Goal: Task Accomplishment & Management: Manage account settings

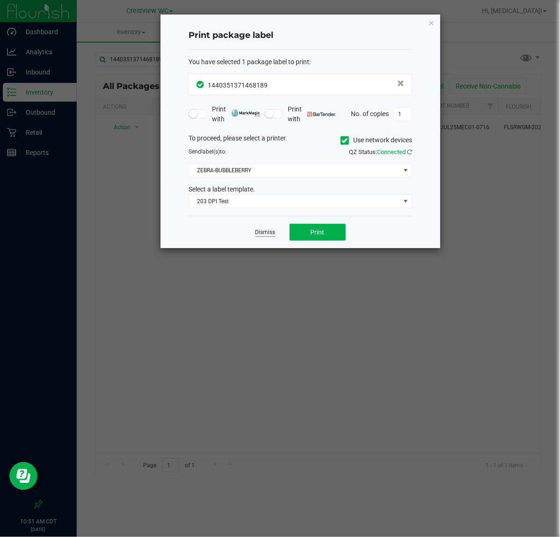
click at [266, 236] on link "Dismiss" at bounding box center [265, 232] width 20 height 8
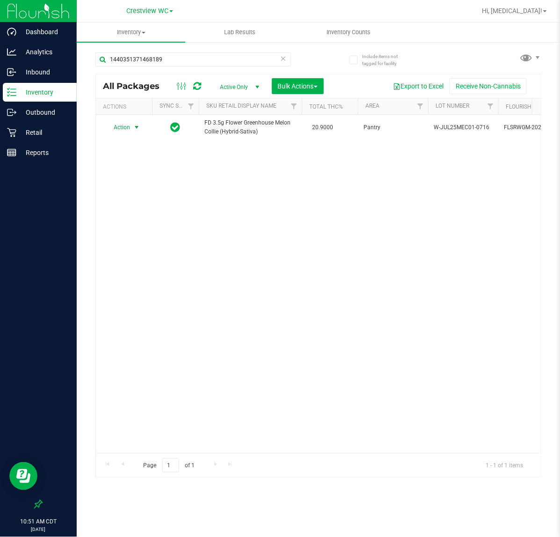
click at [142, 269] on div "Action Action Adjust qty Create package Edit attributes Global inventory Locate…" at bounding box center [318, 284] width 445 height 338
click at [179, 59] on input "1440351371468189" at bounding box center [193, 59] width 196 height 14
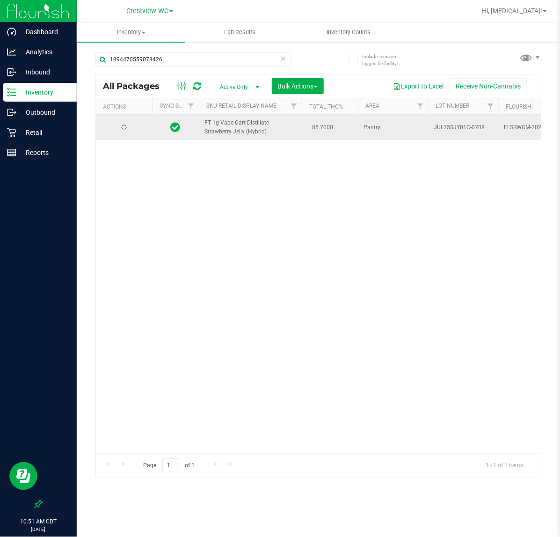
click at [218, 126] on span "FT 1g Vape Cart Distillate Strawberry Jelly (Hybrid)" at bounding box center [250, 127] width 92 height 18
copy td "FT 1g Vape Cart Distillate Strawberry Jelly (Hybrid)"
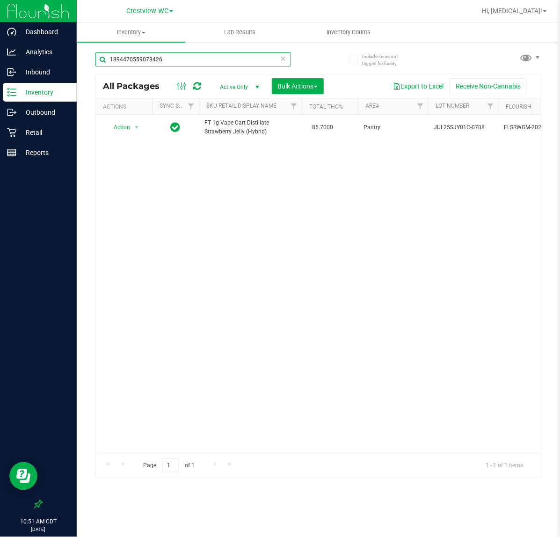
click at [209, 61] on input "1894470559078426" at bounding box center [193, 59] width 196 height 14
paste input "FT 1g Vape Cart Distillate Strawberry Jelly (Hybrid)"
type input "FT 1g Vape Cart Distillate Strawberry Jelly (Hybrid)"
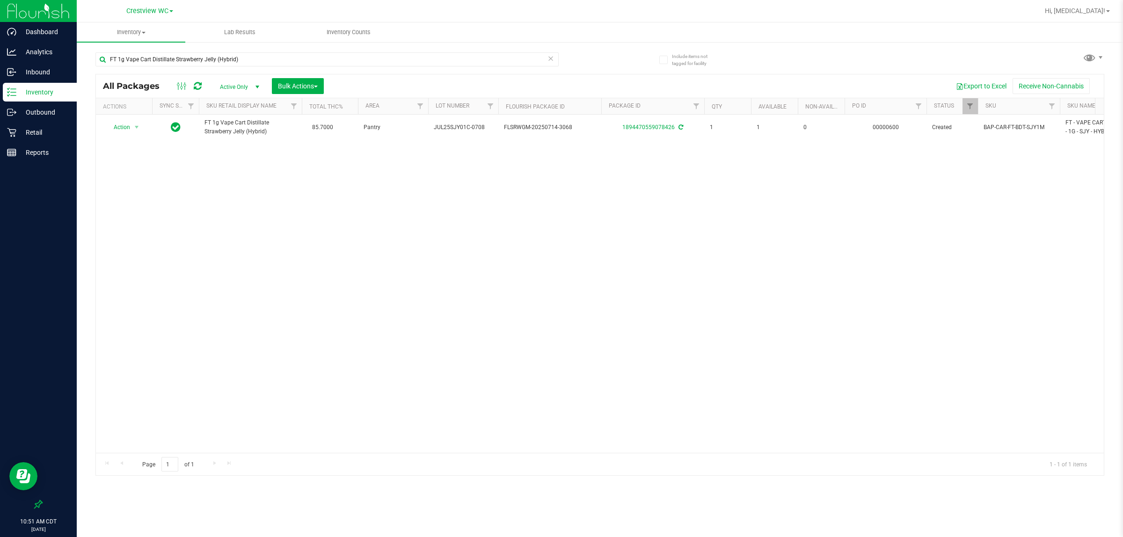
click at [505, 280] on div "Action Action Adjust qty Create package Edit attributes Global inventory Locate…" at bounding box center [600, 284] width 1008 height 338
click at [40, 139] on div "Retail" at bounding box center [40, 132] width 74 height 19
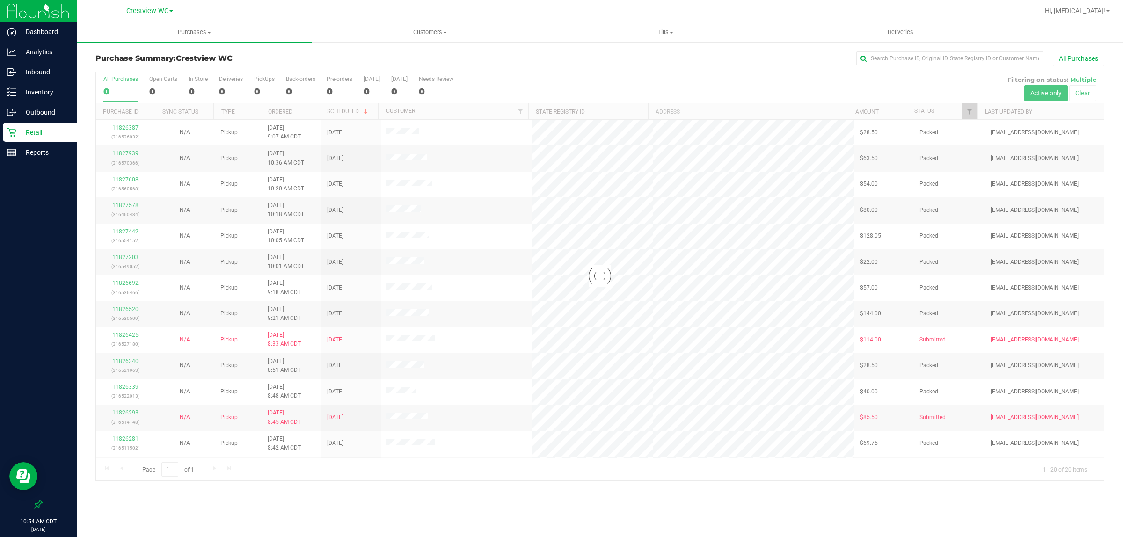
click at [265, 82] on div at bounding box center [600, 276] width 1008 height 408
click at [262, 89] on div "16" at bounding box center [264, 91] width 21 height 11
click at [0, 0] on input "PickUps 16" at bounding box center [0, 0] width 0 height 0
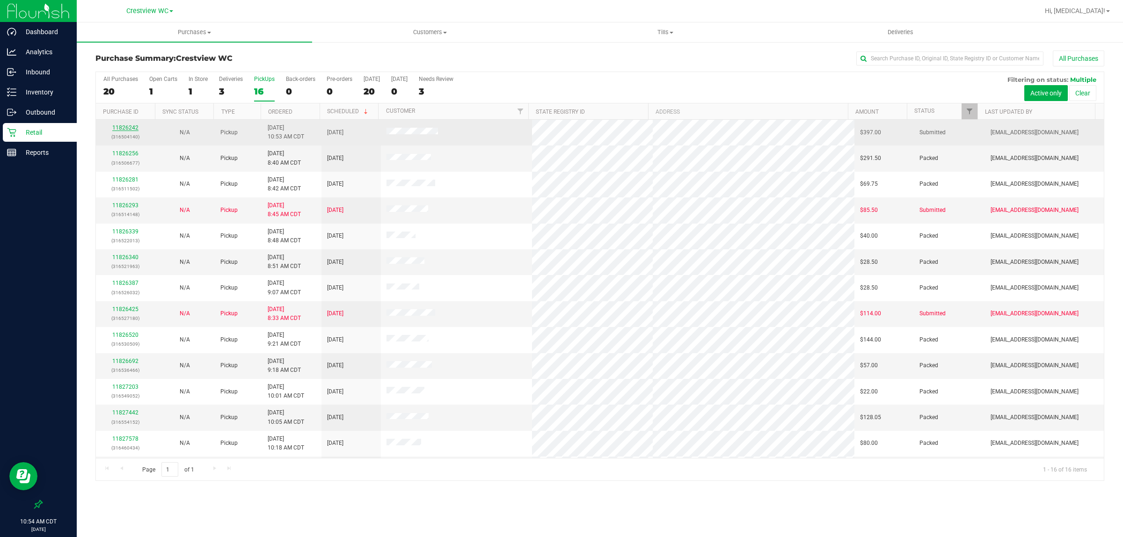
click at [129, 129] on link "11826242" at bounding box center [125, 127] width 26 height 7
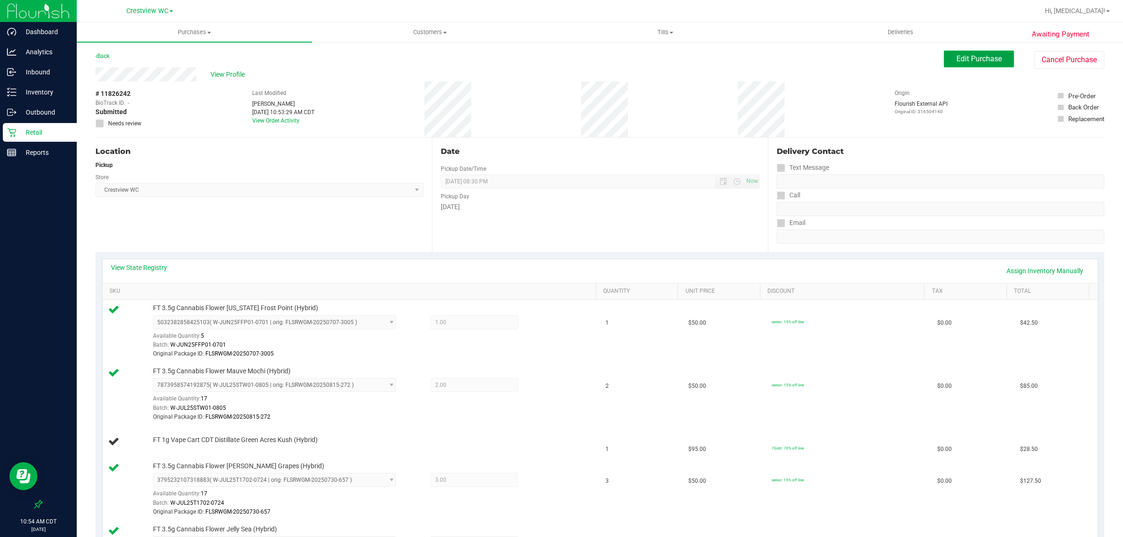
click at [560, 61] on span "Edit Purchase" at bounding box center [978, 58] width 45 height 9
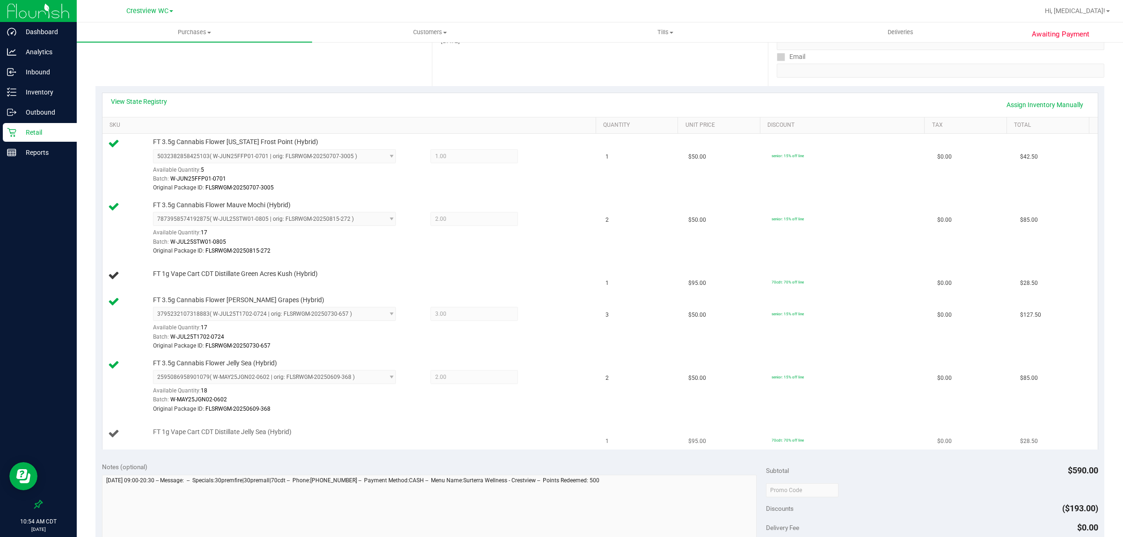
scroll to position [234, 0]
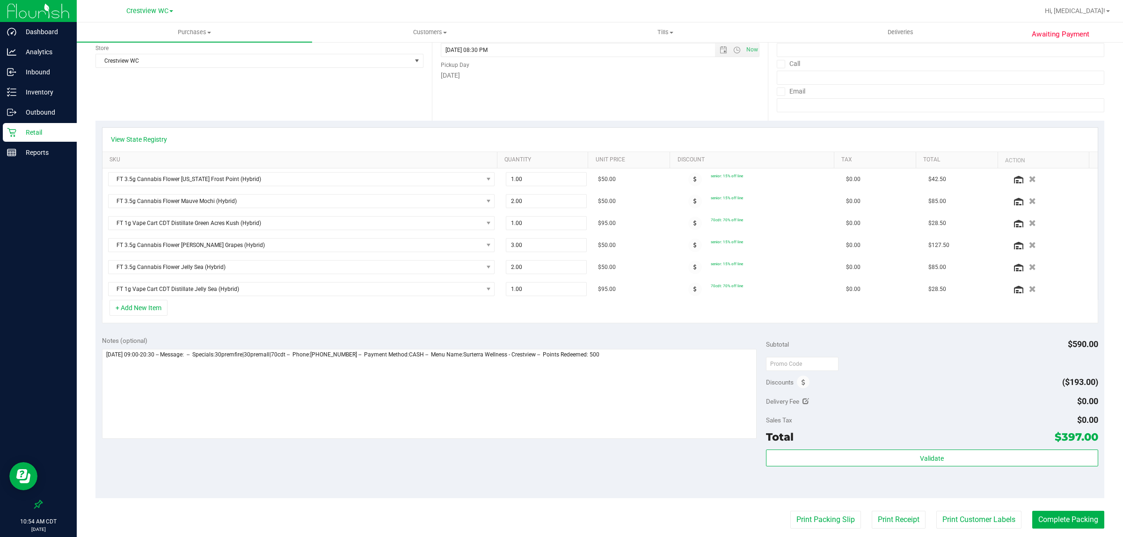
scroll to position [175, 0]
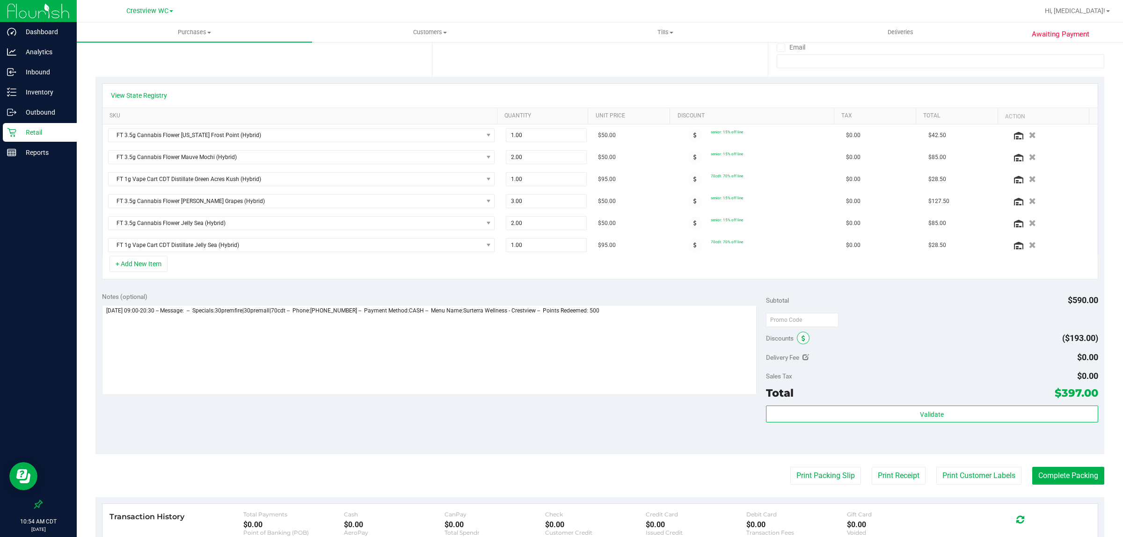
click at [560, 344] on span at bounding box center [803, 338] width 13 height 13
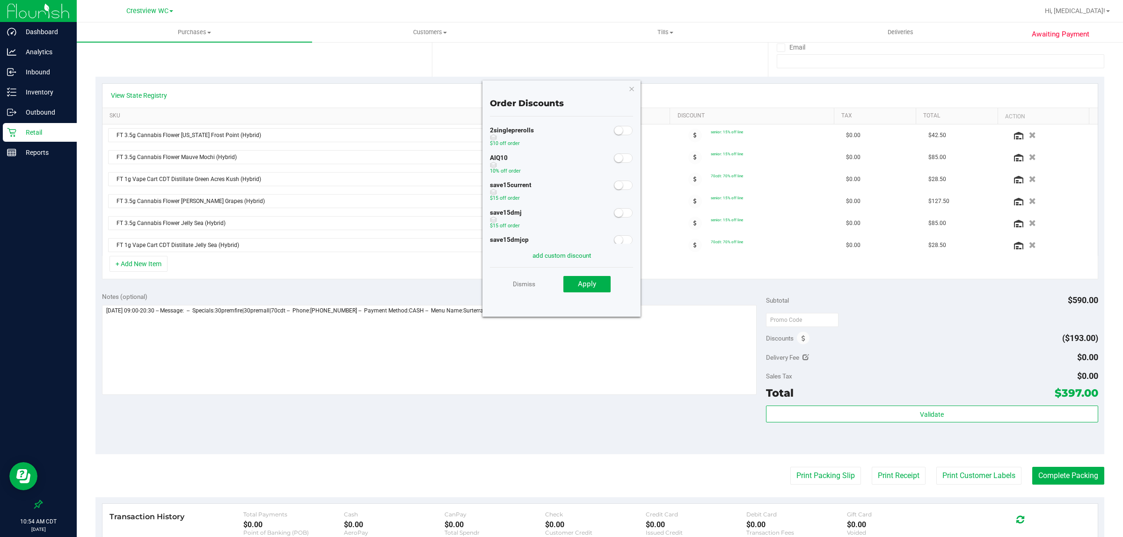
click at [560, 153] on span at bounding box center [623, 157] width 19 height 9
click at [560, 282] on span "Apply" at bounding box center [587, 284] width 18 height 8
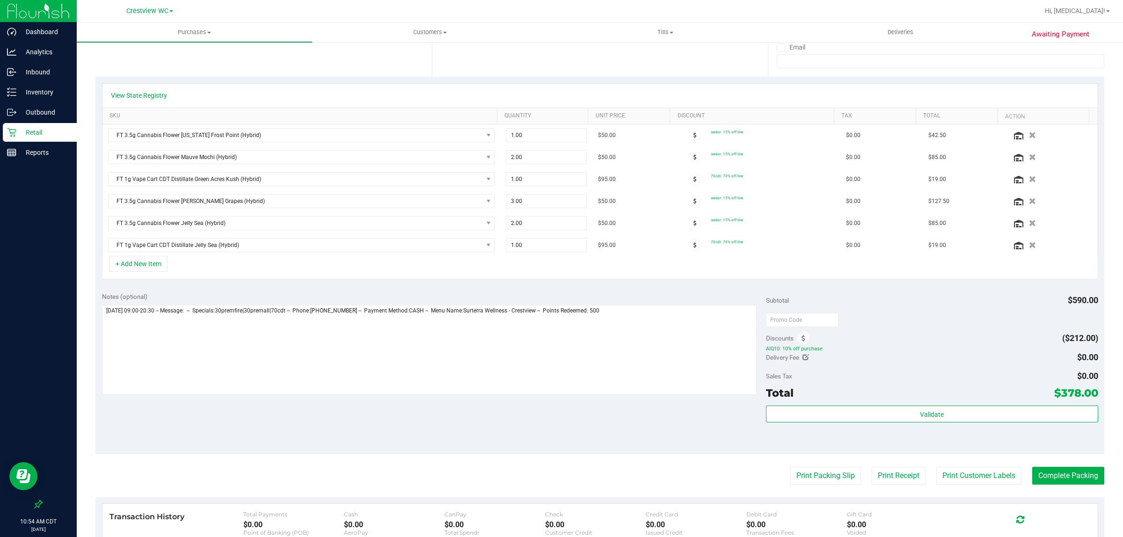
scroll to position [0, 0]
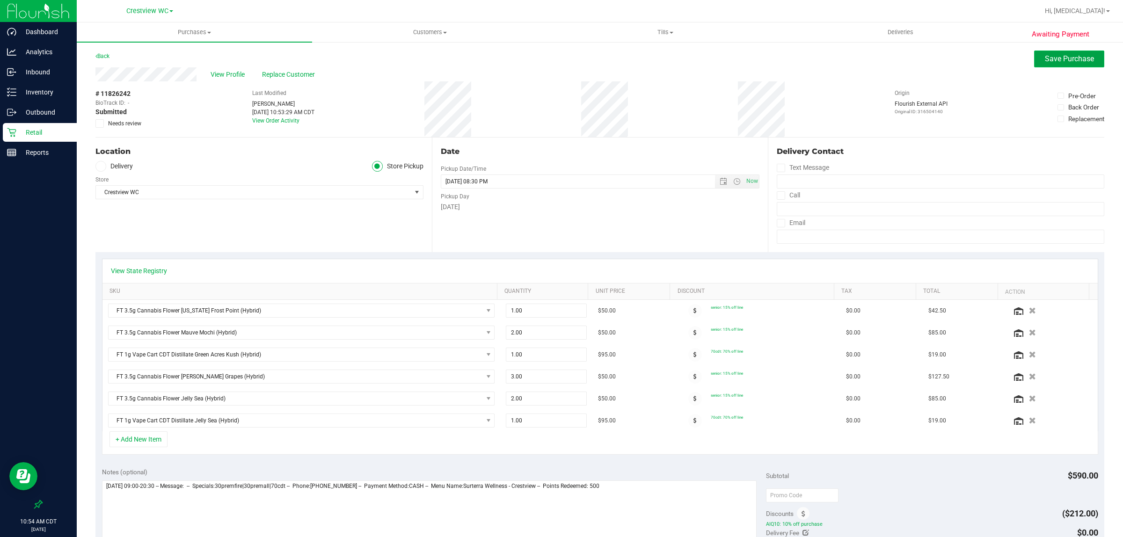
click at [560, 61] on span "Save Purchase" at bounding box center [1069, 58] width 49 height 9
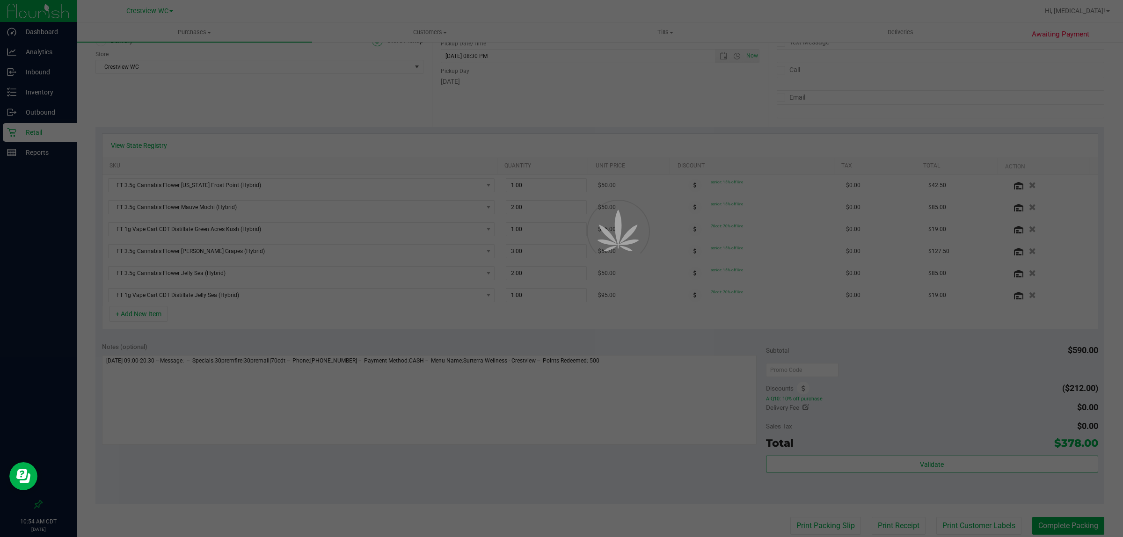
scroll to position [109, 0]
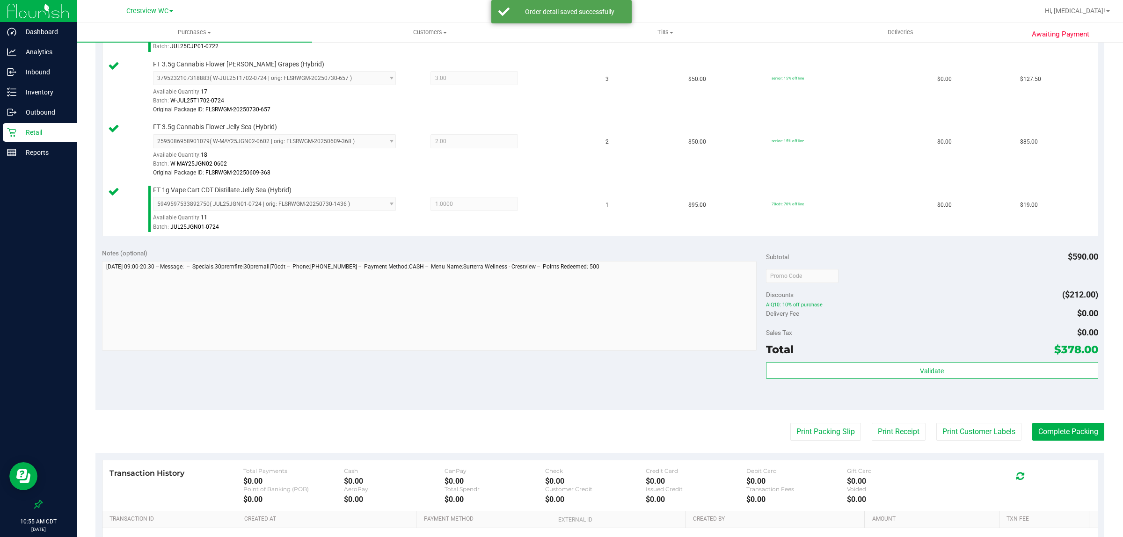
scroll to position [468, 0]
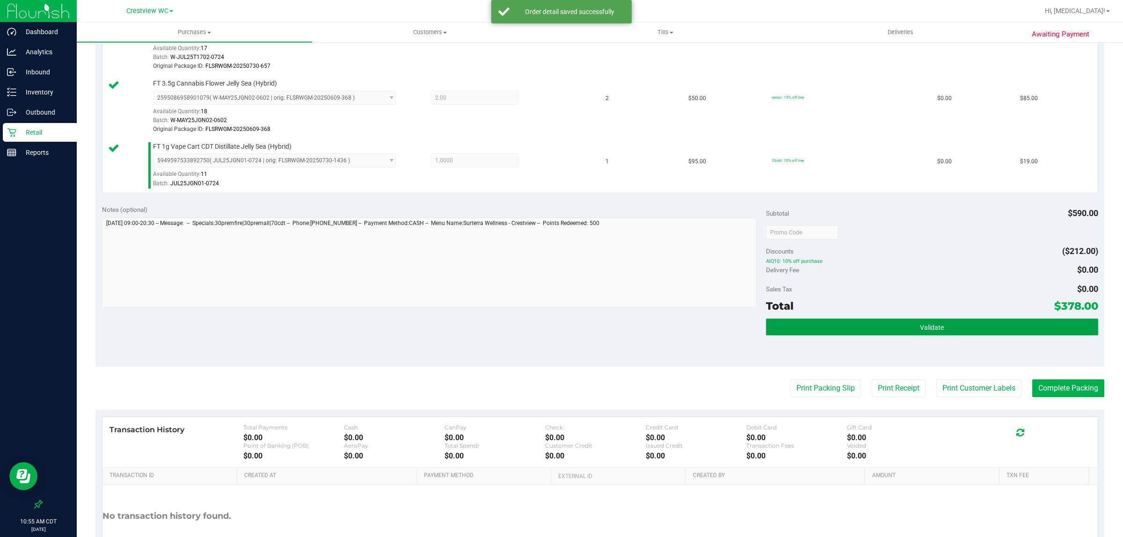
click at [560, 334] on button "Validate" at bounding box center [932, 327] width 332 height 17
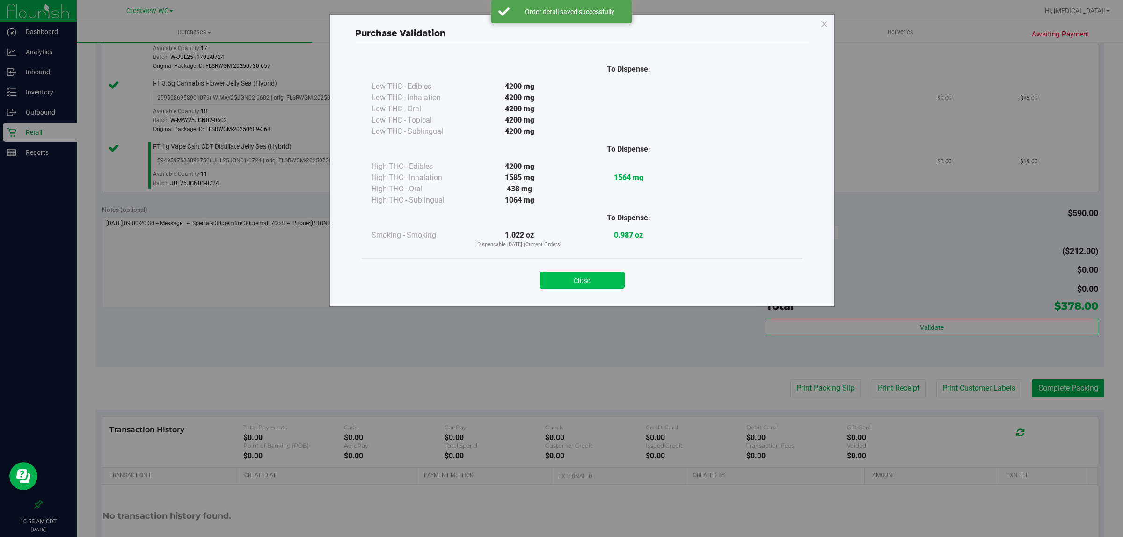
click at [560, 282] on button "Close" at bounding box center [581, 280] width 85 height 17
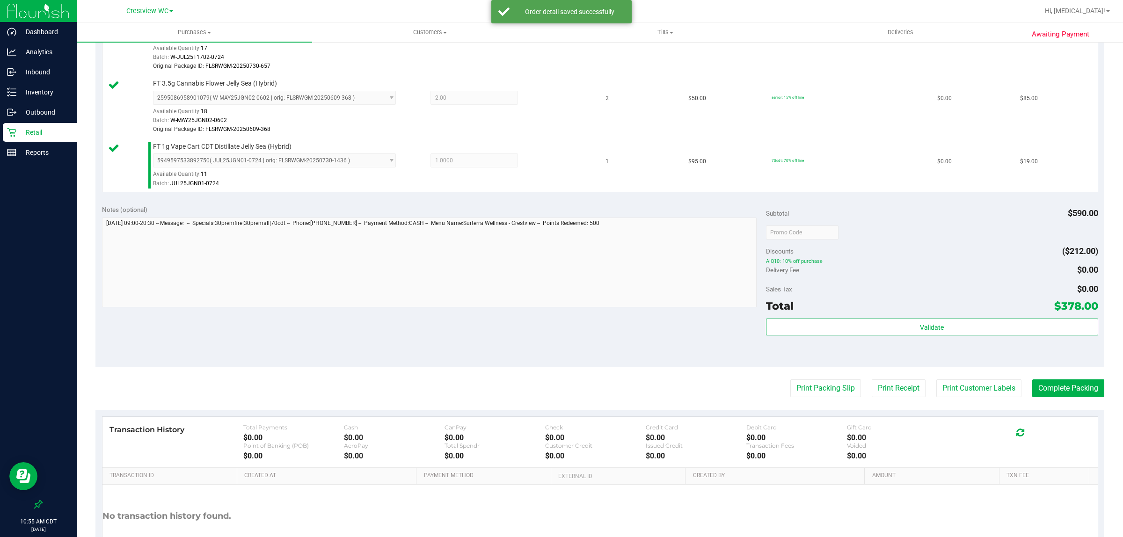
click at [560, 408] on purchase-details "Back Edit Purchase Cancel Purchase View Profile # 11826242 BioTrack ID: - Submi…" at bounding box center [599, 84] width 1009 height 1002
click at [560, 401] on purchase-details "Back Edit Purchase Cancel Purchase View Profile # 11826242 BioTrack ID: - Submi…" at bounding box center [599, 84] width 1009 height 1002
click at [560, 393] on button "Print Packing Slip" at bounding box center [825, 388] width 71 height 18
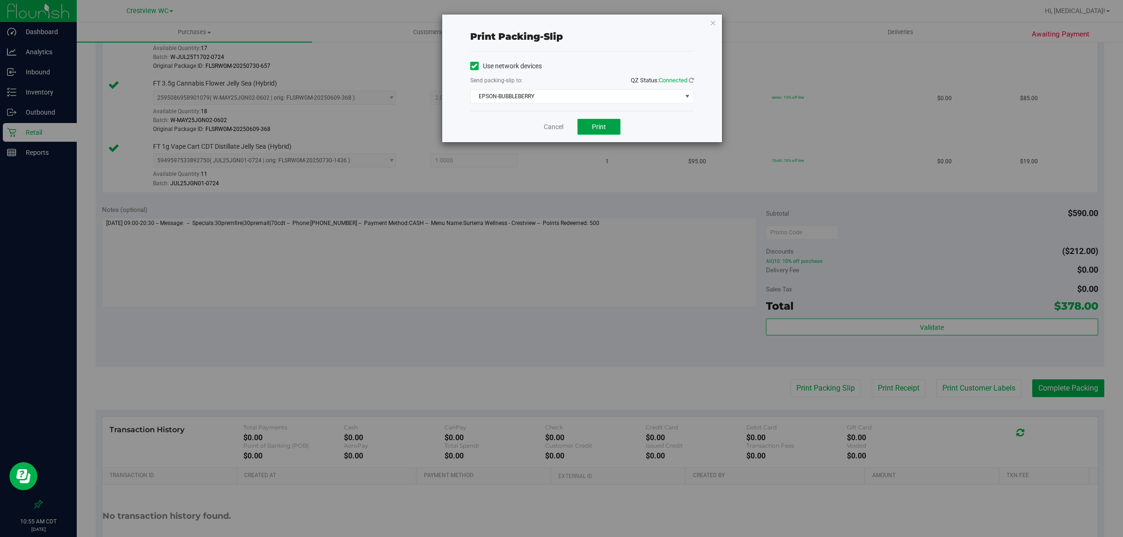
click at [560, 129] on span "Print" at bounding box center [599, 126] width 14 height 7
click at [550, 130] on link "Cancel" at bounding box center [554, 127] width 20 height 10
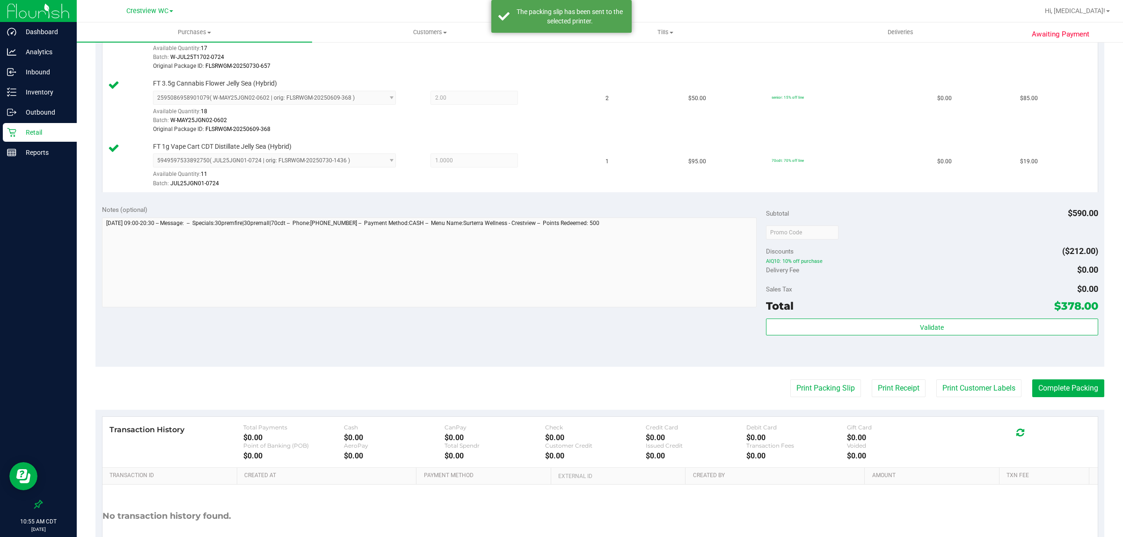
click at [546, 326] on div "Notes (optional) Subtotal $590.00 Discounts ($212.00) AIQ10: 10% off purchase D…" at bounding box center [599, 282] width 1009 height 168
click at [560, 391] on button "Complete Packing" at bounding box center [1068, 388] width 72 height 18
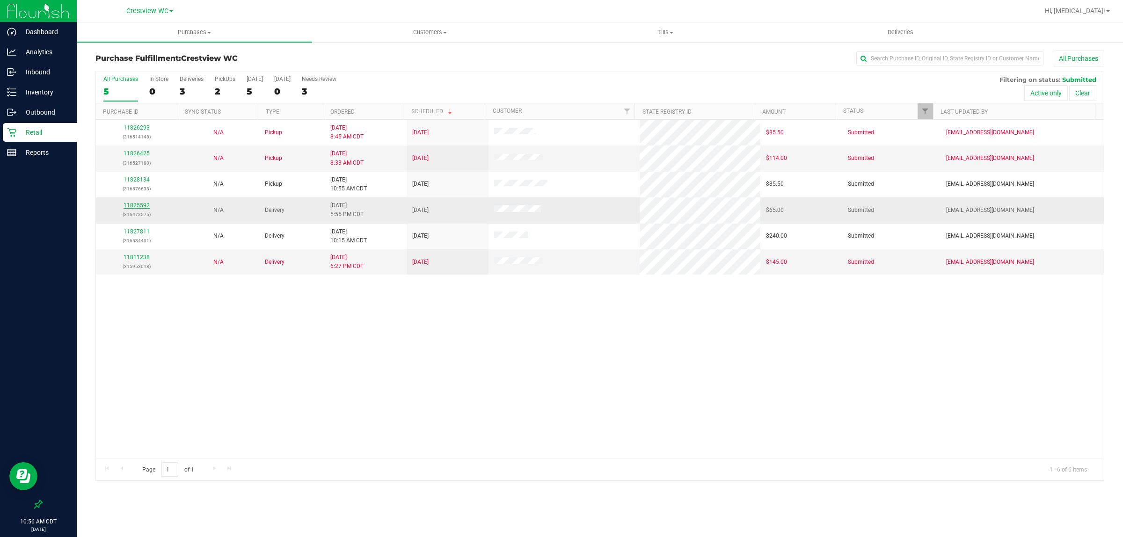
click at [137, 206] on link "11825592" at bounding box center [137, 205] width 26 height 7
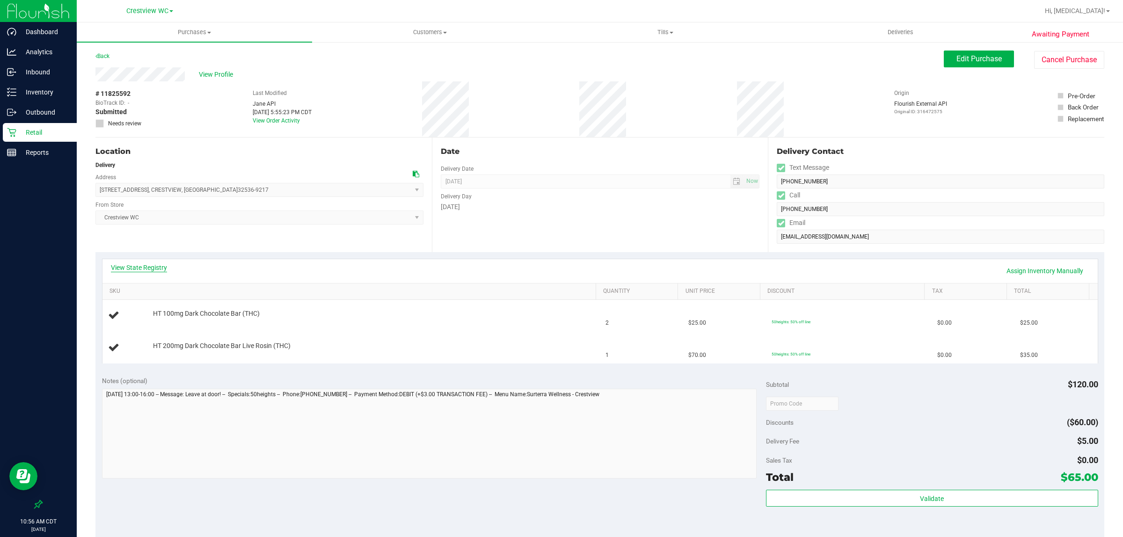
click at [146, 270] on link "View State Registry" at bounding box center [139, 267] width 56 height 9
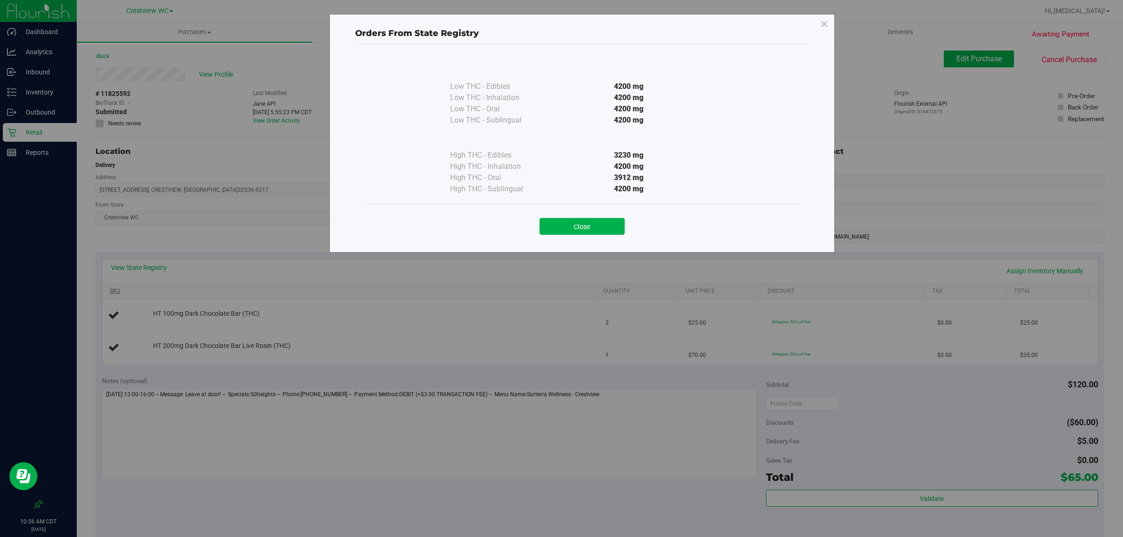
drag, startPoint x: 590, startPoint y: 225, endPoint x: 558, endPoint y: 288, distance: 70.9
click at [560, 226] on button "Close" at bounding box center [581, 226] width 85 height 17
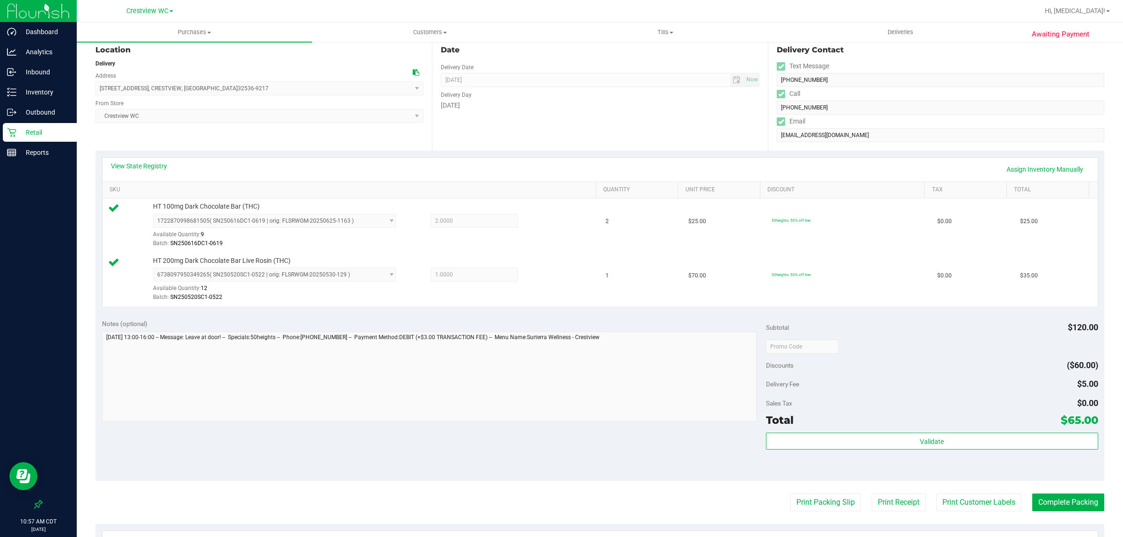
scroll to position [282, 0]
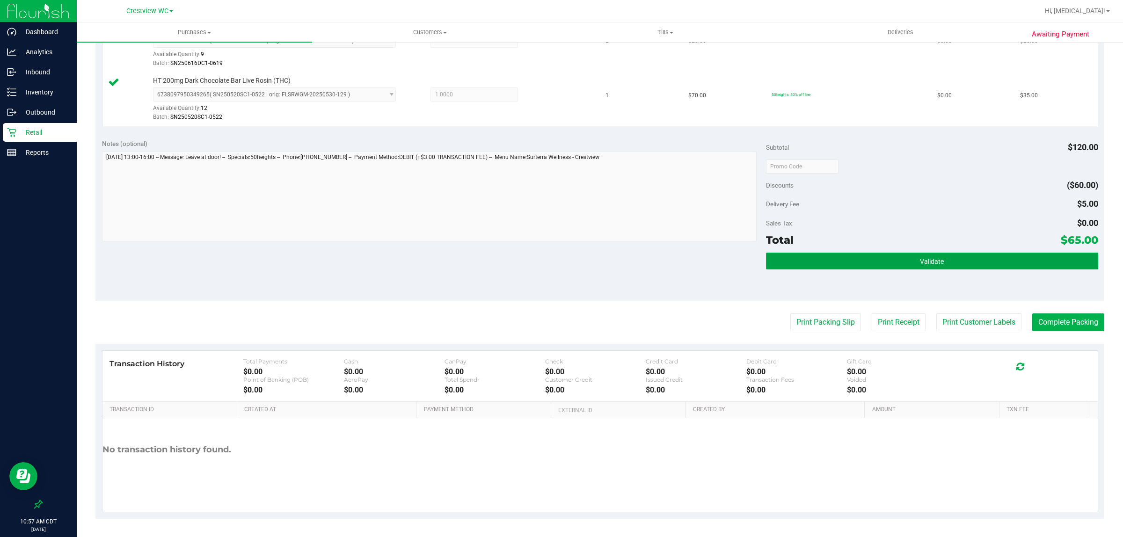
click at [560, 267] on button "Validate" at bounding box center [932, 261] width 332 height 17
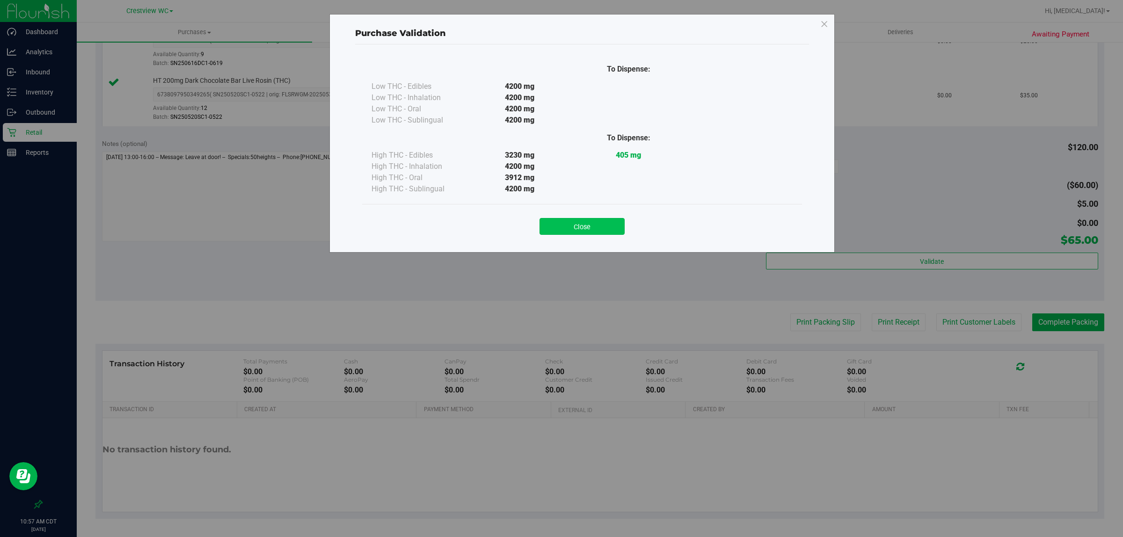
click at [560, 226] on button "Close" at bounding box center [581, 226] width 85 height 17
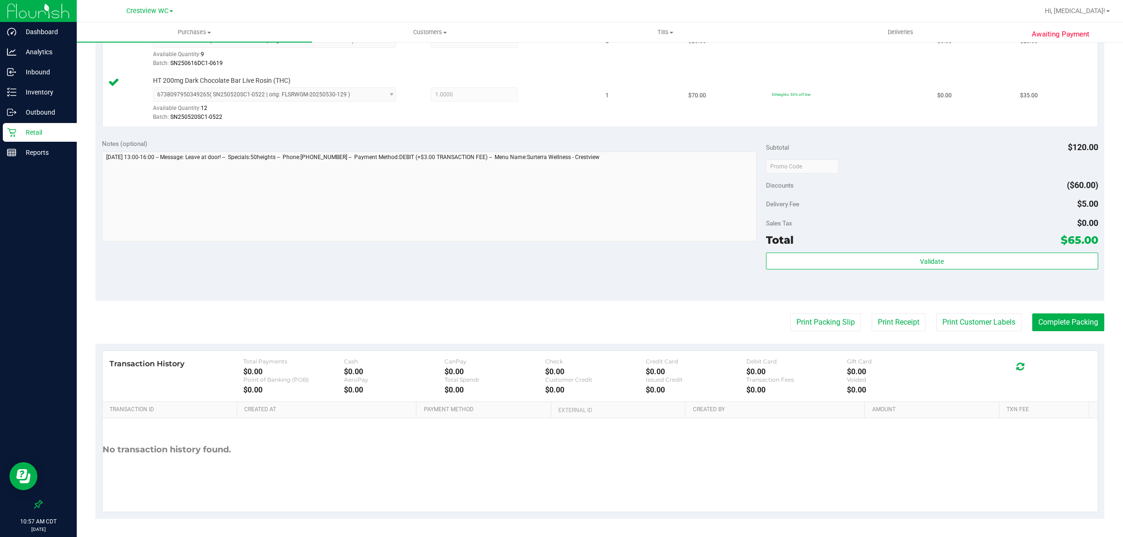
click at [558, 305] on purchase-details "Back Edit Purchase Cancel Purchase View Profile # 11825592 BioTrack ID: - Submi…" at bounding box center [599, 144] width 1009 height 750
click at [560, 320] on button "Print Packing Slip" at bounding box center [825, 322] width 71 height 18
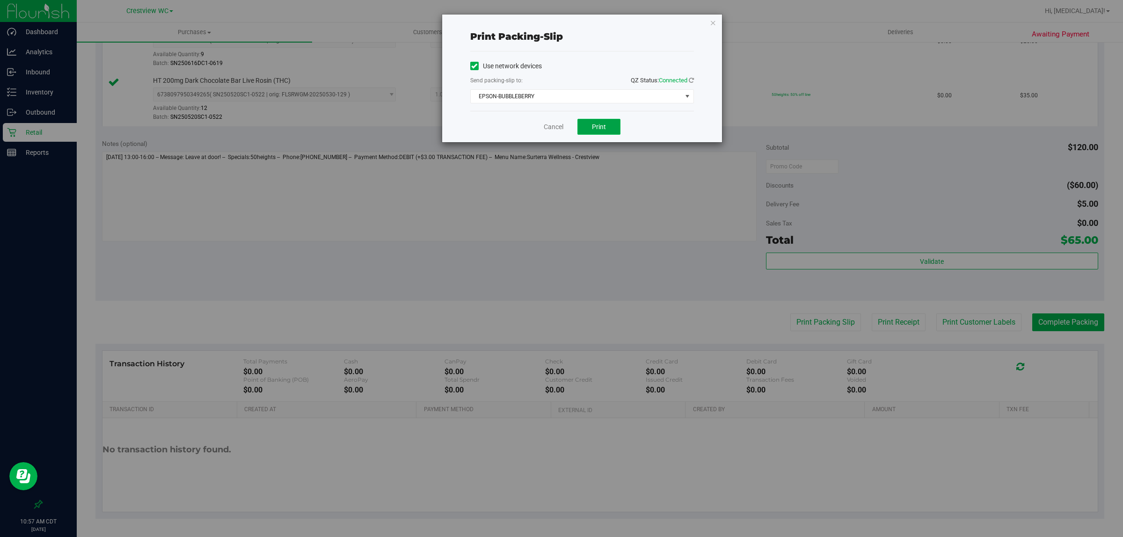
click at [560, 127] on button "Print" at bounding box center [598, 127] width 43 height 16
click at [546, 123] on link "Cancel" at bounding box center [554, 127] width 20 height 10
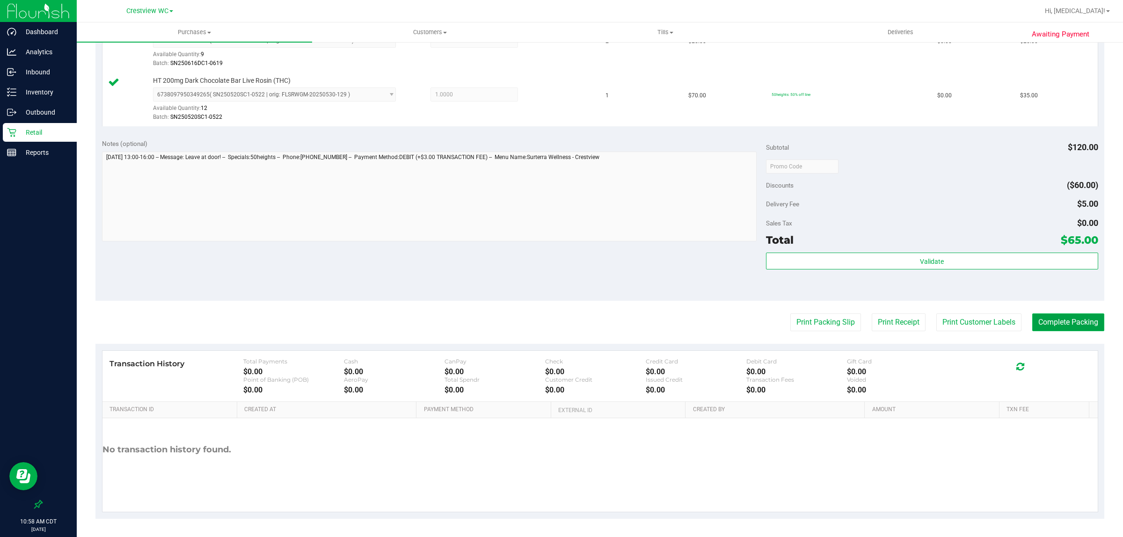
click at [560, 320] on button "Complete Packing" at bounding box center [1068, 322] width 72 height 18
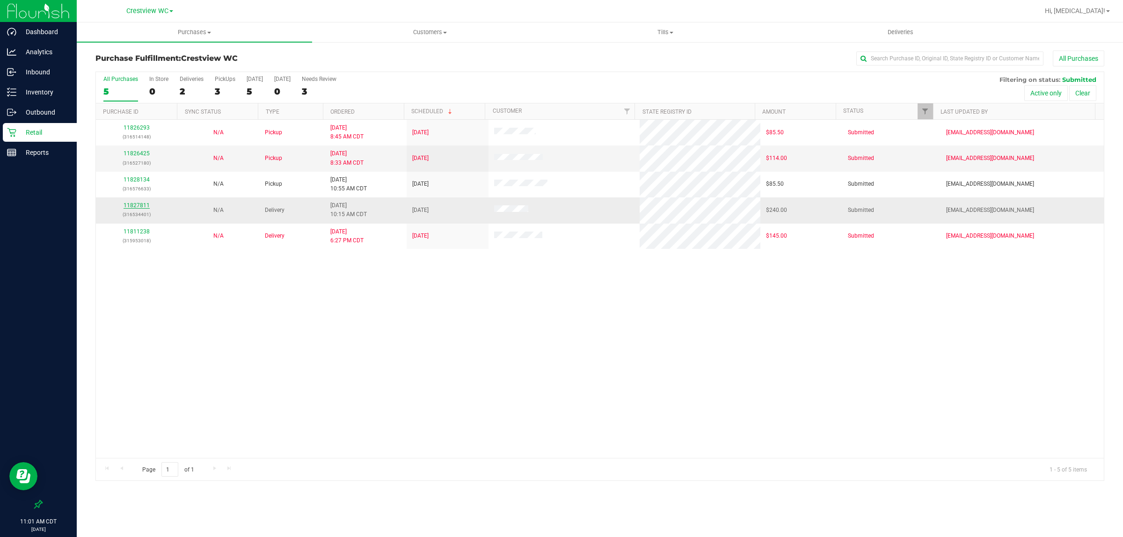
click at [140, 205] on link "11827811" at bounding box center [137, 205] width 26 height 7
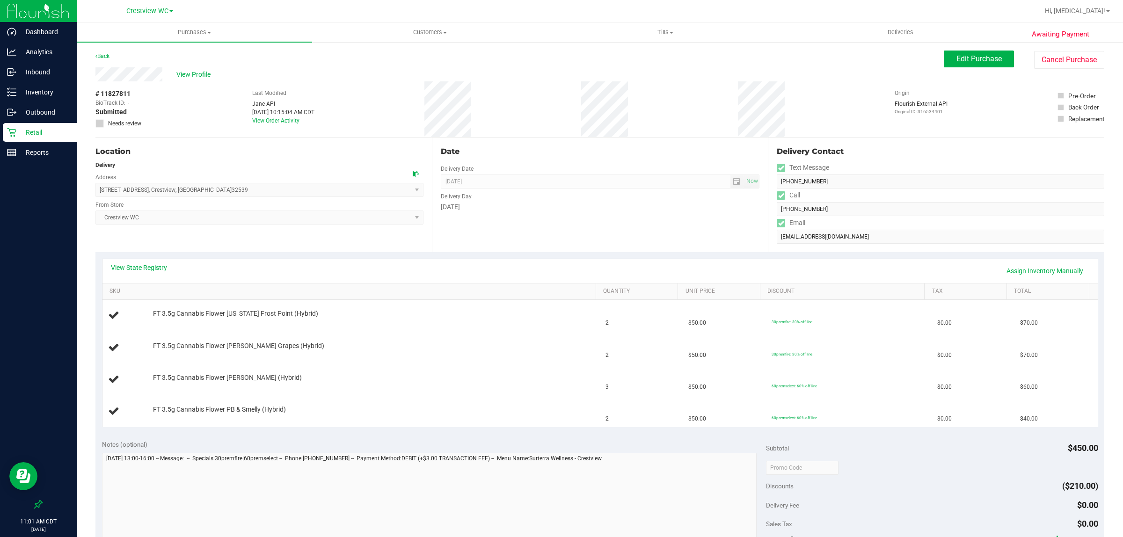
click at [142, 268] on link "View State Registry" at bounding box center [139, 267] width 56 height 9
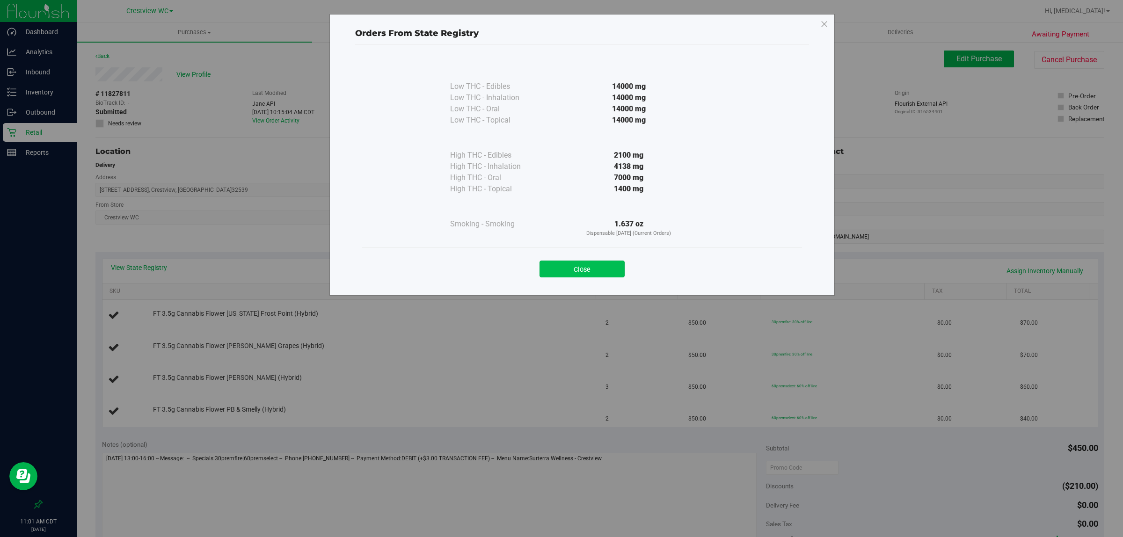
click at [560, 273] on button "Close" at bounding box center [581, 269] width 85 height 17
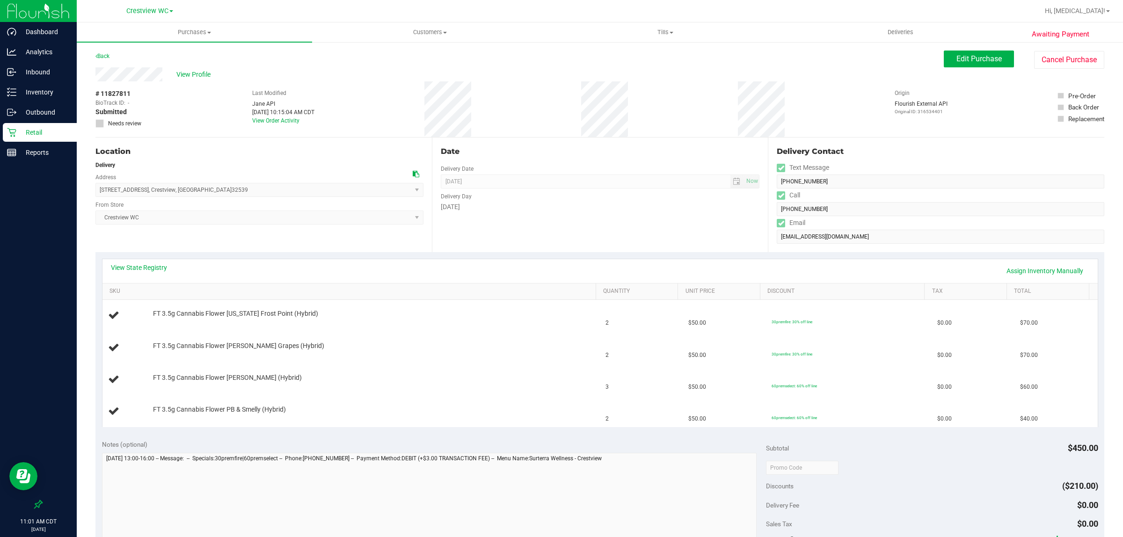
drag, startPoint x: 591, startPoint y: 230, endPoint x: 469, endPoint y: 262, distance: 126.4
click at [560, 230] on div "Date Delivery Date 08/22/2025 Now 08/22/2025 04:00 PM Now Delivery Day Friday" at bounding box center [600, 195] width 336 height 115
click at [122, 270] on link "View State Registry" at bounding box center [139, 267] width 56 height 9
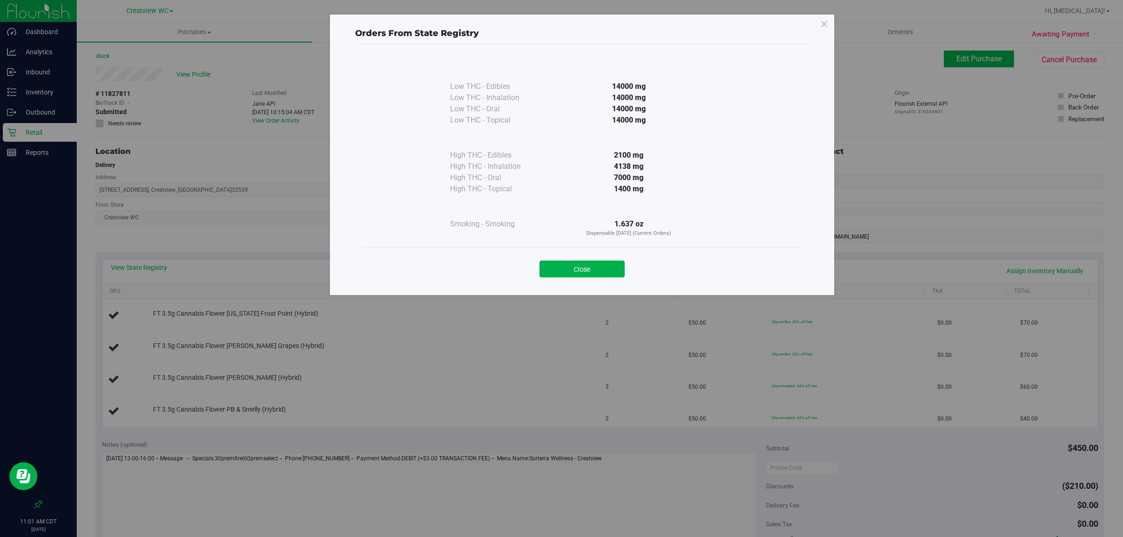
click at [560, 278] on div "Close" at bounding box center [582, 266] width 440 height 38
click at [560, 276] on button "Close" at bounding box center [581, 269] width 85 height 17
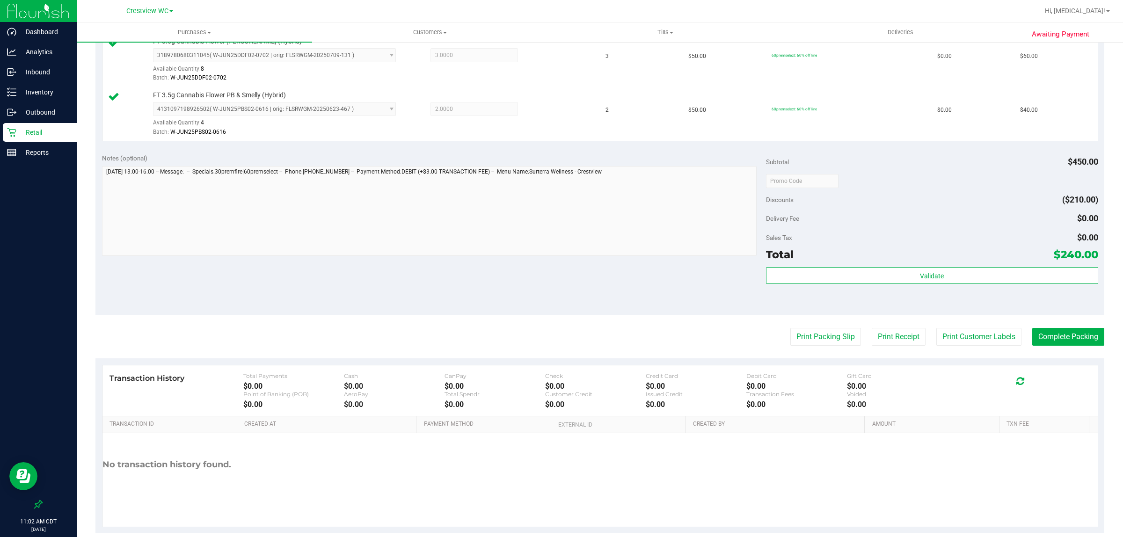
scroll to position [391, 0]
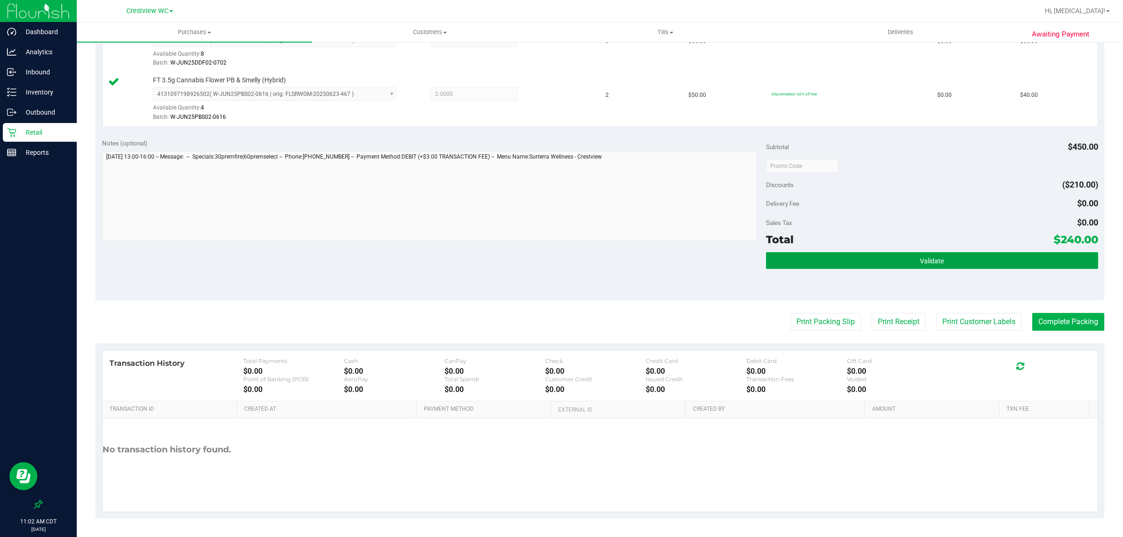
click at [560, 267] on button "Validate" at bounding box center [932, 260] width 332 height 17
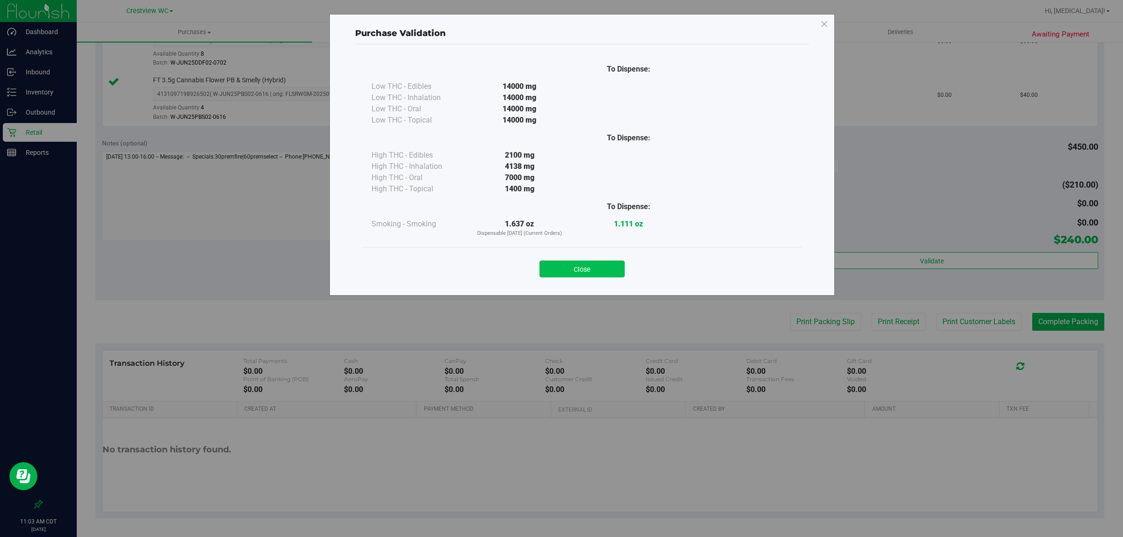
click at [560, 270] on button "Close" at bounding box center [581, 269] width 85 height 17
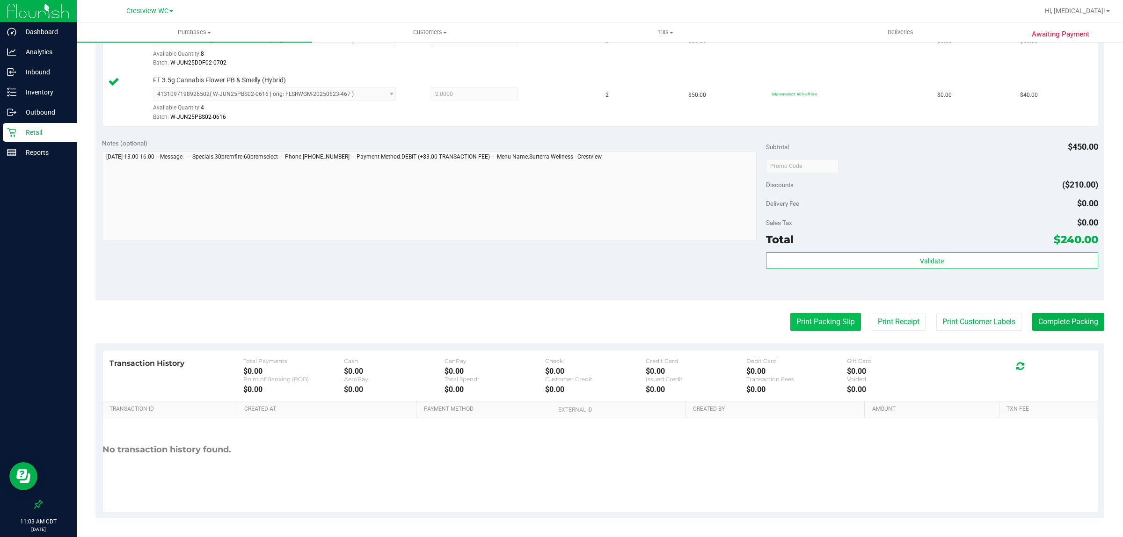
click at [560, 326] on button "Print Packing Slip" at bounding box center [825, 322] width 71 height 18
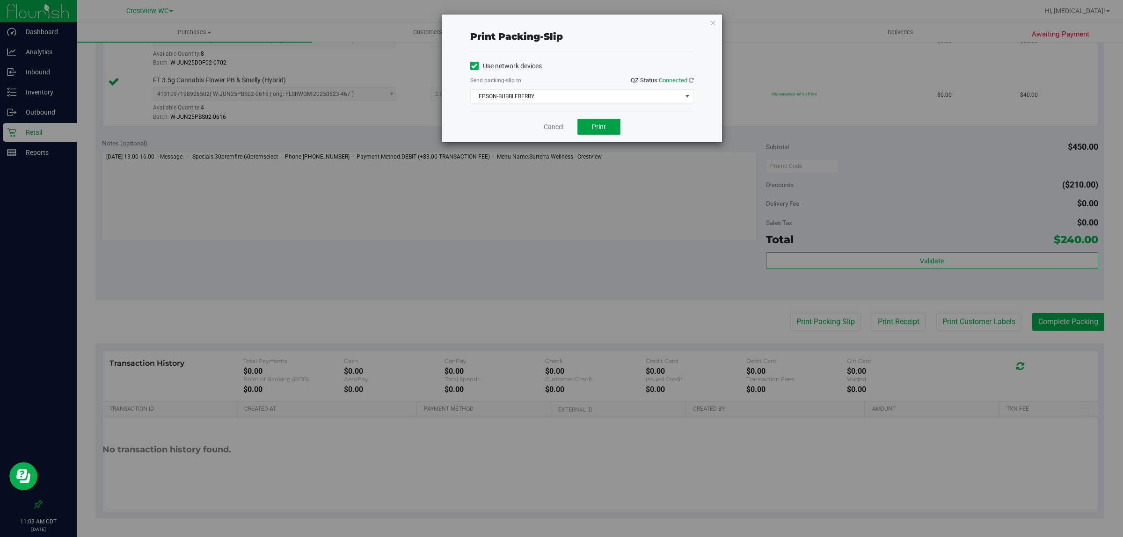
click at [560, 134] on button "Print" at bounding box center [598, 127] width 43 height 16
click at [550, 124] on link "Cancel" at bounding box center [554, 127] width 20 height 10
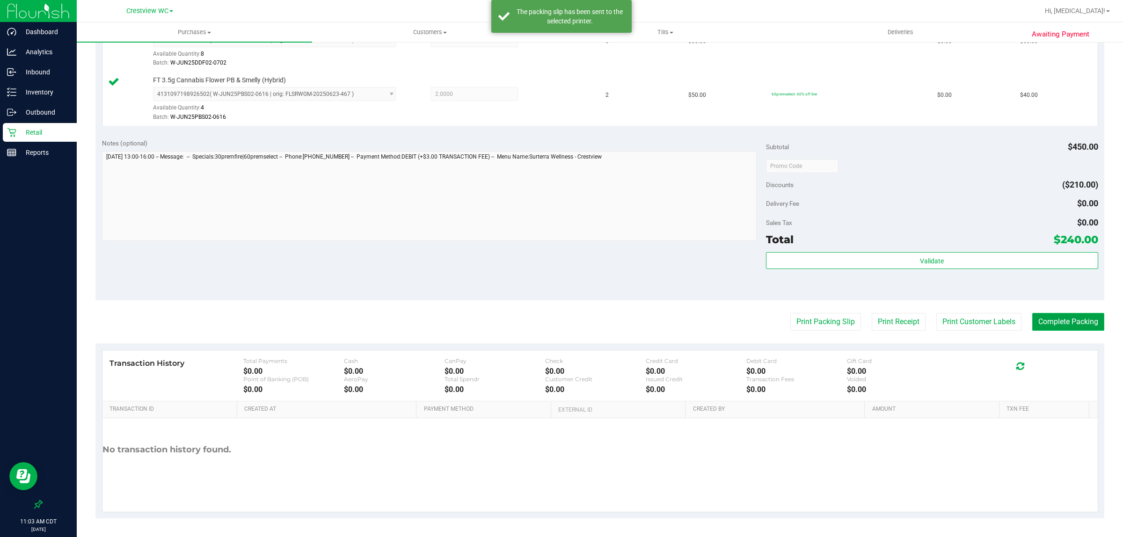
click at [560, 319] on button "Complete Packing" at bounding box center [1068, 322] width 72 height 18
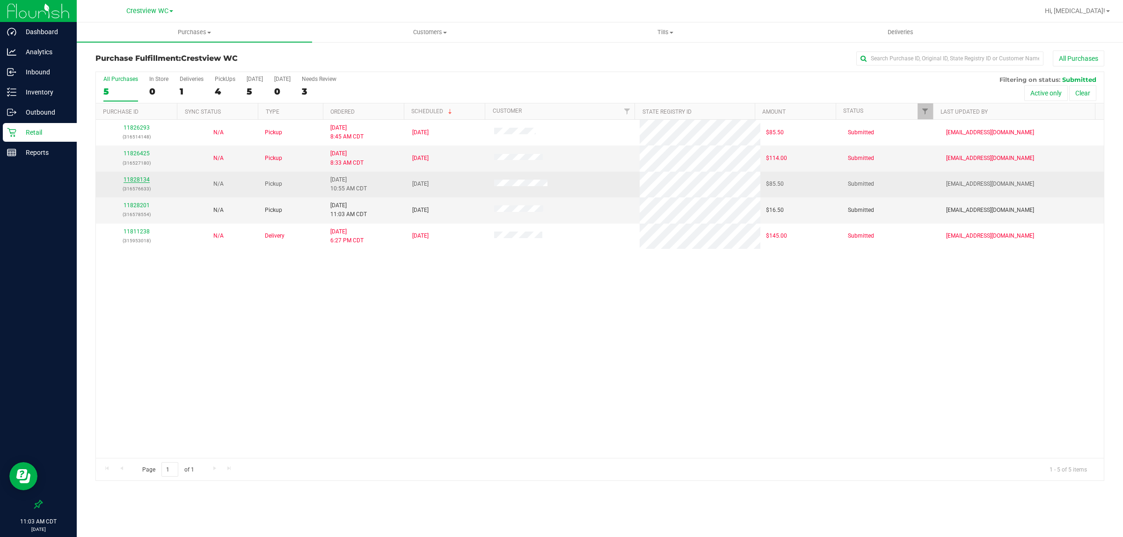
click at [137, 181] on link "11828134" at bounding box center [137, 179] width 26 height 7
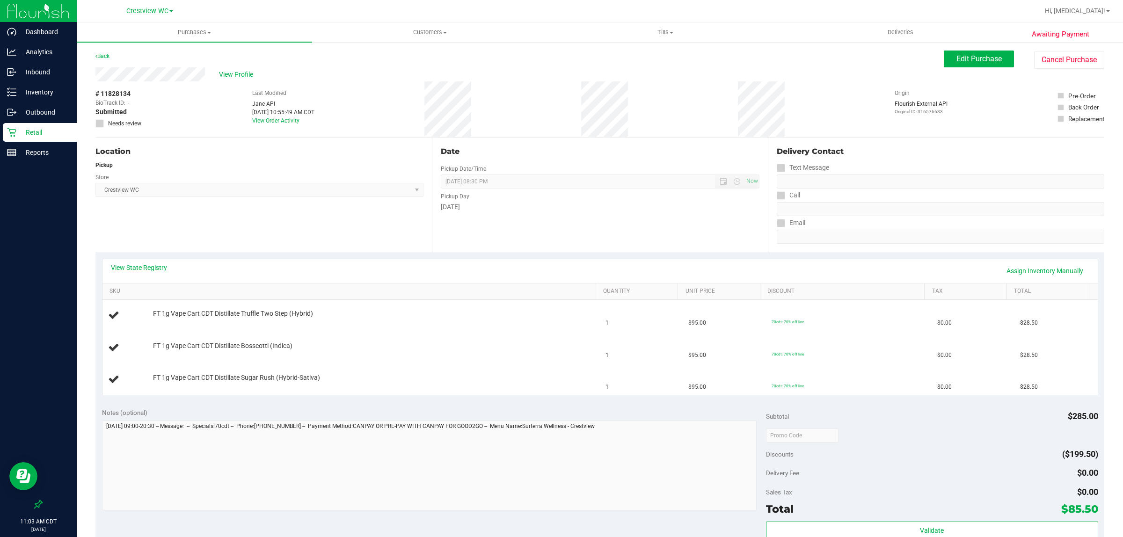
click at [136, 267] on link "View State Registry" at bounding box center [139, 267] width 56 height 9
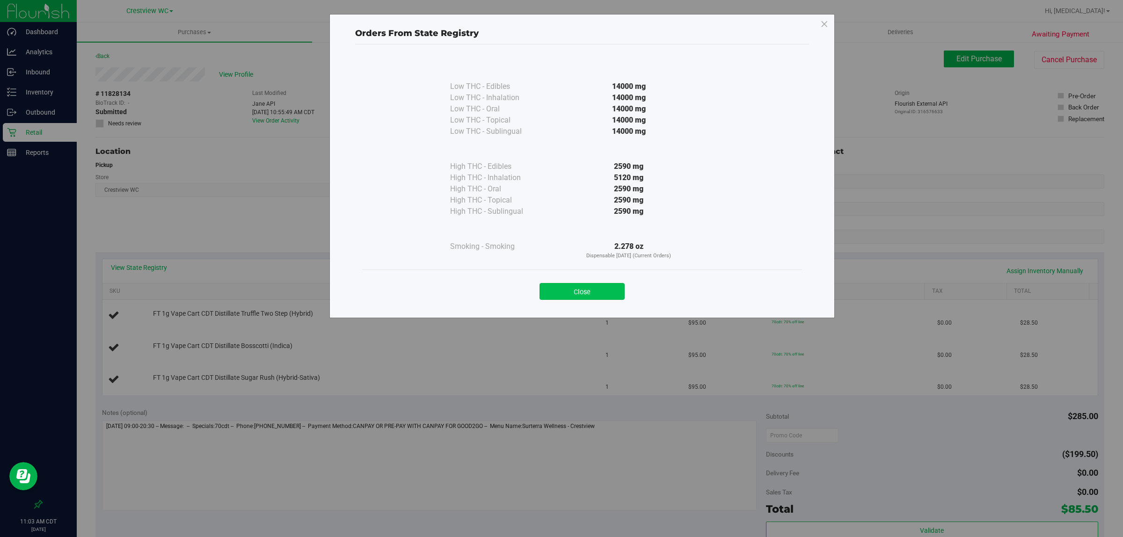
click at [560, 293] on button "Close" at bounding box center [581, 291] width 85 height 17
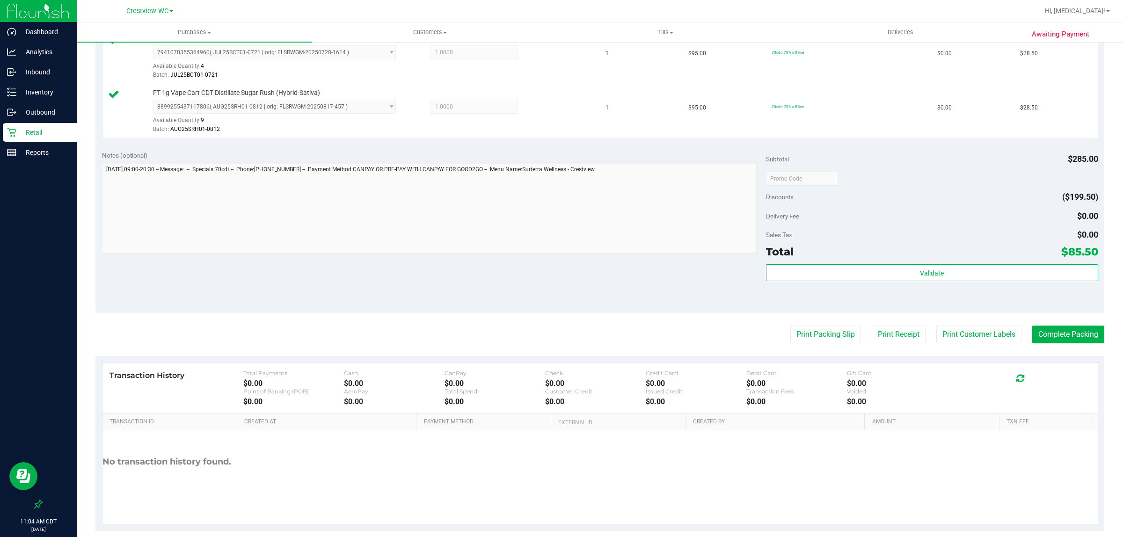
scroll to position [336, 0]
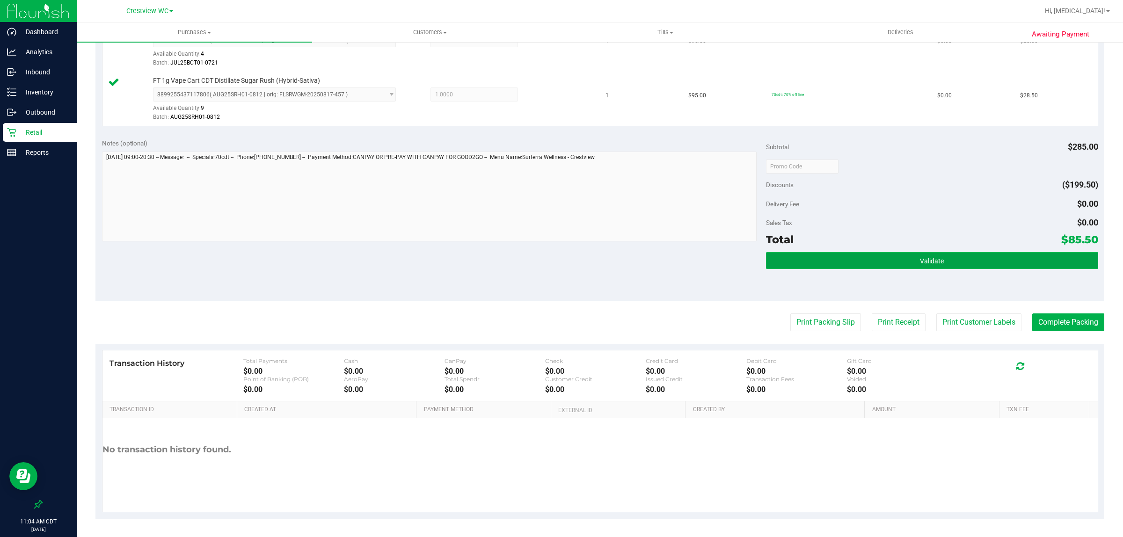
click at [560, 267] on button "Validate" at bounding box center [932, 260] width 332 height 17
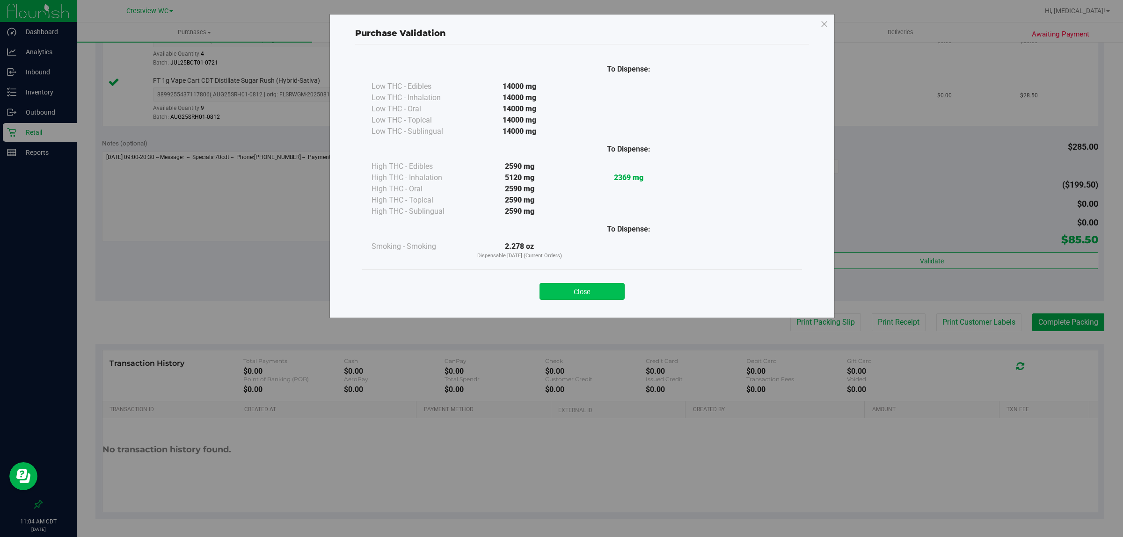
click at [560, 286] on button "Close" at bounding box center [581, 291] width 85 height 17
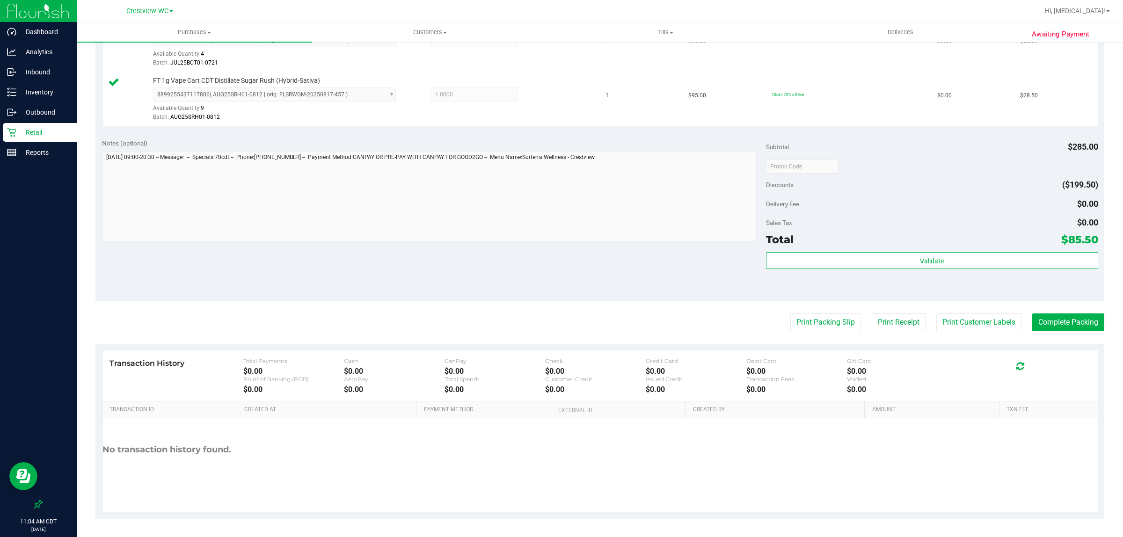
click at [434, 297] on div "Notes (optional) Subtotal $285.00 Discounts ($199.50) Delivery Fee $0.00 Sales …" at bounding box center [599, 216] width 1009 height 168
click at [560, 323] on button "Print Packing Slip" at bounding box center [825, 322] width 71 height 18
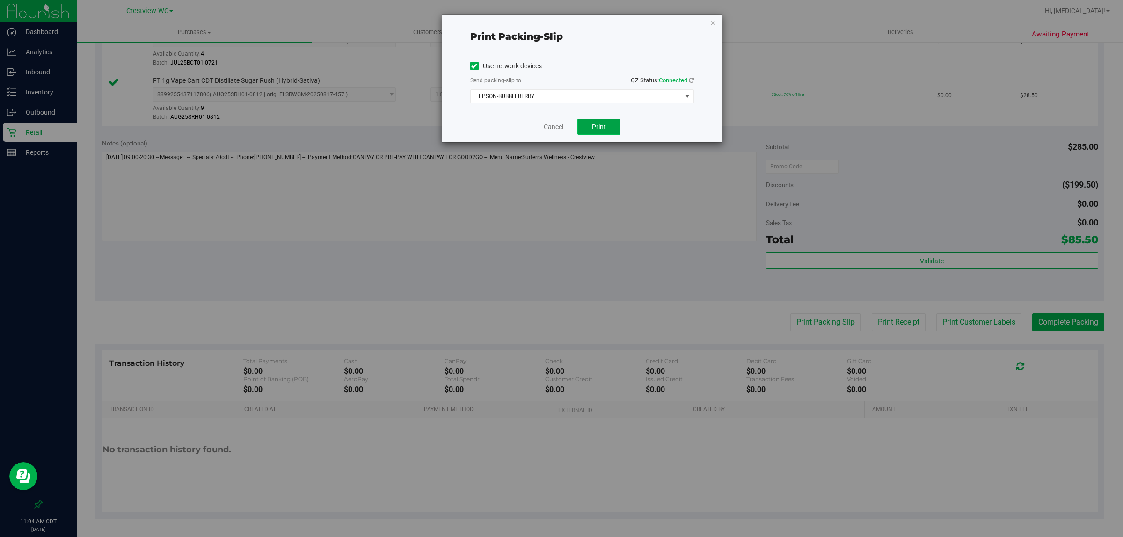
click at [560, 129] on span "Print" at bounding box center [599, 126] width 14 height 7
click at [551, 125] on link "Cancel" at bounding box center [554, 127] width 20 height 10
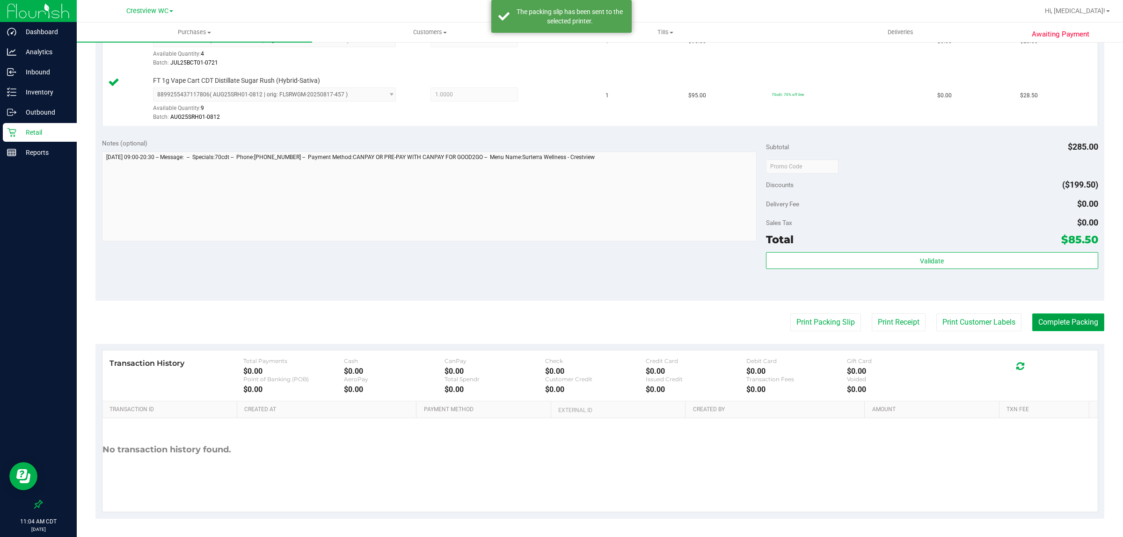
click at [560, 326] on button "Complete Packing" at bounding box center [1068, 322] width 72 height 18
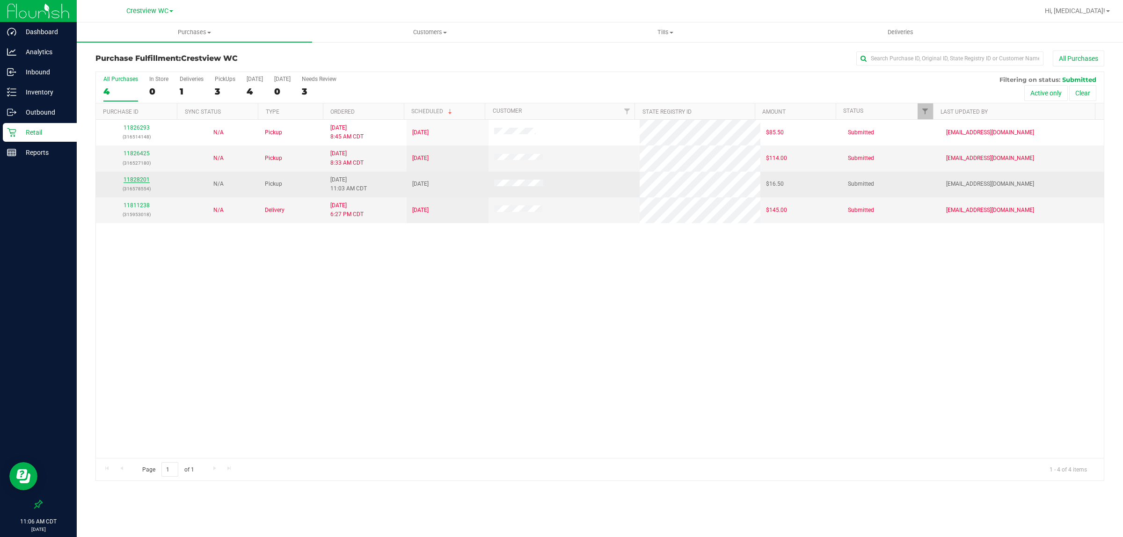
click at [132, 182] on link "11828201" at bounding box center [137, 179] width 26 height 7
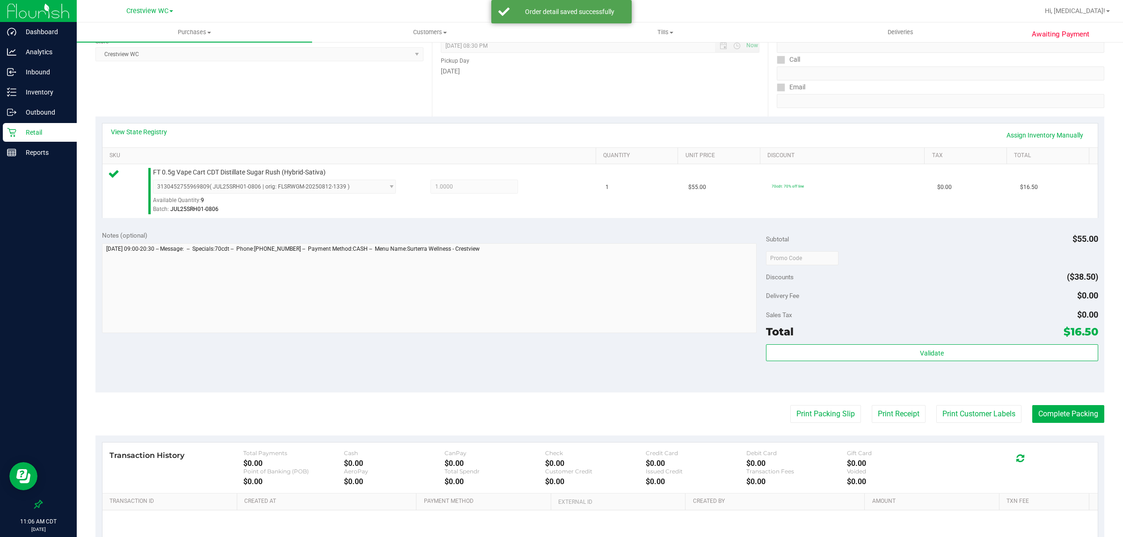
scroll to position [175, 0]
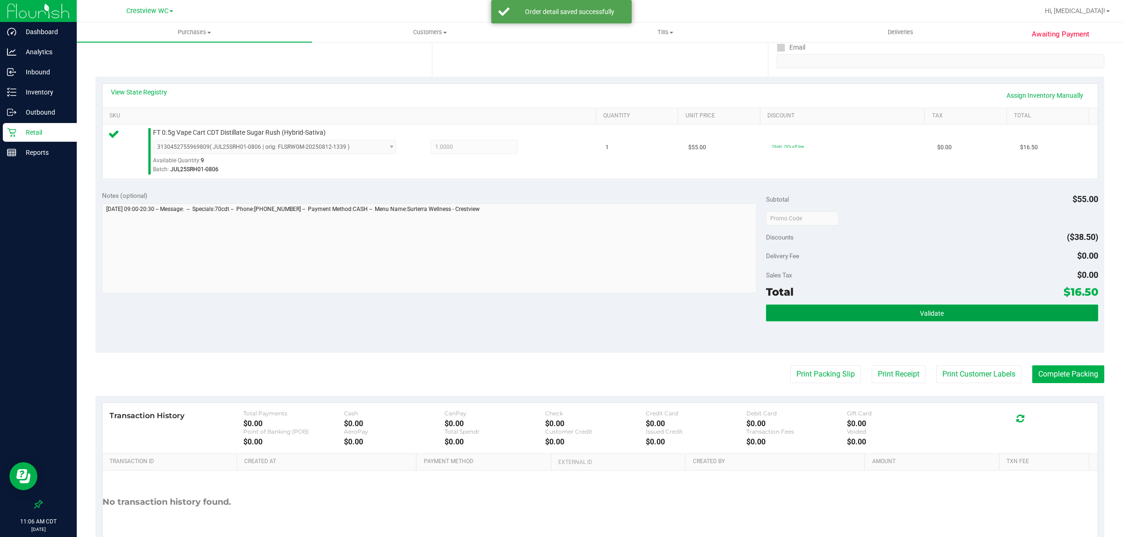
click at [560, 305] on button "Validate" at bounding box center [932, 313] width 332 height 17
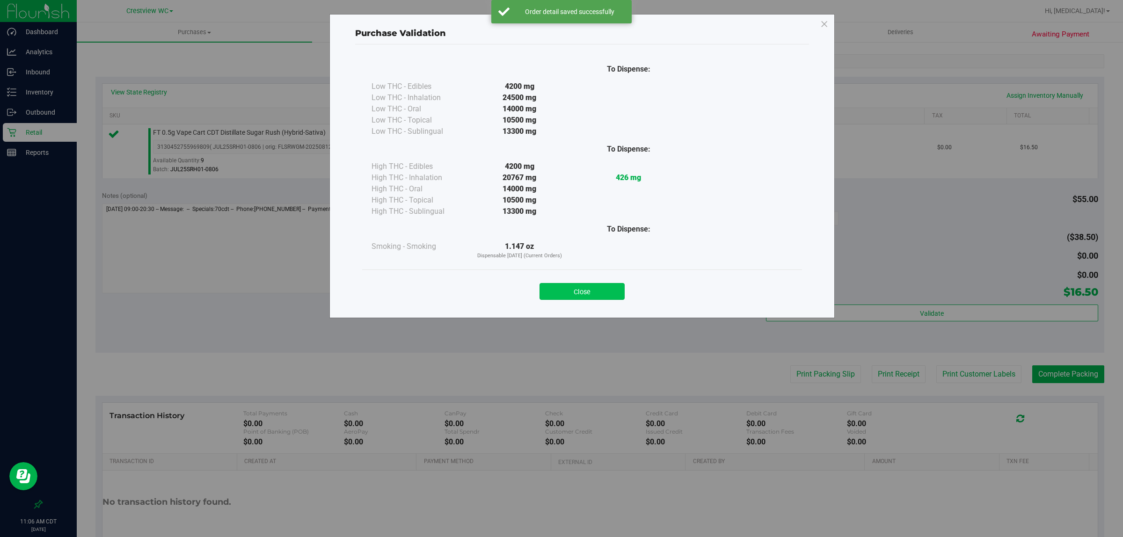
click at [560, 299] on button "Close" at bounding box center [581, 291] width 85 height 17
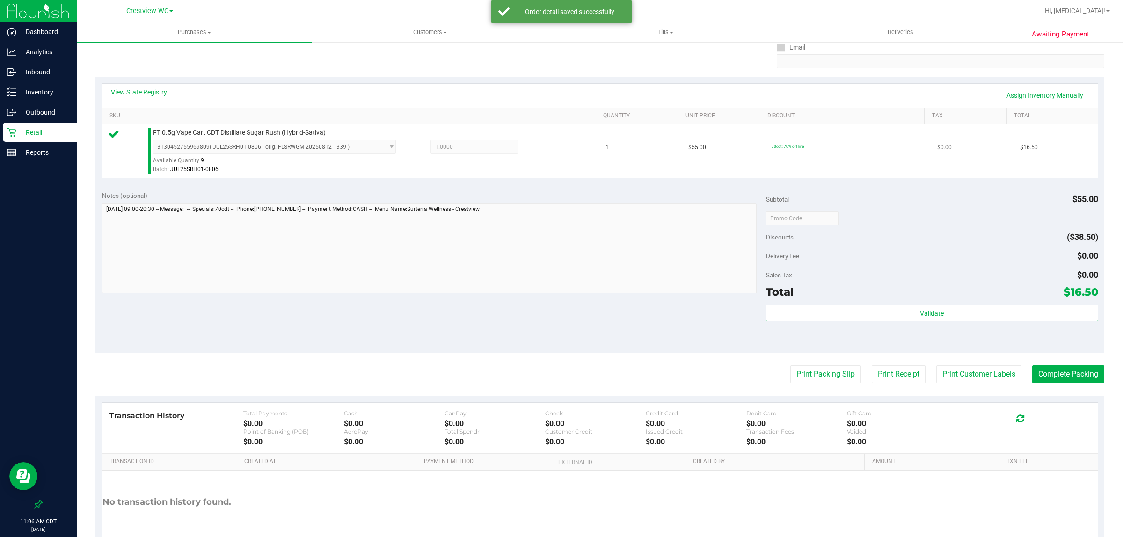
click at [560, 298] on div "Notes (optional) Subtotal $55.00 Discounts ($38.50) Delivery Fee $0.00 Sales Ta…" at bounding box center [599, 268] width 1009 height 168
click at [560, 378] on button "Print Packing Slip" at bounding box center [825, 374] width 71 height 18
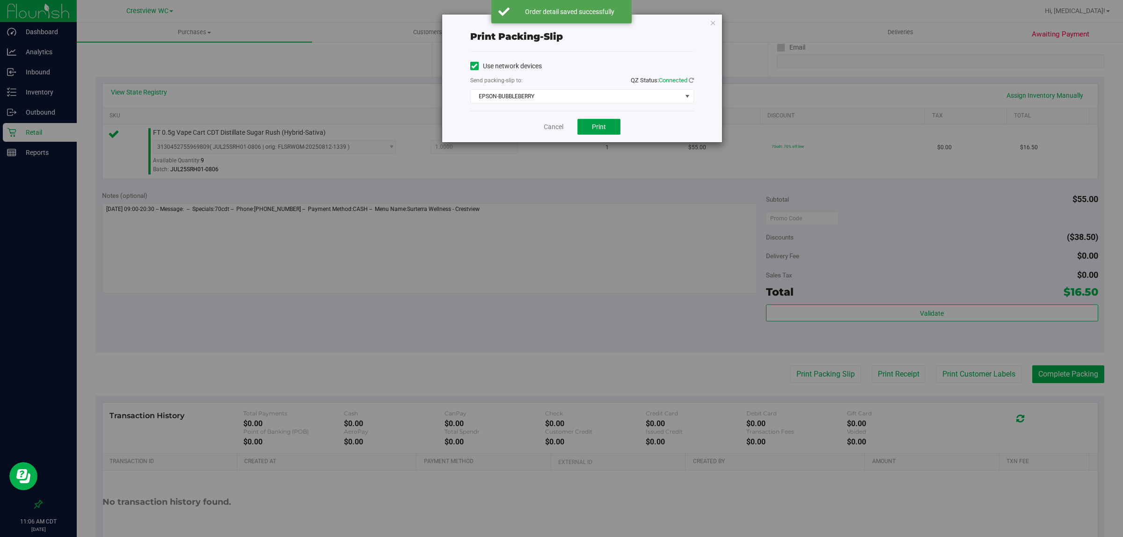
click at [560, 127] on button "Print" at bounding box center [598, 127] width 43 height 16
click at [550, 129] on link "Cancel" at bounding box center [554, 127] width 20 height 10
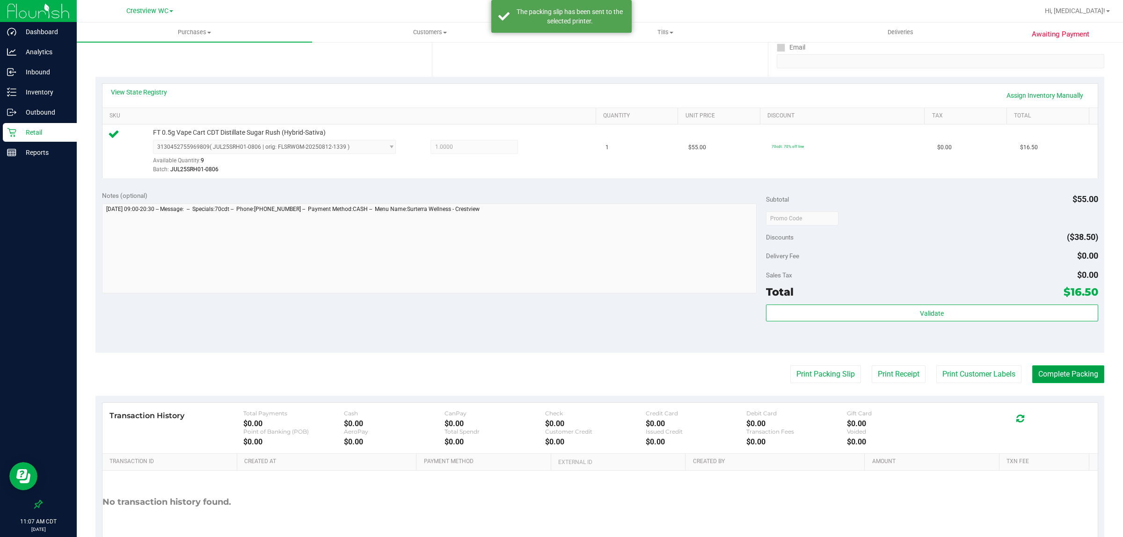
click at [560, 383] on button "Complete Packing" at bounding box center [1068, 374] width 72 height 18
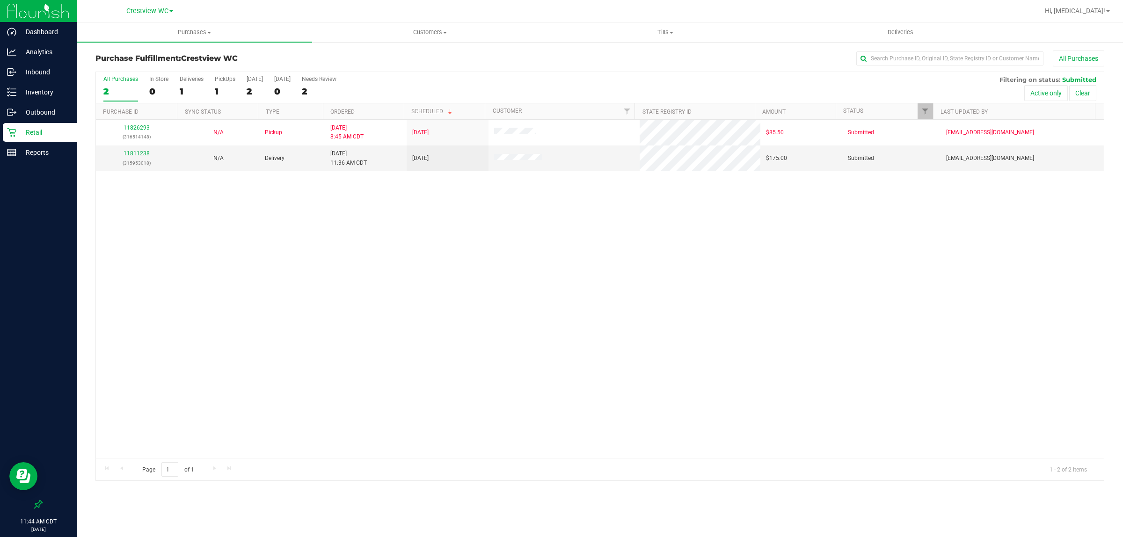
click at [228, 268] on div "11826293 (316514148) N/A Pickup 8/22/2025 8:45 AM CDT 8/22/2025 $85.50 Submitte…" at bounding box center [600, 289] width 1008 height 338
click at [38, 132] on p "Retail" at bounding box center [44, 132] width 56 height 11
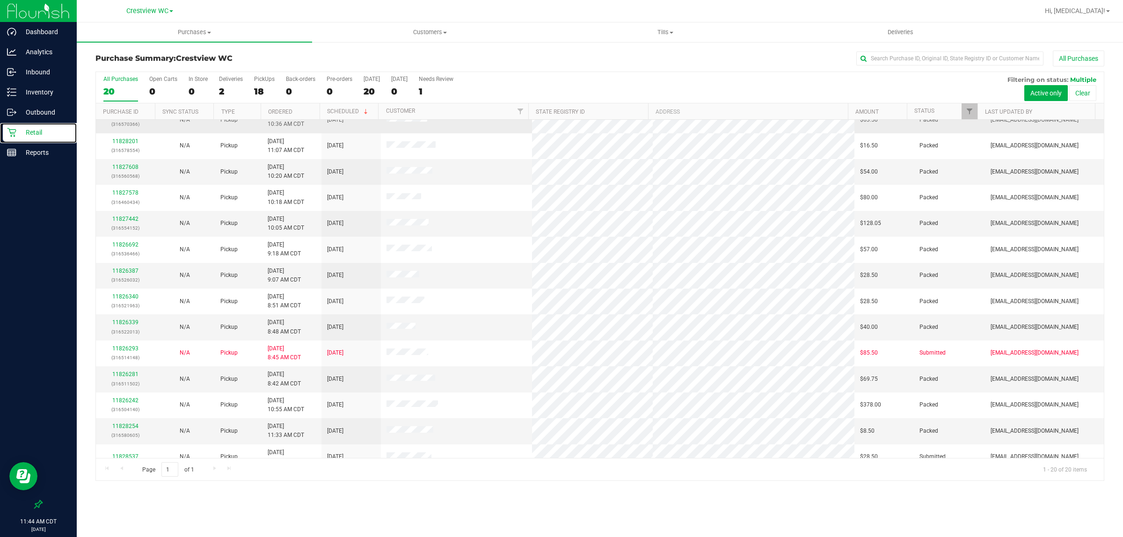
scroll to position [181, 0]
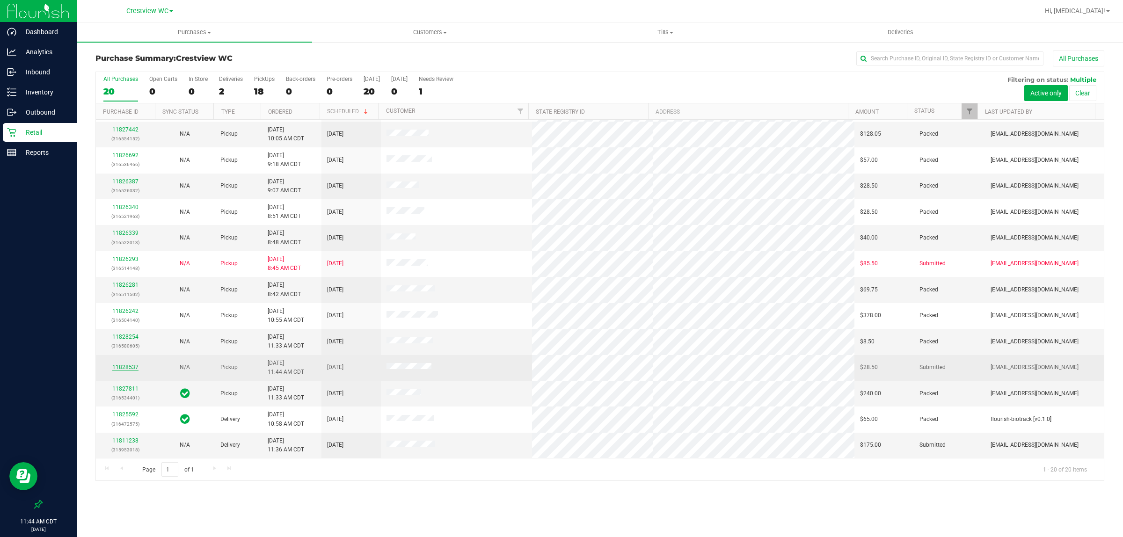
click at [120, 369] on link "11828537" at bounding box center [125, 367] width 26 height 7
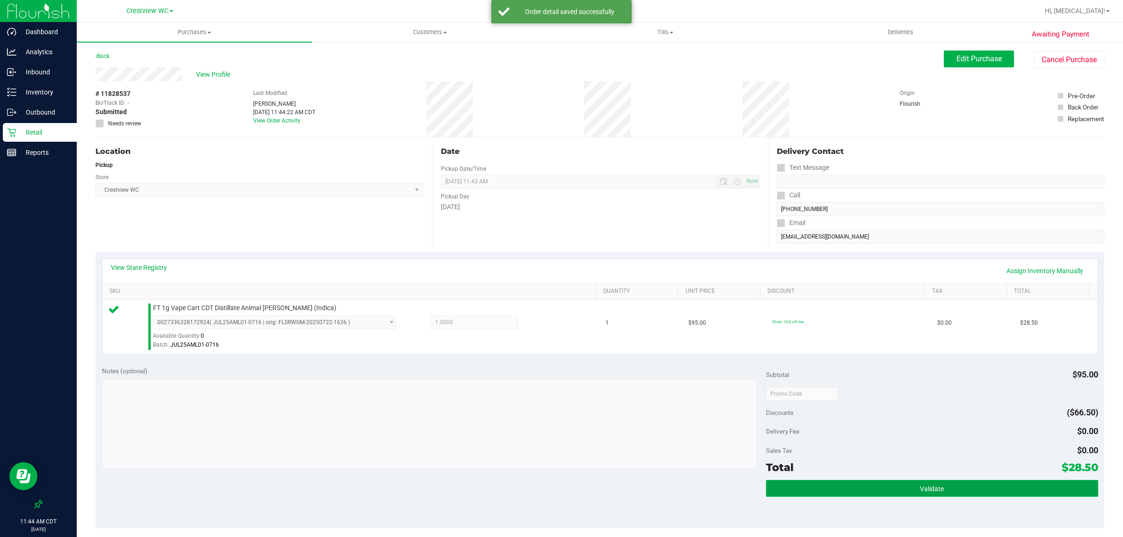
click at [560, 487] on button "Validate" at bounding box center [932, 488] width 332 height 17
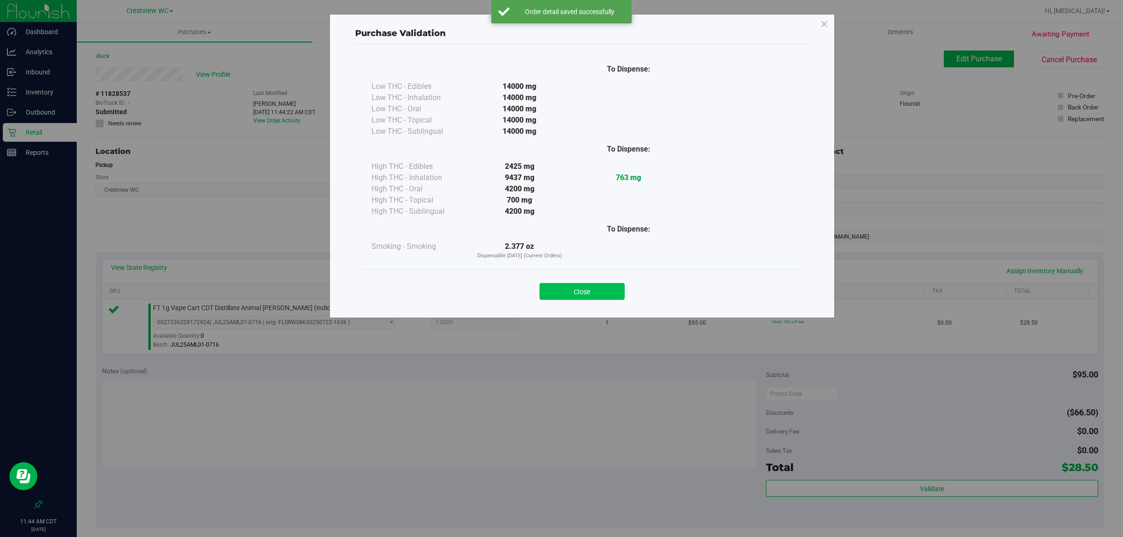
click at [560, 289] on button "Close" at bounding box center [581, 291] width 85 height 17
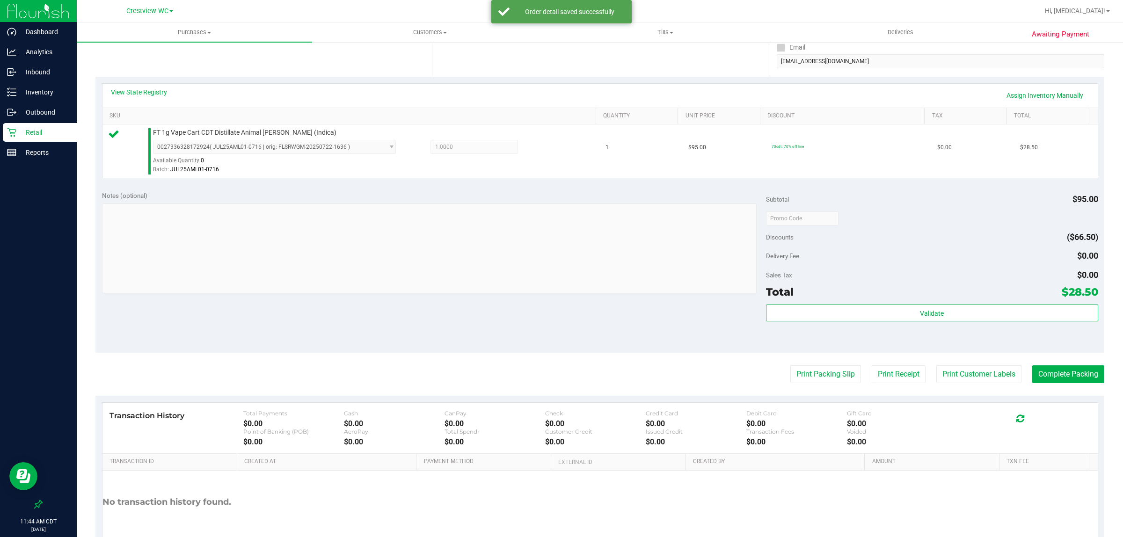
scroll to position [227, 0]
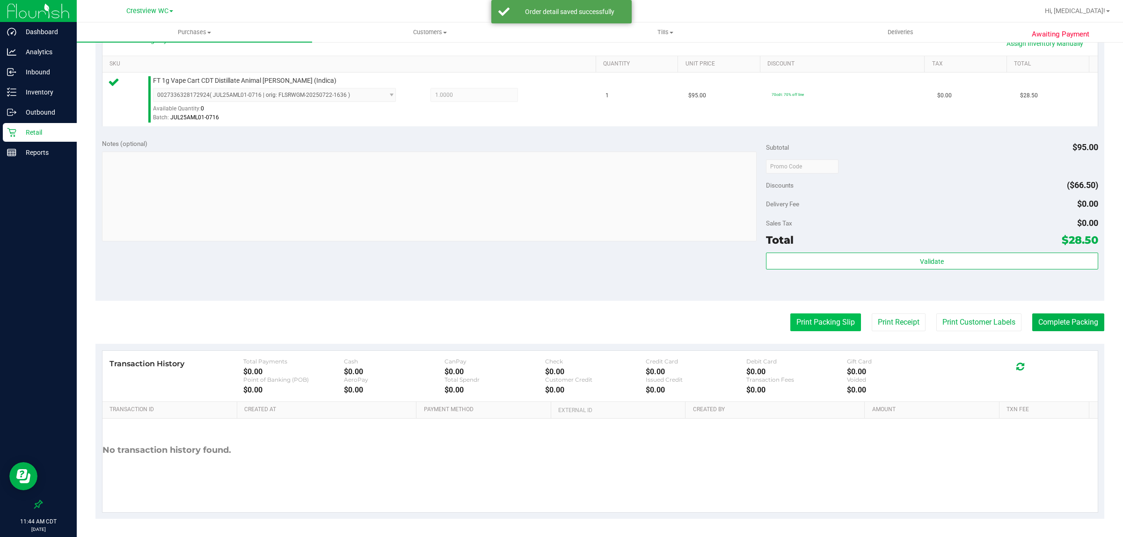
click at [560, 324] on button "Print Packing Slip" at bounding box center [825, 322] width 71 height 18
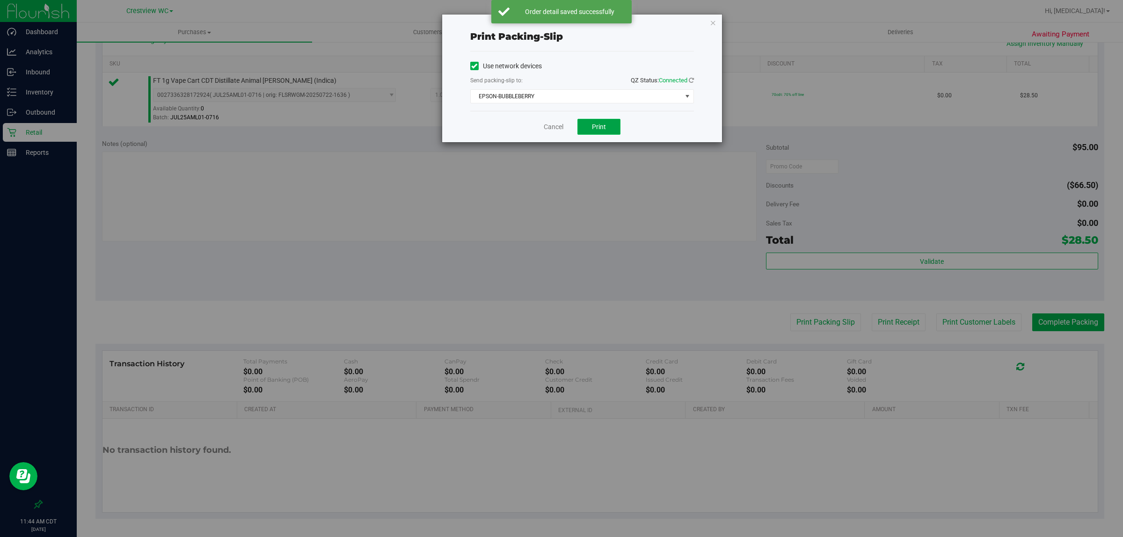
click at [560, 130] on span "Print" at bounding box center [599, 126] width 14 height 7
click at [558, 124] on link "Cancel" at bounding box center [554, 127] width 20 height 10
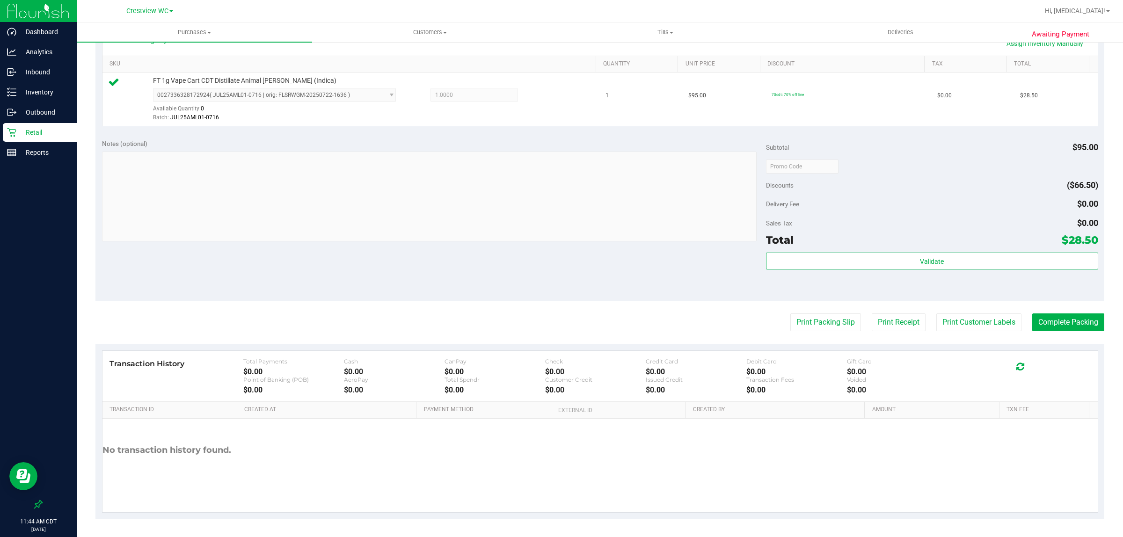
click at [560, 310] on purchase-details "Back Edit Purchase Cancel Purchase View Profile # 11828537 BioTrack ID: - Submi…" at bounding box center [599, 171] width 1009 height 696
click at [560, 317] on button "Complete Packing" at bounding box center [1068, 322] width 72 height 18
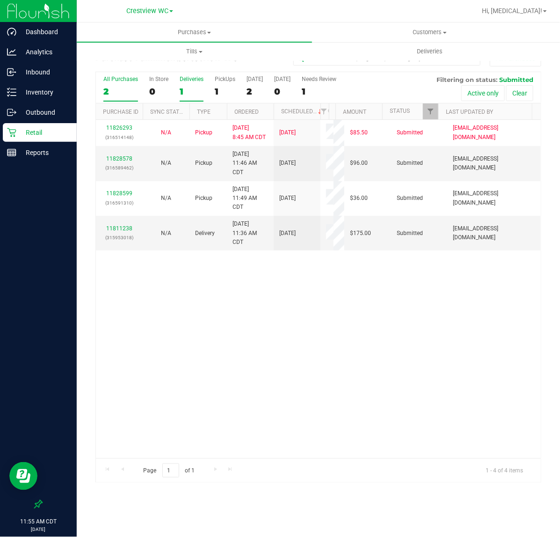
click at [187, 82] on div "Deliveries" at bounding box center [192, 79] width 24 height 7
click at [0, 0] on input "Deliveries 1" at bounding box center [0, 0] width 0 height 0
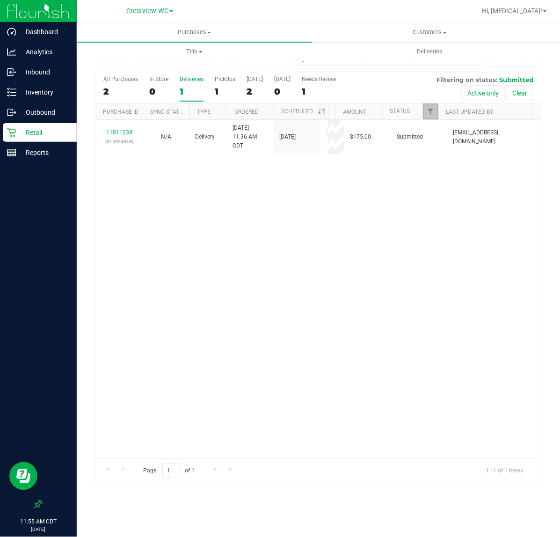
click at [424, 113] on link "Filter" at bounding box center [430, 111] width 15 height 16
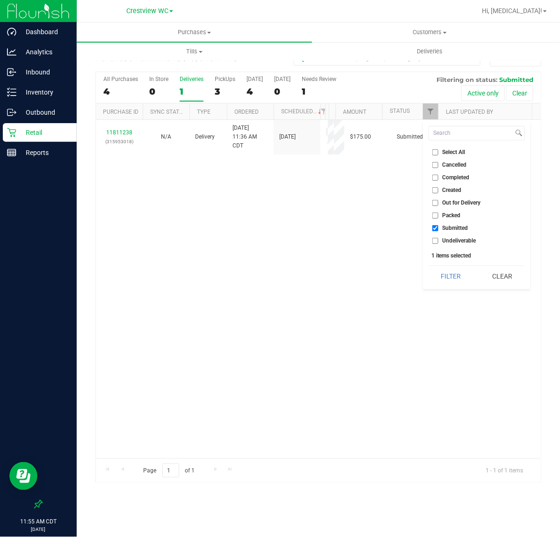
click at [448, 212] on span "Packed" at bounding box center [452, 215] width 18 height 6
click at [438, 212] on input "Packed" at bounding box center [435, 215] width 6 height 6
checkbox input "true"
click at [452, 267] on button "Filter" at bounding box center [451, 276] width 45 height 21
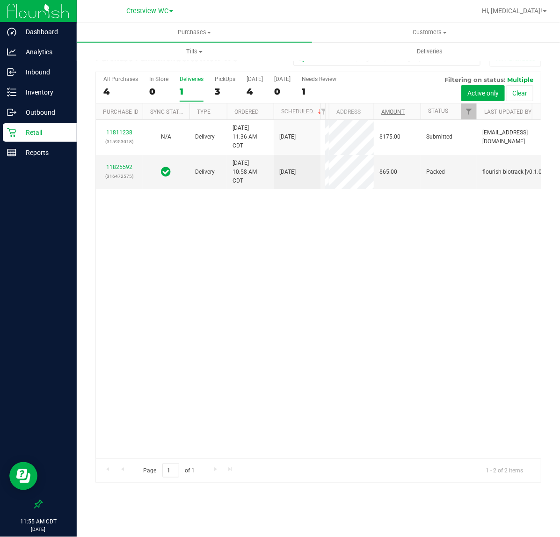
drag, startPoint x: 335, startPoint y: 111, endPoint x: 385, endPoint y: 109, distance: 50.6
click at [385, 109] on div "Purchase ID Sync Status Type Ordered Scheduled Customer State Registry ID Addre…" at bounding box center [314, 111] width 437 height 16
drag, startPoint x: 324, startPoint y: 116, endPoint x: 342, endPoint y: 116, distance: 17.3
click at [342, 116] on div "Purchase ID Sync Status Type Ordered Scheduled Customer State Registry ID Addre…" at bounding box center [314, 111] width 437 height 16
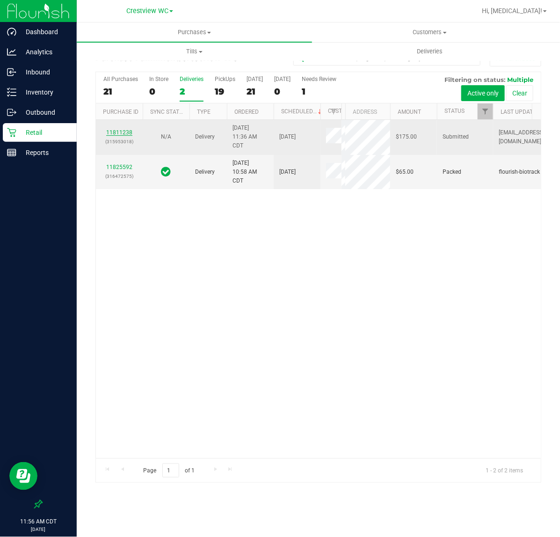
click at [117, 136] on link "11811238" at bounding box center [119, 132] width 26 height 7
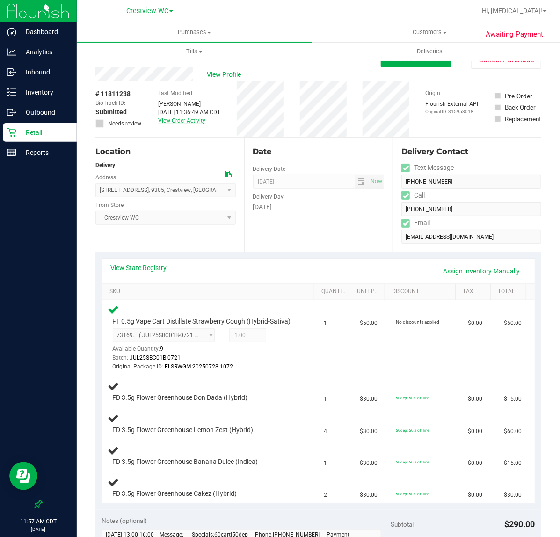
click at [178, 122] on link "View Order Activity" at bounding box center [182, 120] width 47 height 7
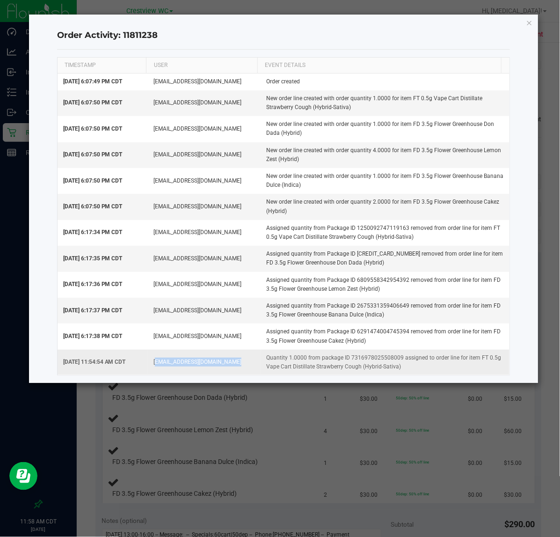
drag, startPoint x: 149, startPoint y: 368, endPoint x: 241, endPoint y: 370, distance: 92.6
click at [241, 370] on td "[EMAIL_ADDRESS][DOMAIN_NAME]" at bounding box center [204, 362] width 113 height 25
click at [528, 18] on icon "button" at bounding box center [529, 22] width 7 height 11
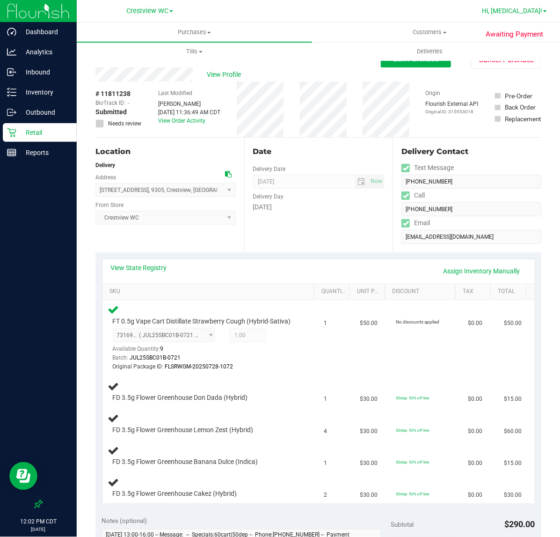
click at [527, 14] on span "Hi, Alora!" at bounding box center [512, 10] width 60 height 7
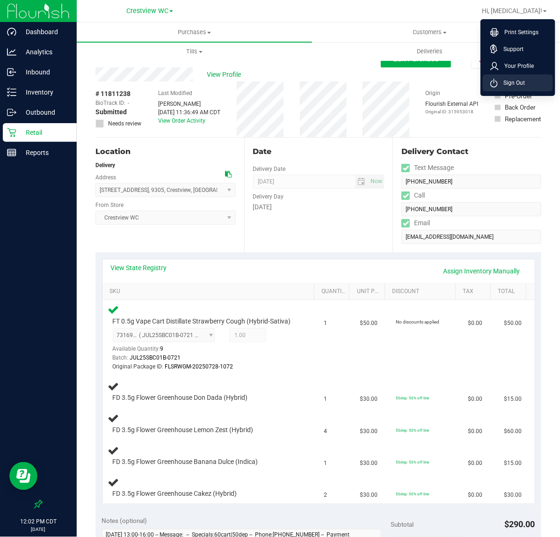
click at [519, 81] on span "Sign Out" at bounding box center [511, 82] width 27 height 9
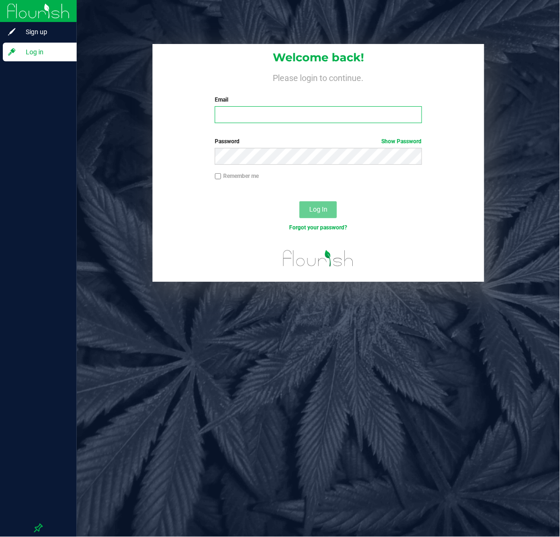
click at [342, 112] on input "Email" at bounding box center [318, 114] width 207 height 17
type input "[EMAIL_ADDRESS][DOMAIN_NAME]"
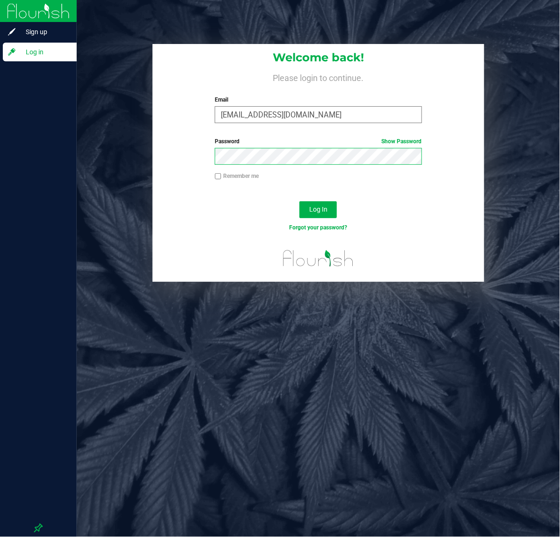
click at [299, 201] on button "Log In" at bounding box center [317, 209] width 37 height 17
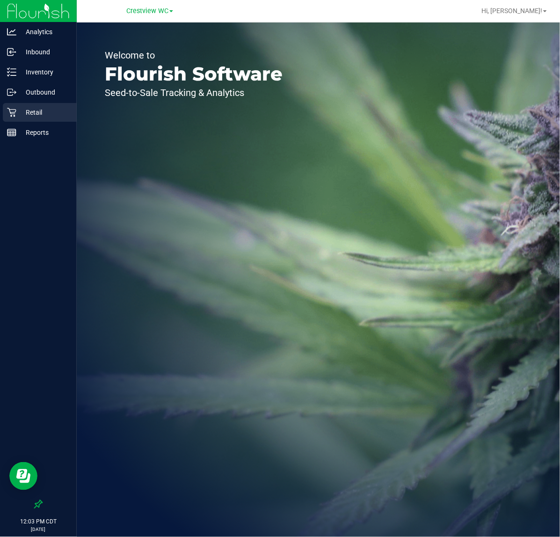
click at [33, 107] on p "Retail" at bounding box center [44, 112] width 56 height 11
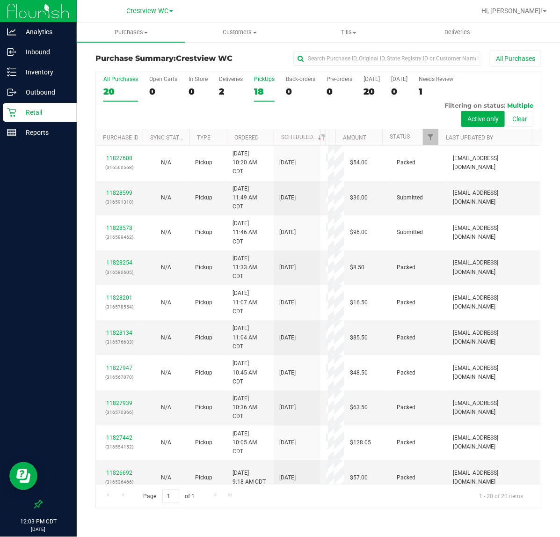
click at [258, 96] on div "18" at bounding box center [264, 91] width 21 height 11
click at [0, 0] on input "PickUps 18" at bounding box center [0, 0] width 0 height 0
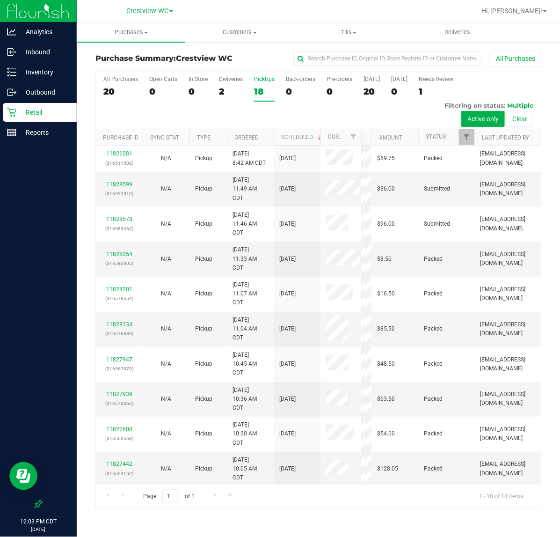
drag, startPoint x: 324, startPoint y: 138, endPoint x: 361, endPoint y: 138, distance: 37.4
click at [361, 138] on div "Purchase ID Sync Status Type Ordered Scheduled Customer State Registry ID Addre…" at bounding box center [314, 137] width 437 height 16
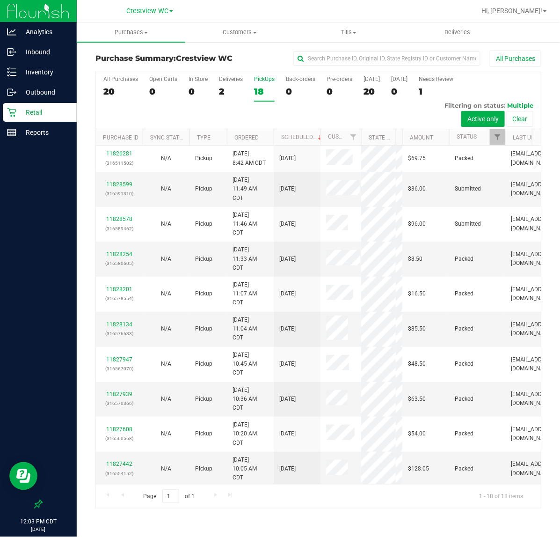
drag, startPoint x: 363, startPoint y: 137, endPoint x: 401, endPoint y: 138, distance: 37.9
click at [401, 138] on div "Purchase ID Sync Status Type Ordered Scheduled Customer State Registry ID Addre…" at bounding box center [314, 137] width 437 height 16
click at [501, 137] on span "Filter" at bounding box center [497, 136] width 7 height 7
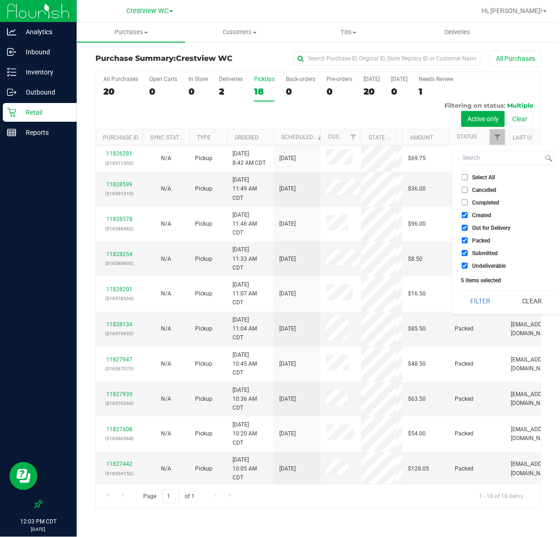
click at [480, 175] on span "Select All" at bounding box center [483, 178] width 23 height 6
click at [468, 174] on input "Select All" at bounding box center [465, 177] width 6 height 6
checkbox input "true"
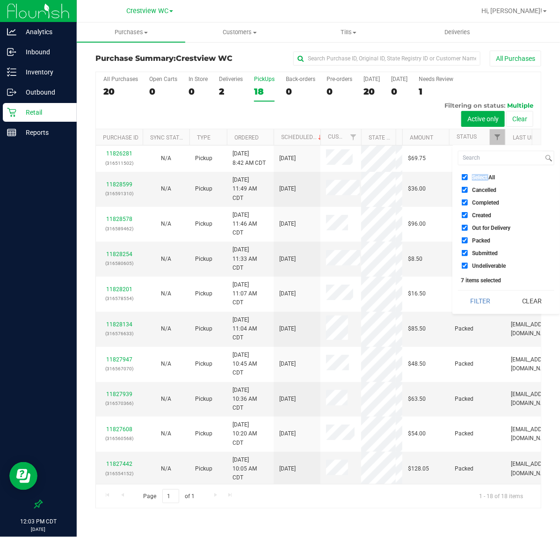
click at [480, 175] on span "Select All" at bounding box center [483, 178] width 23 height 6
click at [468, 174] on input "Select All" at bounding box center [465, 177] width 6 height 6
checkbox input "false"
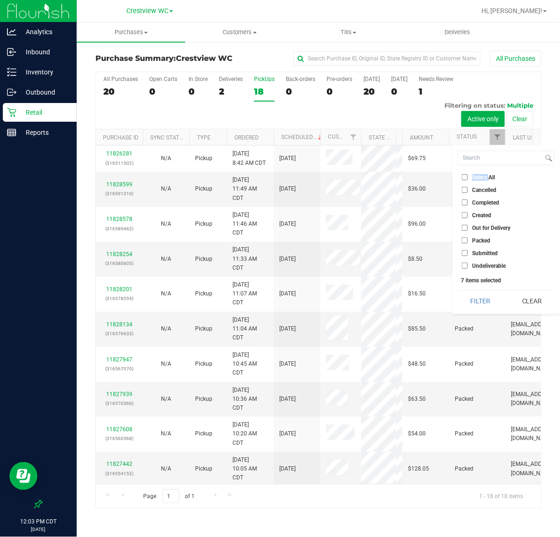
checkbox input "false"
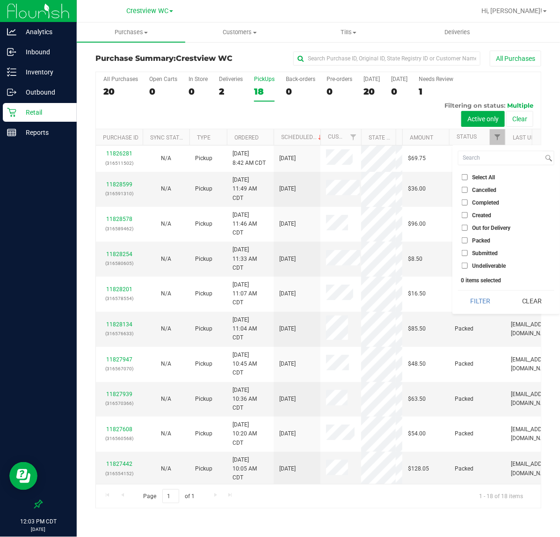
click at [482, 254] on span "Submitted" at bounding box center [485, 253] width 26 height 6
click at [468, 254] on input "Submitted" at bounding box center [465, 253] width 6 height 6
checkbox input "true"
click at [479, 306] on button "Filter" at bounding box center [480, 301] width 45 height 21
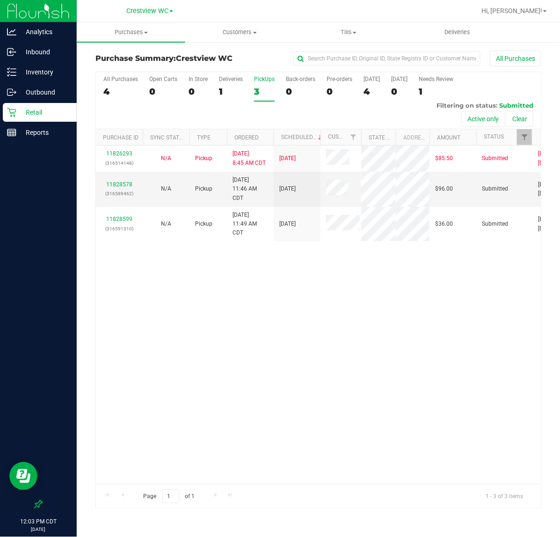
drag, startPoint x: 405, startPoint y: 137, endPoint x: 432, endPoint y: 137, distance: 27.1
click at [432, 137] on div "Purchase ID Sync Status Type Ordered Scheduled Customer State Registry ID Addre…" at bounding box center [314, 137] width 437 height 16
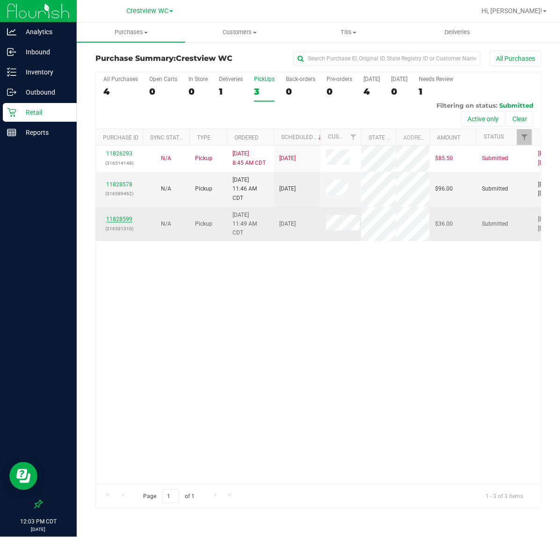
click at [122, 222] on link "11828599" at bounding box center [119, 219] width 26 height 7
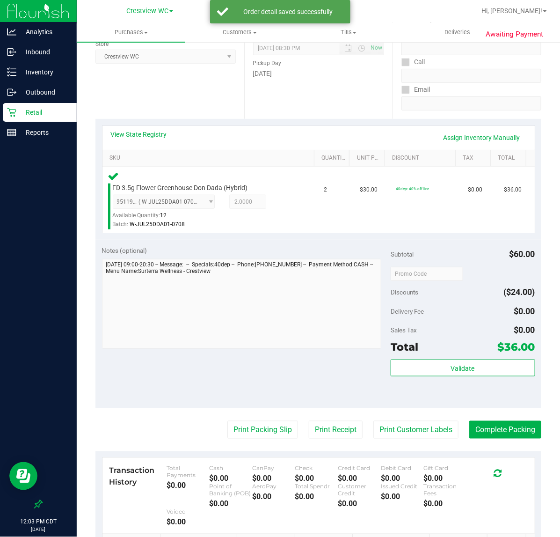
scroll to position [263, 0]
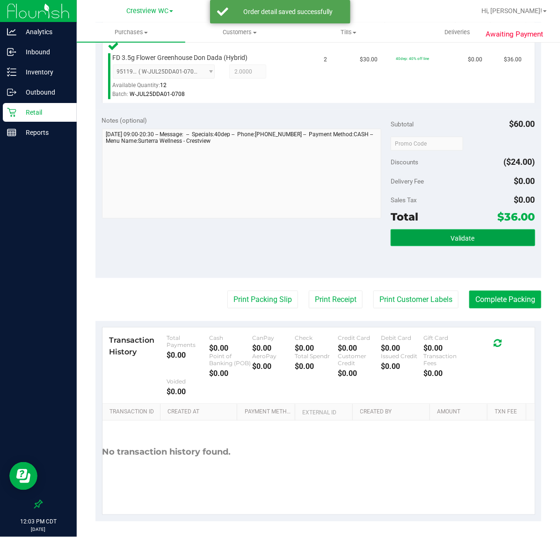
click at [463, 230] on button "Validate" at bounding box center [463, 237] width 145 height 17
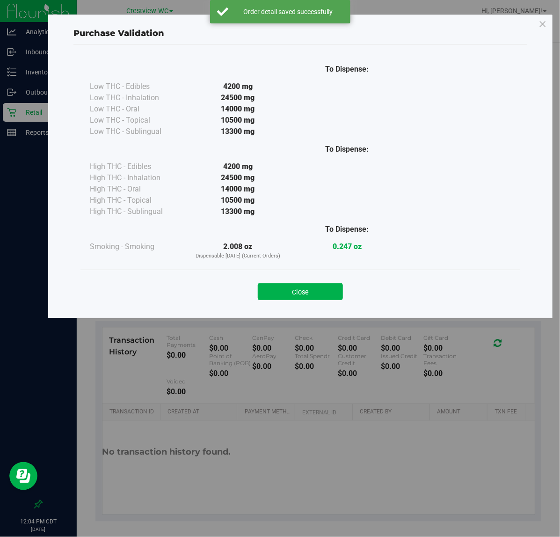
click at [286, 287] on button "Close" at bounding box center [300, 291] width 85 height 17
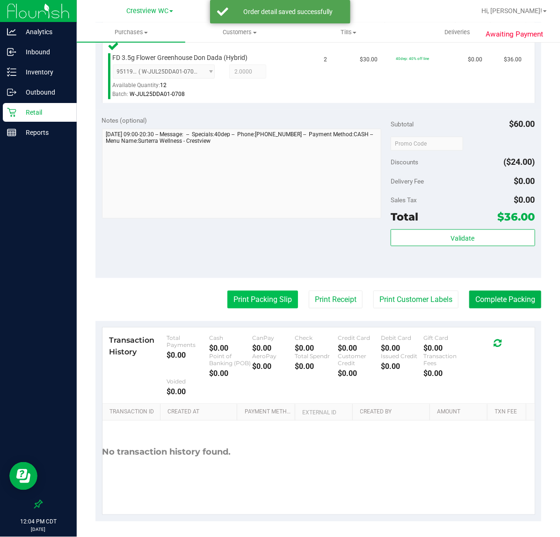
click at [248, 306] on button "Print Packing Slip" at bounding box center [262, 300] width 71 height 18
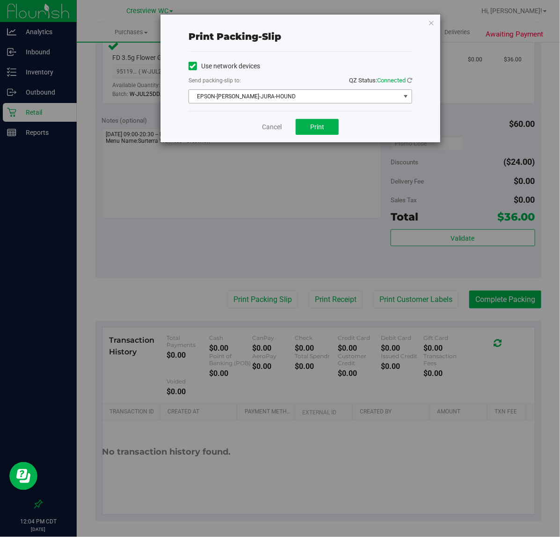
click at [321, 94] on span "EPSON-BRUNO-JURA-HOUND" at bounding box center [294, 96] width 211 height 13
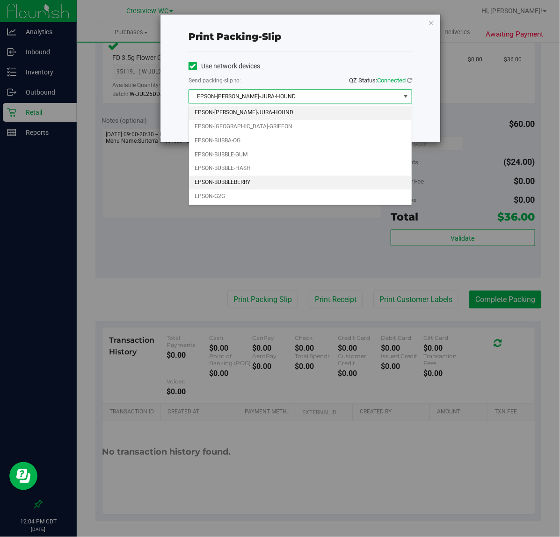
click at [253, 185] on li "EPSON-BUBBLEBERRY" at bounding box center [300, 182] width 223 height 14
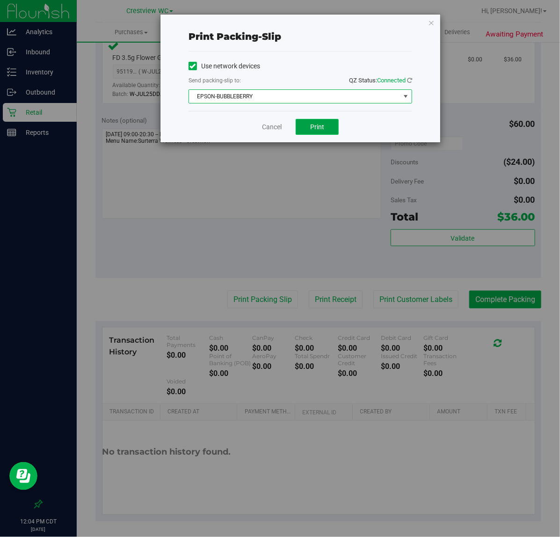
click at [329, 134] on button "Print" at bounding box center [317, 127] width 43 height 16
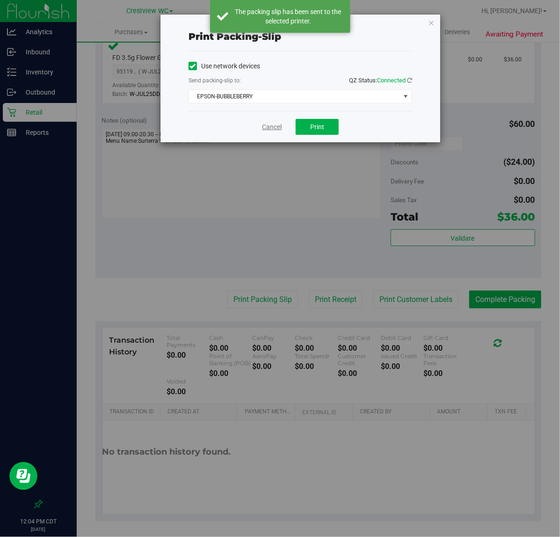
click at [274, 127] on link "Cancel" at bounding box center [272, 127] width 20 height 10
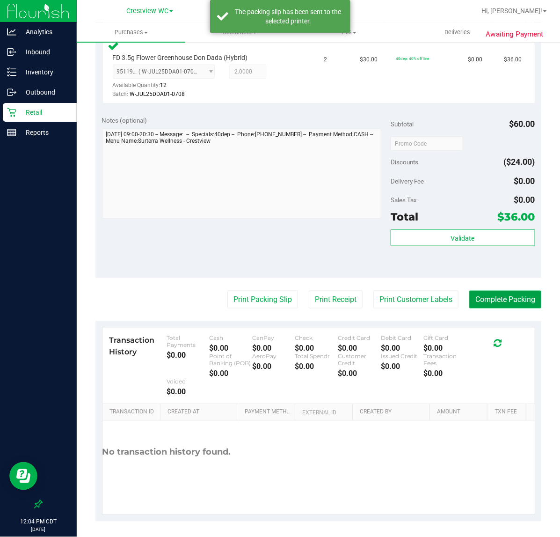
click at [506, 301] on button "Complete Packing" at bounding box center [505, 300] width 72 height 18
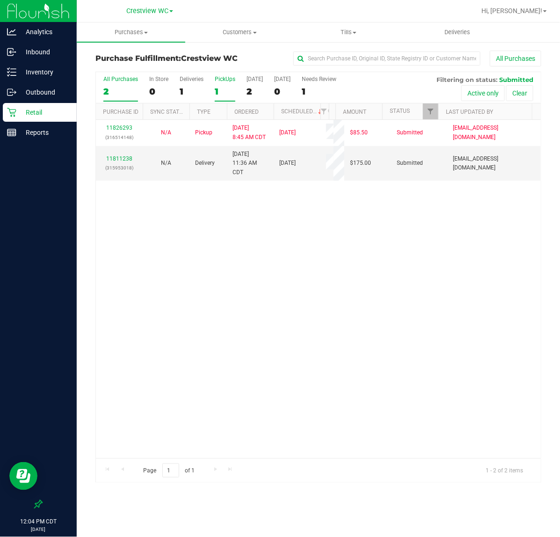
click at [218, 94] on div "1" at bounding box center [225, 91] width 21 height 11
click at [0, 0] on input "PickUps 1" at bounding box center [0, 0] width 0 height 0
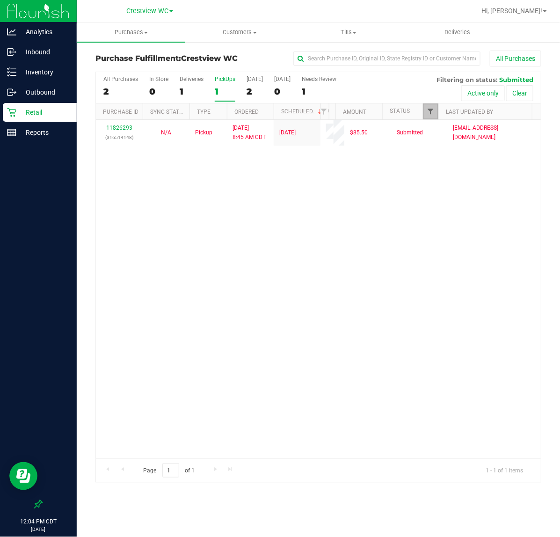
click at [431, 111] on span "Filter" at bounding box center [430, 111] width 7 height 7
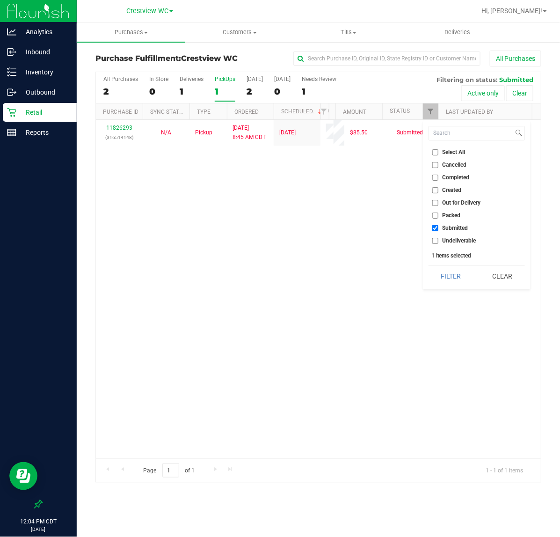
click at [443, 214] on span "Packed" at bounding box center [452, 215] width 18 height 6
click at [438, 214] on input "Packed" at bounding box center [435, 215] width 6 height 6
checkbox input "true"
click at [454, 227] on span "Submitted" at bounding box center [456, 228] width 26 height 6
click at [438, 227] on input "Submitted" at bounding box center [435, 228] width 6 height 6
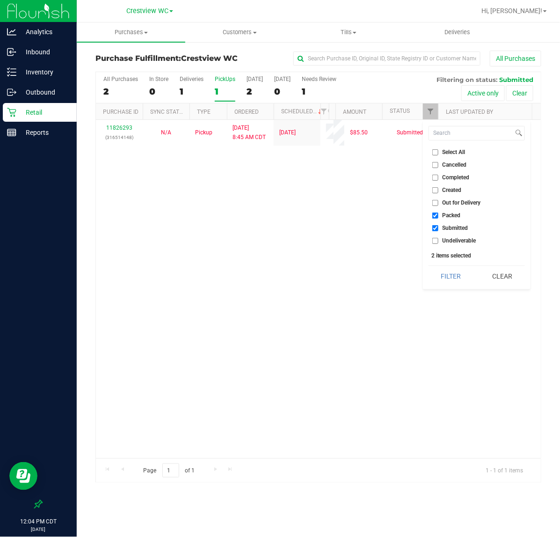
checkbox input "false"
click at [449, 279] on button "Filter" at bounding box center [451, 276] width 45 height 21
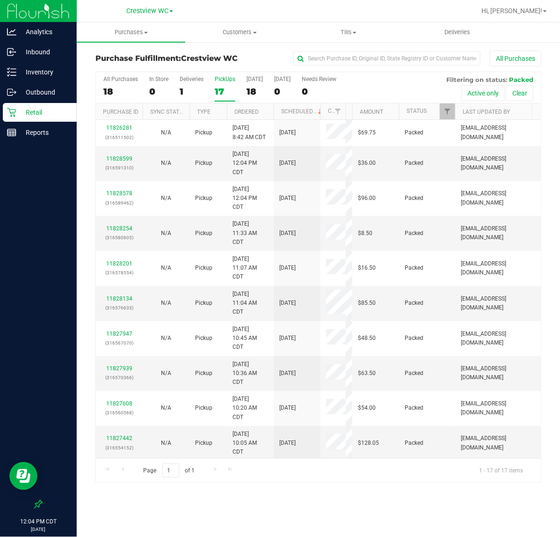
drag, startPoint x: 328, startPoint y: 115, endPoint x: 350, endPoint y: 111, distance: 21.8
click at [350, 111] on div "Purchase ID Sync Status Type Ordered Scheduled Customer State Registry ID Addre…" at bounding box center [314, 111] width 437 height 16
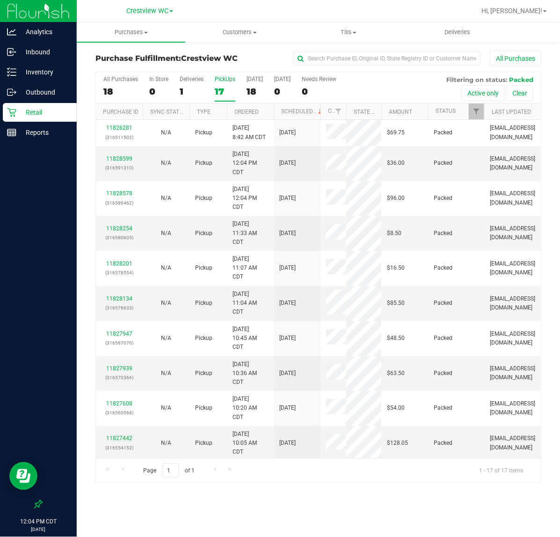
drag, startPoint x: 351, startPoint y: 111, endPoint x: 382, endPoint y: 111, distance: 30.4
click at [382, 111] on div "Purchase ID Sync Status Type Ordered Scheduled Customer State Registry ID Addre…" at bounding box center [314, 111] width 437 height 16
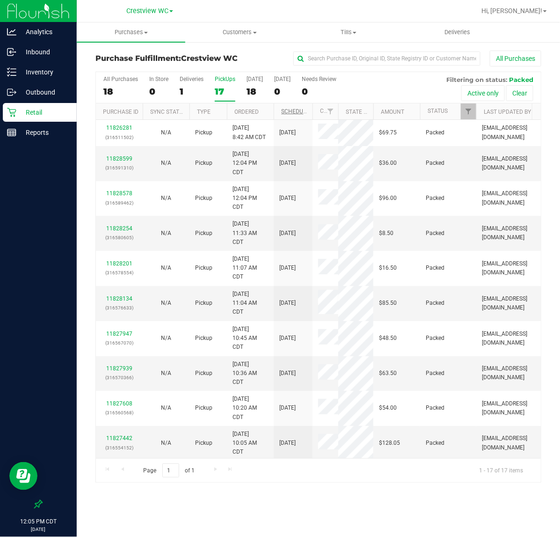
drag, startPoint x: 319, startPoint y: 112, endPoint x: 309, endPoint y: 112, distance: 9.8
click at [309, 112] on div "Purchase ID Sync Status Type Ordered Scheduled Customer State Registry ID Addre…" at bounding box center [314, 111] width 437 height 16
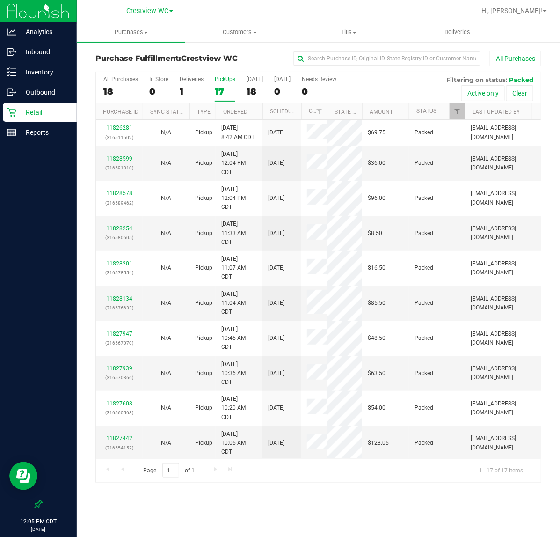
drag, startPoint x: 227, startPoint y: 112, endPoint x: 212, endPoint y: 114, distance: 15.0
click at [212, 114] on div "Purchase ID Sync Status Type Ordered Scheduled Customer State Registry ID Addre…" at bounding box center [314, 111] width 437 height 16
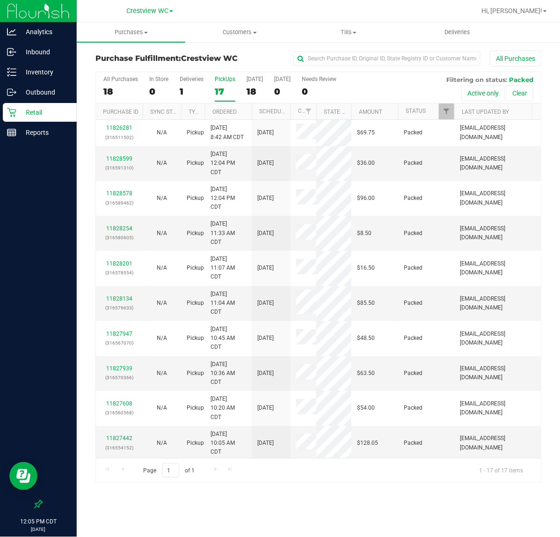
drag, startPoint x: 188, startPoint y: 115, endPoint x: 178, endPoint y: 116, distance: 10.4
click at [178, 116] on div "Purchase ID Sync Status Type Ordered Scheduled Customer State Registry ID Addre…" at bounding box center [314, 111] width 437 height 16
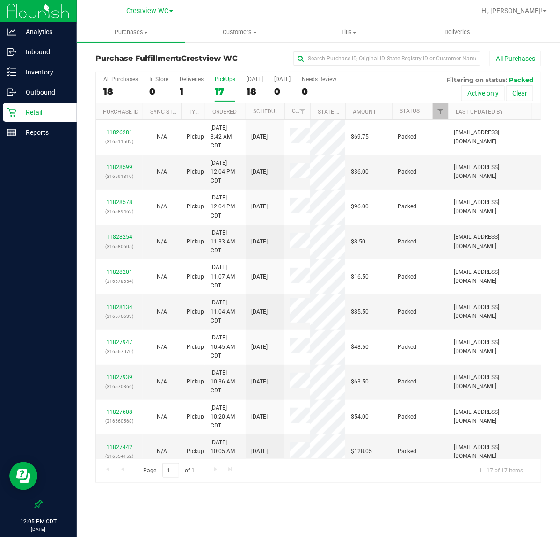
drag, startPoint x: 251, startPoint y: 113, endPoint x: 243, endPoint y: 113, distance: 7.5
click at [243, 113] on div "Purchase ID Sync Status Type Ordered Scheduled Customer State Registry ID Addre…" at bounding box center [314, 111] width 437 height 16
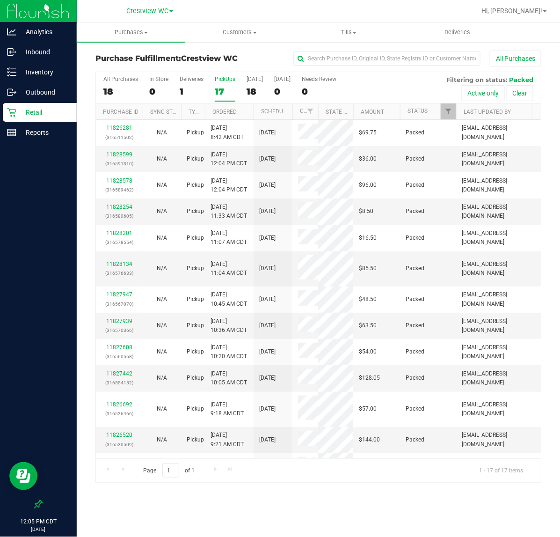
drag, startPoint x: 245, startPoint y: 114, endPoint x: 255, endPoint y: 114, distance: 10.3
click at [255, 114] on div "Purchase ID Sync Status Type Ordered Scheduled Customer State Registry ID Addre…" at bounding box center [314, 111] width 437 height 16
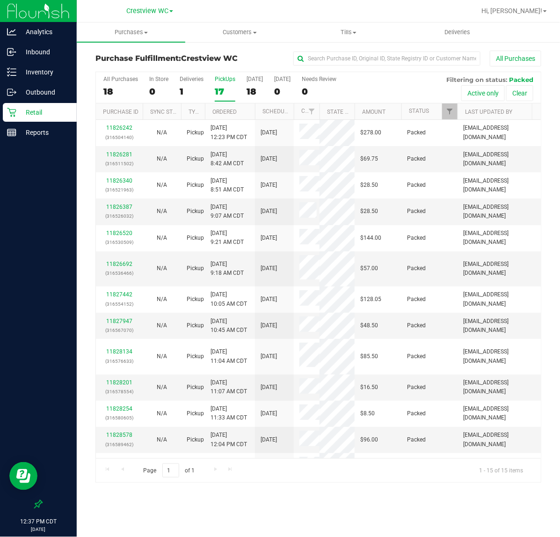
click at [220, 90] on div "17" at bounding box center [225, 91] width 21 height 11
click at [0, 0] on input "PickUps 17" at bounding box center [0, 0] width 0 height 0
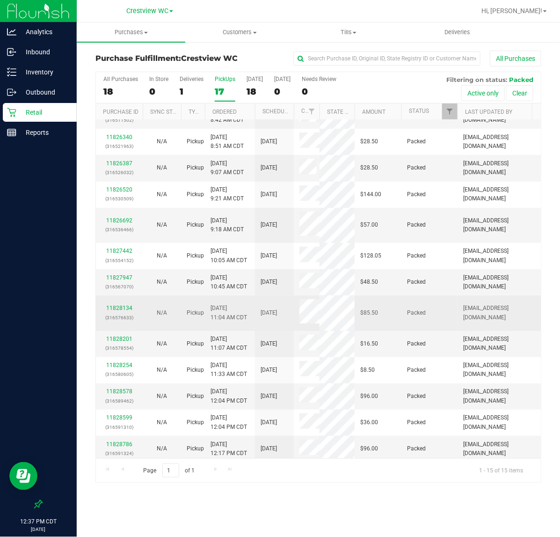
scroll to position [78, 0]
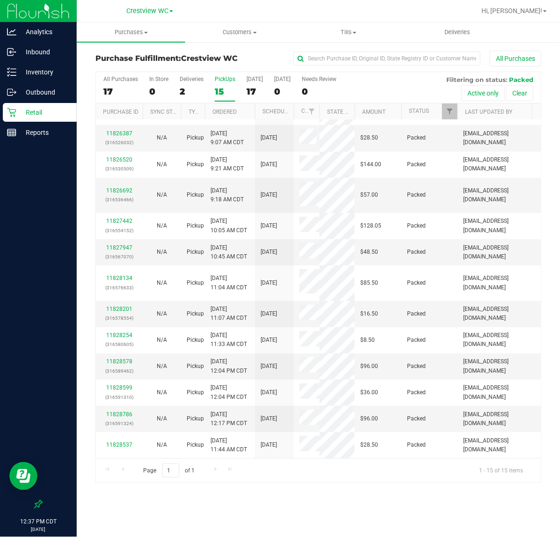
click at [174, 94] on div "All Purchases 17 In Store 0 Deliveries 2 PickUps 15 Today 17 Tomorrow 0 Needs R…" at bounding box center [318, 87] width 445 height 31
click at [192, 87] on div "2" at bounding box center [192, 91] width 24 height 11
click at [0, 0] on input "Deliveries 2" at bounding box center [0, 0] width 0 height 0
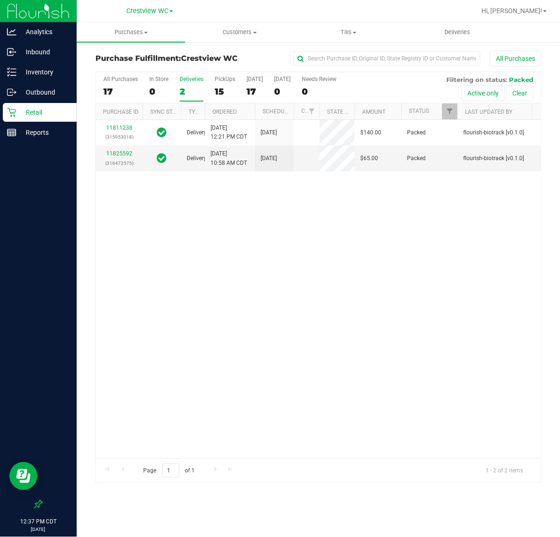
scroll to position [0, 0]
click at [220, 76] on div "PickUps" at bounding box center [225, 79] width 21 height 7
click at [0, 0] on input "PickUps 15" at bounding box center [0, 0] width 0 height 0
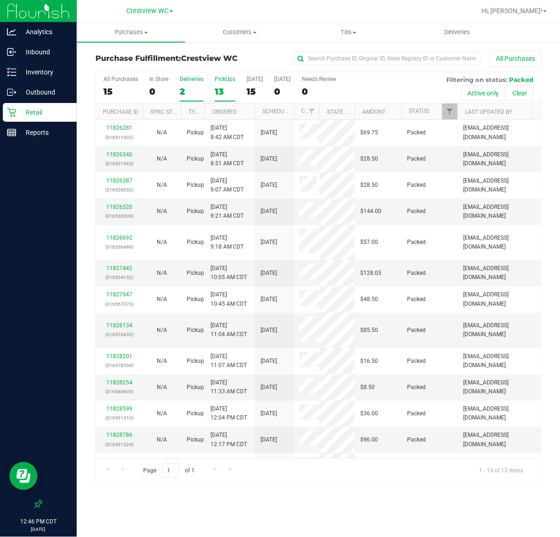
click at [187, 92] on div "2" at bounding box center [192, 91] width 24 height 11
click at [0, 0] on input "Deliveries 2" at bounding box center [0, 0] width 0 height 0
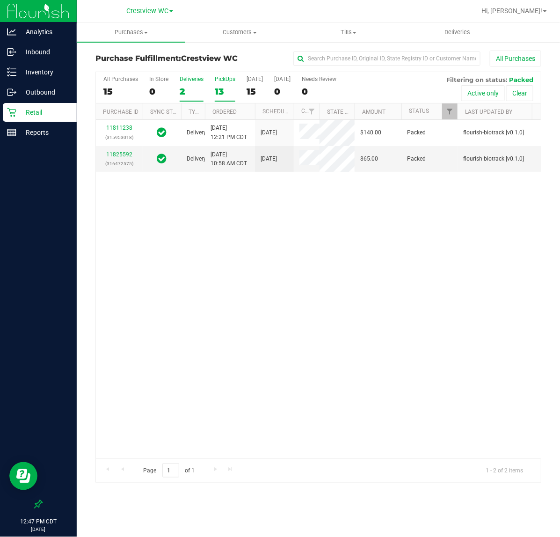
click at [217, 82] on div "PickUps" at bounding box center [225, 79] width 21 height 7
click at [0, 0] on input "PickUps 13" at bounding box center [0, 0] width 0 height 0
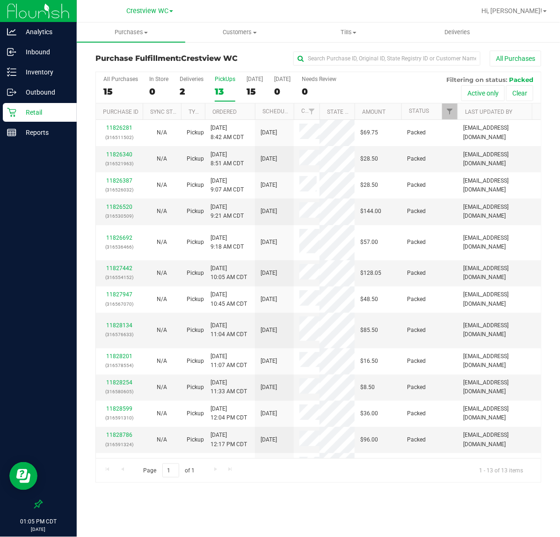
click at [225, 91] on div "13" at bounding box center [225, 91] width 21 height 11
click at [0, 0] on input "PickUps 13" at bounding box center [0, 0] width 0 height 0
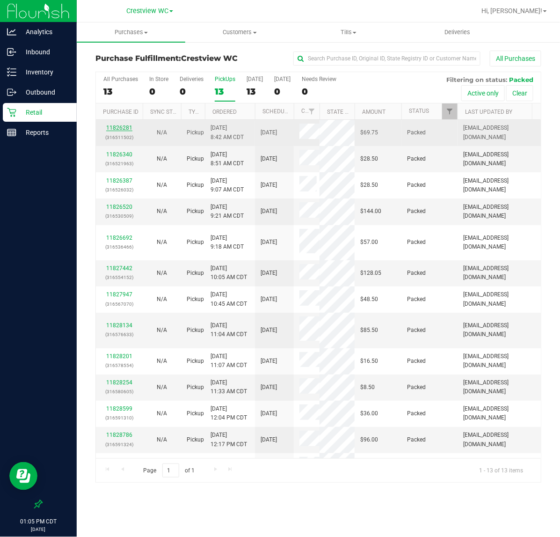
click at [123, 128] on link "11826281" at bounding box center [119, 127] width 26 height 7
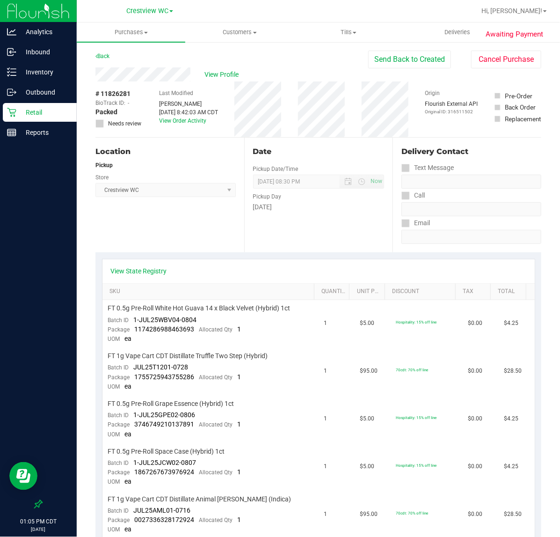
click at [34, 109] on p "Retail" at bounding box center [44, 112] width 56 height 11
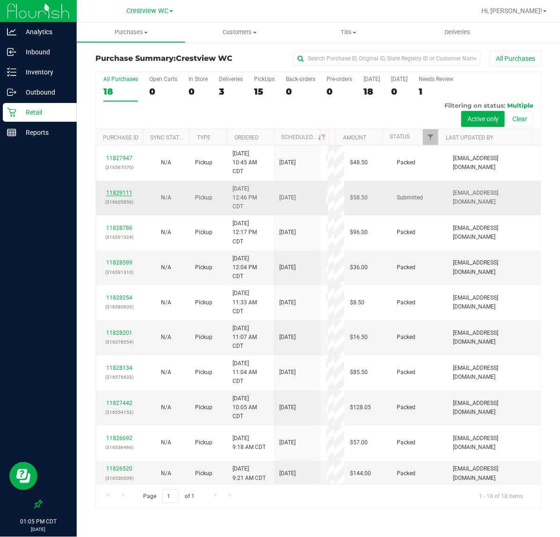
click at [121, 192] on link "11829111" at bounding box center [119, 192] width 26 height 7
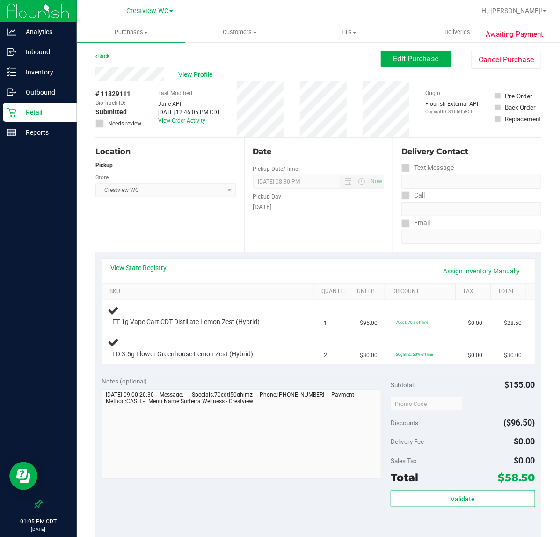
click at [134, 266] on link "View State Registry" at bounding box center [139, 267] width 56 height 9
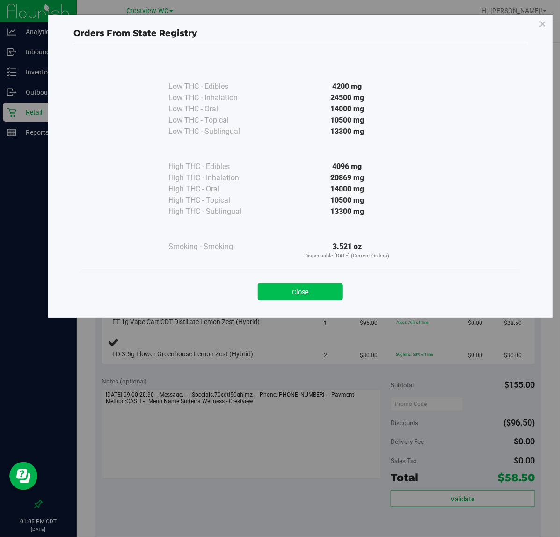
click at [277, 296] on button "Close" at bounding box center [300, 291] width 85 height 17
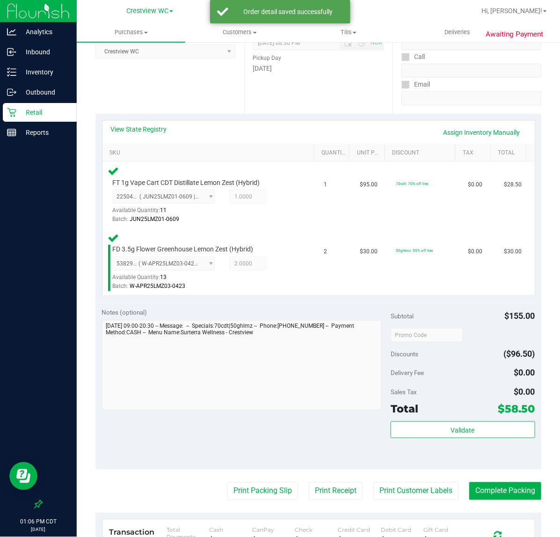
scroll to position [175, 0]
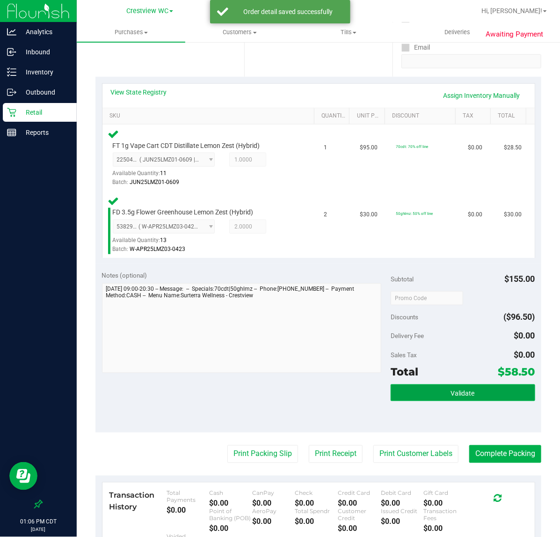
click at [479, 388] on button "Validate" at bounding box center [463, 392] width 145 height 17
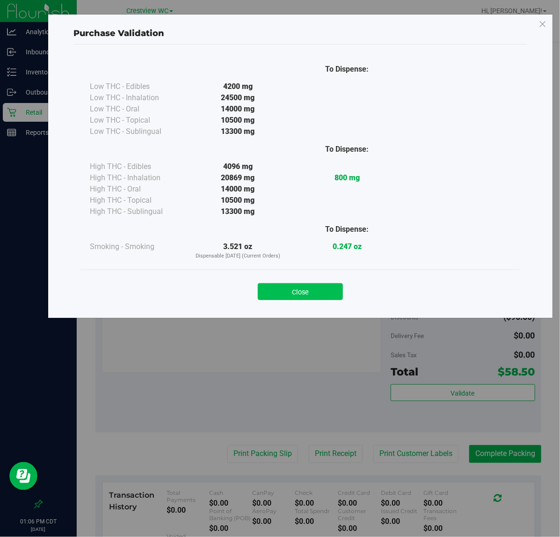
click at [323, 296] on button "Close" at bounding box center [300, 291] width 85 height 17
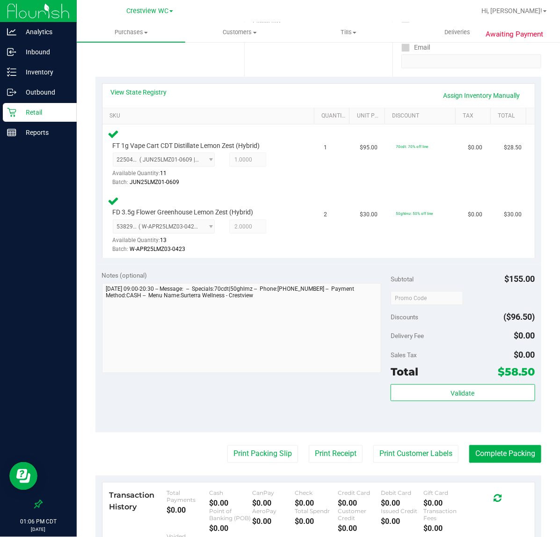
click at [296, 419] on div "Notes (optional) Subtotal $155.00 Discounts ($96.50) Delivery Fee $0.00 Sales T…" at bounding box center [318, 348] width 446 height 168
click at [260, 449] on button "Print Packing Slip" at bounding box center [262, 454] width 71 height 18
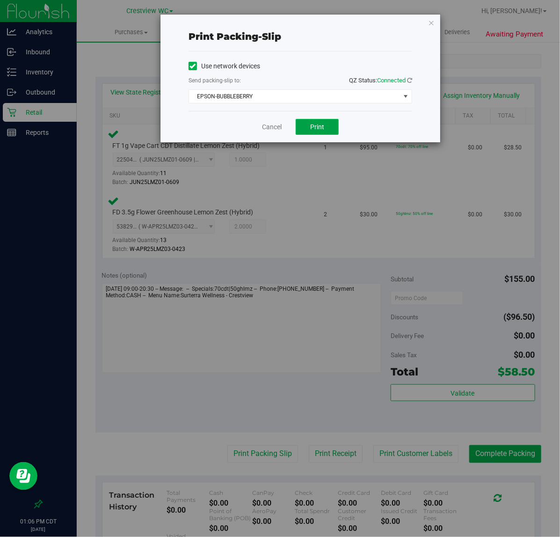
click at [317, 129] on span "Print" at bounding box center [317, 126] width 14 height 7
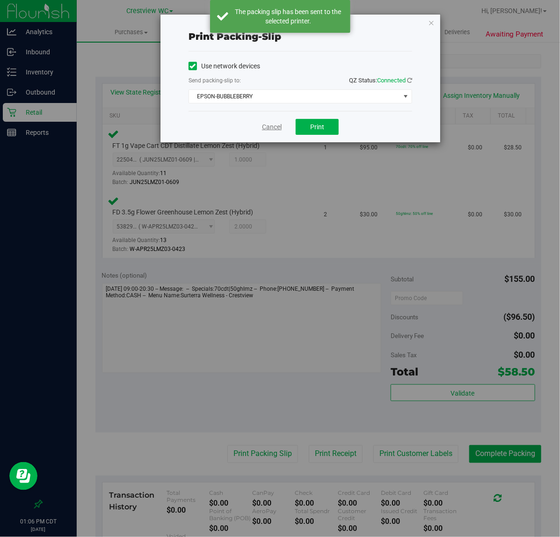
click at [272, 129] on link "Cancel" at bounding box center [272, 127] width 20 height 10
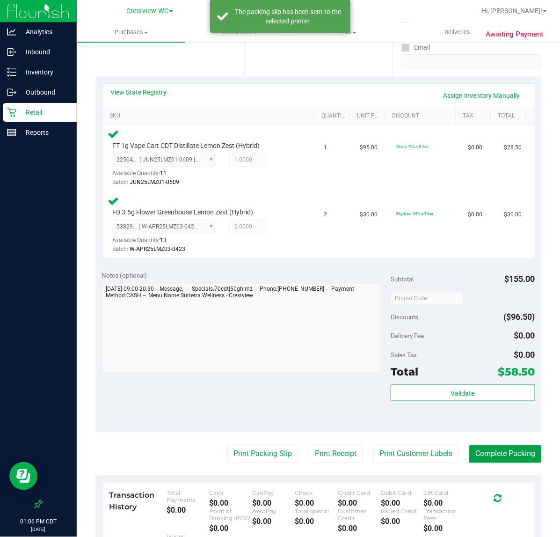
click at [493, 455] on button "Complete Packing" at bounding box center [505, 454] width 72 height 18
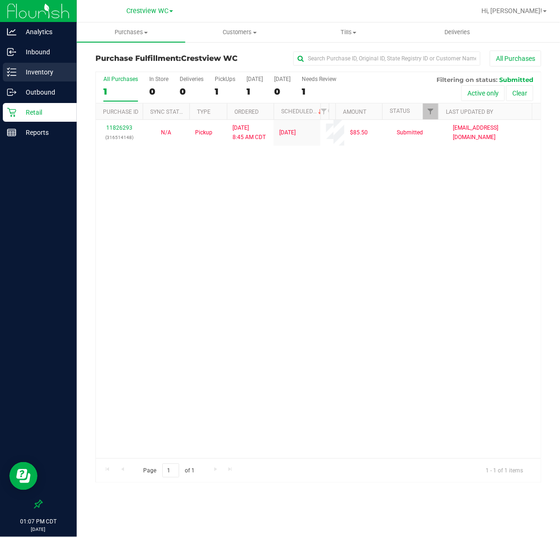
click at [43, 68] on p "Inventory" at bounding box center [44, 71] width 56 height 11
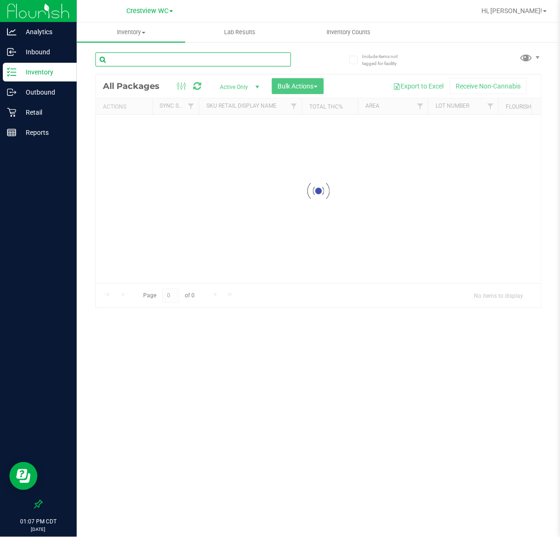
click at [145, 59] on input "text" at bounding box center [193, 59] width 196 height 14
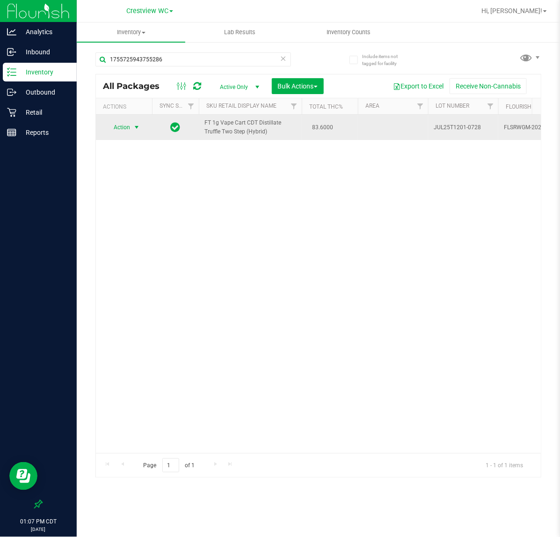
click at [127, 125] on span "Action" at bounding box center [117, 127] width 25 height 13
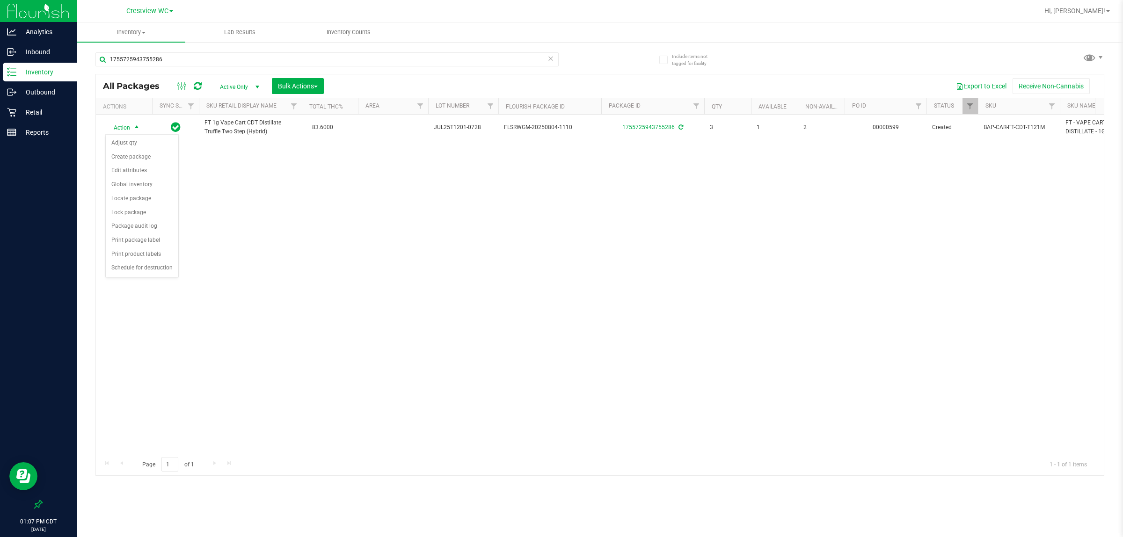
click at [560, 329] on div "Action Action Adjust qty Create package Edit attributes Global inventory Locate…" at bounding box center [600, 284] width 1008 height 338
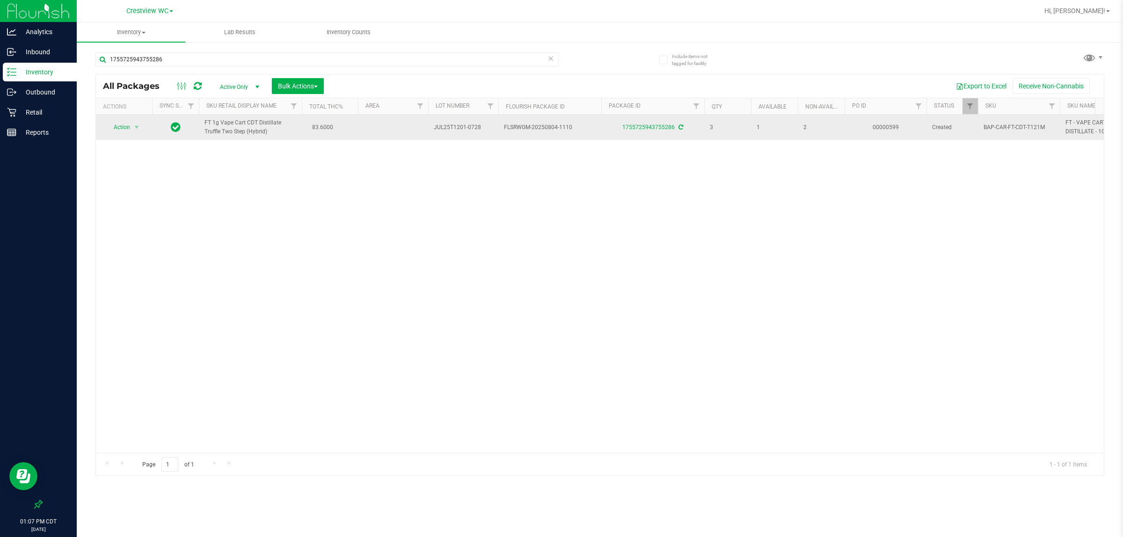
click at [212, 126] on span "FT 1g Vape Cart CDT Distillate Truffle Two Step (Hybrid)" at bounding box center [250, 127] width 92 height 18
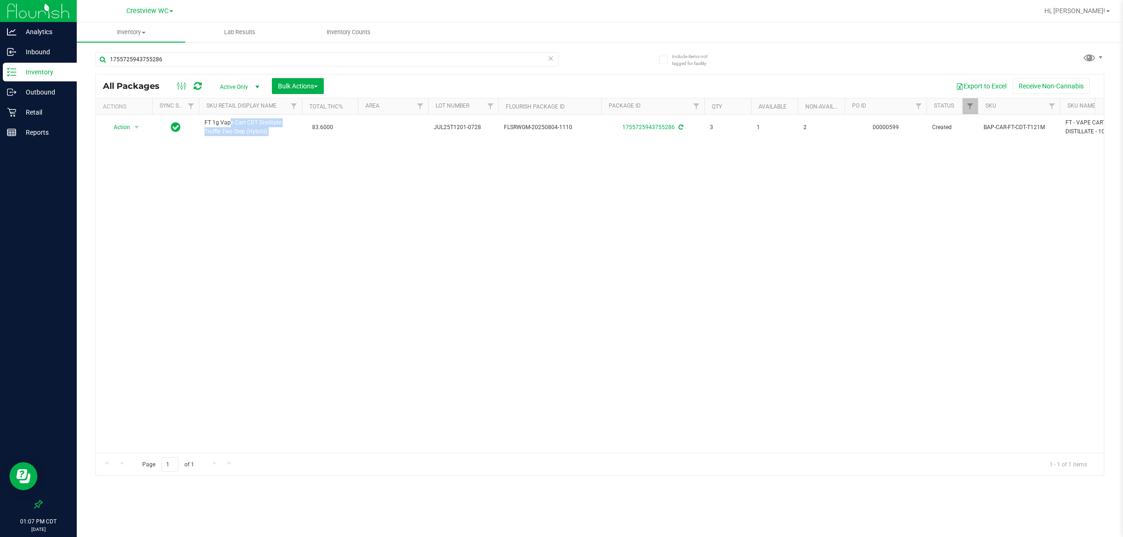
copy td "FT 1g Vape Cart CDT Distillate Truffle Two Step (Hybrid)"
click at [212, 66] on div "1755725943755286" at bounding box center [326, 63] width 463 height 22
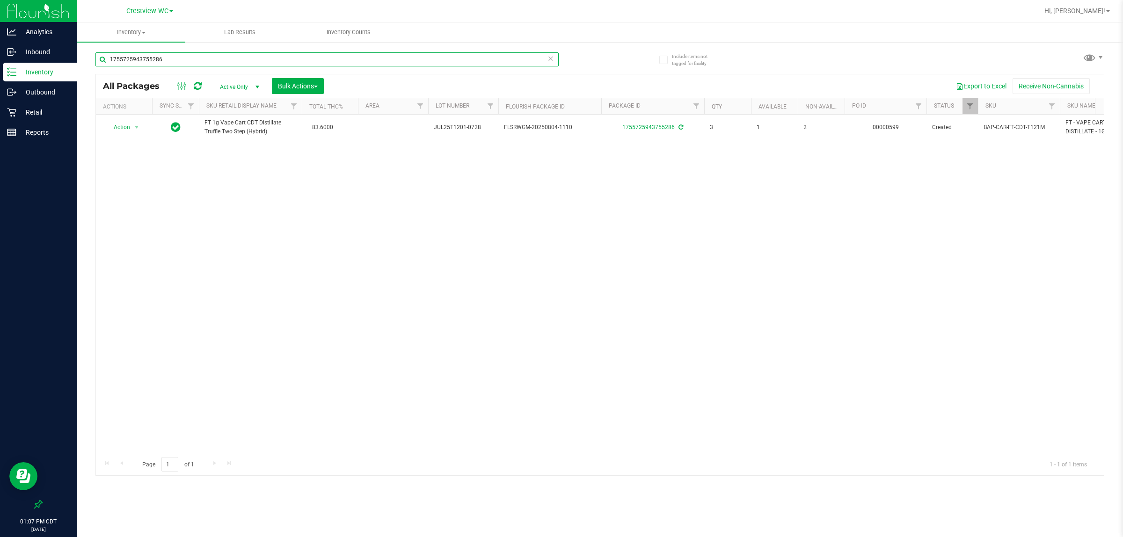
click at [211, 61] on input "1755725943755286" at bounding box center [326, 59] width 463 height 14
paste input "FT 1g Vape Cart CDT Distillate Truffle Two Step (Hybrid)"
type input "FT 1g Vape Cart CDT Distillate Truffle Two Step (Hybrid)"
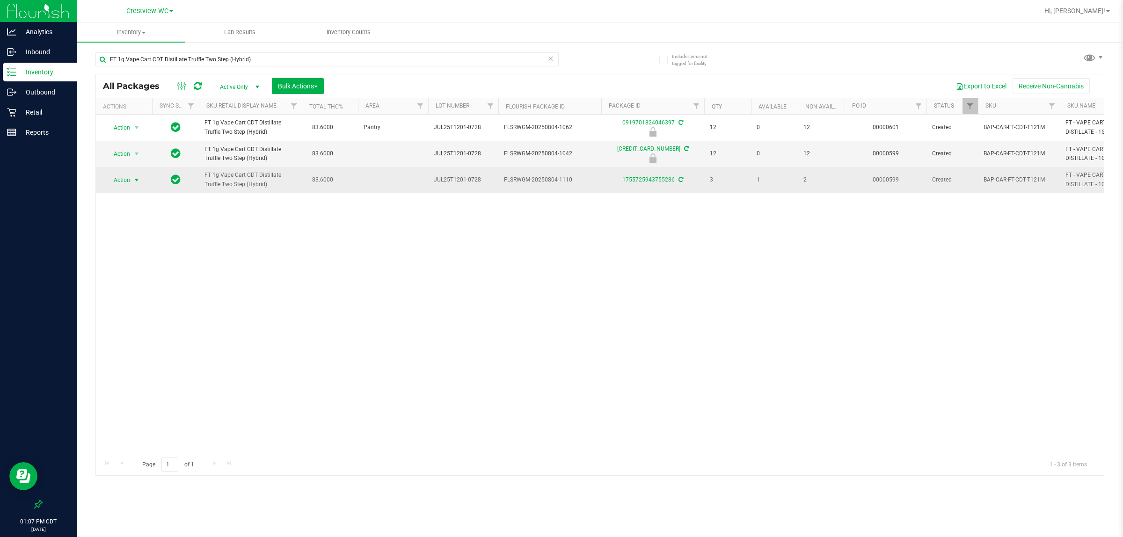
click at [130, 181] on span "Action" at bounding box center [117, 180] width 25 height 13
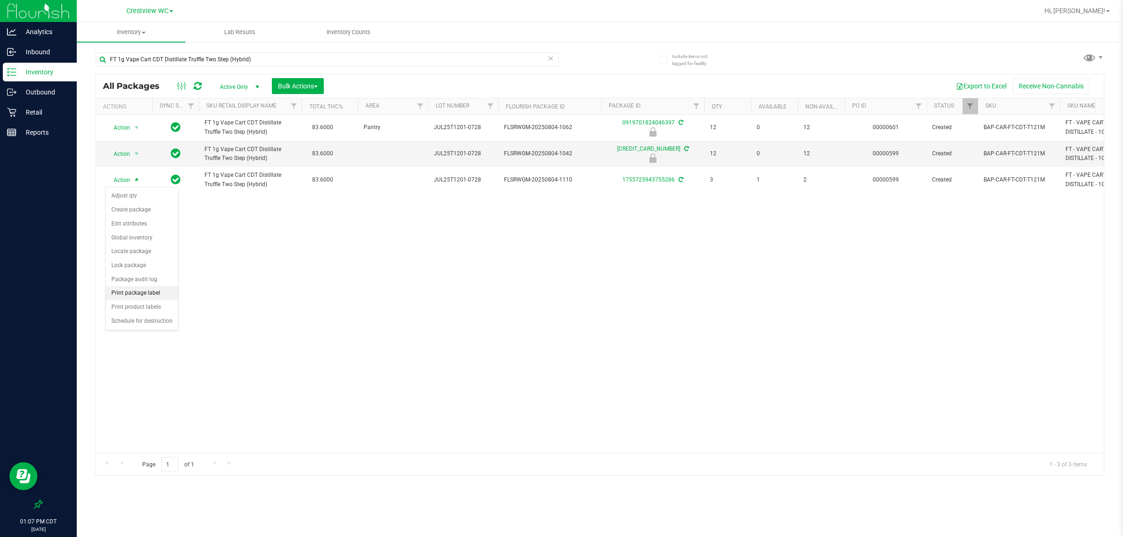
click at [150, 295] on li "Print package label" at bounding box center [142, 293] width 73 height 14
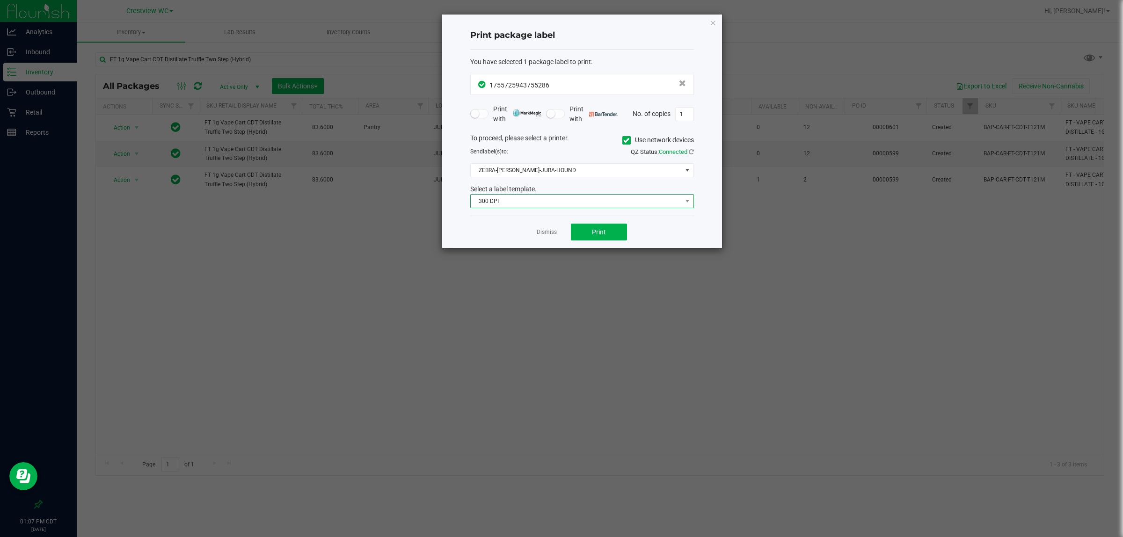
click at [552, 199] on span "300 DPI" at bounding box center [576, 201] width 211 height 13
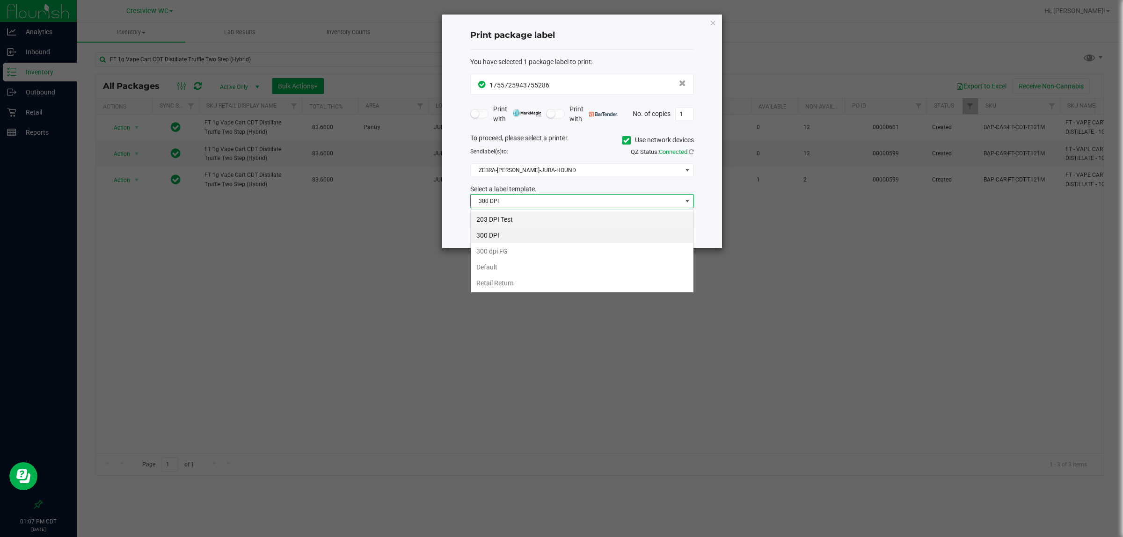
scroll to position [15, 223]
click at [522, 223] on li "203 DPI Test" at bounding box center [582, 219] width 223 height 16
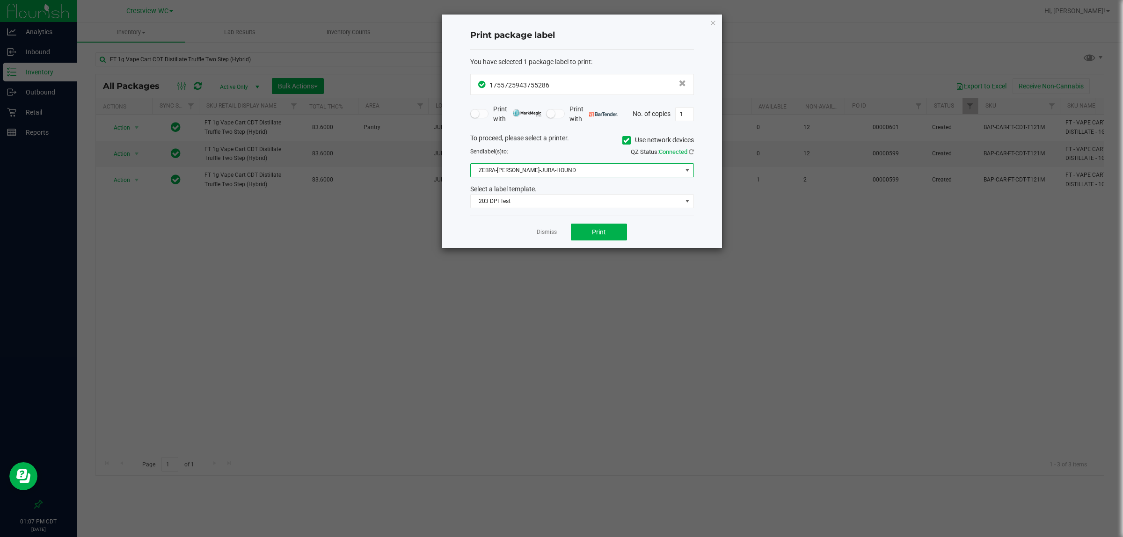
click at [551, 172] on span "ZEBRA-BRUNO-JURA-HOUND" at bounding box center [576, 170] width 211 height 13
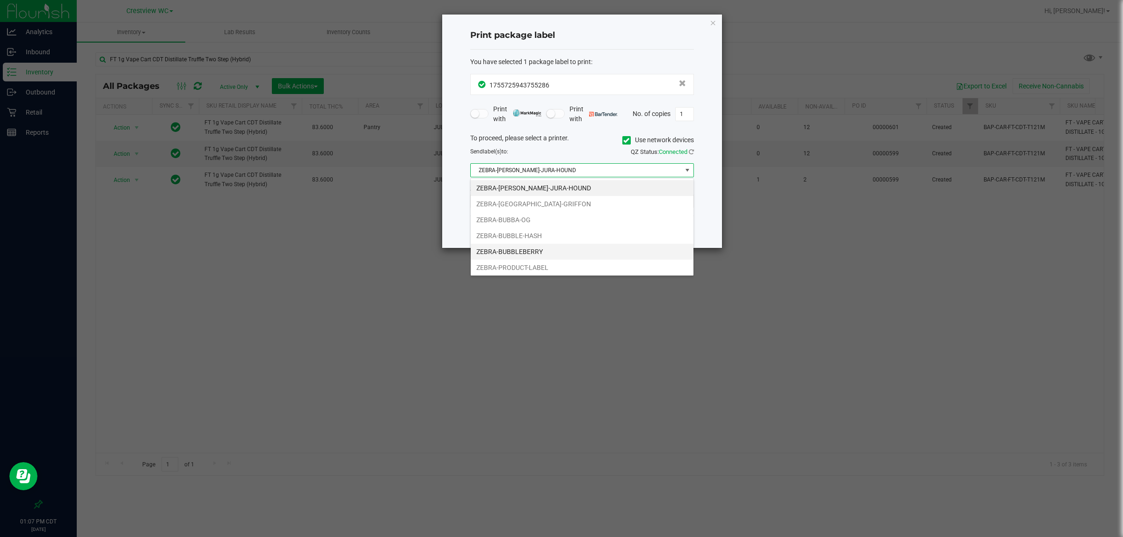
click at [540, 248] on li "ZEBRA-BUBBLEBERRY" at bounding box center [582, 252] width 223 height 16
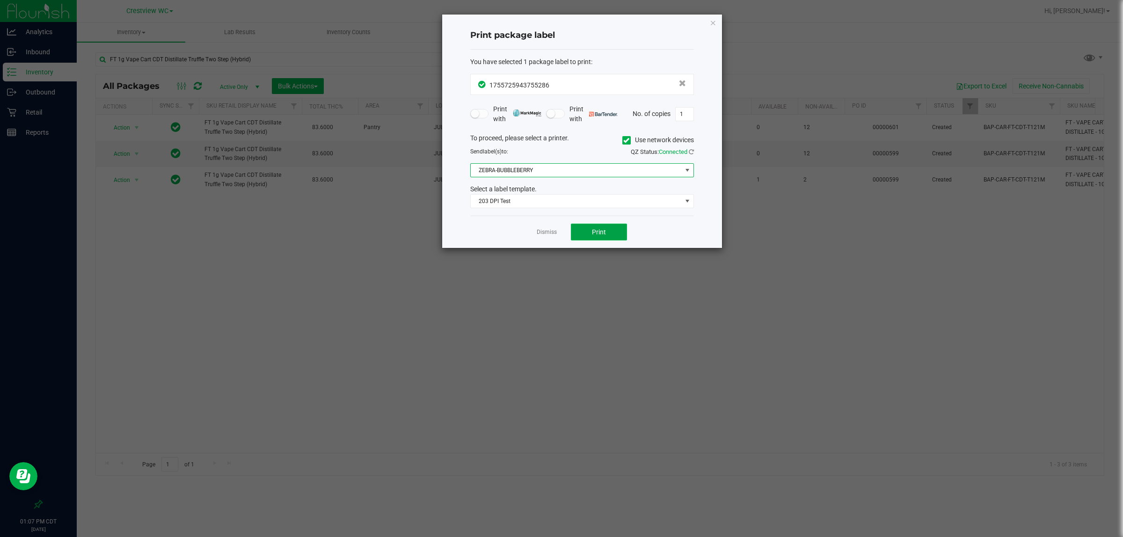
click at [560, 230] on button "Print" at bounding box center [599, 232] width 56 height 17
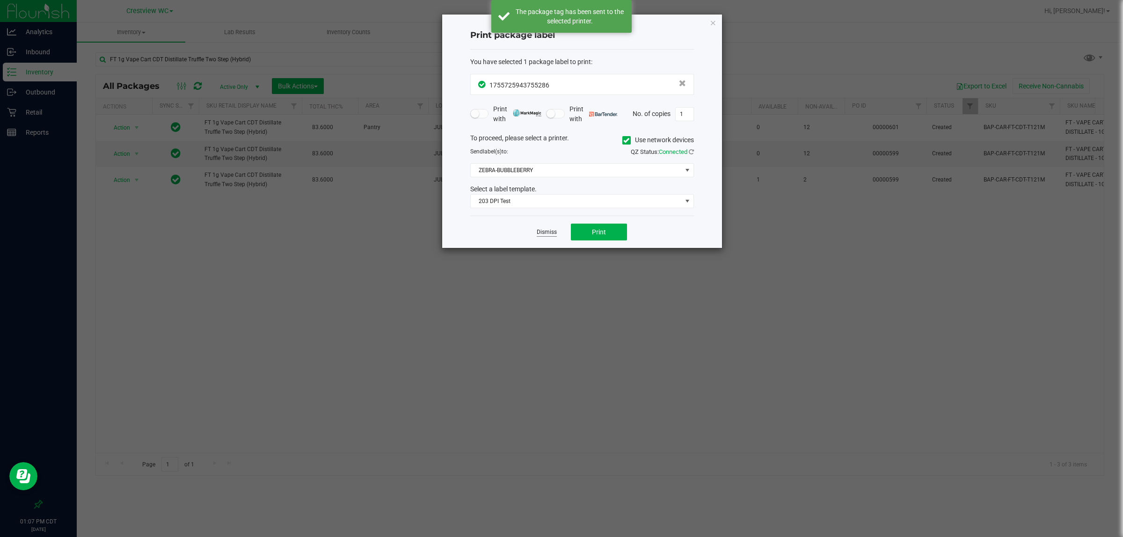
click at [545, 234] on link "Dismiss" at bounding box center [547, 232] width 20 height 8
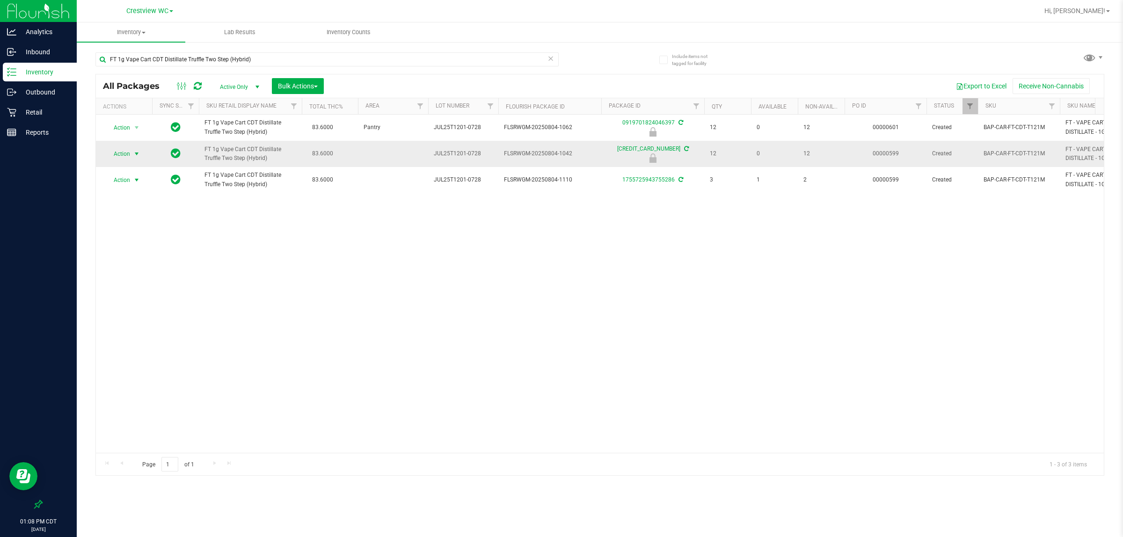
click at [115, 156] on span "Action" at bounding box center [117, 153] width 25 height 13
click at [125, 258] on li "Unlock package" at bounding box center [136, 265] width 60 height 14
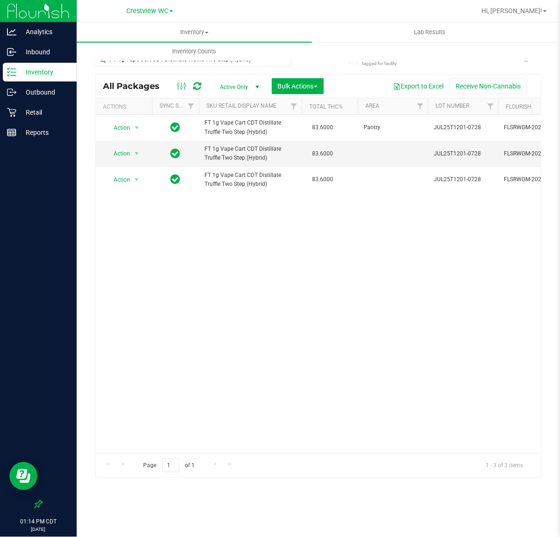
click at [326, 350] on div "Action Action Edit attributes Global inventory Locate package Package audit log…" at bounding box center [318, 284] width 445 height 338
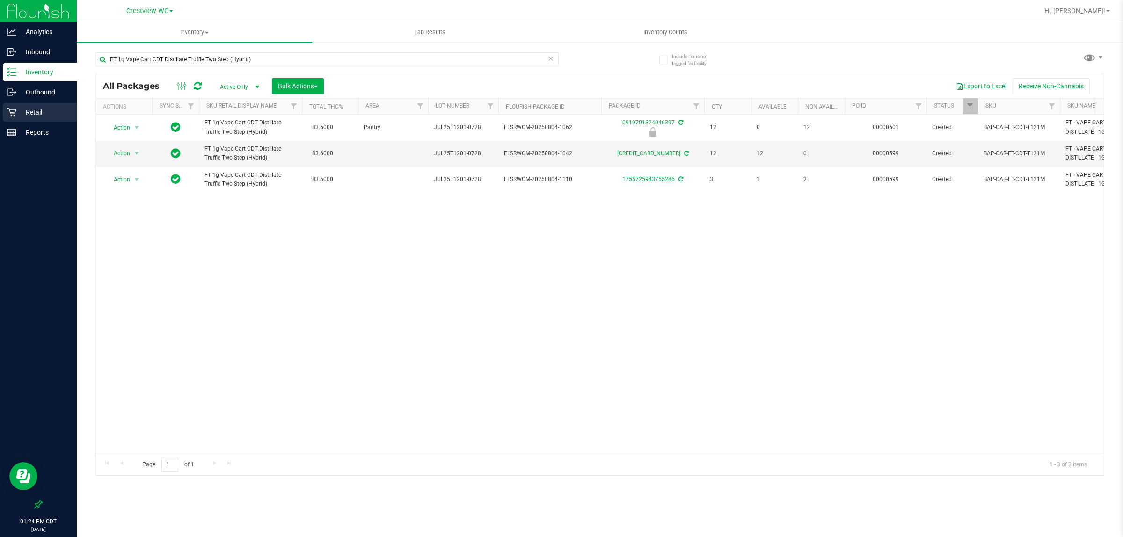
click at [51, 116] on p "Retail" at bounding box center [44, 112] width 56 height 11
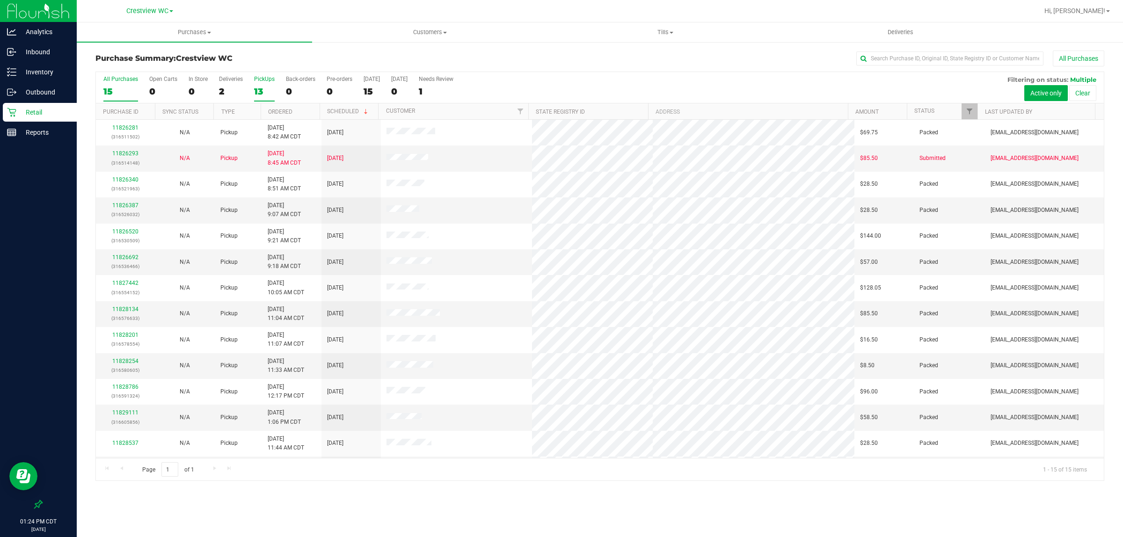
click at [263, 82] on div "PickUps" at bounding box center [264, 79] width 21 height 7
click at [0, 0] on input "PickUps 13" at bounding box center [0, 0] width 0 height 0
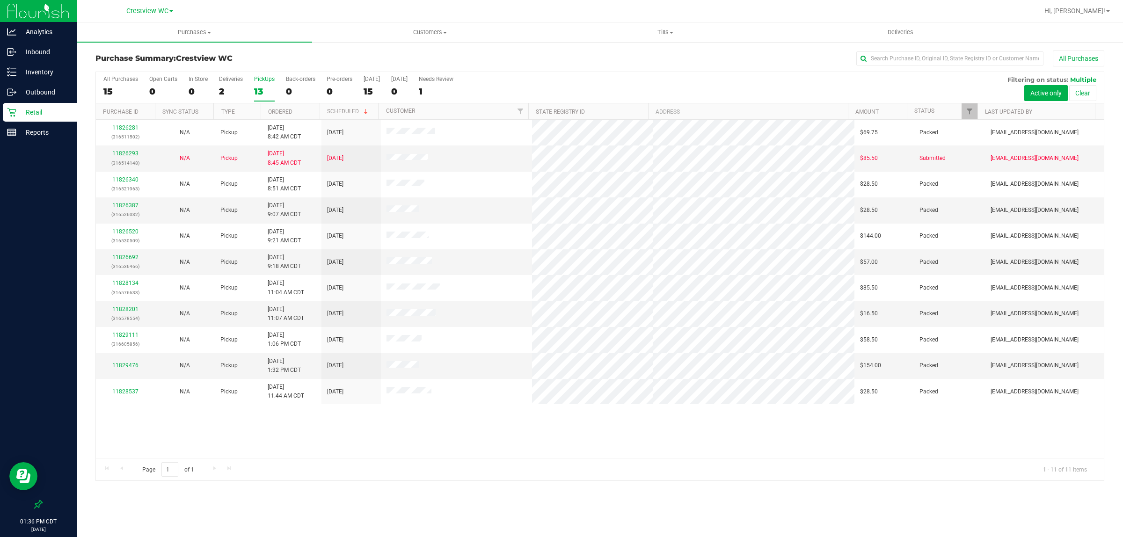
click at [495, 55] on div "All Purchases" at bounding box center [768, 59] width 672 height 16
click at [42, 111] on p "Retail" at bounding box center [44, 112] width 56 height 11
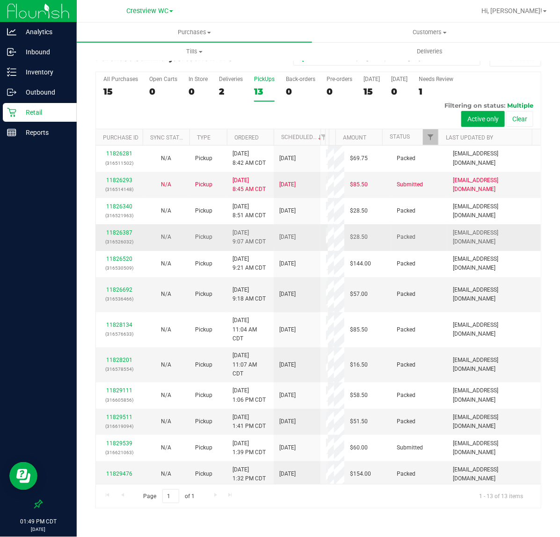
scroll to position [188, 0]
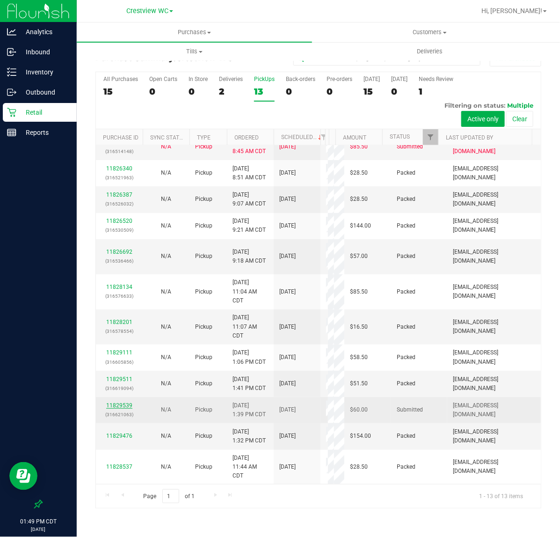
click at [130, 402] on link "11829539" at bounding box center [119, 405] width 26 height 7
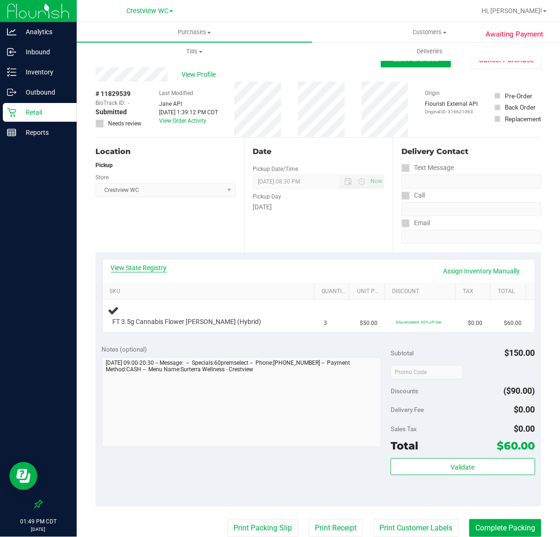
click at [153, 269] on link "View State Registry" at bounding box center [139, 267] width 56 height 9
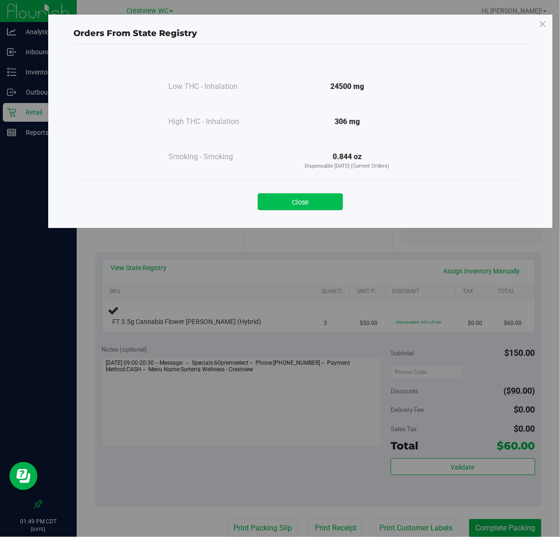
click at [321, 198] on button "Close" at bounding box center [300, 201] width 85 height 17
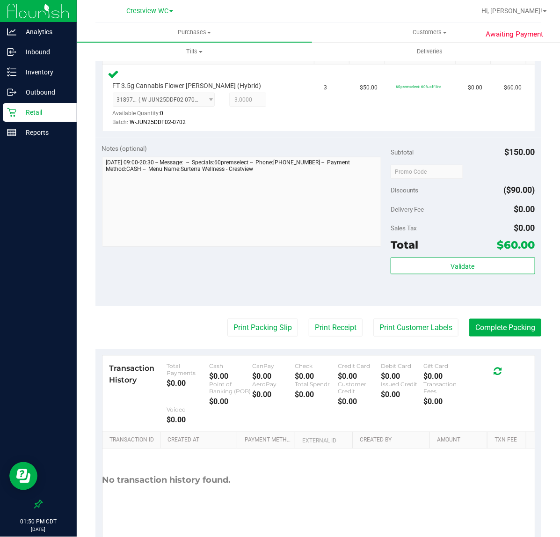
scroll to position [263, 0]
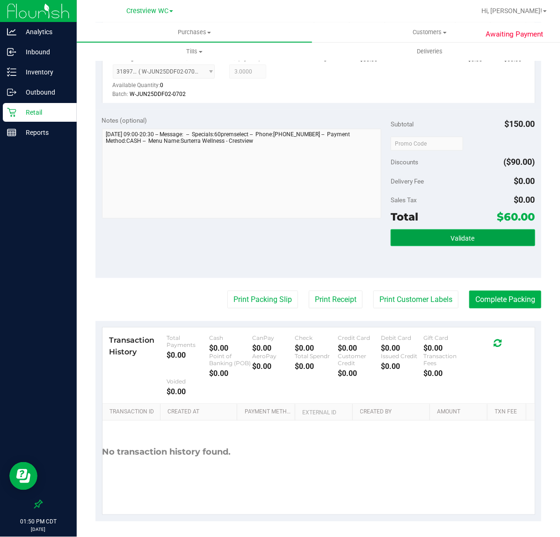
click at [451, 237] on span "Validate" at bounding box center [463, 237] width 24 height 7
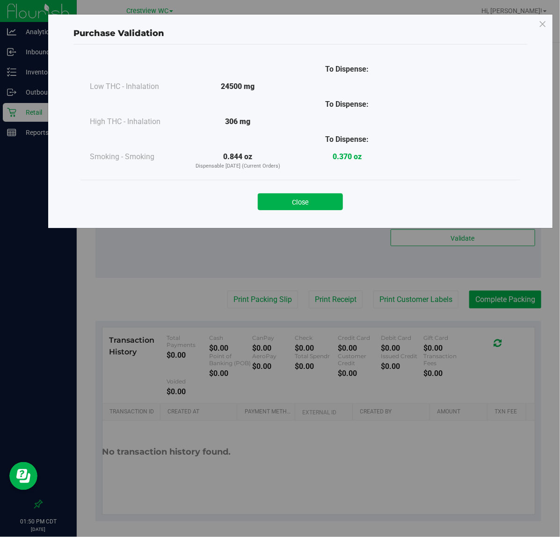
click at [301, 213] on div "Close" at bounding box center [300, 199] width 440 height 38
click at [298, 205] on button "Close" at bounding box center [300, 201] width 85 height 17
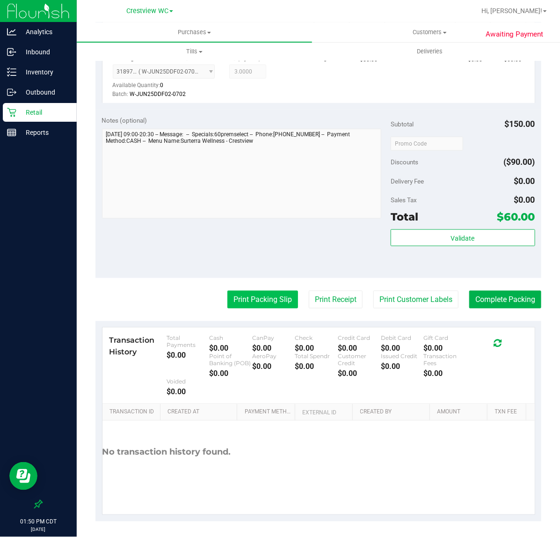
click at [261, 293] on button "Print Packing Slip" at bounding box center [262, 300] width 71 height 18
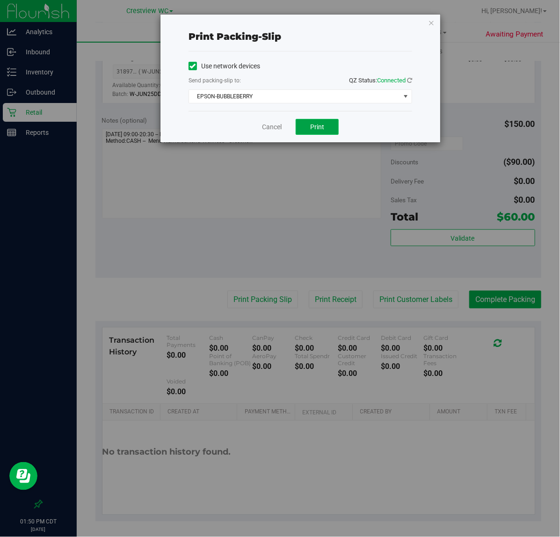
click at [310, 123] on button "Print" at bounding box center [317, 127] width 43 height 16
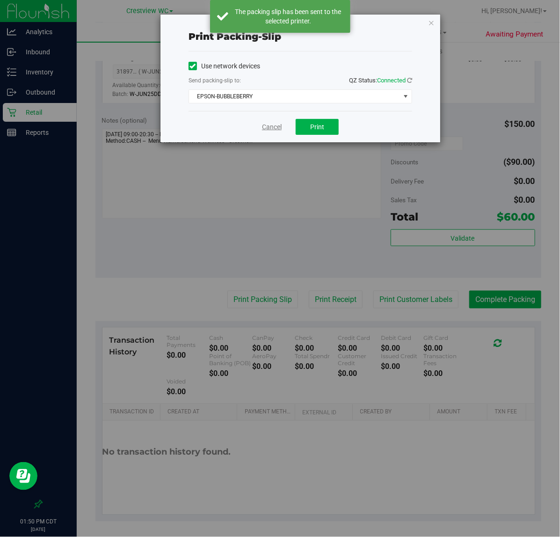
click at [269, 127] on link "Cancel" at bounding box center [272, 127] width 20 height 10
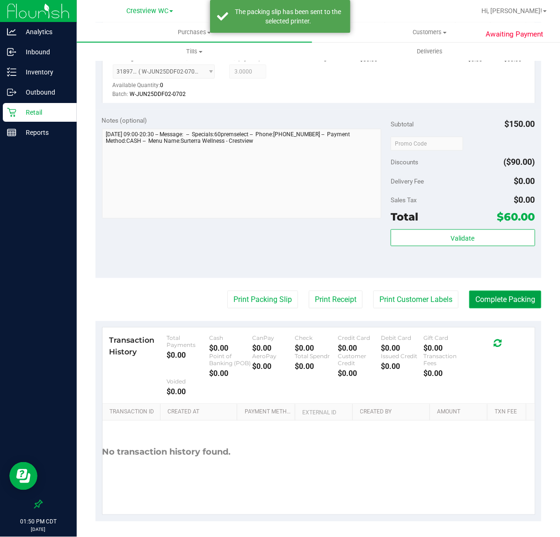
click at [510, 303] on button "Complete Packing" at bounding box center [505, 300] width 72 height 18
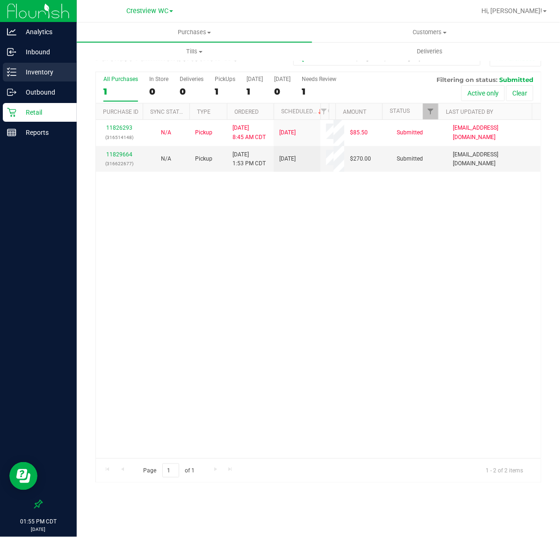
click at [49, 75] on p "Inventory" at bounding box center [44, 71] width 56 height 11
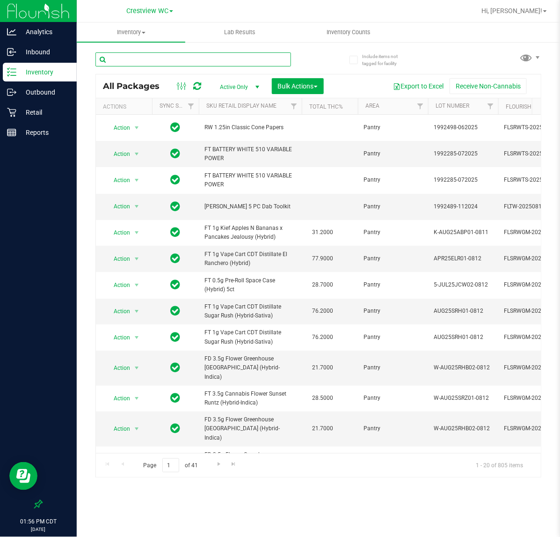
click at [159, 58] on input "text" at bounding box center [193, 59] width 196 height 14
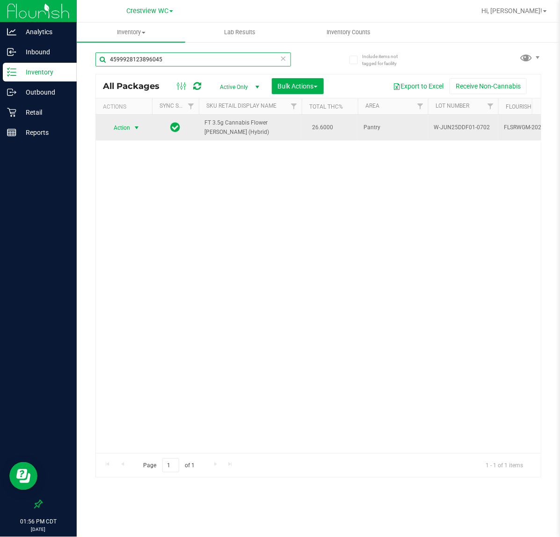
type input "4599928123896045"
click at [128, 127] on span "Action" at bounding box center [117, 127] width 25 height 13
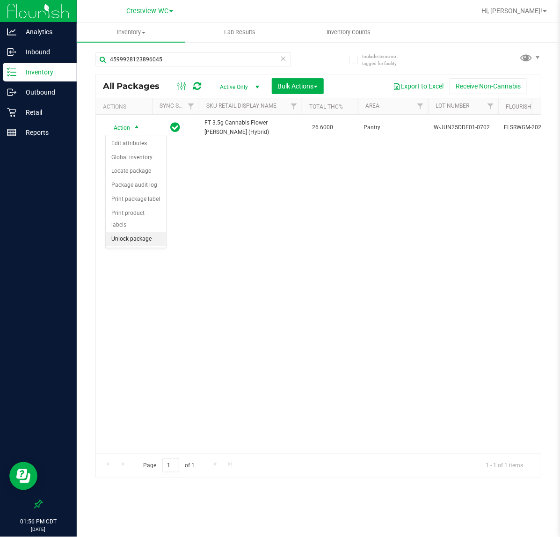
click at [135, 232] on li "Unlock package" at bounding box center [136, 239] width 60 height 14
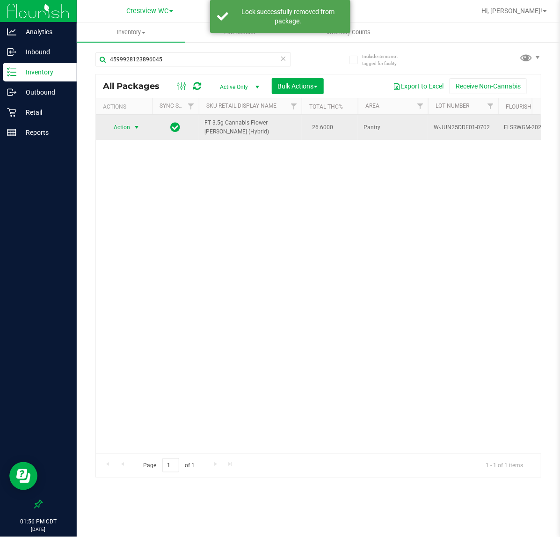
click at [129, 125] on span "Action" at bounding box center [117, 127] width 25 height 13
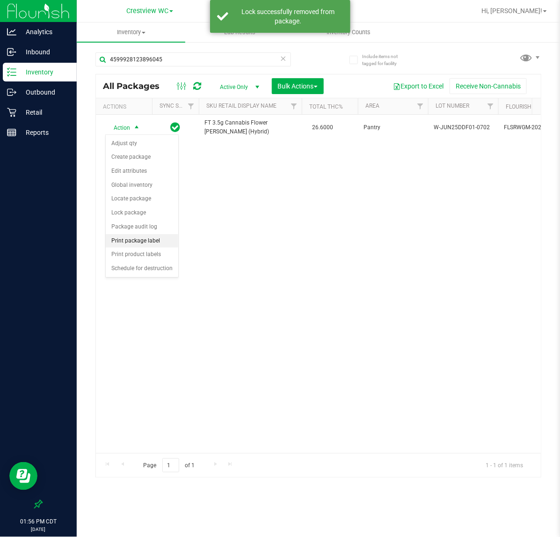
click at [148, 247] on li "Print package label" at bounding box center [142, 241] width 73 height 14
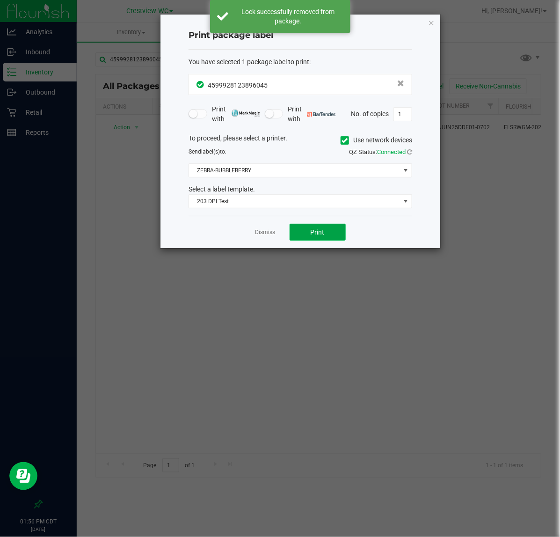
click at [313, 231] on span "Print" at bounding box center [318, 231] width 14 height 7
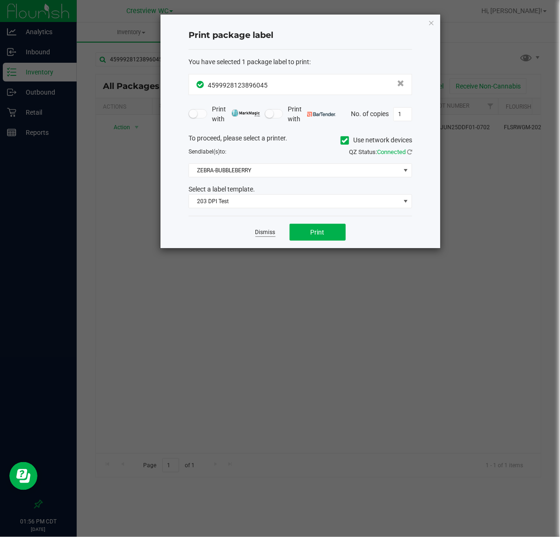
click at [261, 234] on link "Dismiss" at bounding box center [265, 232] width 20 height 8
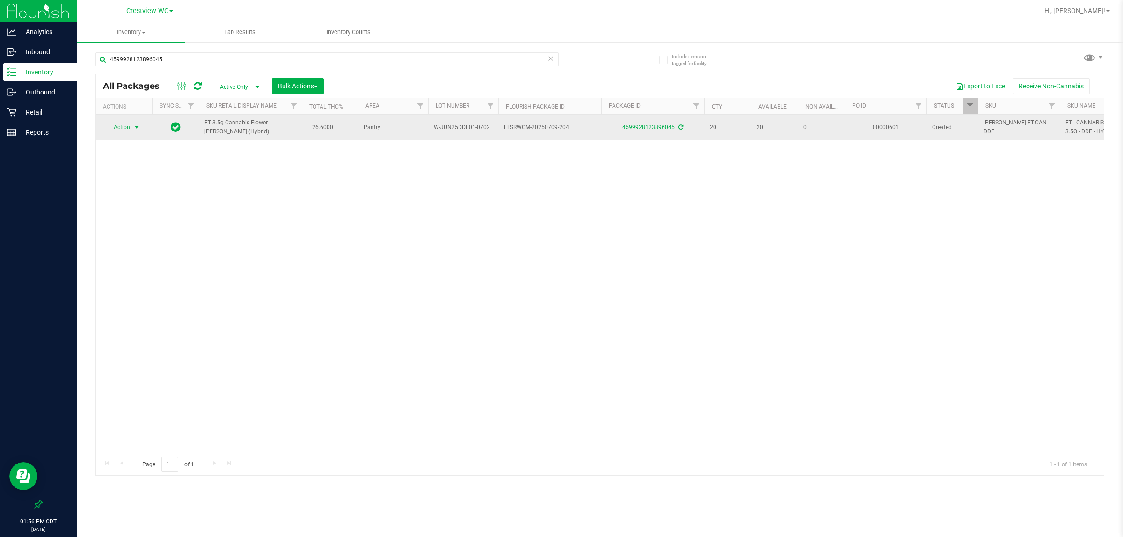
click at [560, 122] on td "4599928123896045" at bounding box center [652, 127] width 103 height 25
click at [560, 128] on link "4599928123896045" at bounding box center [648, 127] width 52 height 7
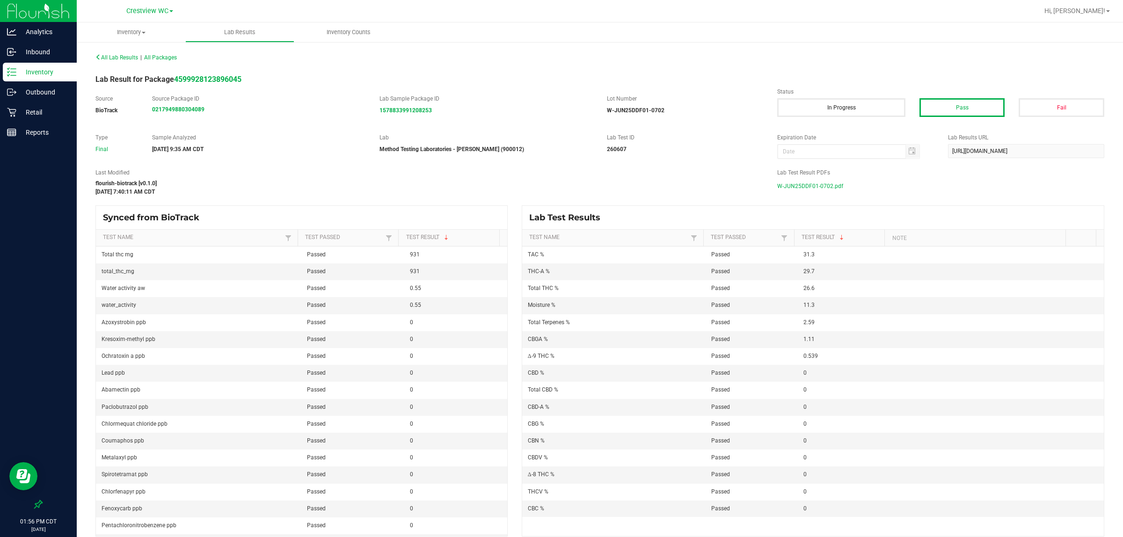
click at [560, 183] on span "W-JUN25DDF01-0702.pdf" at bounding box center [810, 186] width 66 height 14
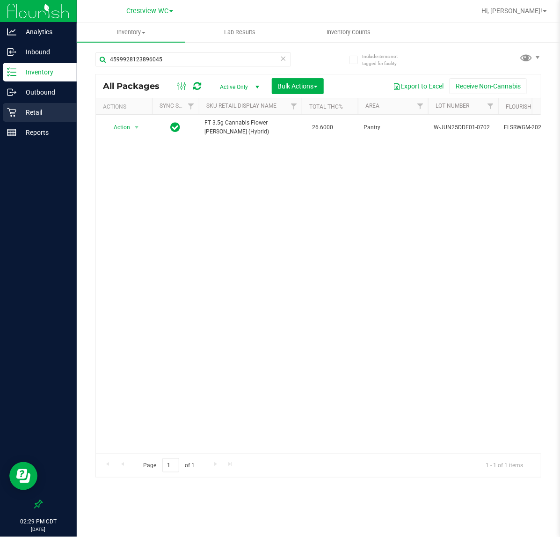
click at [41, 111] on p "Retail" at bounding box center [44, 112] width 56 height 11
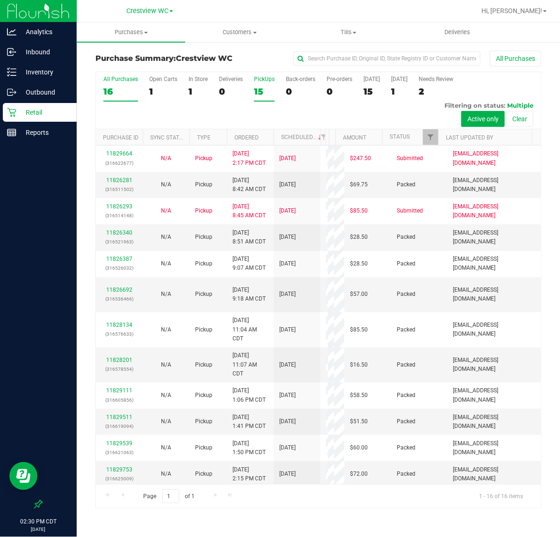
click at [264, 90] on div "15" at bounding box center [264, 91] width 21 height 11
click at [0, 0] on input "PickUps 15" at bounding box center [0, 0] width 0 height 0
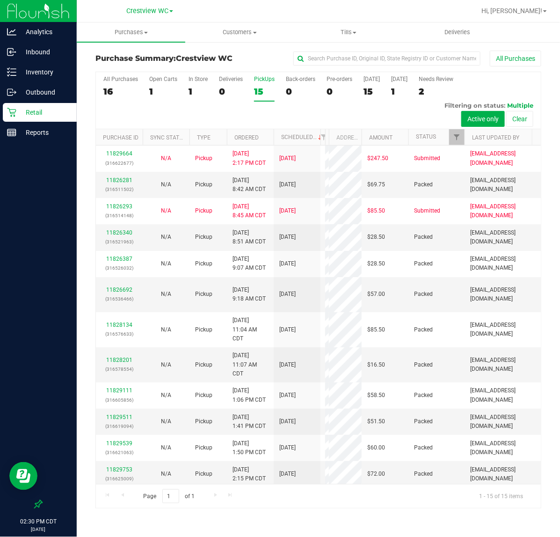
drag, startPoint x: 334, startPoint y: 138, endPoint x: 363, endPoint y: 138, distance: 29.0
click at [363, 138] on div "Purchase ID Sync Status Type Ordered Scheduled Customer State Registry ID Addre…" at bounding box center [314, 137] width 437 height 16
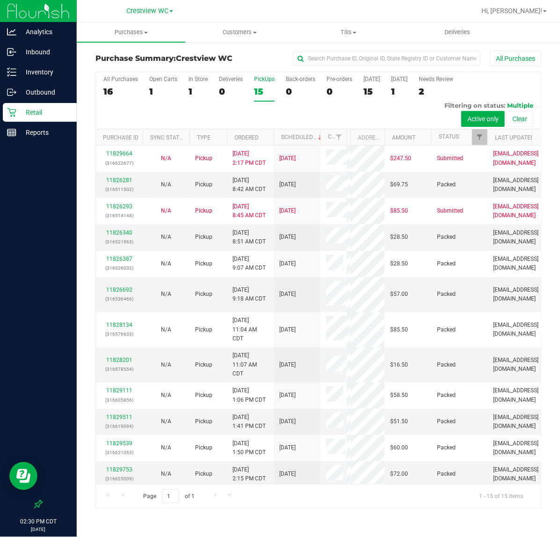
drag, startPoint x: 324, startPoint y: 139, endPoint x: 347, endPoint y: 139, distance: 22.9
click at [347, 139] on div "Purchase ID Sync Status Type Ordered Scheduled Customer State Registry ID Addre…" at bounding box center [314, 137] width 437 height 16
click at [477, 141] on span "Filter" at bounding box center [479, 136] width 7 height 7
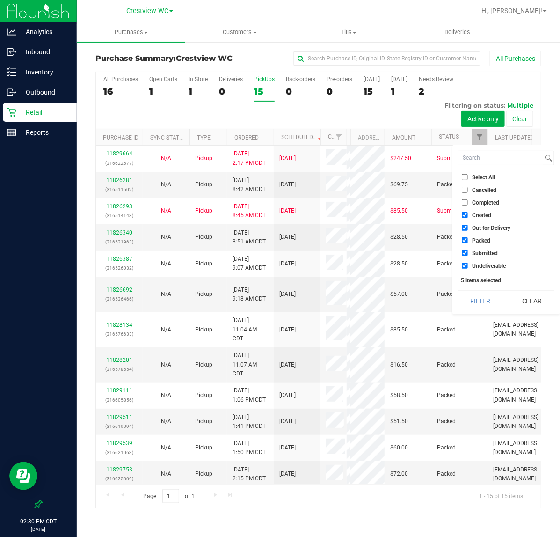
click at [483, 178] on span "Select All" at bounding box center [483, 178] width 23 height 6
click at [468, 178] on input "Select All" at bounding box center [465, 177] width 6 height 6
checkbox input "true"
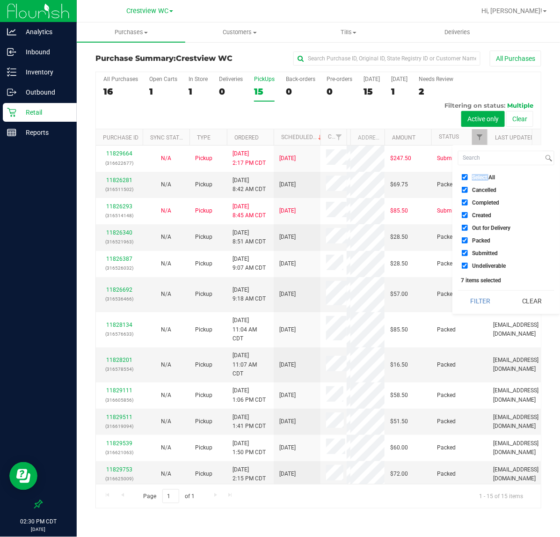
drag, startPoint x: 483, startPoint y: 178, endPoint x: 501, endPoint y: 254, distance: 78.4
click at [483, 178] on span "Select All" at bounding box center [483, 178] width 23 height 6
click at [468, 178] on input "Select All" at bounding box center [465, 177] width 6 height 6
checkbox input "false"
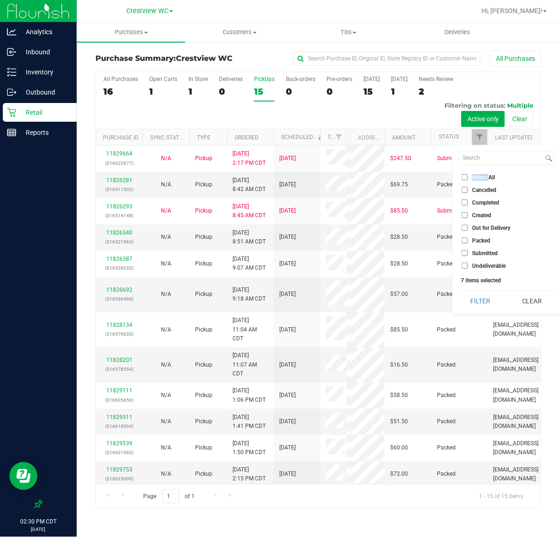
checkbox input "false"
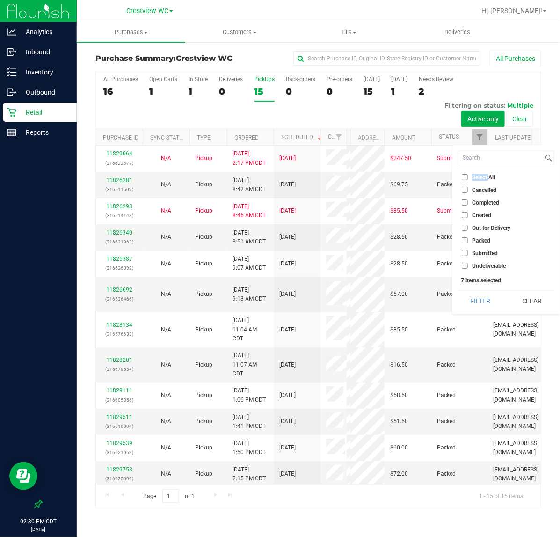
checkbox input "false"
click at [473, 255] on span "Submitted" at bounding box center [485, 253] width 26 height 6
click at [468, 255] on input "Submitted" at bounding box center [465, 253] width 6 height 6
checkbox input "true"
click at [482, 306] on button "Filter" at bounding box center [480, 301] width 45 height 21
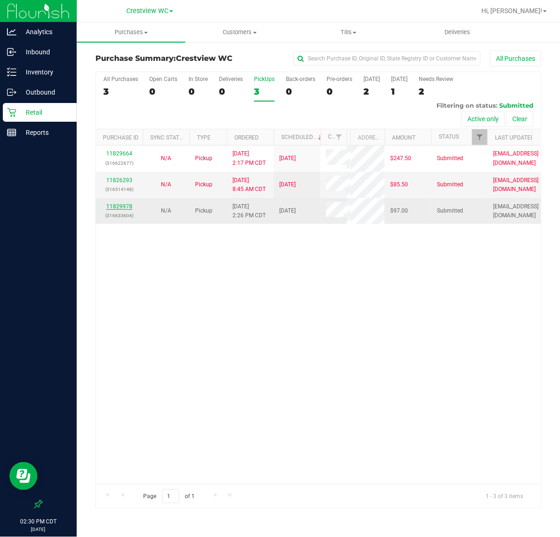
click at [120, 210] on link "11829978" at bounding box center [119, 206] width 26 height 7
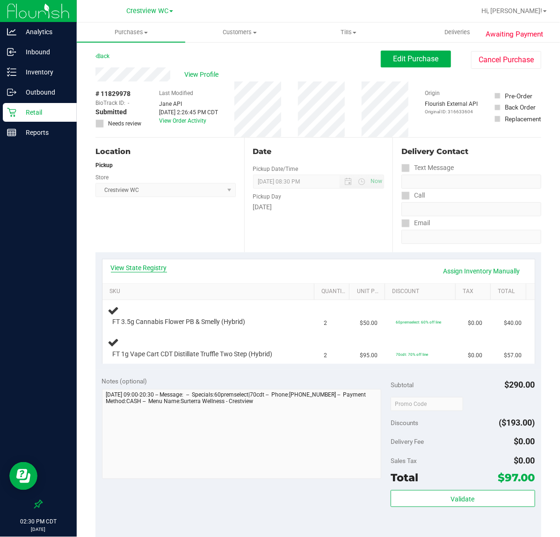
click at [135, 268] on link "View State Registry" at bounding box center [139, 267] width 56 height 9
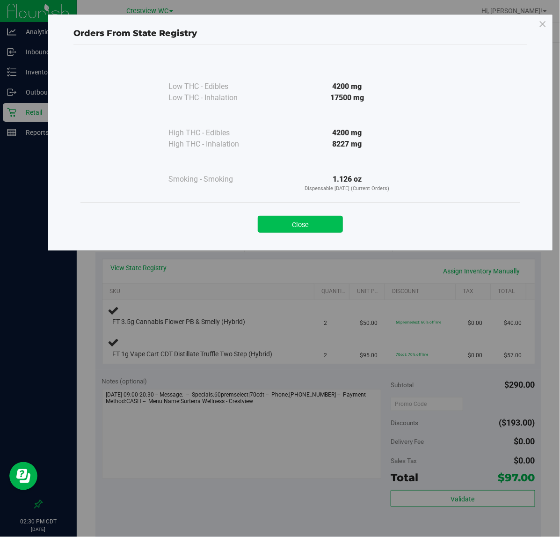
click at [318, 228] on button "Close" at bounding box center [300, 224] width 85 height 17
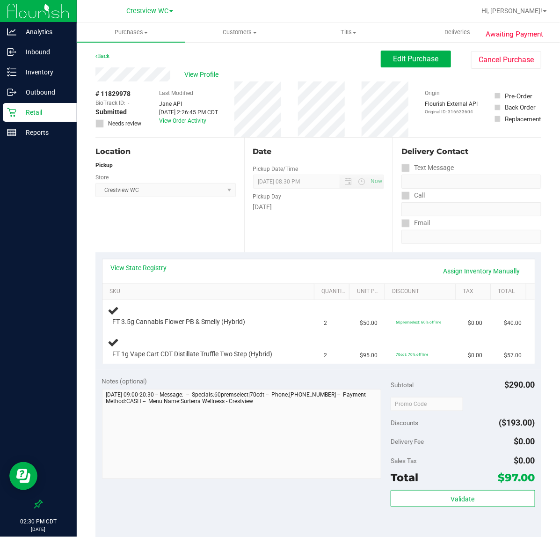
click at [182, 218] on div "Location Pickup Store Crestview WC Select Store Bonita Springs WC Boynton Beach…" at bounding box center [169, 195] width 149 height 115
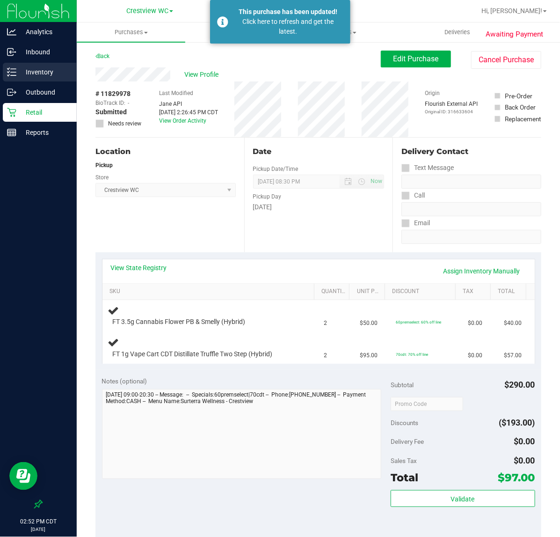
click at [37, 72] on p "Inventory" at bounding box center [44, 71] width 56 height 11
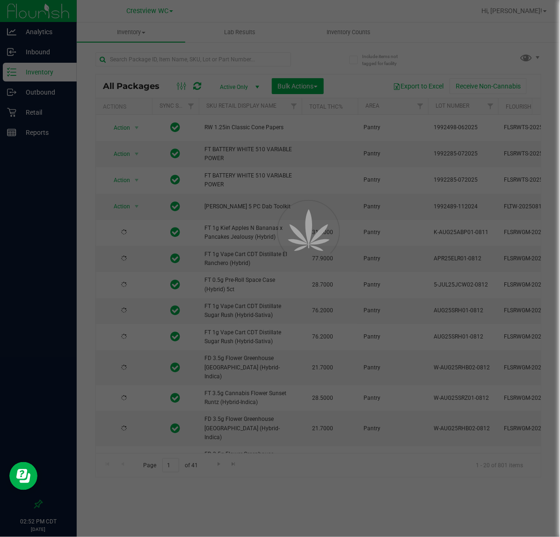
click at [136, 56] on div at bounding box center [280, 268] width 560 height 537
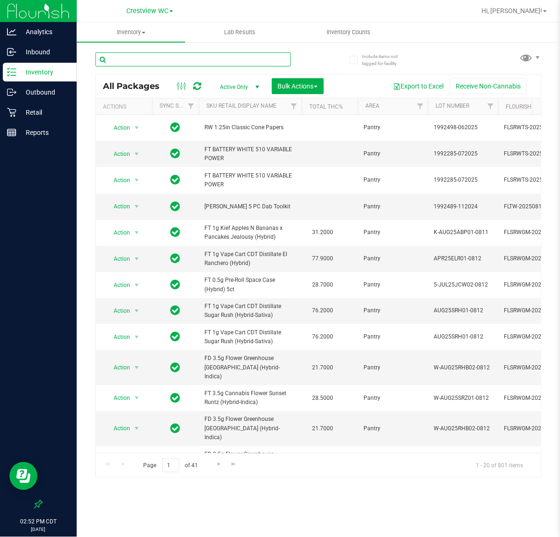
click at [136, 56] on input "text" at bounding box center [193, 59] width 196 height 14
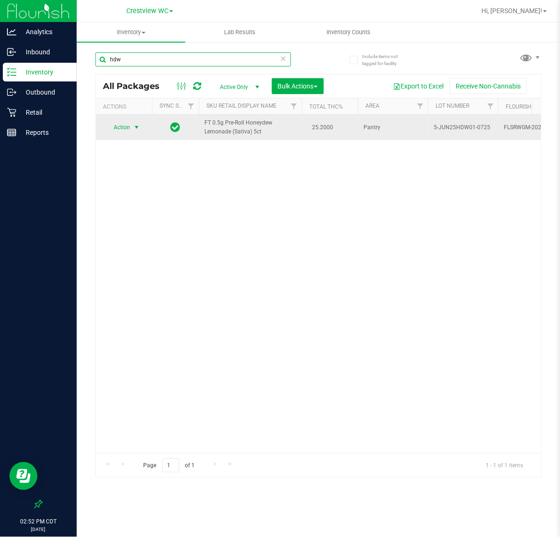
type input "hdw"
click at [138, 127] on span "select" at bounding box center [136, 127] width 7 height 7
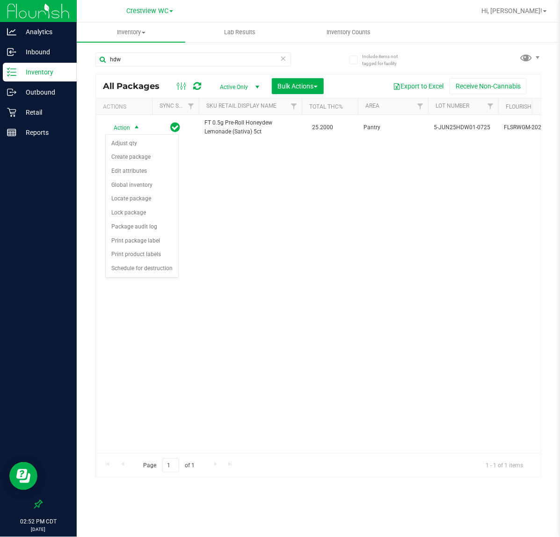
click at [242, 244] on div "Action Action Adjust qty Create package Edit attributes Global inventory Locate…" at bounding box center [318, 284] width 445 height 338
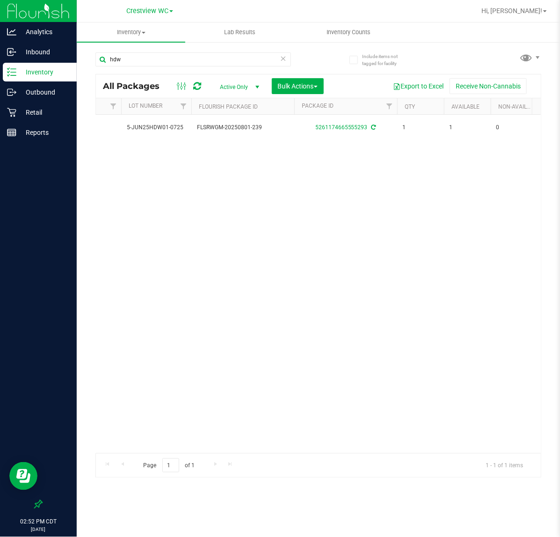
scroll to position [0, 314]
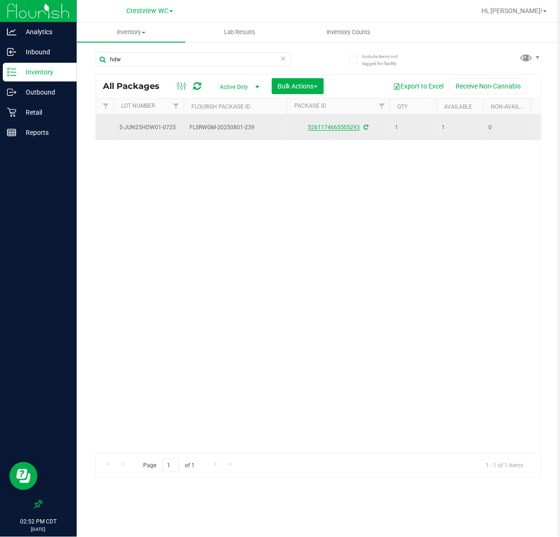
click at [321, 129] on link "5261174665555293" at bounding box center [334, 127] width 52 height 7
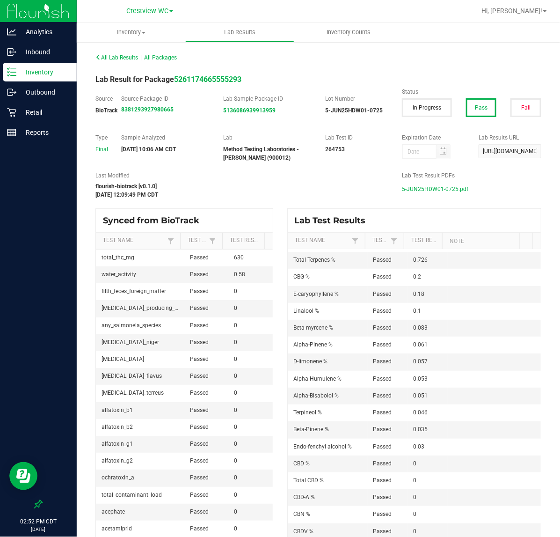
scroll to position [118, 0]
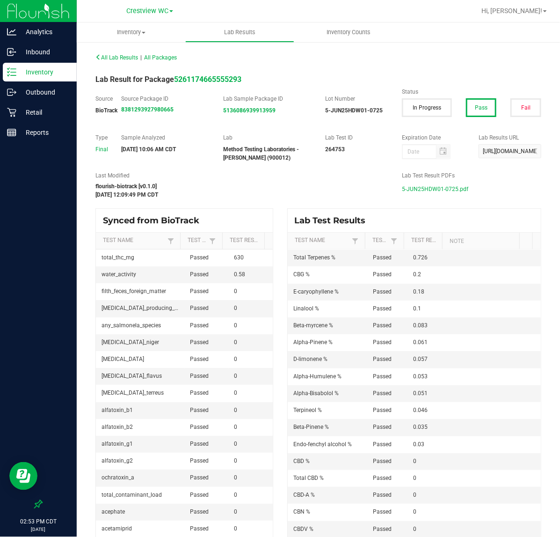
click at [58, 73] on p "Inventory" at bounding box center [44, 71] width 56 height 11
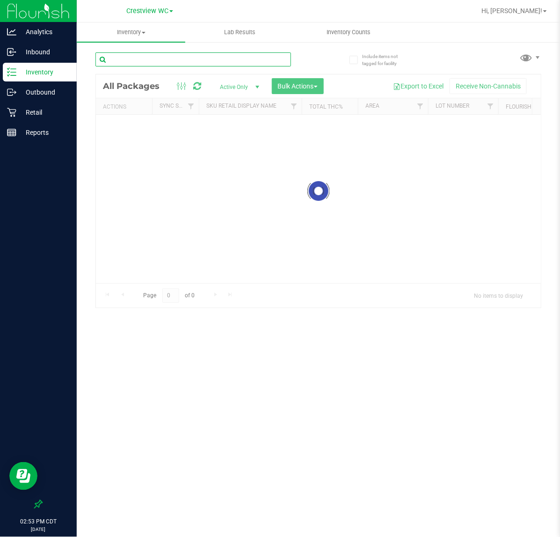
click at [154, 66] on input "text" at bounding box center [193, 59] width 196 height 14
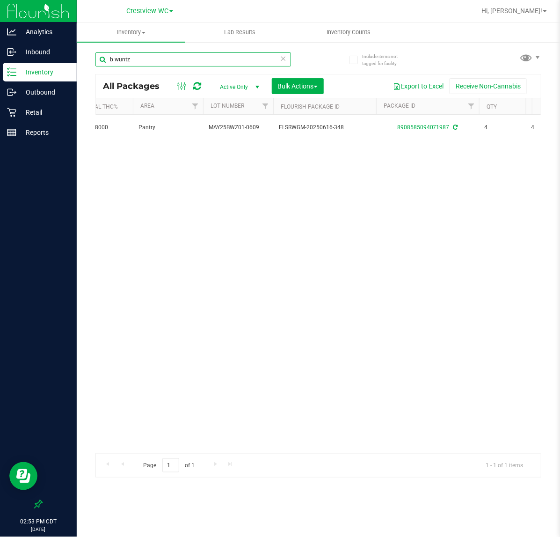
scroll to position [0, 353]
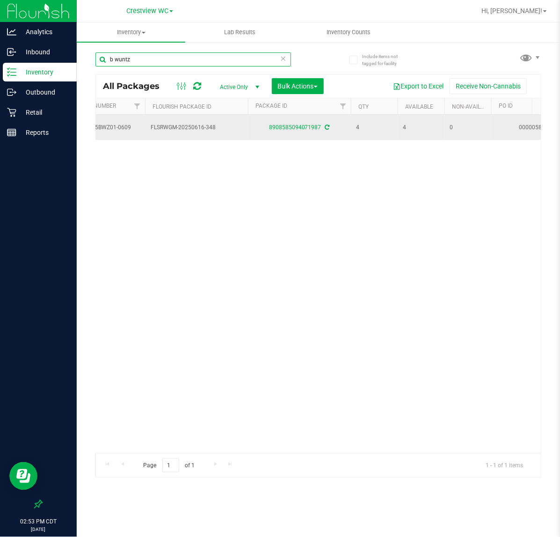
type input "b wuntz"
click at [299, 132] on div "8908585094071987" at bounding box center [300, 127] width 106 height 9
click at [304, 131] on link "8908585094071987" at bounding box center [295, 127] width 52 height 7
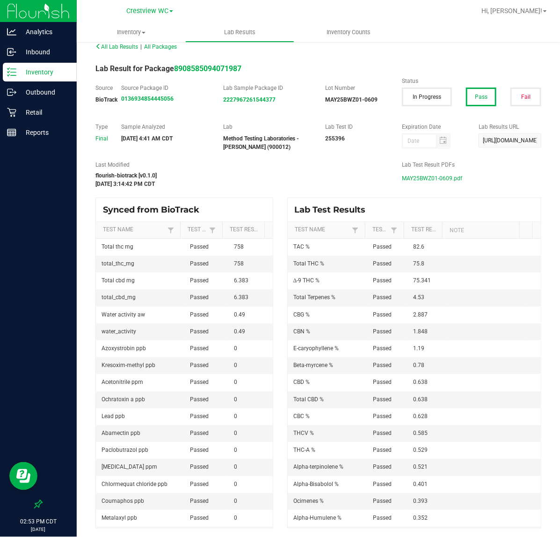
click at [31, 70] on p "Inventory" at bounding box center [44, 71] width 56 height 11
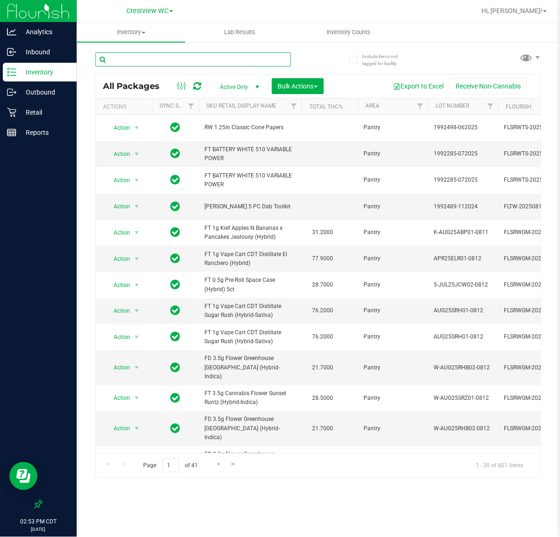
click at [144, 55] on input "text" at bounding box center [193, 59] width 196 height 14
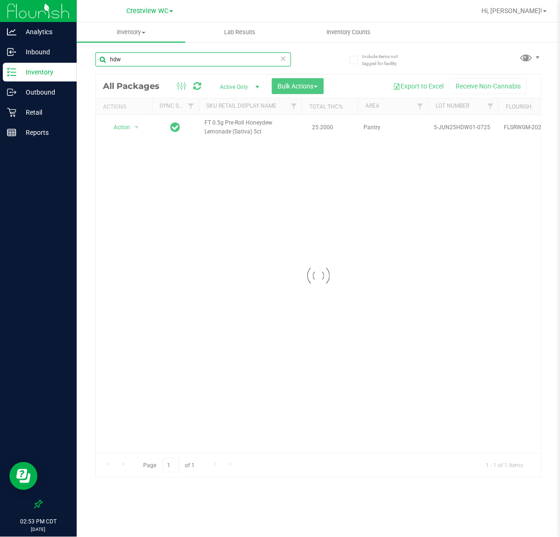
type input "hdw"
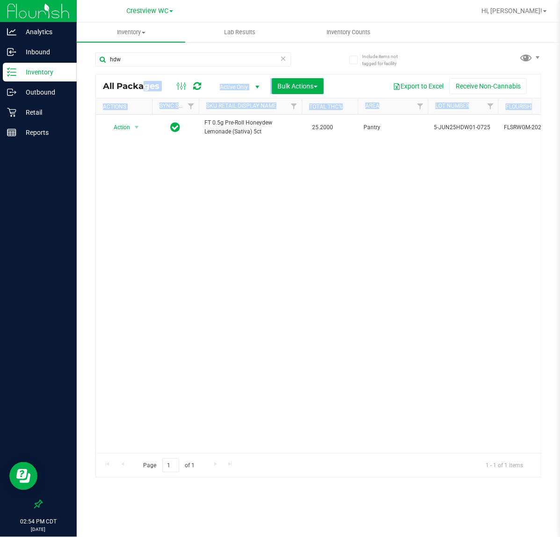
drag, startPoint x: 184, startPoint y: 450, endPoint x: 214, endPoint y: 447, distance: 30.1
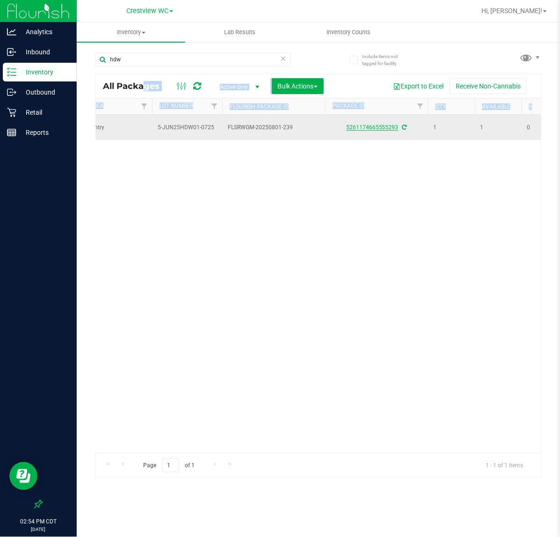
click at [365, 126] on link "5261174665555293" at bounding box center [372, 127] width 52 height 7
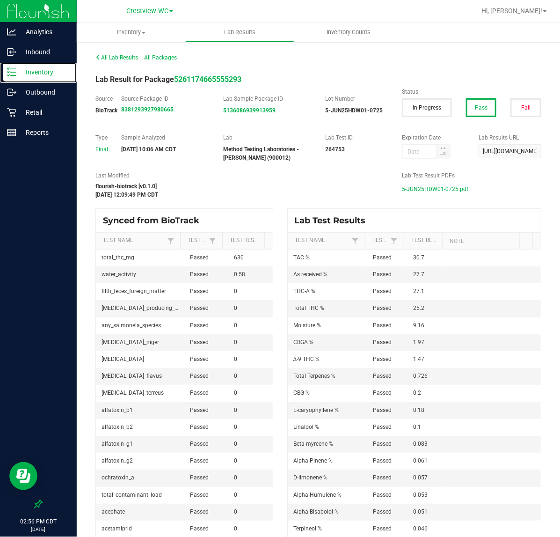
click at [35, 75] on p "Inventory" at bounding box center [44, 71] width 56 height 11
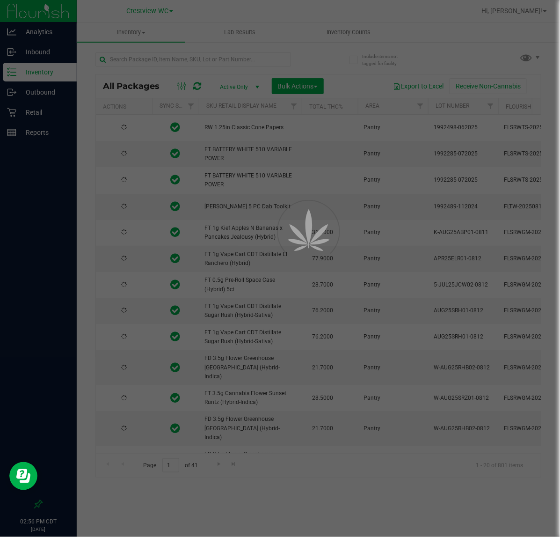
click at [148, 59] on div at bounding box center [280, 268] width 560 height 537
click at [157, 59] on div at bounding box center [280, 268] width 560 height 537
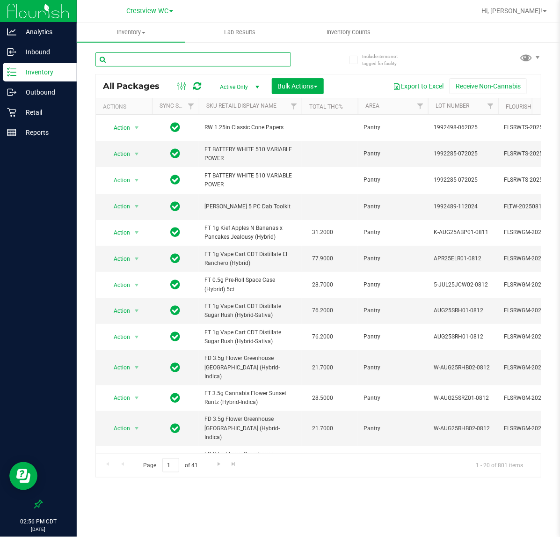
click at [168, 58] on input "text" at bounding box center [193, 59] width 196 height 14
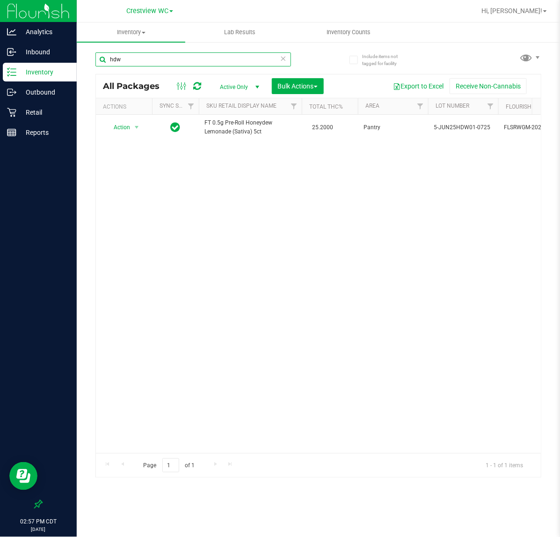
type input "hdw"
click at [45, 110] on p "Retail" at bounding box center [44, 112] width 56 height 11
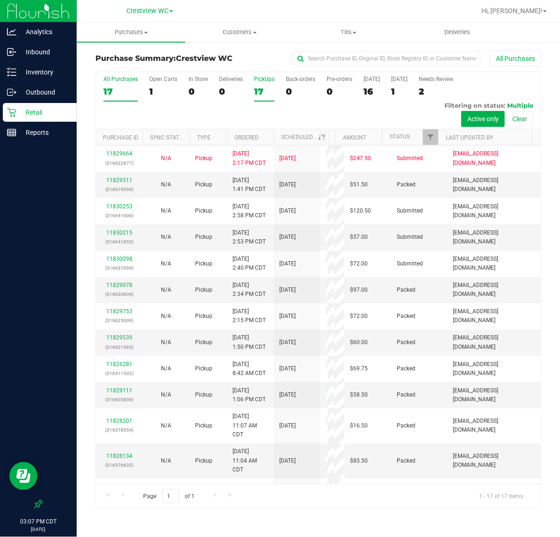
click at [260, 86] on div "17" at bounding box center [264, 91] width 21 height 11
click at [0, 0] on input "PickUps 17" at bounding box center [0, 0] width 0 height 0
drag, startPoint x: 335, startPoint y: 138, endPoint x: 351, endPoint y: 138, distance: 16.4
click at [351, 138] on div "Purchase ID Sync Status Type Ordered Scheduled Customer State Registry ID Addre…" at bounding box center [314, 137] width 437 height 16
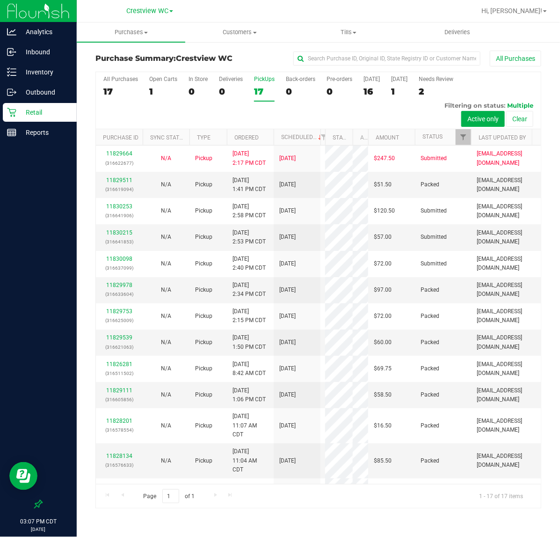
drag, startPoint x: 328, startPoint y: 137, endPoint x: 354, endPoint y: 137, distance: 25.7
click at [354, 137] on div "Purchase ID Sync Status Type Ordered Scheduled Customer State Registry ID Addre…" at bounding box center [314, 137] width 437 height 16
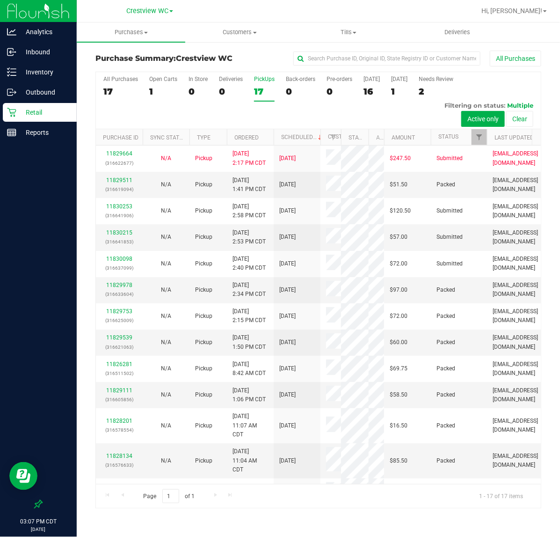
drag, startPoint x: 324, startPoint y: 136, endPoint x: 342, endPoint y: 136, distance: 18.3
click at [342, 136] on div "Purchase ID Sync Status Type Ordered Scheduled Customer State Registry ID Addre…" at bounding box center [314, 137] width 437 height 16
click at [476, 135] on span "Filter" at bounding box center [478, 136] width 7 height 7
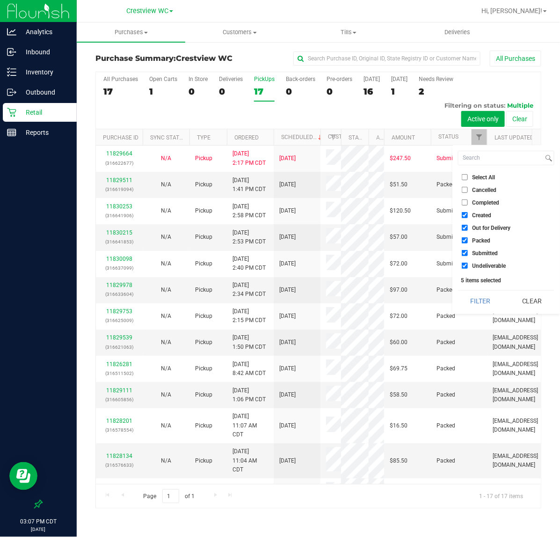
click at [475, 176] on span "Select All" at bounding box center [483, 178] width 23 height 6
click at [468, 176] on input "Select All" at bounding box center [465, 177] width 6 height 6
checkbox input "true"
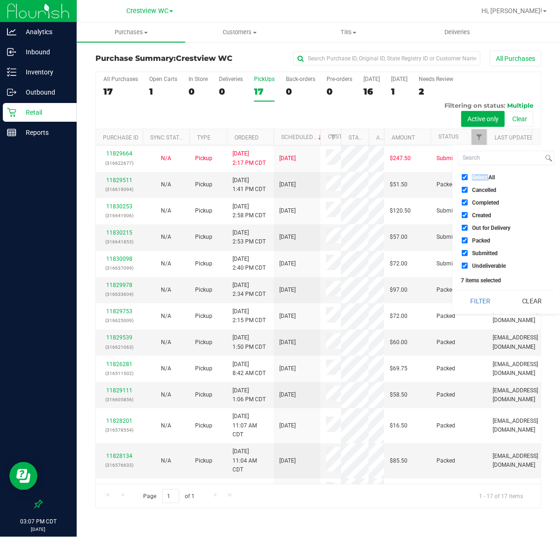
click at [475, 176] on span "Select All" at bounding box center [483, 178] width 23 height 6
click at [468, 176] on input "Select All" at bounding box center [465, 177] width 6 height 6
checkbox input "false"
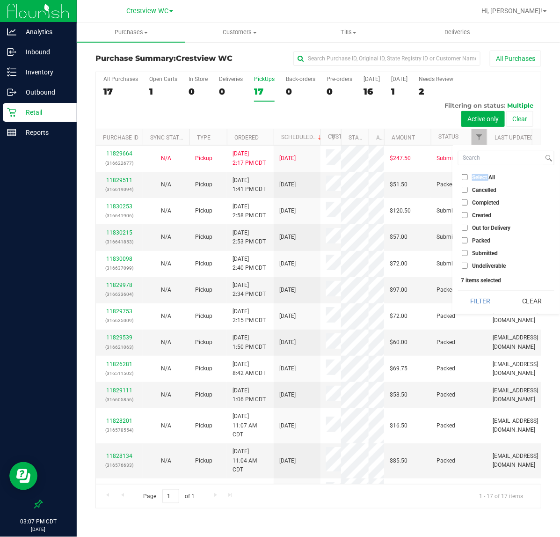
checkbox input "false"
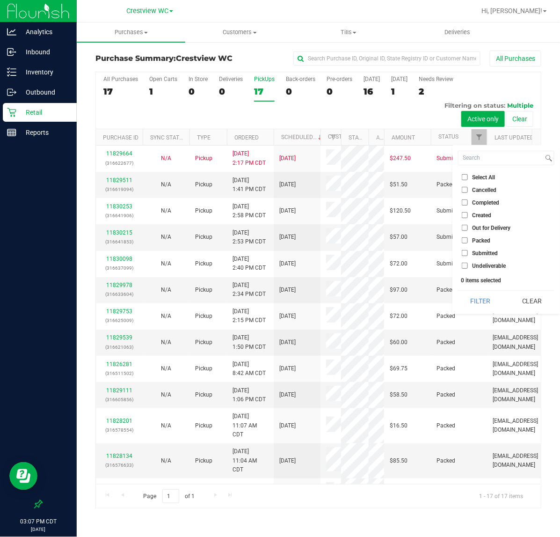
click at [482, 254] on span "Submitted" at bounding box center [485, 253] width 26 height 6
click at [468, 254] on input "Submitted" at bounding box center [465, 253] width 6 height 6
checkbox input "true"
click at [483, 298] on button "Filter" at bounding box center [480, 301] width 45 height 21
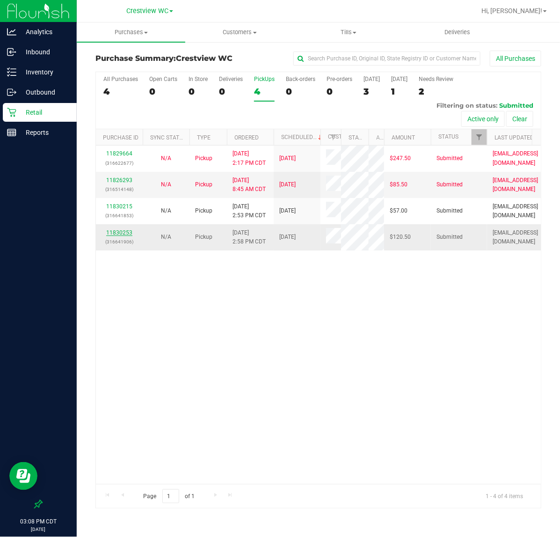
click at [130, 236] on link "11830253" at bounding box center [119, 232] width 26 height 7
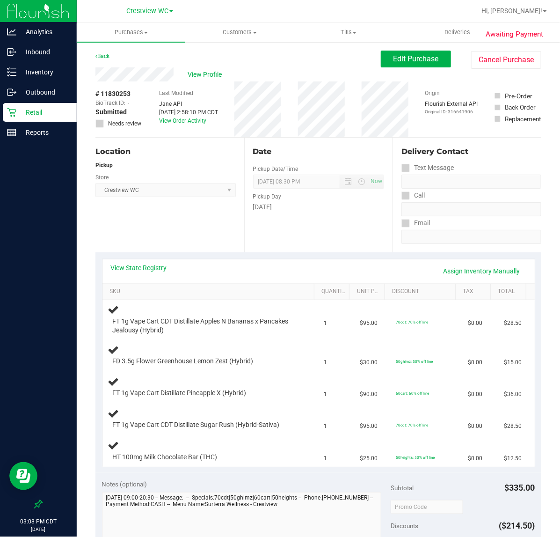
scroll to position [58, 0]
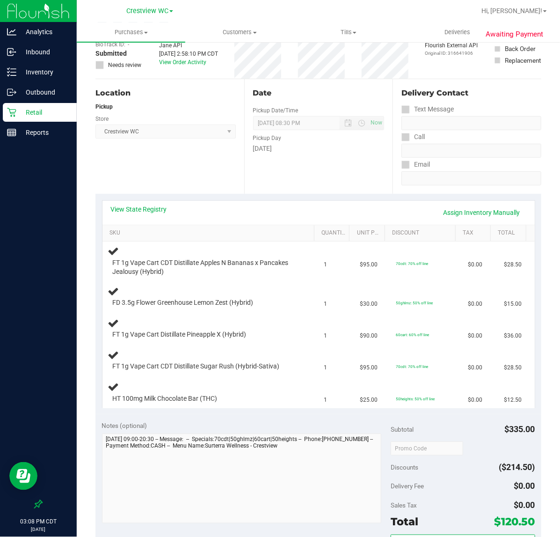
click at [155, 214] on div "View State Registry Assign Inventory Manually" at bounding box center [318, 212] width 415 height 16
click at [155, 211] on link "View State Registry" at bounding box center [139, 208] width 56 height 9
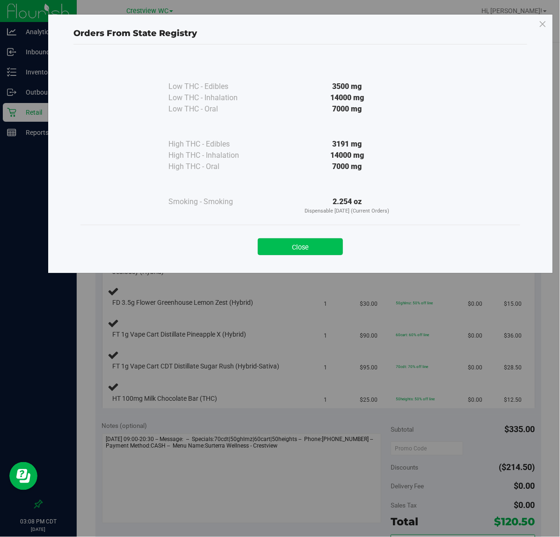
click at [286, 241] on button "Close" at bounding box center [300, 246] width 85 height 17
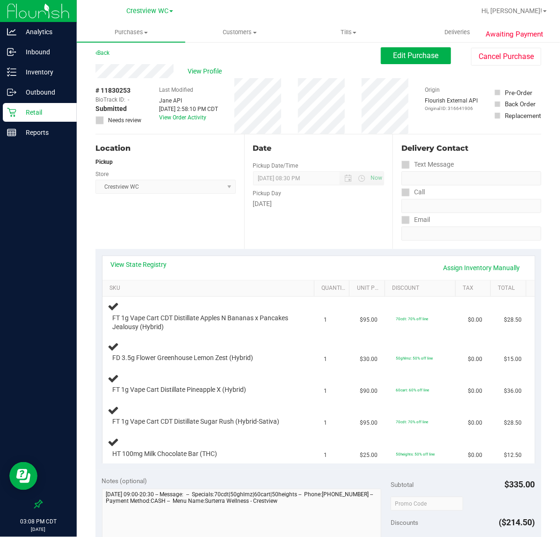
scroll to position [4, 0]
click at [189, 227] on div "Location Pickup Store Crestview WC Select Store Bonita Springs WC Boynton Beach…" at bounding box center [169, 191] width 149 height 115
click at [185, 225] on div "Location Pickup Store Crestview WC Select Store Bonita Springs WC Boynton Beach…" at bounding box center [169, 191] width 149 height 115
click at [207, 230] on div "Location Pickup Store Crestview WC Select Store Bonita Springs WC Boynton Beach…" at bounding box center [169, 191] width 149 height 115
click at [200, 228] on div "Location Pickup Store Crestview WC Select Store Bonita Springs WC Boynton Beach…" at bounding box center [169, 191] width 149 height 115
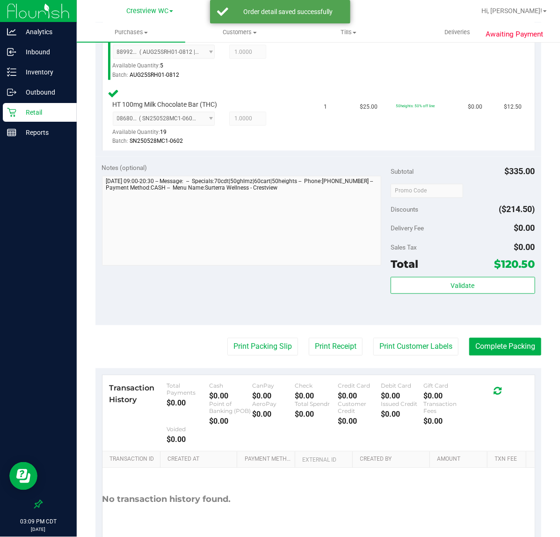
scroll to position [538, 0]
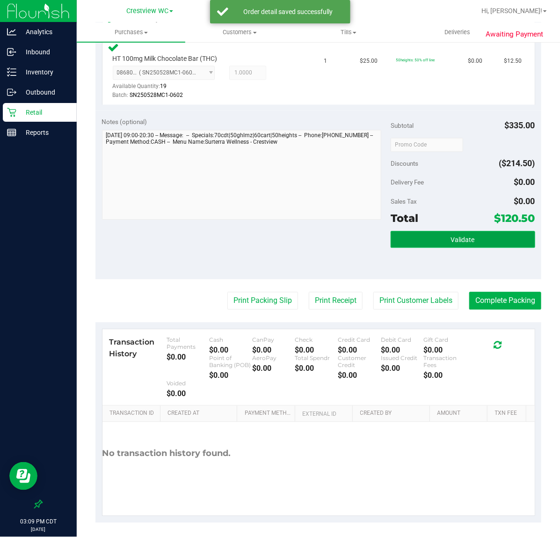
click at [464, 239] on span "Validate" at bounding box center [463, 239] width 24 height 7
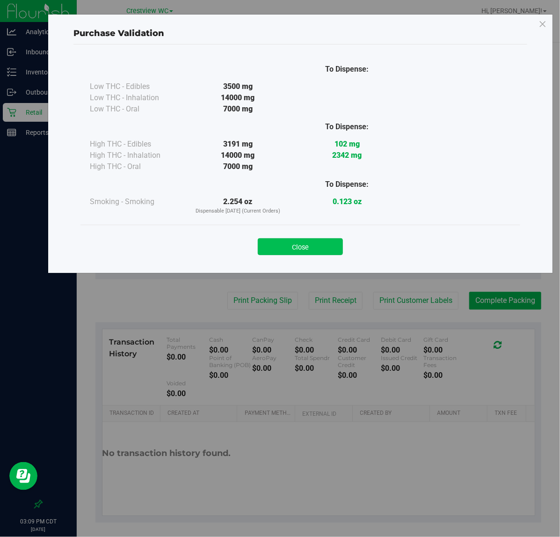
click at [306, 247] on button "Close" at bounding box center [300, 246] width 85 height 17
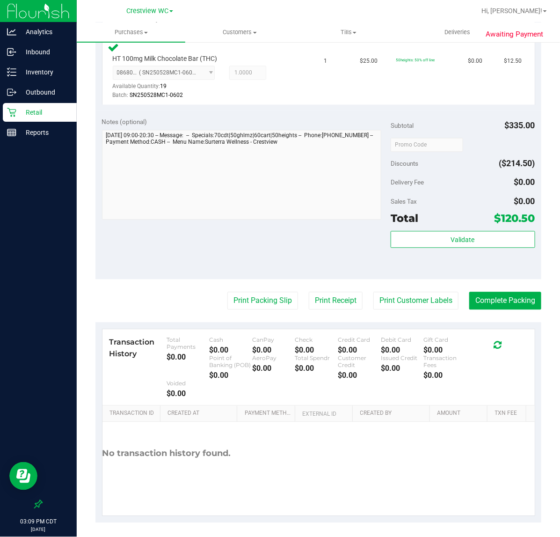
click at [269, 329] on div "Transaction History Total Payments $0.00 Cash $0.00 CanPay $0.00 Check $0.00 Cr…" at bounding box center [318, 367] width 432 height 76
click at [252, 295] on button "Print Packing Slip" at bounding box center [262, 301] width 71 height 18
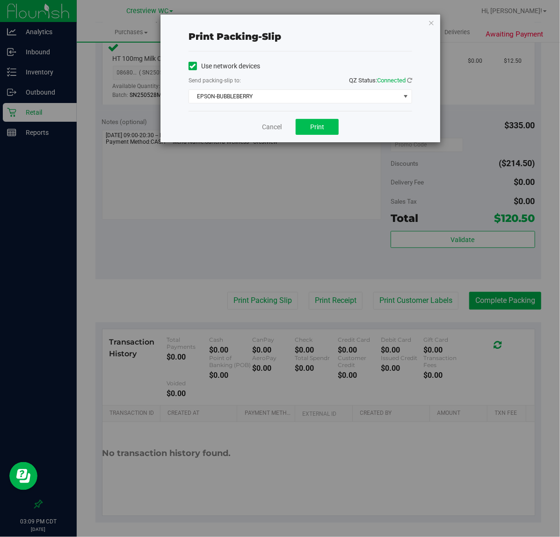
click at [317, 128] on span "Print" at bounding box center [317, 126] width 14 height 7
click at [266, 130] on link "Cancel" at bounding box center [272, 127] width 20 height 10
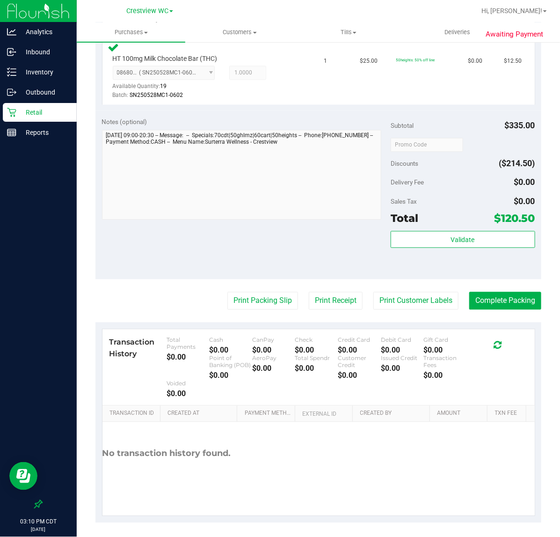
click at [508, 278] on purchase-details "Back Edit Purchase Cancel Purchase View Profile # 11830253 BioTrack ID: - Submi…" at bounding box center [318, 17] width 446 height 1010
click at [510, 298] on button "Complete Packing" at bounding box center [505, 301] width 72 height 18
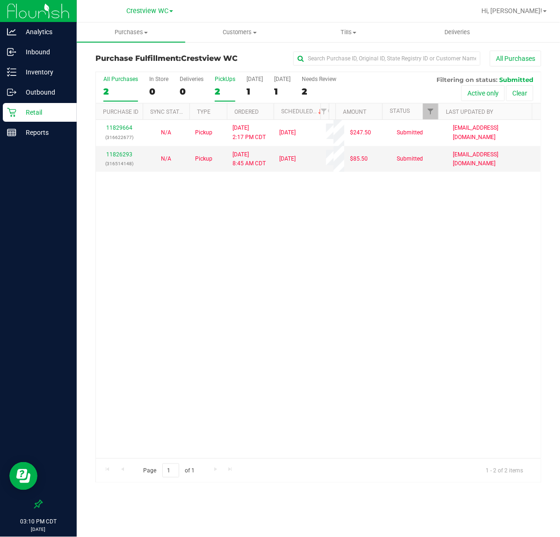
click at [227, 89] on div "2" at bounding box center [225, 91] width 21 height 11
click at [0, 0] on input "PickUps 2" at bounding box center [0, 0] width 0 height 0
drag, startPoint x: 8, startPoint y: 312, endPoint x: 28, endPoint y: 74, distance: 239.0
click at [28, 74] on p "Inventory" at bounding box center [44, 71] width 56 height 11
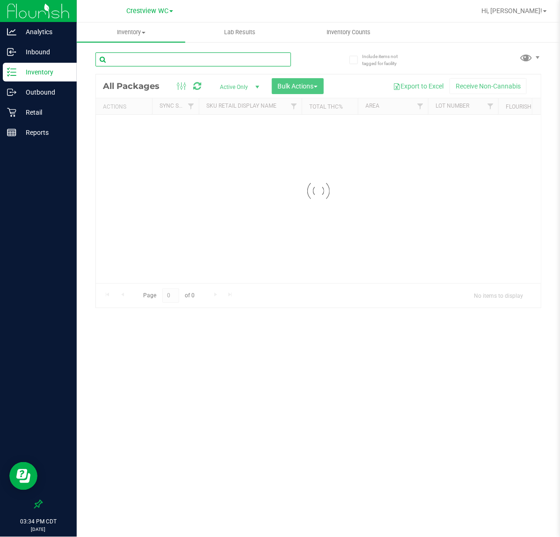
click at [132, 65] on div "Inventory All packages All inventory Waste log Create inventory Lab Results Inv…" at bounding box center [318, 279] width 483 height 514
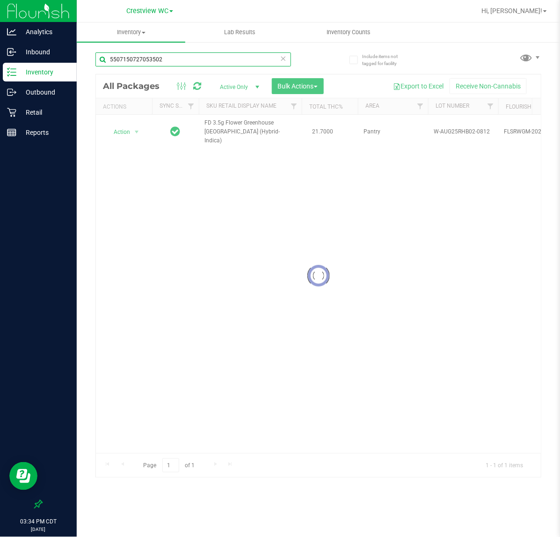
type input "5507150727053502"
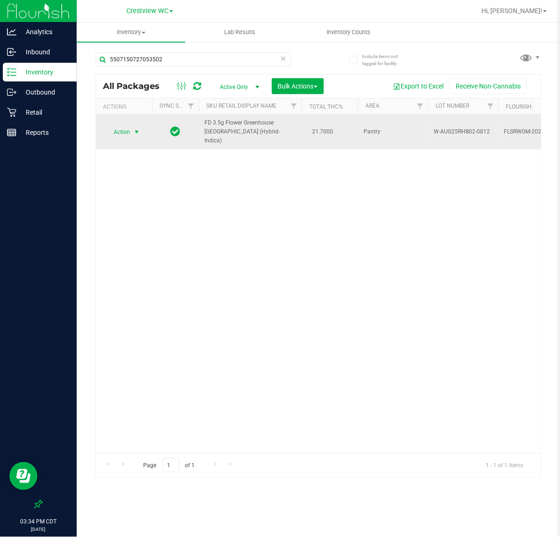
click at [131, 130] on span "select" at bounding box center [137, 131] width 12 height 13
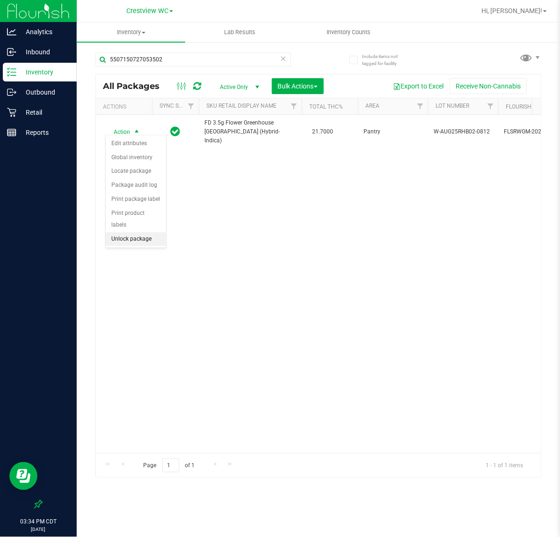
click at [125, 232] on li "Unlock package" at bounding box center [136, 239] width 60 height 14
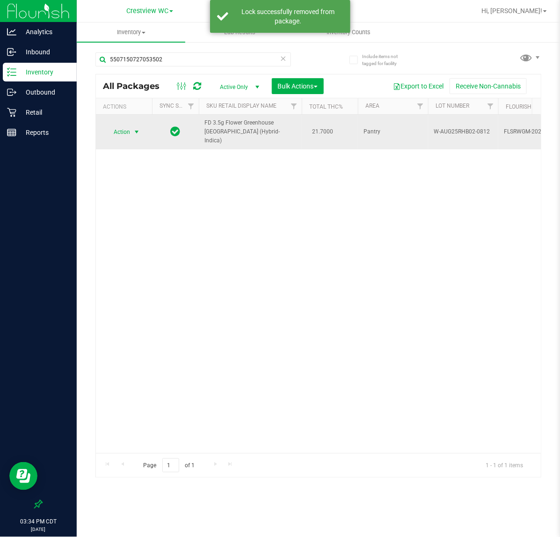
click at [125, 129] on span "Action" at bounding box center [117, 131] width 25 height 13
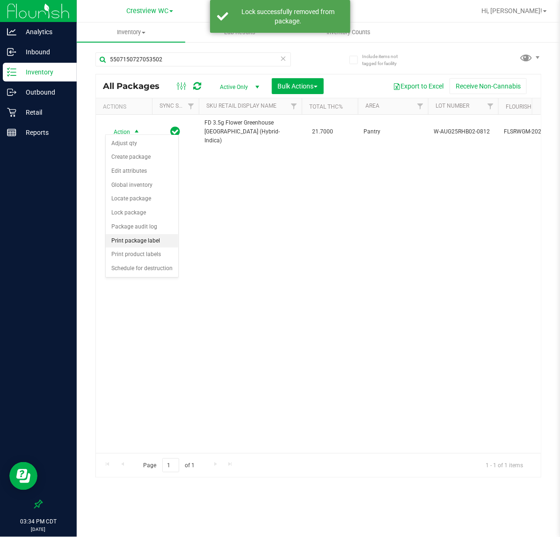
click at [139, 242] on li "Print package label" at bounding box center [142, 241] width 73 height 14
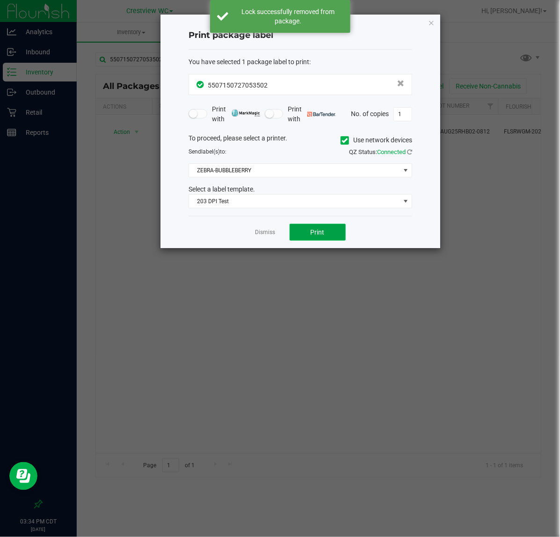
click at [330, 230] on button "Print" at bounding box center [318, 232] width 56 height 17
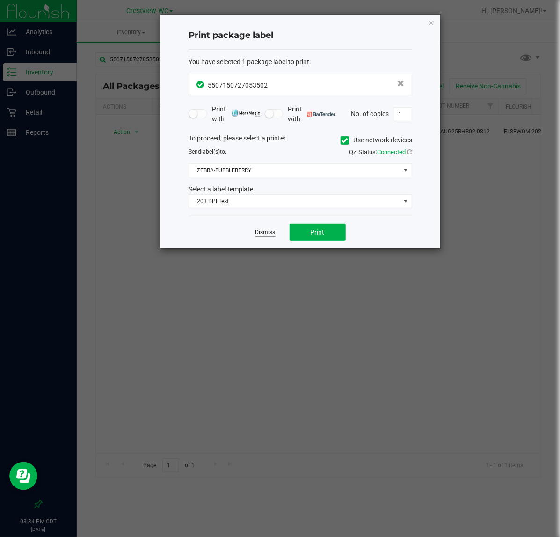
click at [270, 234] on link "Dismiss" at bounding box center [265, 232] width 20 height 8
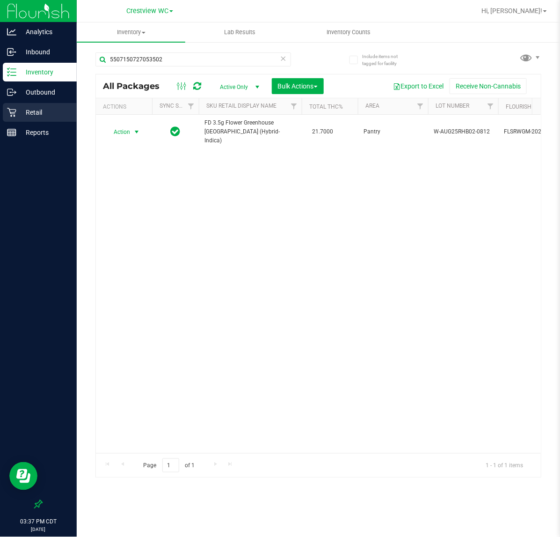
click at [51, 115] on p "Retail" at bounding box center [44, 112] width 56 height 11
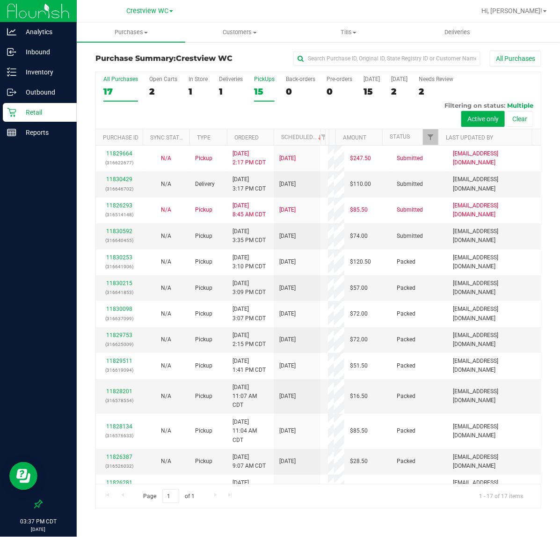
click at [262, 80] on div "PickUps" at bounding box center [264, 79] width 21 height 7
click at [0, 0] on input "PickUps 15" at bounding box center [0, 0] width 0 height 0
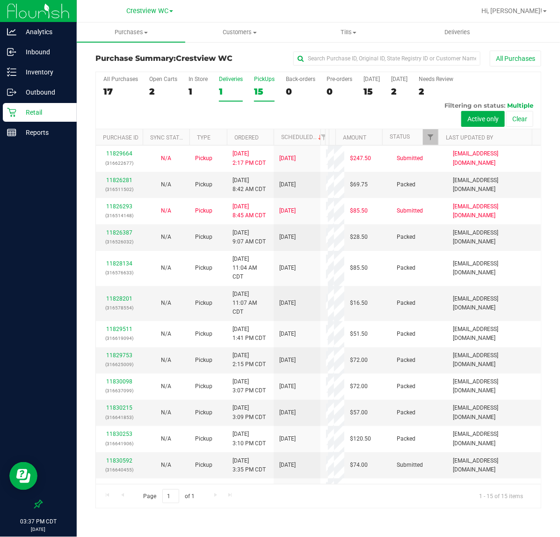
click at [219, 91] on div "1" at bounding box center [231, 91] width 24 height 11
click at [0, 0] on input "Deliveries 1" at bounding box center [0, 0] width 0 height 0
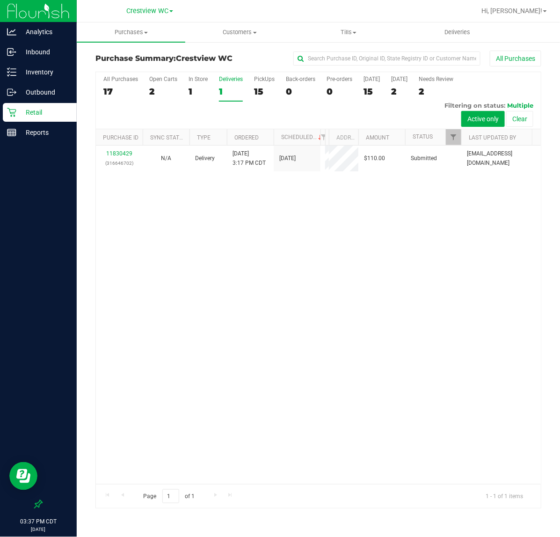
drag, startPoint x: 335, startPoint y: 137, endPoint x: 363, endPoint y: 131, distance: 28.3
click at [363, 131] on div "Purchase ID Sync Status Type Ordered Scheduled Customer State Registry ID Addre…" at bounding box center [314, 137] width 437 height 16
drag, startPoint x: 326, startPoint y: 138, endPoint x: 366, endPoint y: 131, distance: 40.3
click at [375, 131] on div "Purchase ID Sync Status Type Ordered Scheduled Customer State Registry ID Addre…" at bounding box center [314, 137] width 437 height 16
drag, startPoint x: 324, startPoint y: 138, endPoint x: 359, endPoint y: 131, distance: 35.8
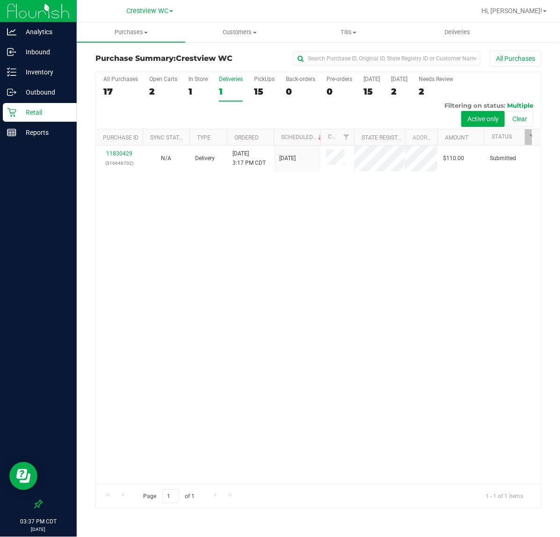
click at [359, 131] on div "Purchase ID Sync Status Type Ordered Scheduled Customer State Registry ID Addre…" at bounding box center [314, 137] width 437 height 16
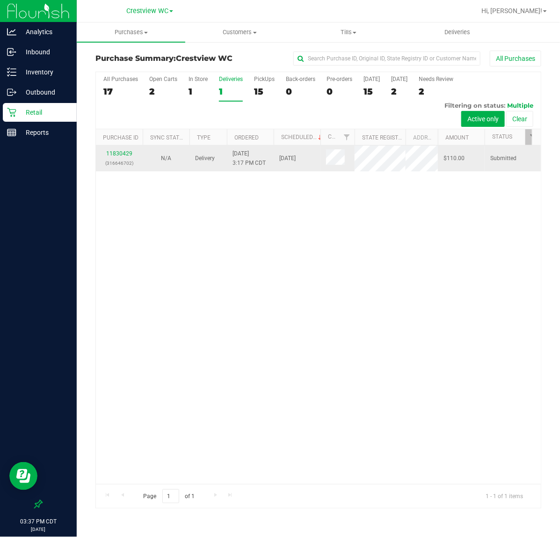
click at [382, 167] on tr "11830429 (316646702) N/A Delivery 8/22/2025 3:17 PM CDT 8/23/2025 $110.00 Submi…" at bounding box center [365, 159] width 539 height 26
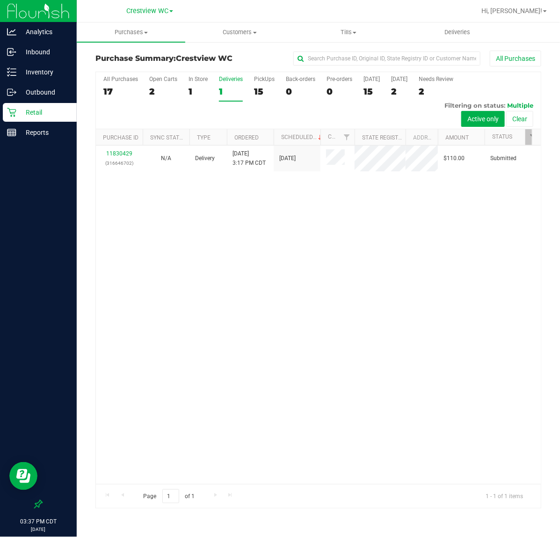
click at [339, 209] on div "11830429 (316646702) N/A Delivery 8/22/2025 3:17 PM CDT 8/23/2025 $110.00 Submi…" at bounding box center [318, 315] width 445 height 338
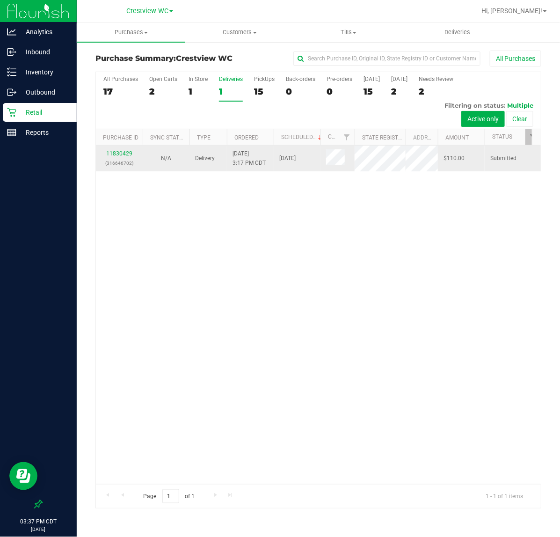
click at [130, 166] on div "11830429 (316646702)" at bounding box center [120, 158] width 36 height 18
click at [129, 157] on link "11830429" at bounding box center [119, 153] width 26 height 7
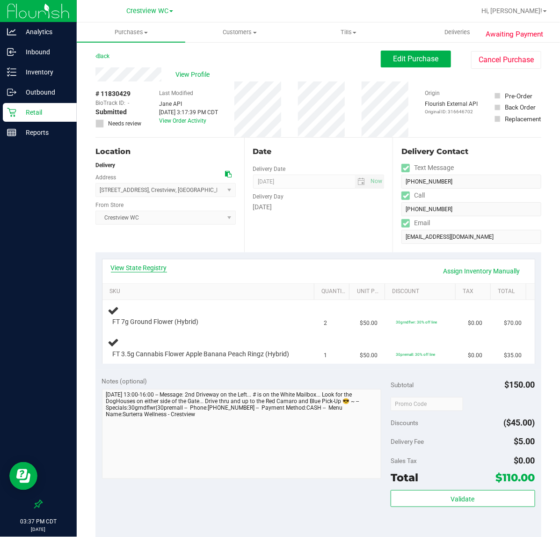
click at [146, 270] on link "View State Registry" at bounding box center [139, 267] width 56 height 9
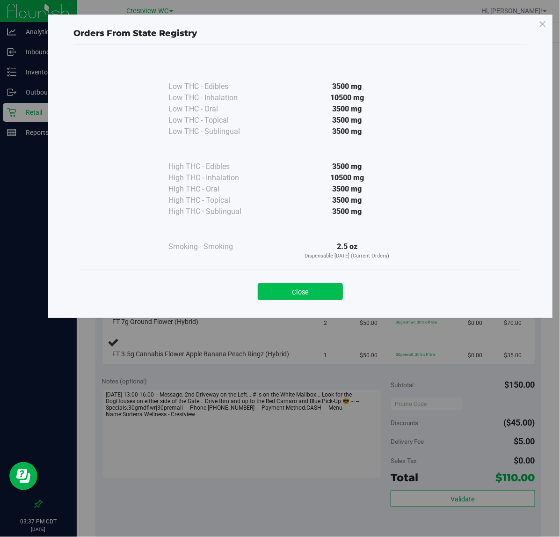
click at [323, 293] on button "Close" at bounding box center [300, 291] width 85 height 17
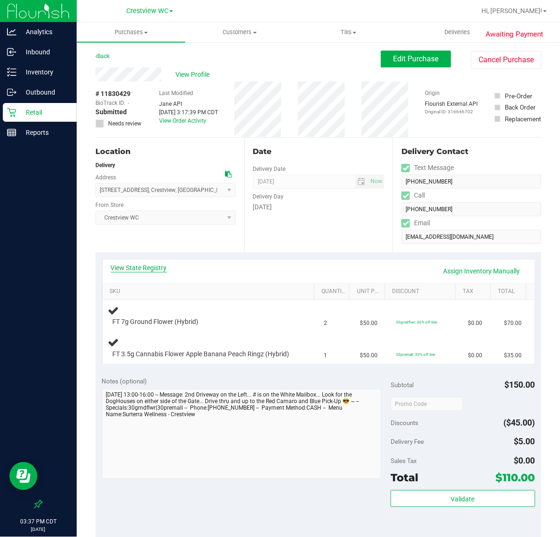
click at [146, 269] on link "View State Registry" at bounding box center [139, 267] width 56 height 9
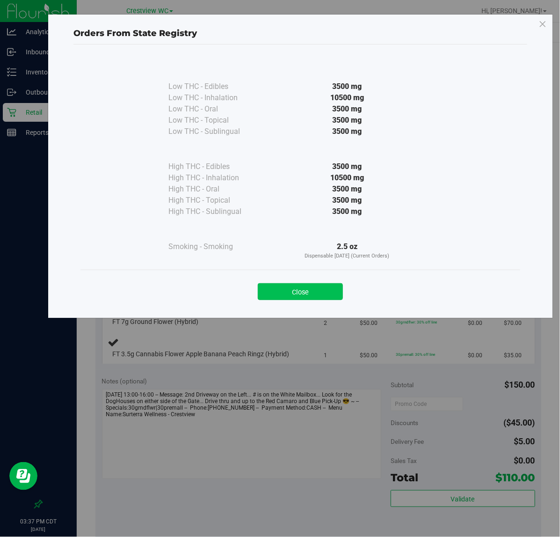
click at [279, 293] on button "Close" at bounding box center [300, 291] width 85 height 17
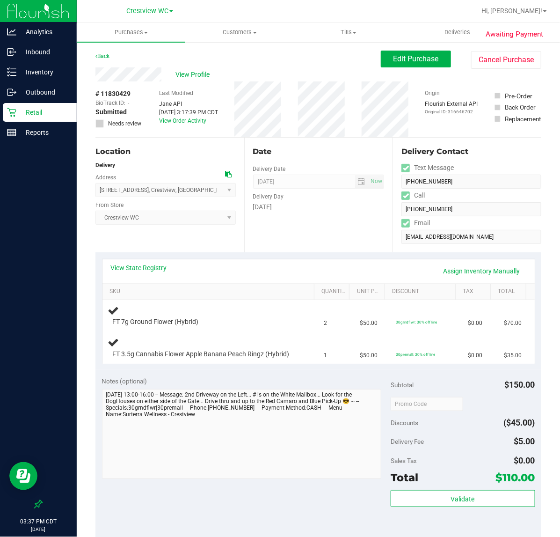
click at [167, 243] on div "Location Delivery Address 5885 Willow Ln , Crestview , FL 32539 Select address …" at bounding box center [169, 195] width 149 height 115
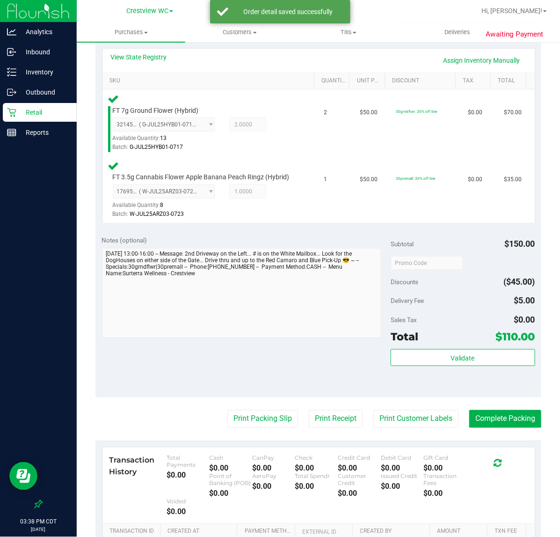
scroll to position [339, 0]
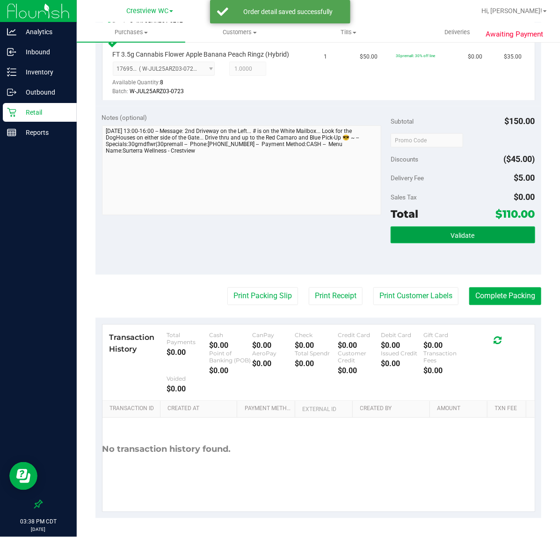
click at [464, 234] on span "Validate" at bounding box center [463, 235] width 24 height 7
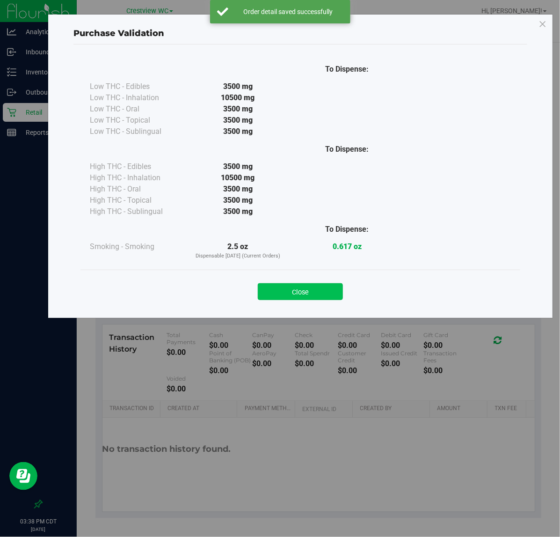
click at [302, 295] on button "Close" at bounding box center [300, 291] width 85 height 17
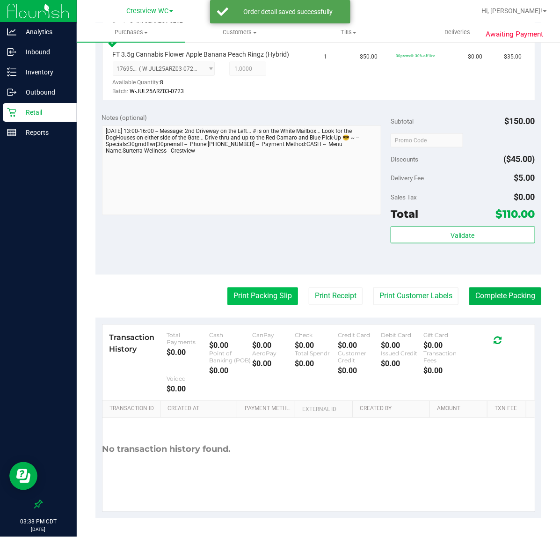
click at [230, 298] on button "Print Packing Slip" at bounding box center [262, 296] width 71 height 18
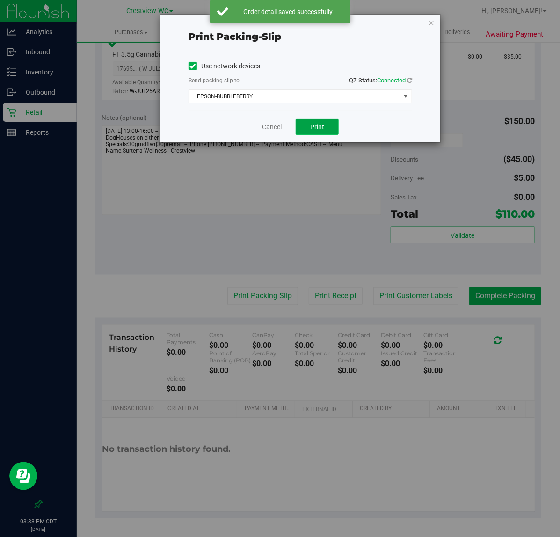
click at [333, 134] on button "Print" at bounding box center [317, 127] width 43 height 16
click at [267, 132] on link "Cancel" at bounding box center [272, 127] width 20 height 10
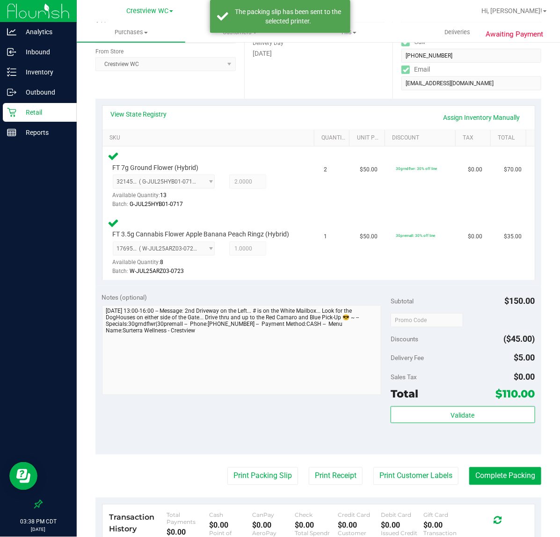
scroll to position [0, 0]
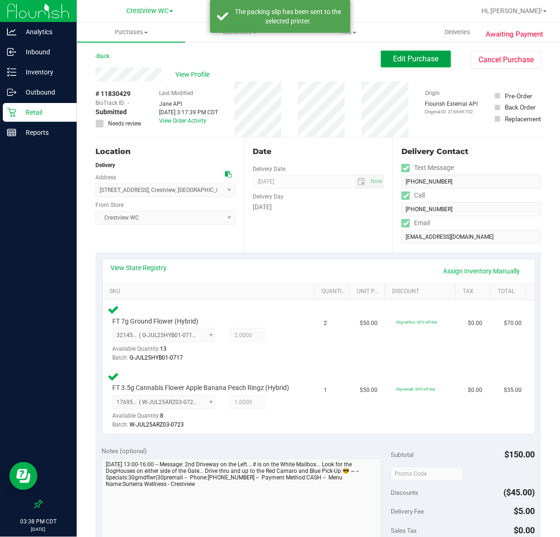
click at [410, 54] on button "Edit Purchase" at bounding box center [416, 59] width 70 height 17
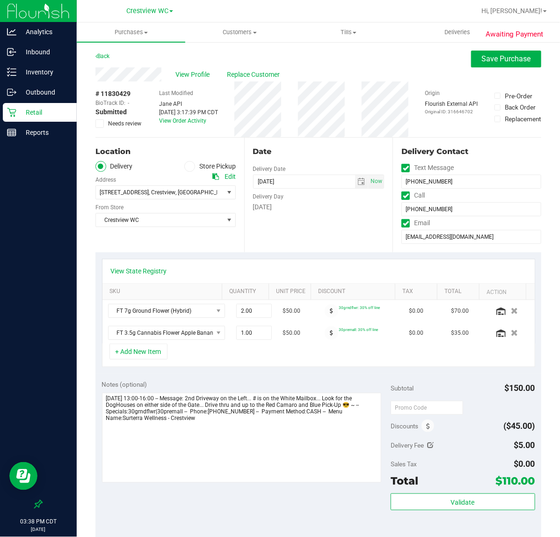
click at [427, 445] on icon at bounding box center [430, 445] width 7 height 7
type input "$5.00"
type input "5"
click at [495, 448] on input "$5.00" at bounding box center [500, 447] width 69 height 13
type input "0"
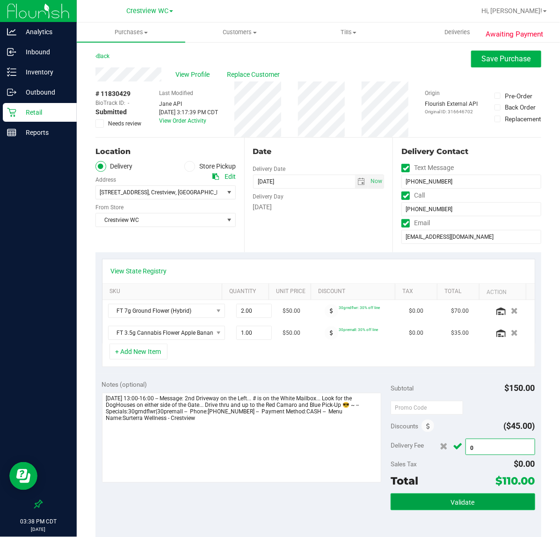
type input "$0.00"
click at [474, 501] on button "Validate" at bounding box center [463, 501] width 145 height 17
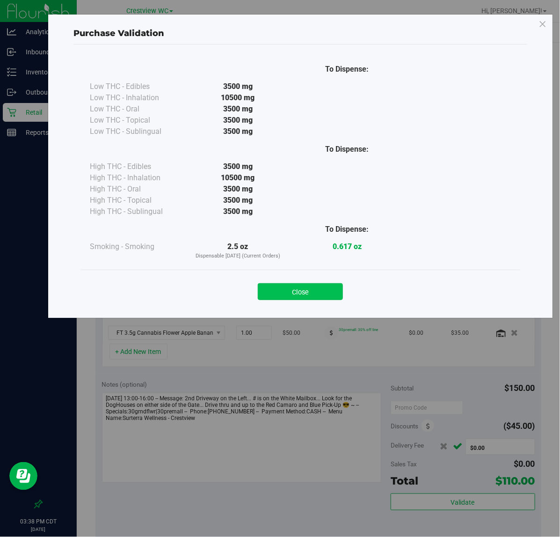
click at [306, 295] on button "Close" at bounding box center [300, 291] width 85 height 17
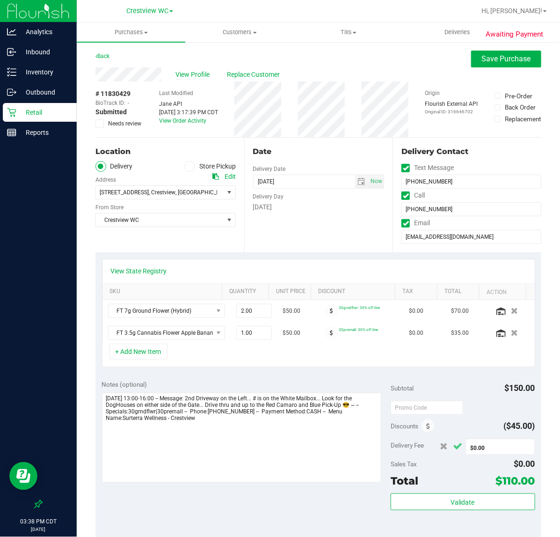
click at [453, 447] on icon "Cancel button" at bounding box center [457, 446] width 9 height 7
click at [489, 60] on span "Save Purchase" at bounding box center [506, 58] width 49 height 9
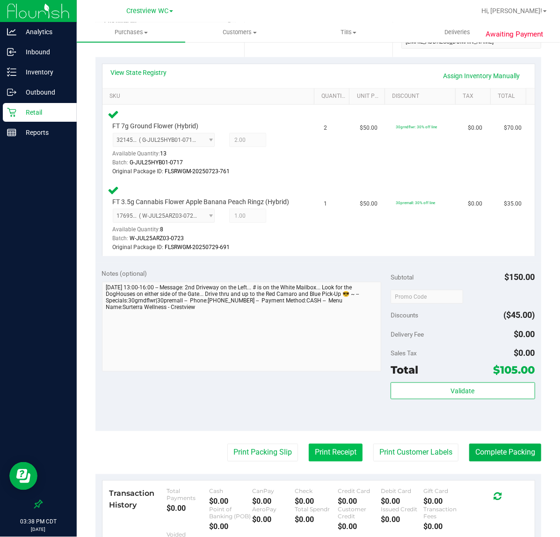
scroll to position [357, 0]
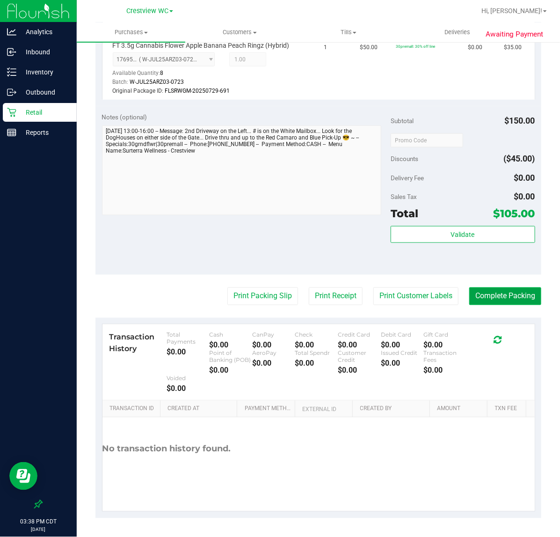
click at [506, 300] on button "Complete Packing" at bounding box center [505, 296] width 72 height 18
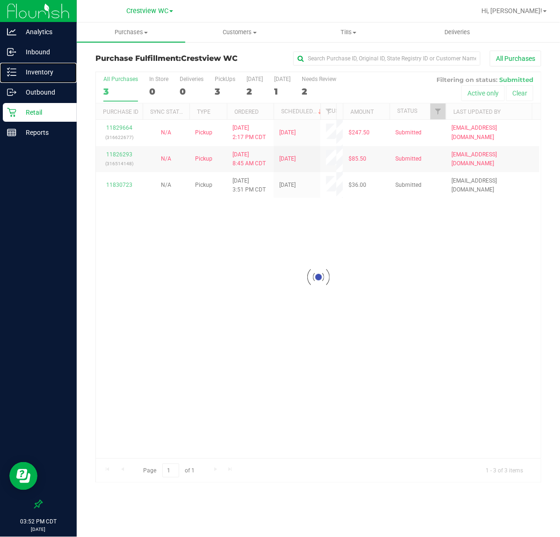
drag, startPoint x: 328, startPoint y: 110, endPoint x: 347, endPoint y: 113, distance: 19.3
click at [345, 113] on div "Loading... All Purchases 3 In Store 0 Deliveries 0 PickUps 3 Today 2 Tomorrow 1…" at bounding box center [318, 277] width 446 height 411
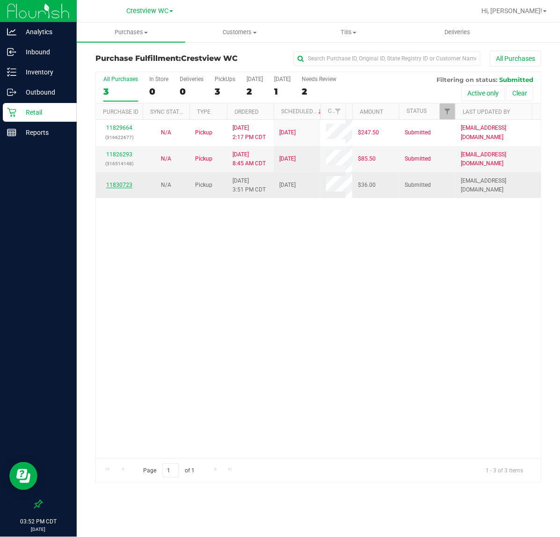
click at [125, 186] on link "11830723" at bounding box center [119, 185] width 26 height 7
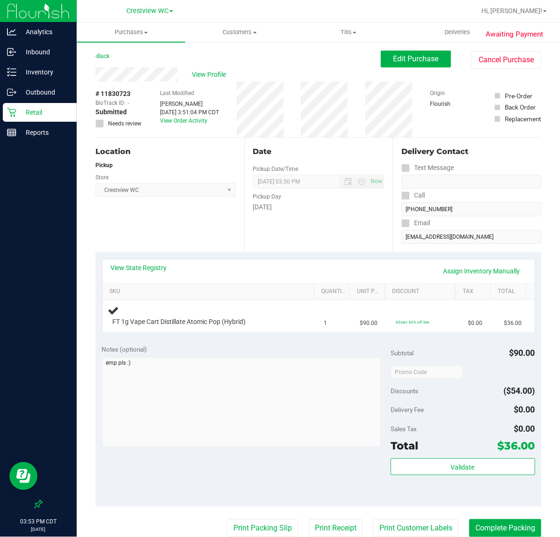
click at [177, 232] on div "Location Pickup Store Crestview WC Select Store Bonita Springs WC Boynton Beach…" at bounding box center [169, 195] width 149 height 115
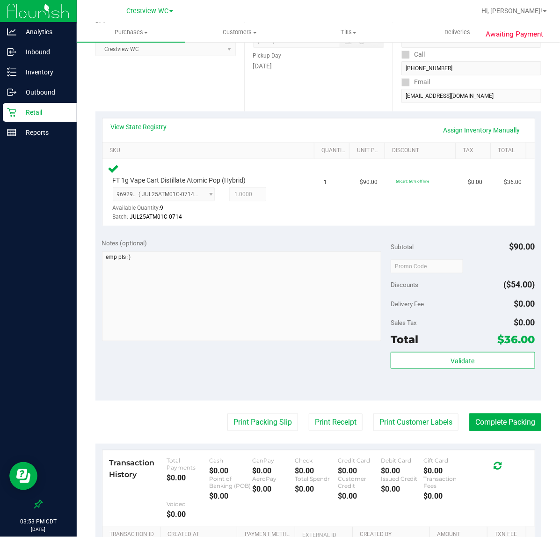
scroll to position [234, 0]
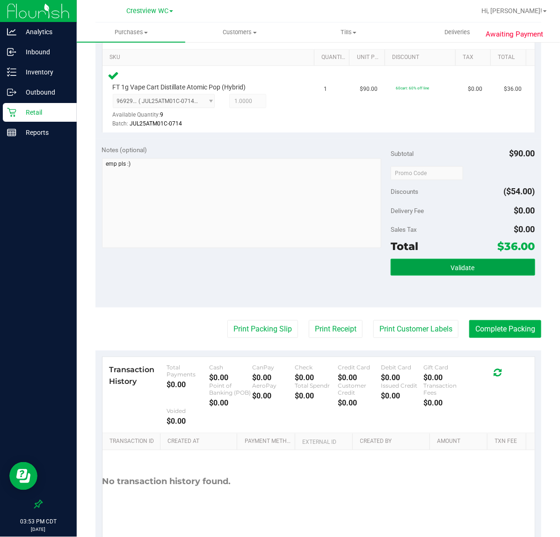
click at [451, 265] on span "Validate" at bounding box center [463, 267] width 24 height 7
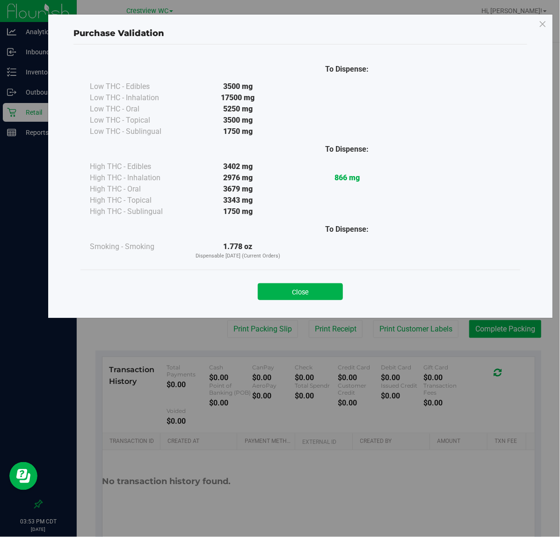
click at [304, 299] on button "Close" at bounding box center [300, 291] width 85 height 17
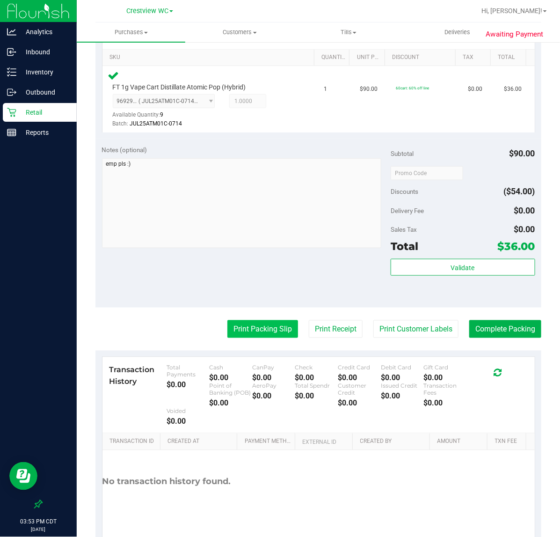
click at [262, 335] on button "Print Packing Slip" at bounding box center [262, 329] width 71 height 18
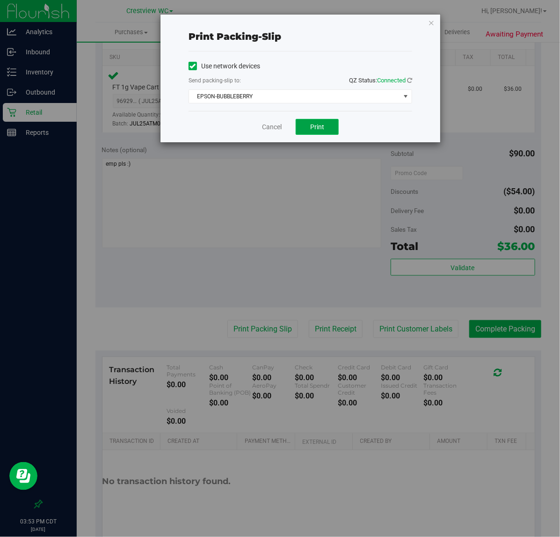
click at [323, 130] on span "Print" at bounding box center [317, 126] width 14 height 7
click at [271, 129] on link "Cancel" at bounding box center [272, 127] width 20 height 10
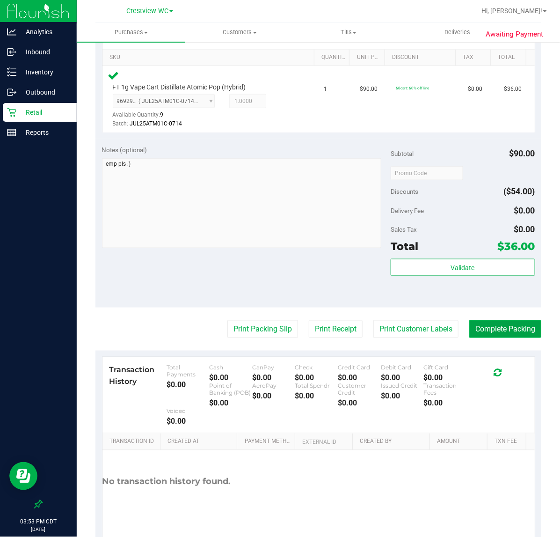
click at [515, 337] on button "Complete Packing" at bounding box center [505, 329] width 72 height 18
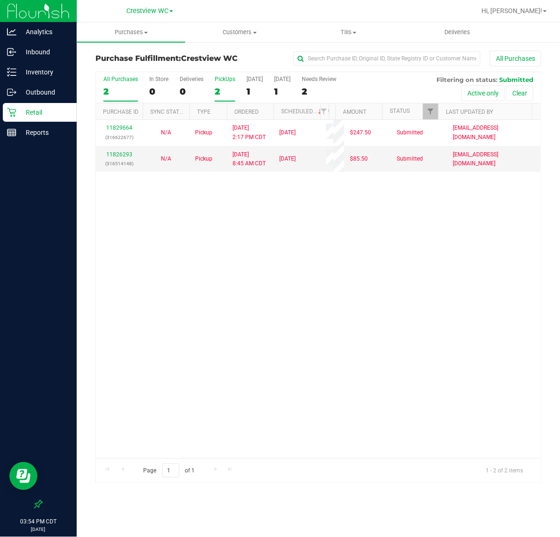
click at [230, 91] on div "2" at bounding box center [225, 91] width 21 height 11
click at [0, 0] on input "PickUps 2" at bounding box center [0, 0] width 0 height 0
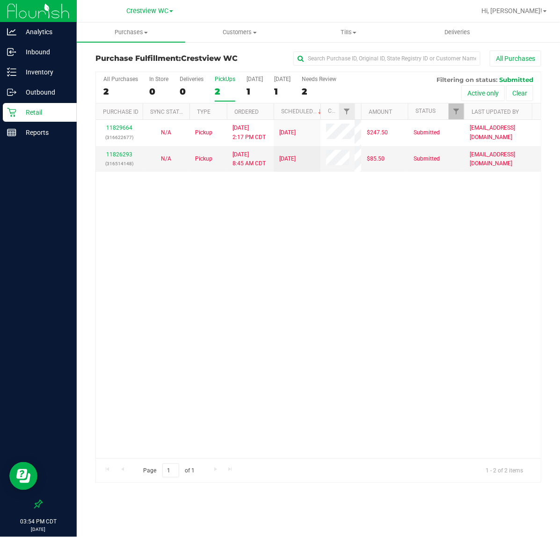
drag, startPoint x: 326, startPoint y: 114, endPoint x: 352, endPoint y: 110, distance: 26.4
click at [352, 110] on div "Purchase ID Sync Status Type Ordered Scheduled Customer State Registry ID Addre…" at bounding box center [314, 111] width 437 height 16
drag, startPoint x: 363, startPoint y: 112, endPoint x: 390, endPoint y: 111, distance: 26.7
click at [390, 111] on div "Purchase ID Sync Status Type Ordered Scheduled Customer State Registry ID Addre…" at bounding box center [314, 111] width 437 height 16
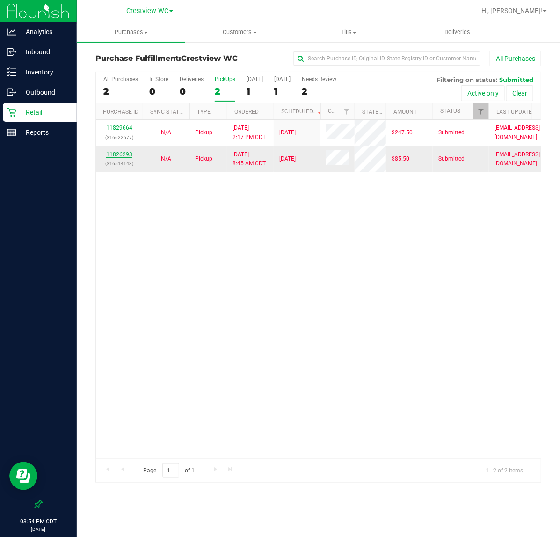
click at [128, 155] on link "11826293" at bounding box center [119, 154] width 26 height 7
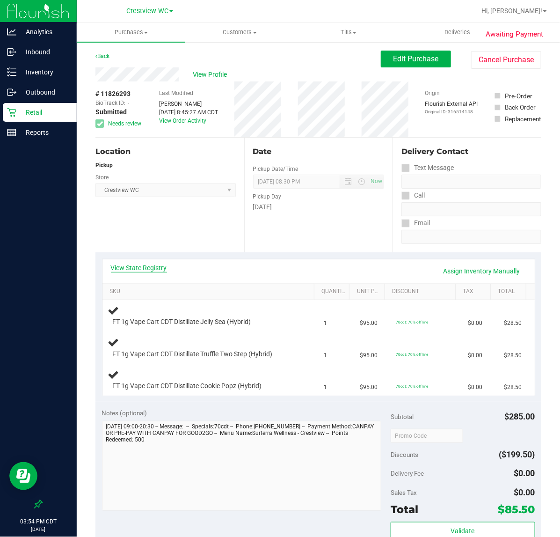
click at [146, 271] on link "View State Registry" at bounding box center [139, 267] width 56 height 9
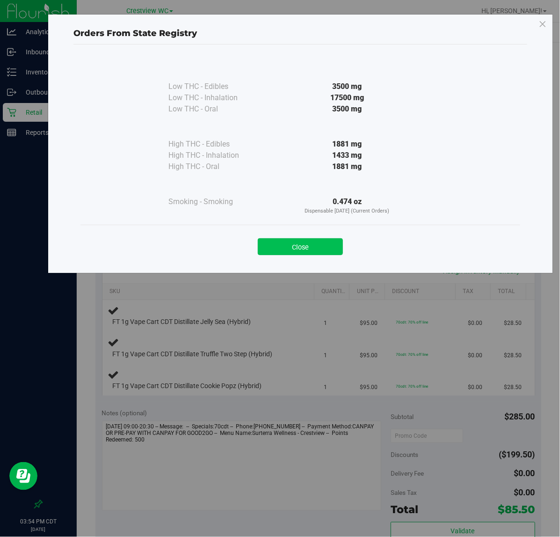
click at [291, 247] on button "Close" at bounding box center [300, 246] width 85 height 17
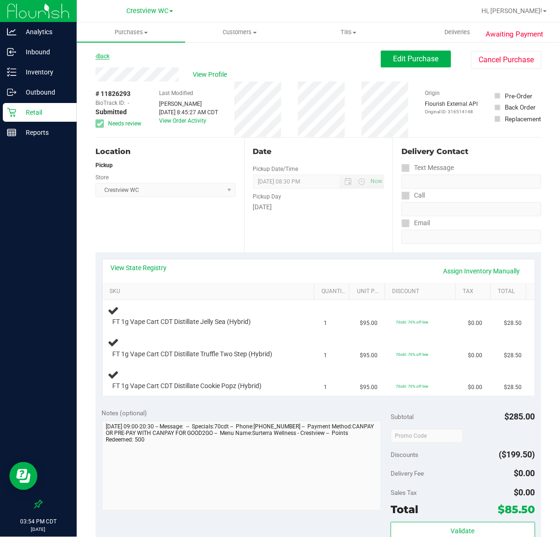
click at [102, 55] on link "Back" at bounding box center [102, 56] width 14 height 7
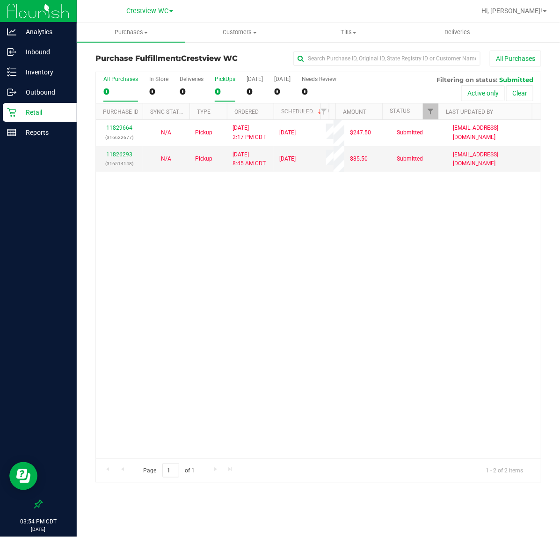
click at [220, 84] on label "PickUps 0" at bounding box center [225, 89] width 21 height 26
click at [0, 0] on input "PickUps 0" at bounding box center [0, 0] width 0 height 0
click at [427, 114] on span "Filter" at bounding box center [430, 111] width 7 height 7
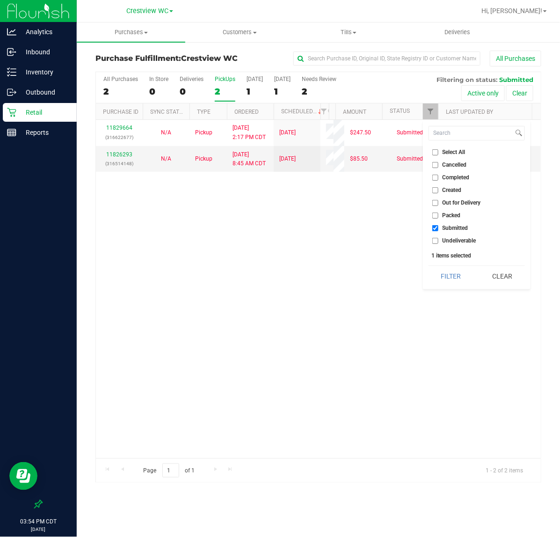
click at [452, 213] on span "Packed" at bounding box center [452, 215] width 18 height 6
click at [438, 213] on input "Packed" at bounding box center [435, 215] width 6 height 6
checkbox input "true"
click at [463, 274] on button "Filter" at bounding box center [451, 276] width 45 height 21
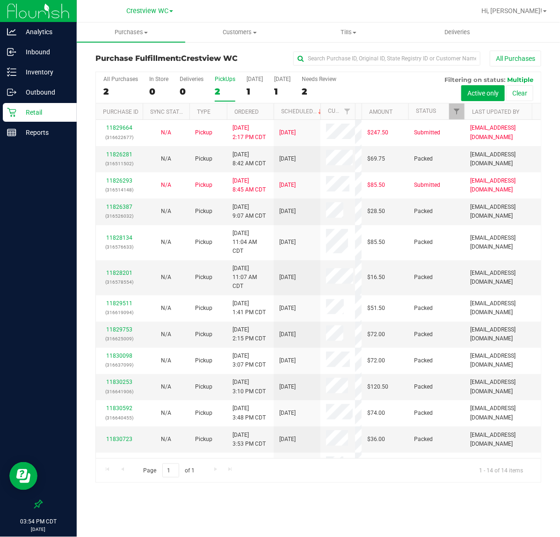
drag, startPoint x: 328, startPoint y: 116, endPoint x: 363, endPoint y: 116, distance: 35.6
click at [361, 116] on div "Purchase ID Sync Status Type Ordered Scheduled Customer State Registry ID Addre…" at bounding box center [314, 111] width 437 height 16
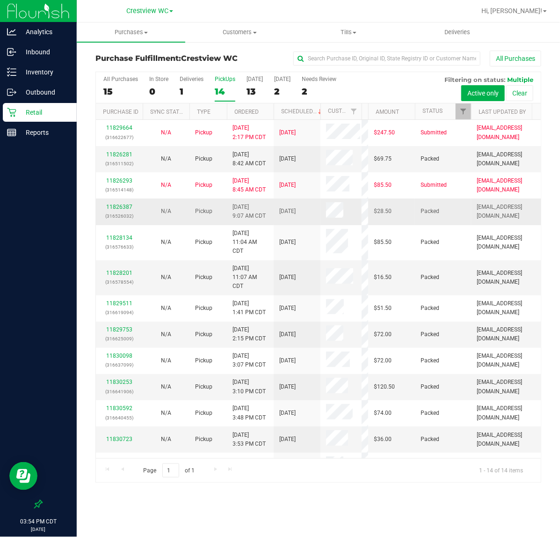
scroll to position [61, 0]
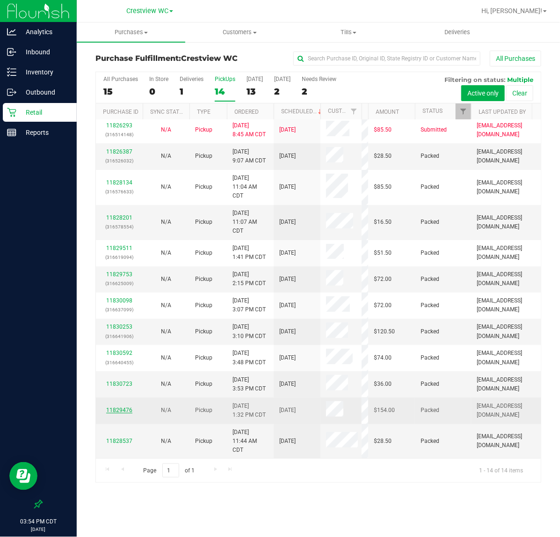
click at [125, 407] on link "11829476" at bounding box center [119, 410] width 26 height 7
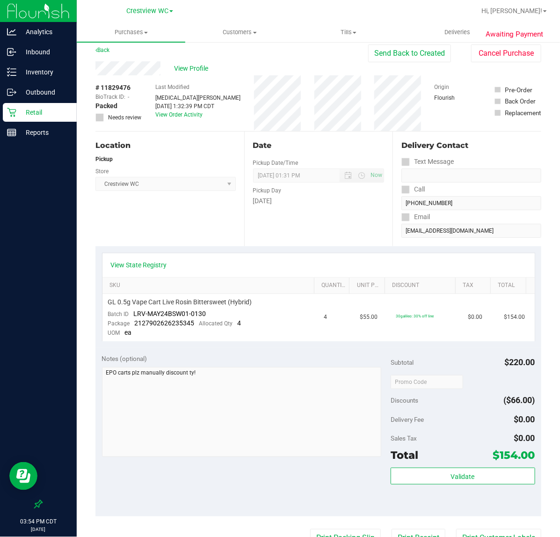
scroll to position [5, 0]
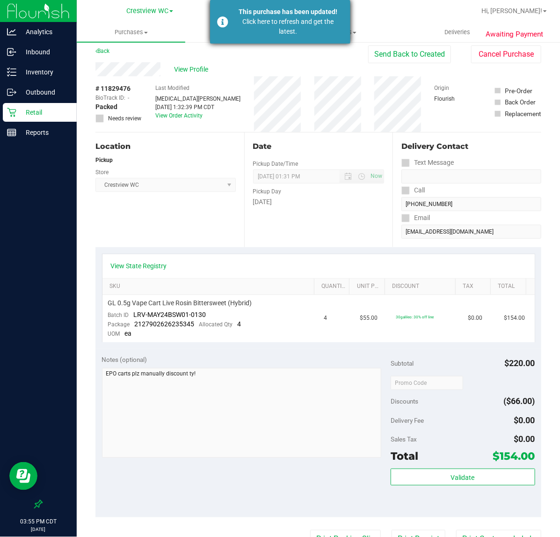
click at [214, 26] on div "This purchase has been updated! Click here to refresh and get the latest." at bounding box center [280, 22] width 140 height 44
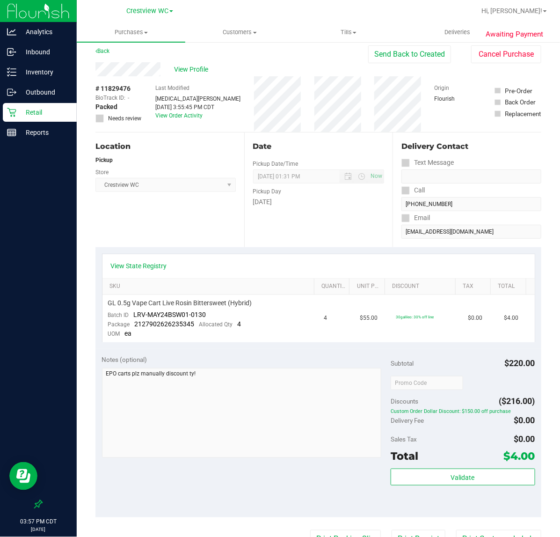
click at [39, 116] on p "Retail" at bounding box center [44, 112] width 56 height 11
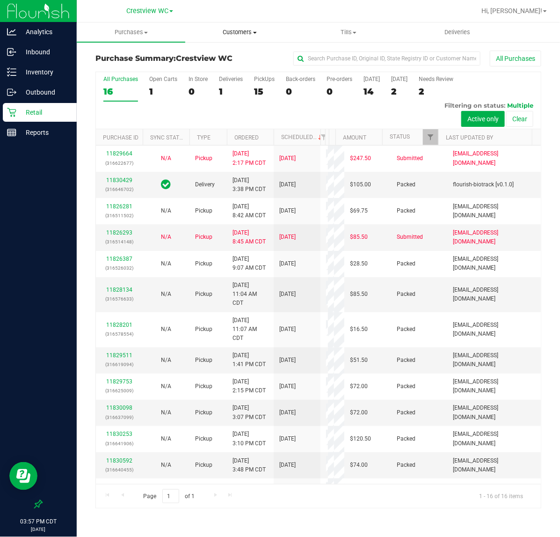
click at [232, 28] on span "Customers" at bounding box center [240, 32] width 108 height 8
click at [238, 56] on span "All customers" at bounding box center [218, 56] width 67 height 8
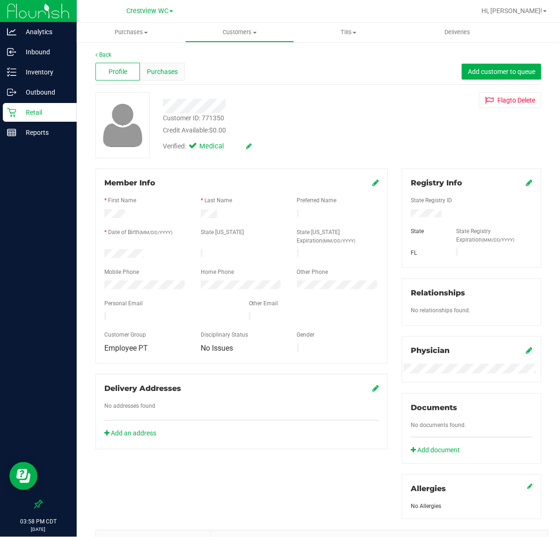
click at [162, 68] on span "Purchases" at bounding box center [162, 72] width 31 height 10
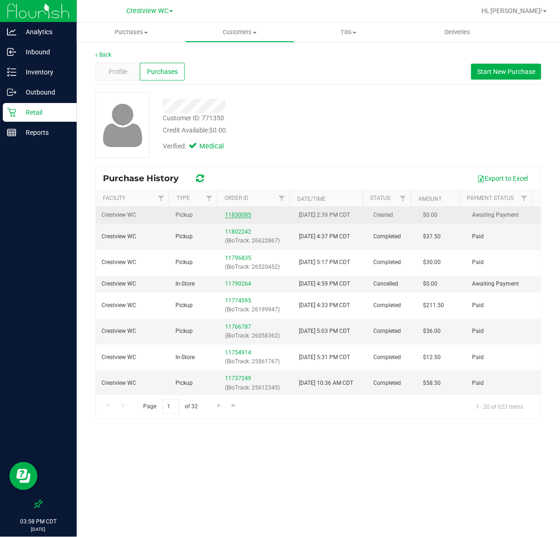
click at [235, 213] on link "11830085" at bounding box center [238, 214] width 26 height 7
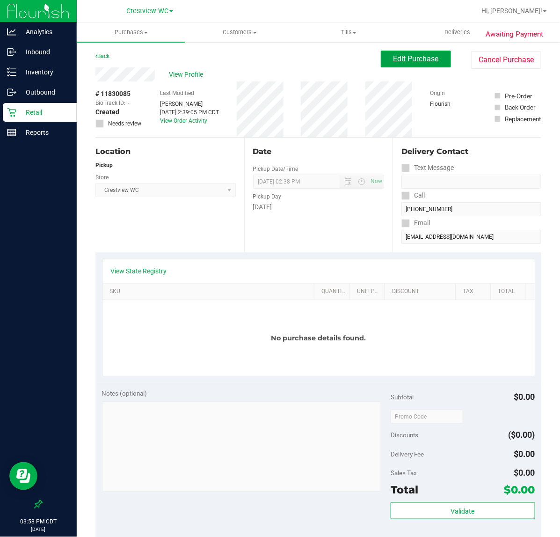
click at [405, 57] on span "Edit Purchase" at bounding box center [415, 58] width 45 height 9
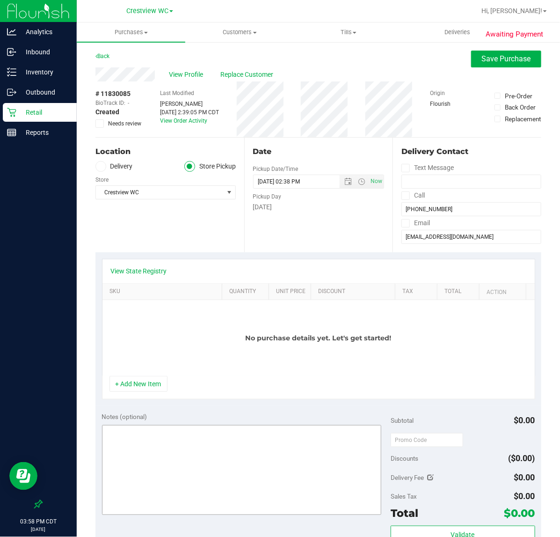
click at [150, 379] on button "+ Add New Item" at bounding box center [138, 384] width 58 height 16
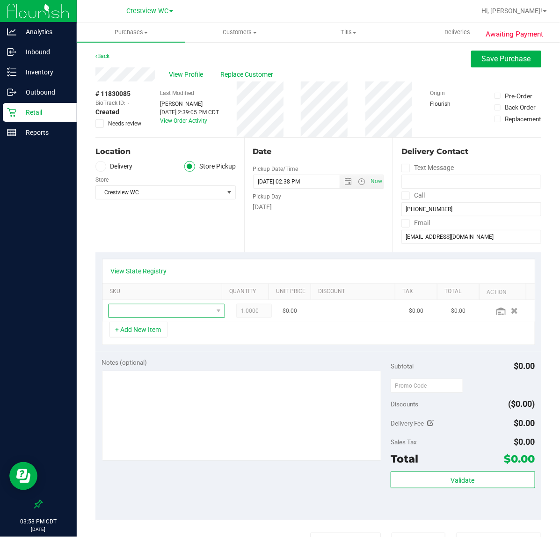
click at [181, 311] on span "NO DATA FOUND" at bounding box center [161, 310] width 104 height 13
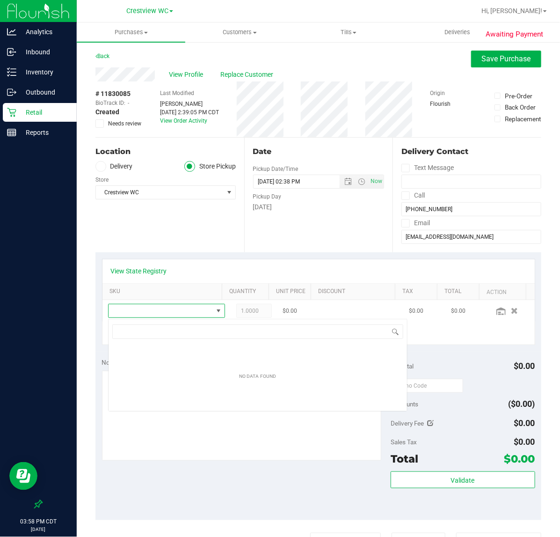
scroll to position [15, 99]
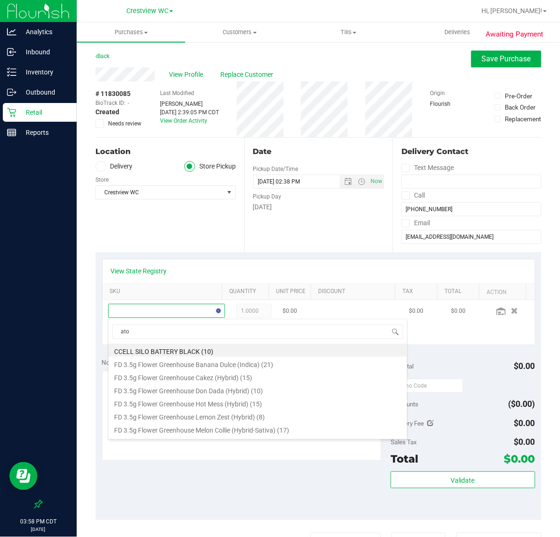
type input "atom"
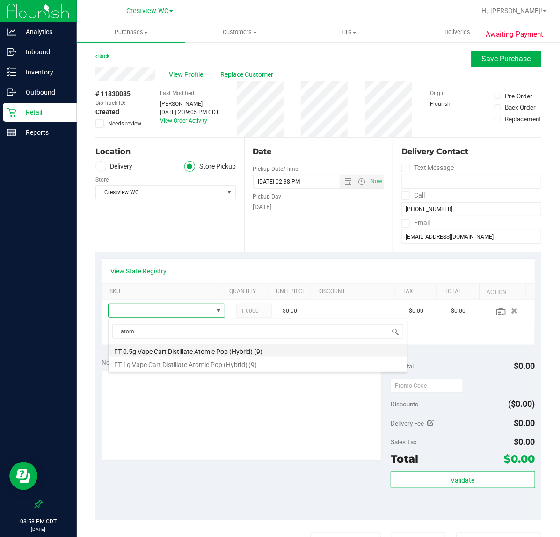
click at [223, 351] on li "FT 0.5g Vape Cart Distillate Atomic Pop (Hybrid) (9)" at bounding box center [258, 349] width 299 height 13
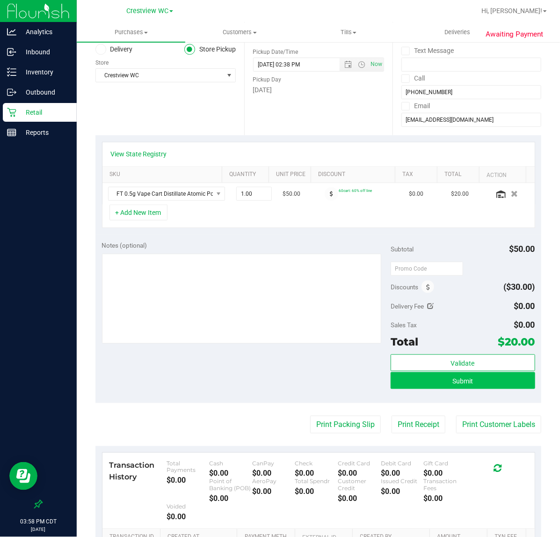
scroll to position [175, 0]
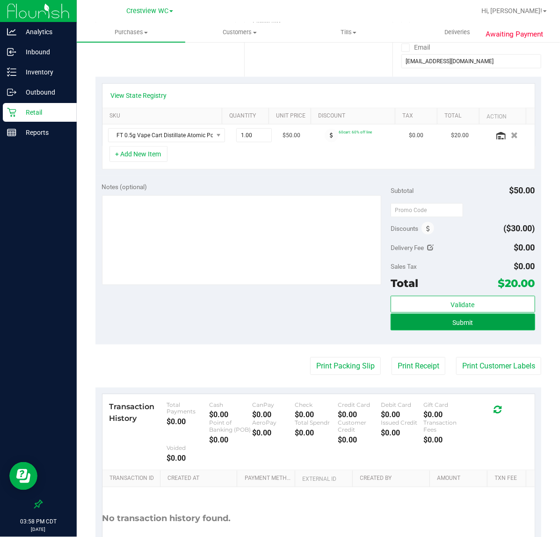
click at [450, 328] on button "Submit" at bounding box center [463, 321] width 145 height 17
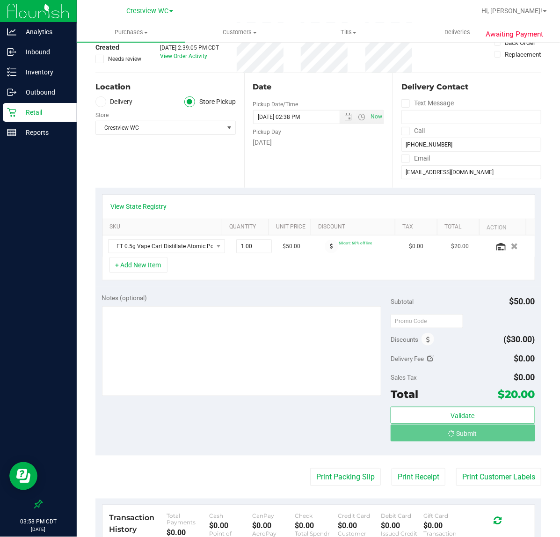
scroll to position [0, 0]
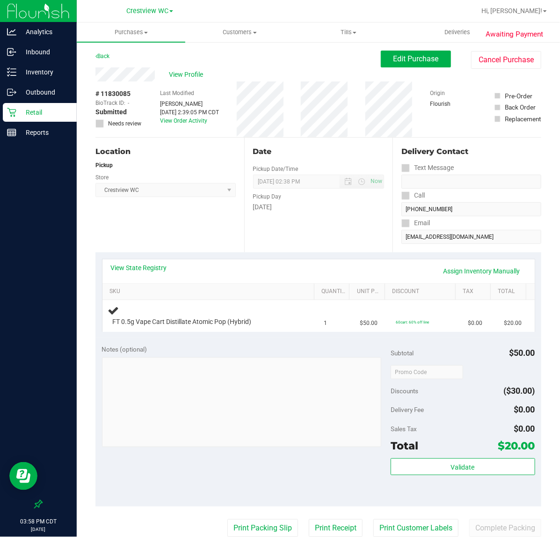
click at [38, 502] on icon at bounding box center [38, 504] width 8 height 8
click at [34, 505] on input "checkbox" at bounding box center [34, 505] width 0 height 0
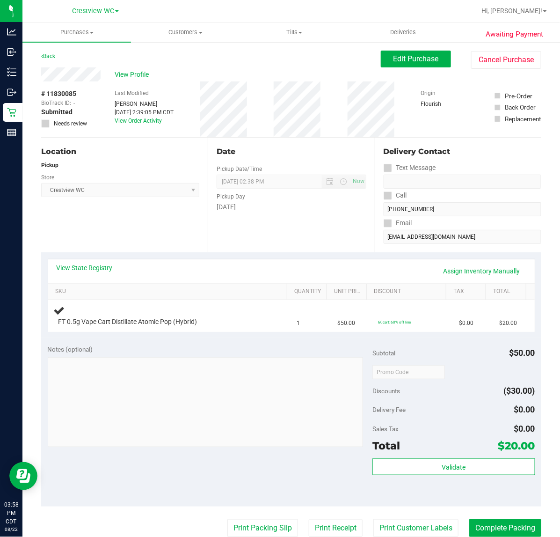
drag, startPoint x: 146, startPoint y: 245, endPoint x: 151, endPoint y: 240, distance: 7.0
click at [146, 244] on div "Location Pickup Store Crestview WC Select Store Bonita Springs WC Boynton Beach…" at bounding box center [124, 195] width 167 height 115
click at [139, 218] on div "Location Pickup Store Crestview WC Select Store Bonita Springs WC Boynton Beach…" at bounding box center [124, 195] width 167 height 115
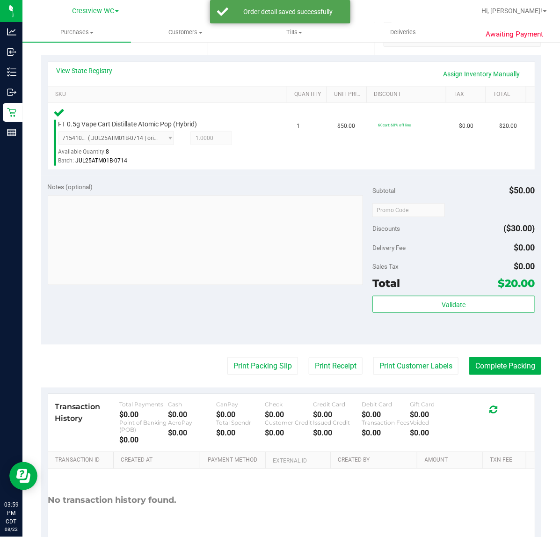
scroll to position [198, 0]
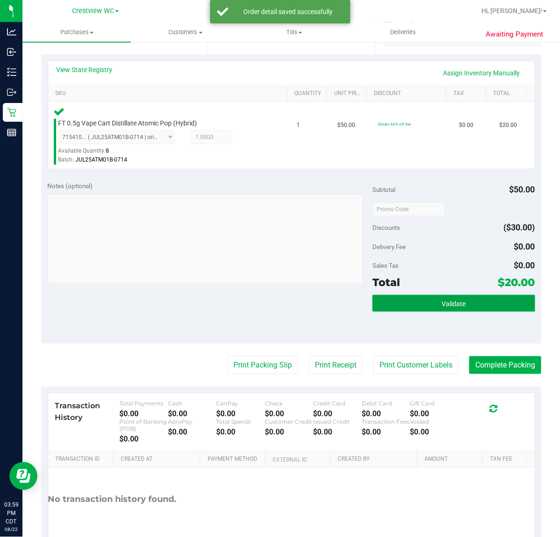
click at [458, 300] on span "Validate" at bounding box center [454, 303] width 24 height 7
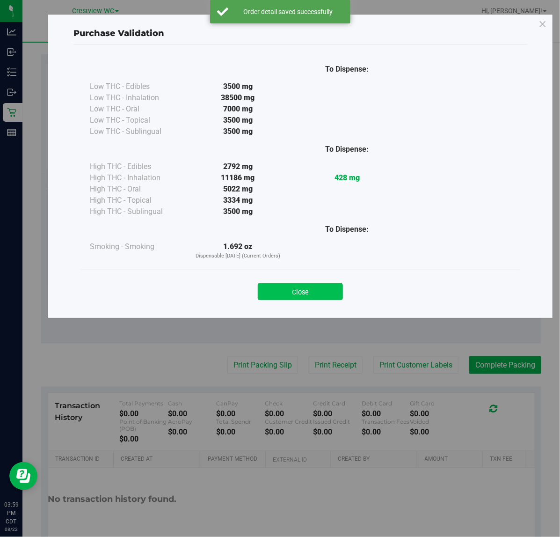
click at [303, 293] on button "Close" at bounding box center [300, 291] width 85 height 17
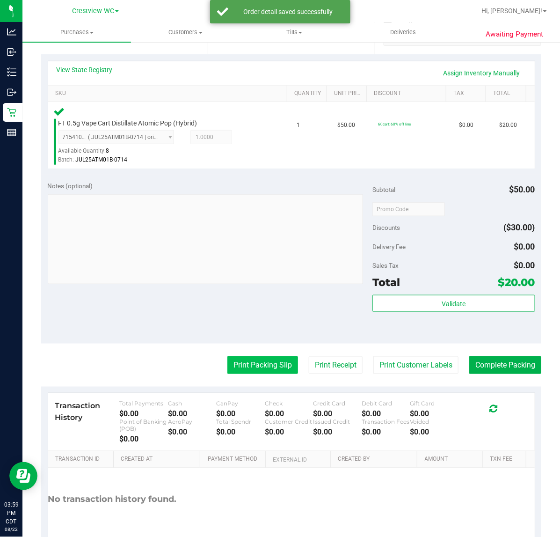
click at [254, 364] on button "Print Packing Slip" at bounding box center [262, 365] width 71 height 18
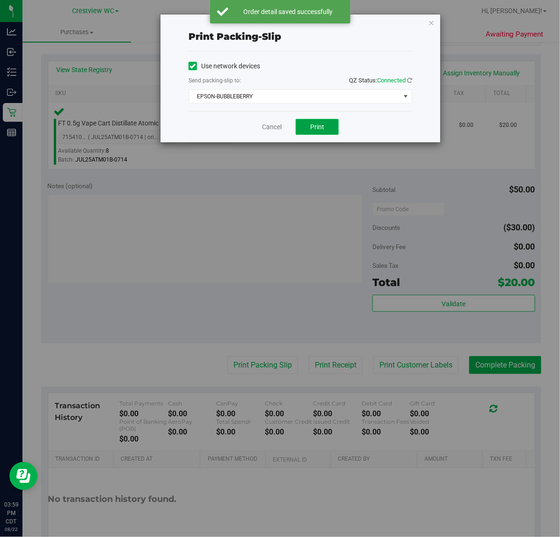
click at [305, 123] on button "Print" at bounding box center [317, 127] width 43 height 16
click at [267, 125] on link "Cancel" at bounding box center [272, 127] width 20 height 10
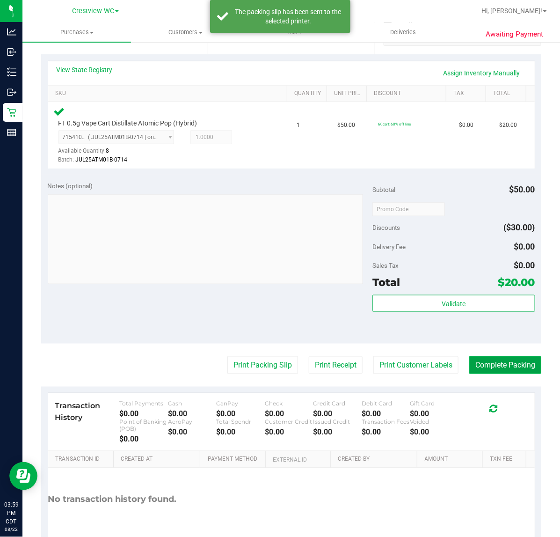
click at [491, 363] on button "Complete Packing" at bounding box center [505, 365] width 72 height 18
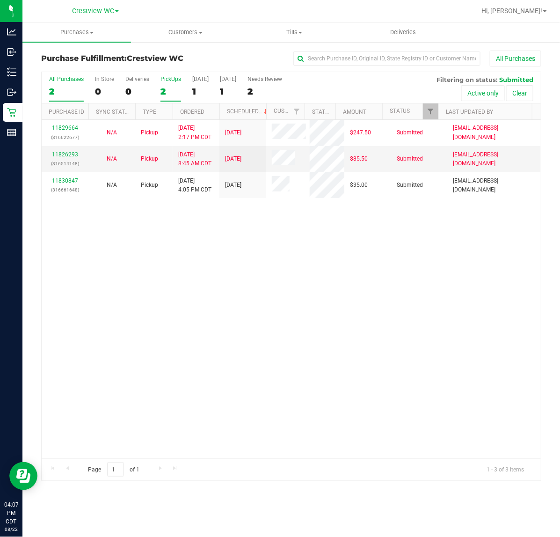
click at [164, 83] on label "PickUps 2" at bounding box center [170, 89] width 21 height 26
click at [0, 0] on input "PickUps 2" at bounding box center [0, 0] width 0 height 0
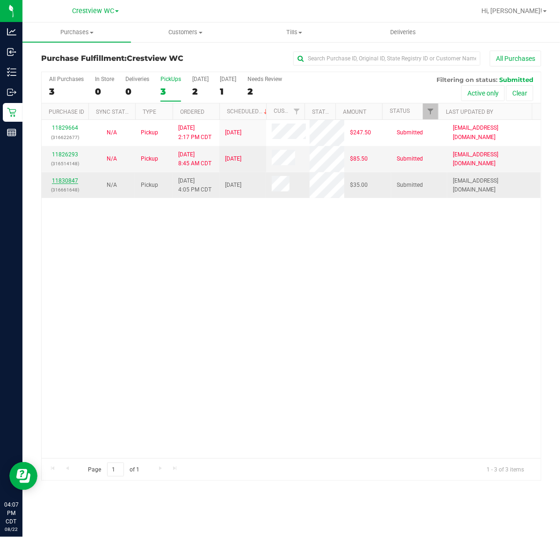
click at [74, 178] on link "11830847" at bounding box center [65, 180] width 26 height 7
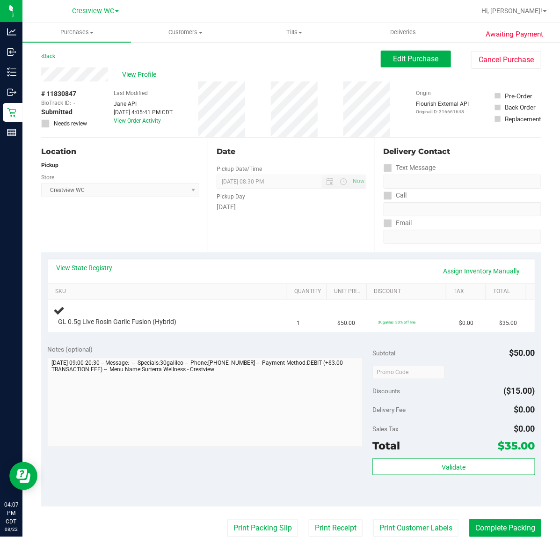
click at [117, 240] on div "Location Pickup Store Crestview WC Select Store Bonita Springs WC Boynton Beach…" at bounding box center [124, 195] width 167 height 115
click at [142, 223] on div "Location Pickup Store Crestview WC Select Store Bonita Springs WC Boynton Beach…" at bounding box center [124, 195] width 167 height 115
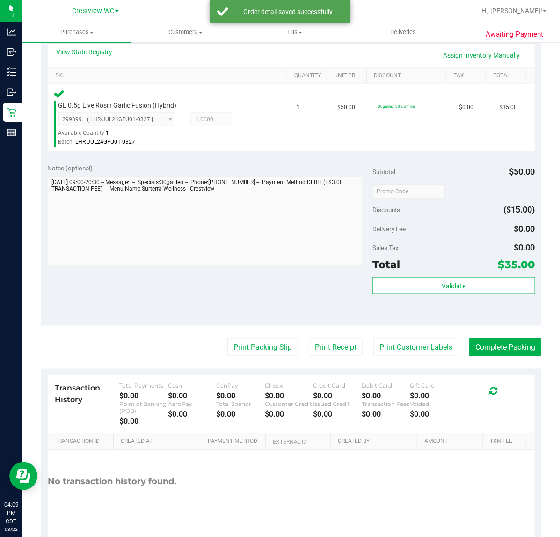
scroll to position [246, 0]
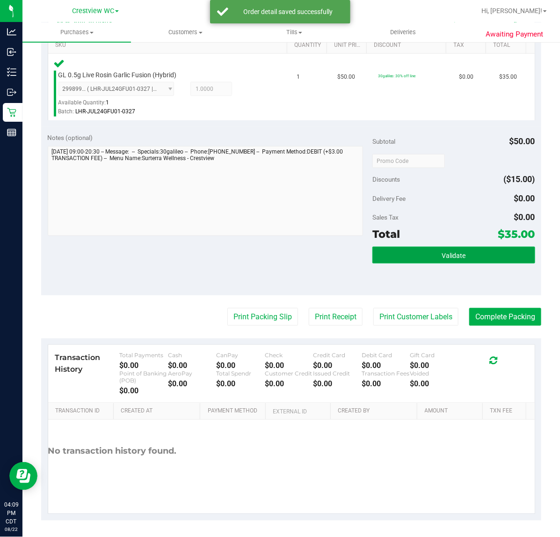
click at [442, 253] on span "Validate" at bounding box center [454, 255] width 24 height 7
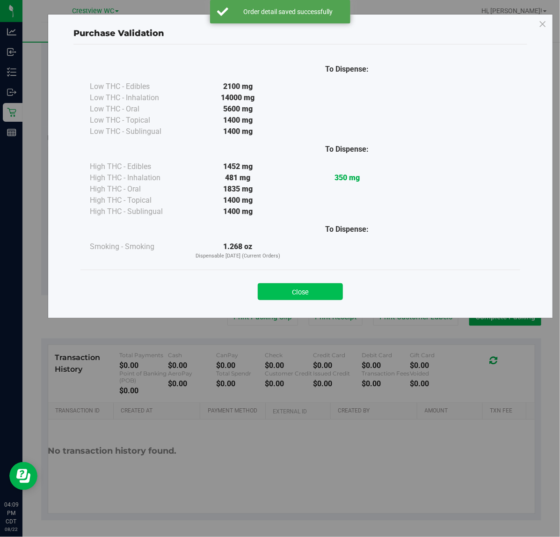
click at [315, 299] on button "Close" at bounding box center [300, 291] width 85 height 17
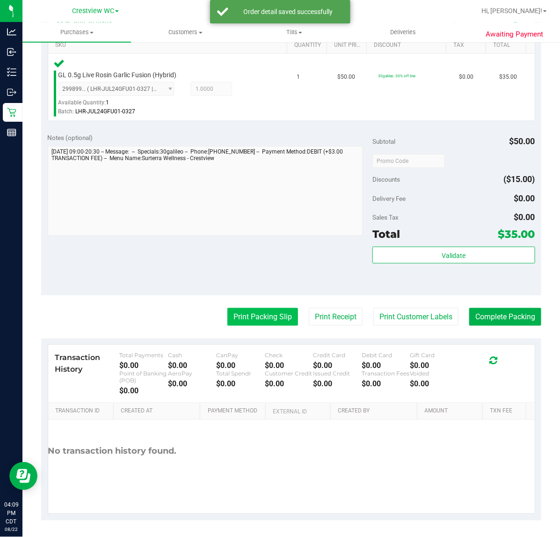
click at [249, 308] on button "Print Packing Slip" at bounding box center [262, 317] width 71 height 18
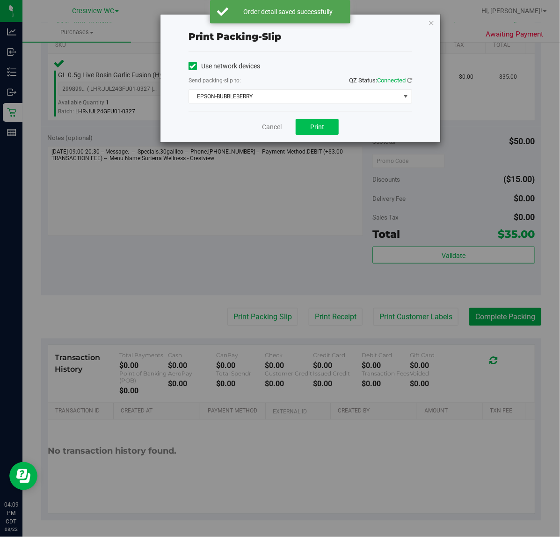
click at [331, 132] on button "Print" at bounding box center [317, 127] width 43 height 16
click at [268, 130] on link "Cancel" at bounding box center [272, 127] width 20 height 10
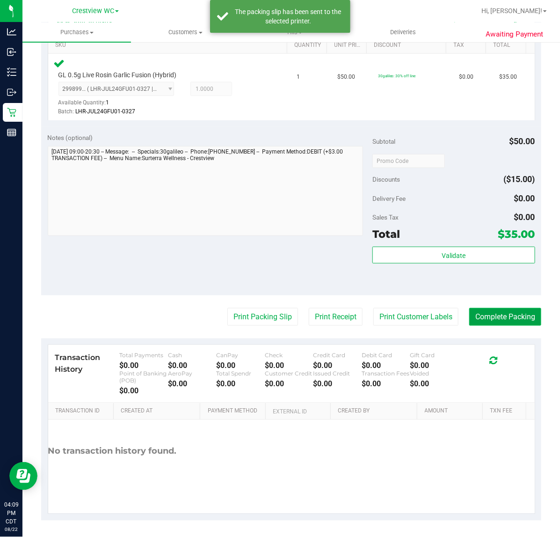
click at [505, 317] on button "Complete Packing" at bounding box center [505, 317] width 72 height 18
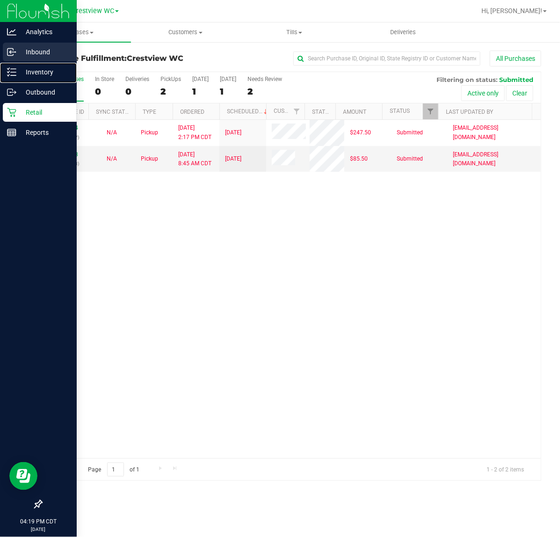
drag, startPoint x: 15, startPoint y: 70, endPoint x: 46, endPoint y: 49, distance: 37.0
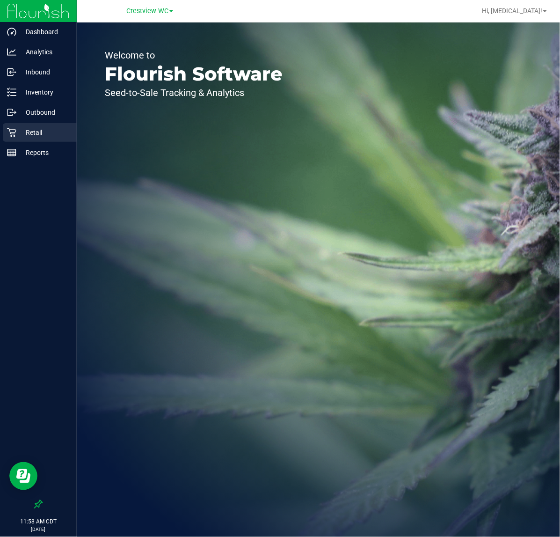
click at [43, 135] on p "Retail" at bounding box center [44, 132] width 56 height 11
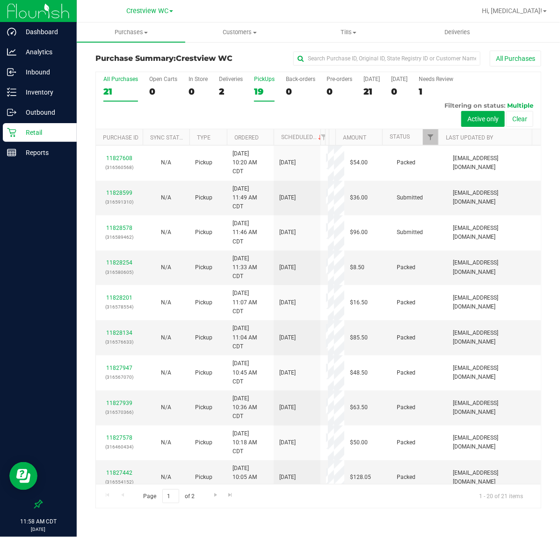
click at [270, 92] on div "19" at bounding box center [264, 91] width 21 height 11
click at [0, 0] on input "PickUps 19" at bounding box center [0, 0] width 0 height 0
click at [232, 84] on label "Deliveries 2" at bounding box center [231, 89] width 24 height 26
click at [0, 0] on input "Deliveries 2" at bounding box center [0, 0] width 0 height 0
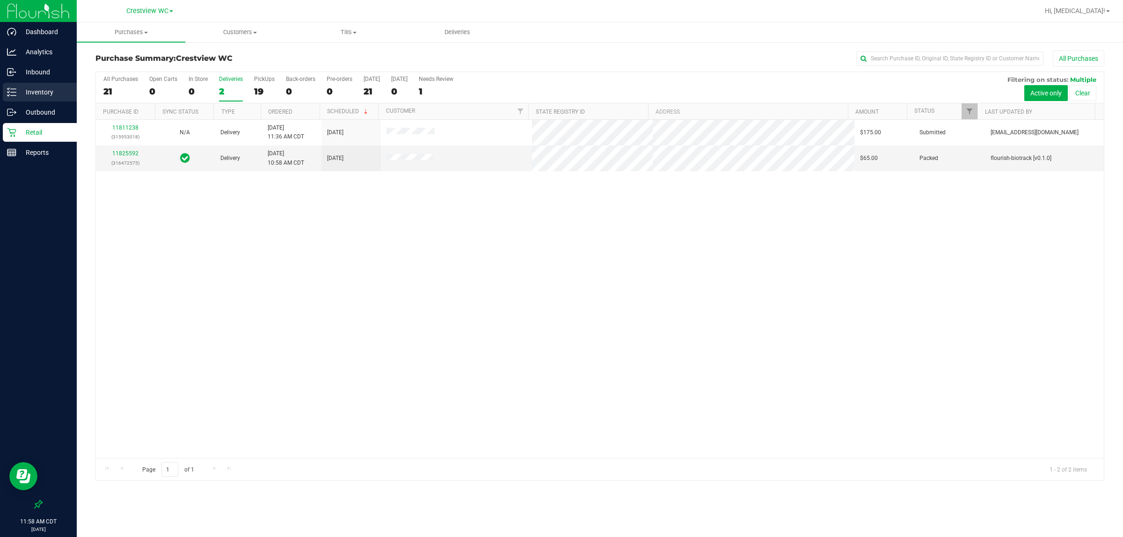
click at [65, 97] on p "Inventory" at bounding box center [44, 92] width 56 height 11
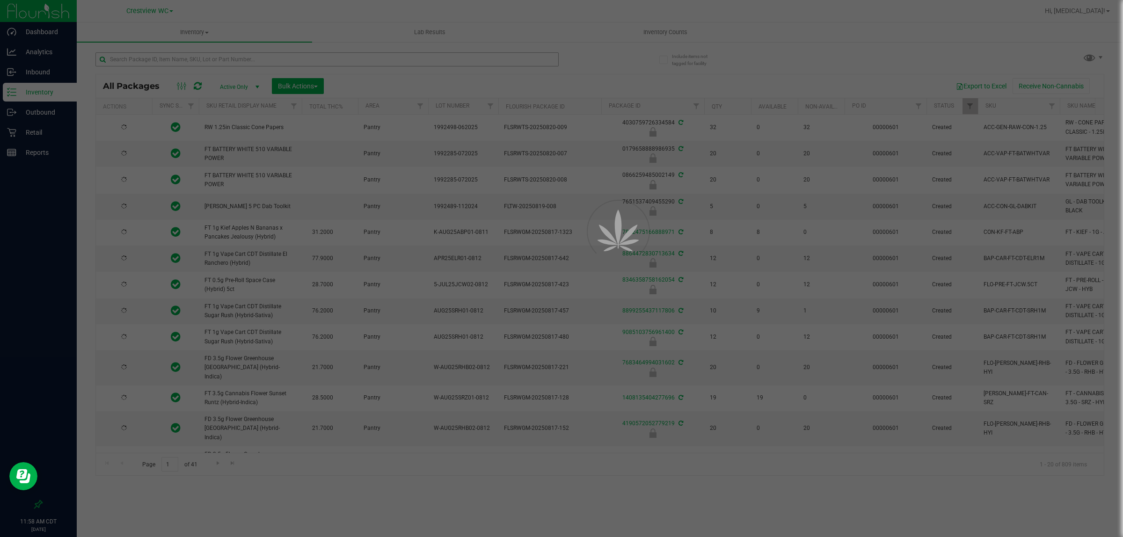
click at [169, 62] on div at bounding box center [561, 268] width 1123 height 537
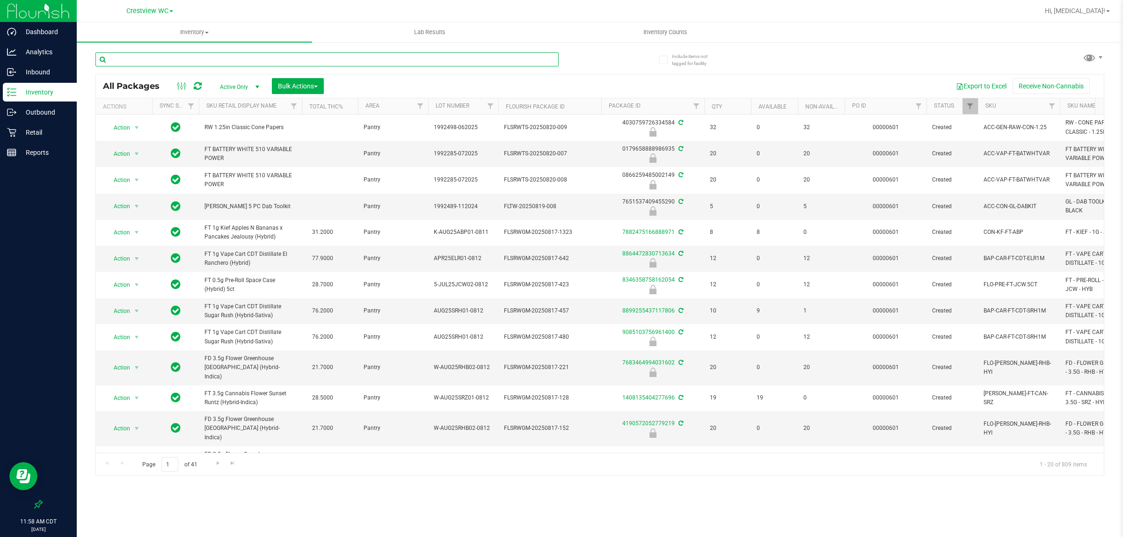
click at [176, 59] on input "text" at bounding box center [326, 59] width 463 height 14
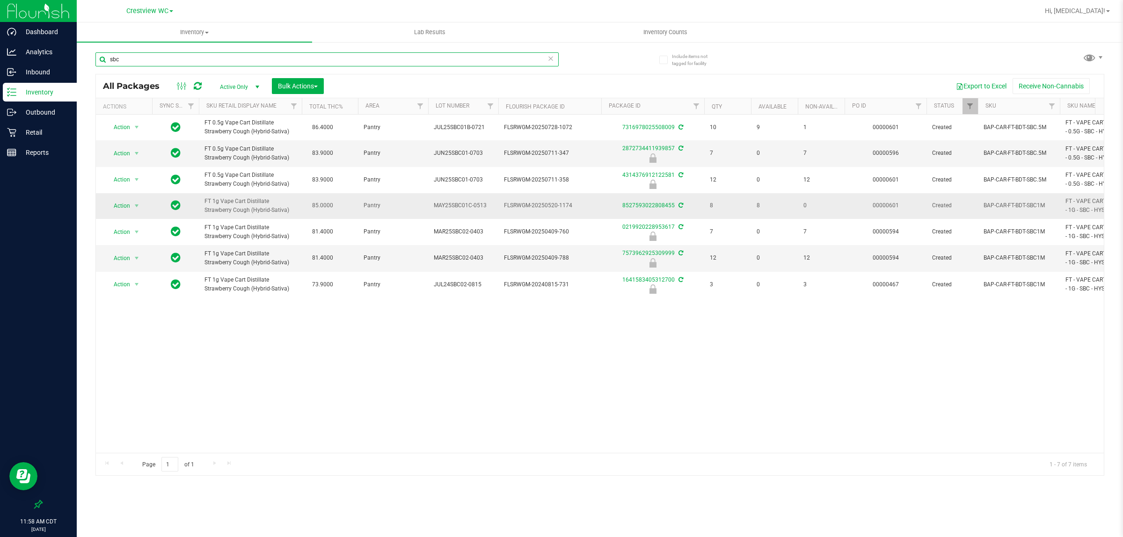
type input "sbc"
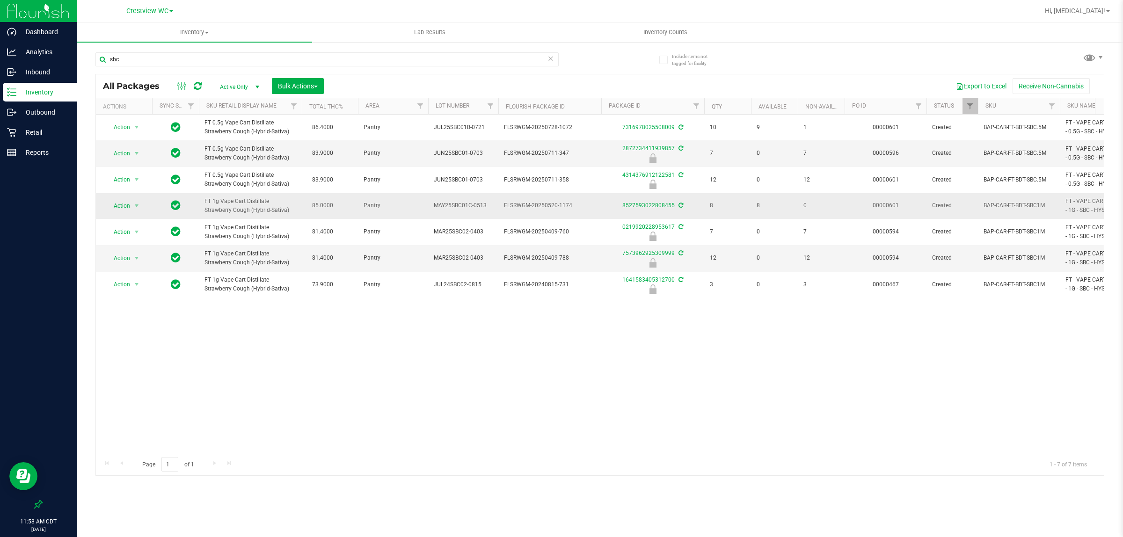
drag, startPoint x: 754, startPoint y: 210, endPoint x: 772, endPoint y: 207, distance: 18.4
click at [560, 207] on tr "Action Action Adjust qty Create package Edit attributes Global inventory Locate…" at bounding box center [1005, 206] width 1818 height 26
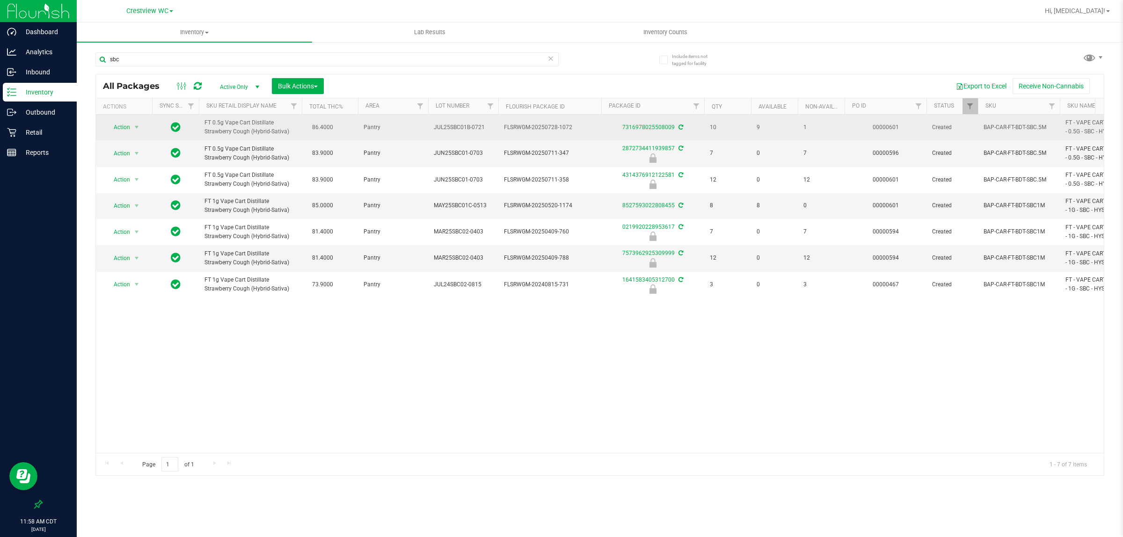
drag, startPoint x: 748, startPoint y: 129, endPoint x: 780, endPoint y: 123, distance: 32.9
click at [560, 123] on tr "Action Action Adjust qty Create package Edit attributes Global inventory Locate…" at bounding box center [1005, 128] width 1818 height 26
click at [560, 127] on span "9" at bounding box center [775, 127] width 36 height 9
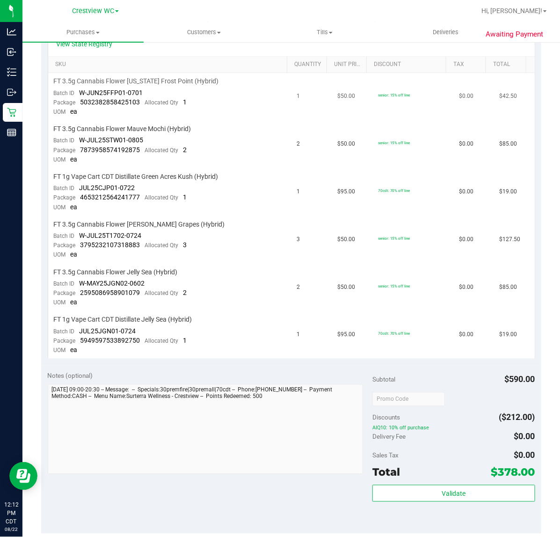
scroll to position [234, 0]
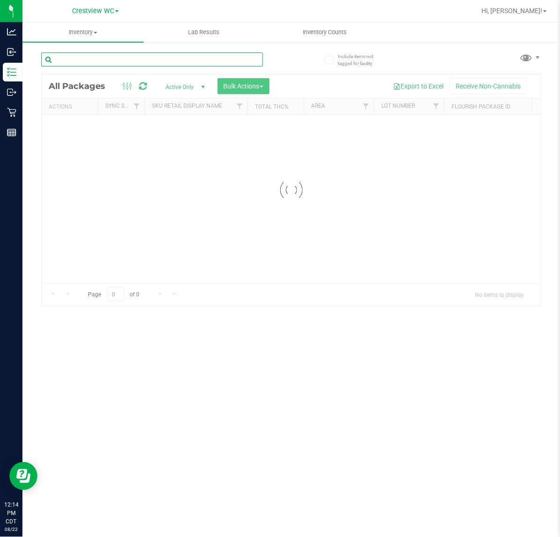
click at [97, 64] on input "text" at bounding box center [152, 59] width 222 height 14
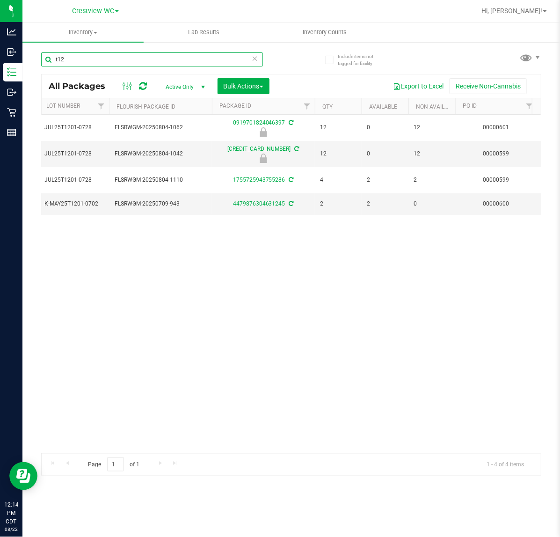
scroll to position [0, 337]
drag, startPoint x: 65, startPoint y: 58, endPoint x: -110, endPoint y: 66, distance: 174.7
click at [0, 66] on html "Analytics Inbound Inventory Outbound Retail Reports 12:14 PM CDT 08/22/2025 08/…" at bounding box center [280, 268] width 560 height 537
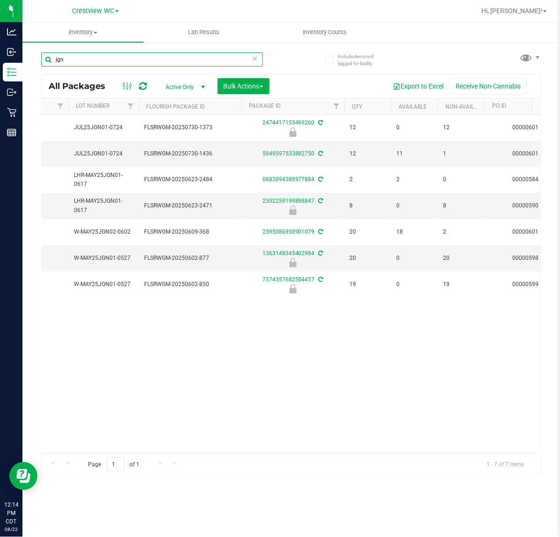
scroll to position [0, 378]
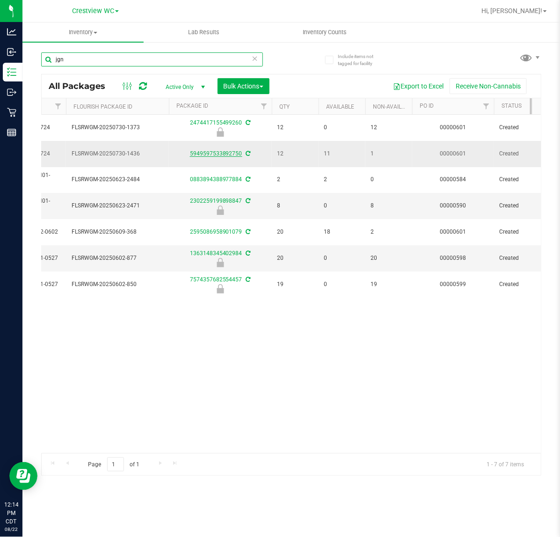
type input "jgn"
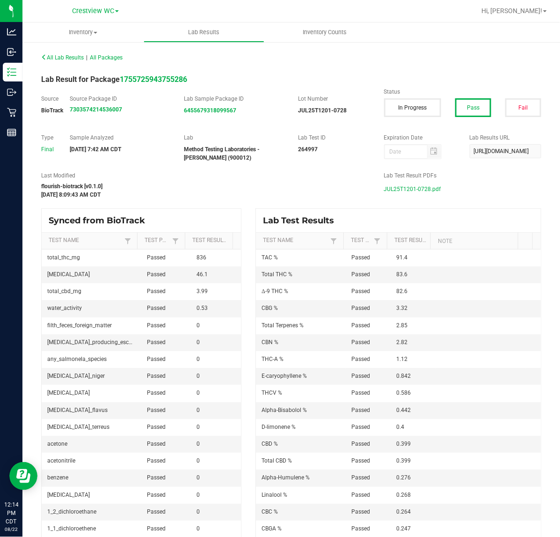
click at [417, 188] on span "JUL25T1201-0728.pdf" at bounding box center [412, 189] width 57 height 14
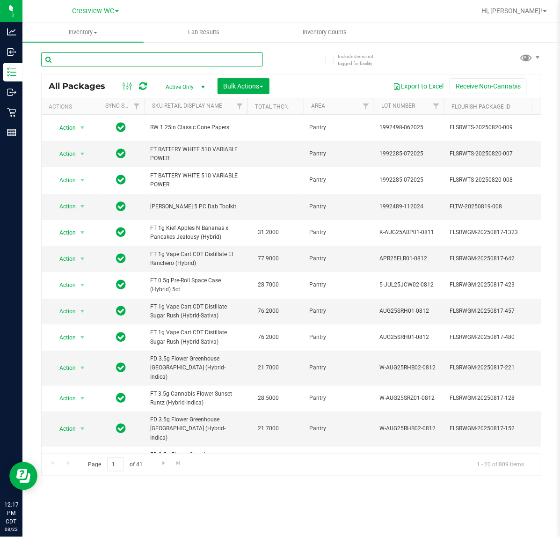
click at [104, 59] on input "text" at bounding box center [152, 59] width 222 height 14
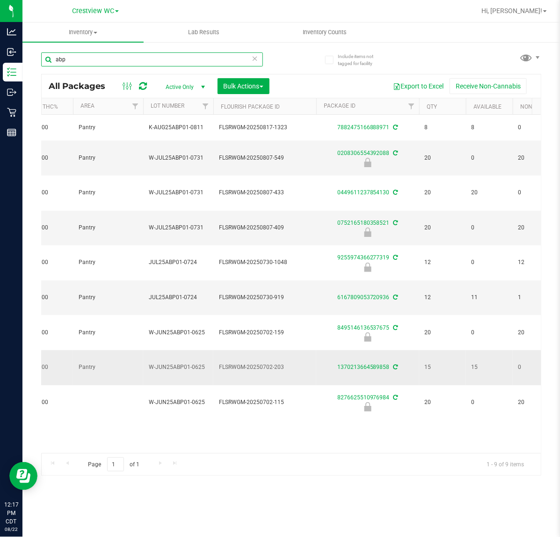
scroll to position [0, 238]
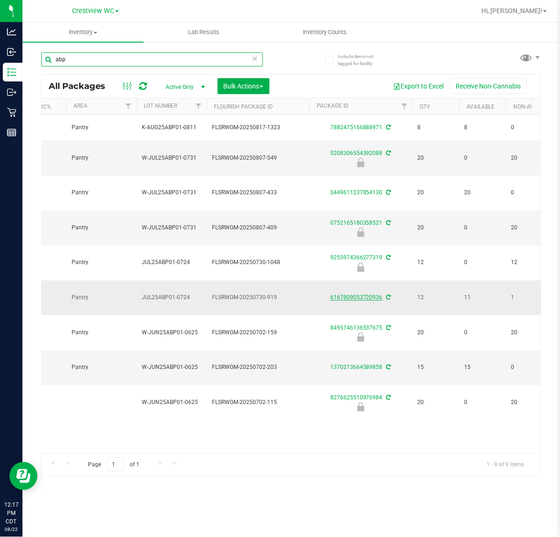
type input "abp"
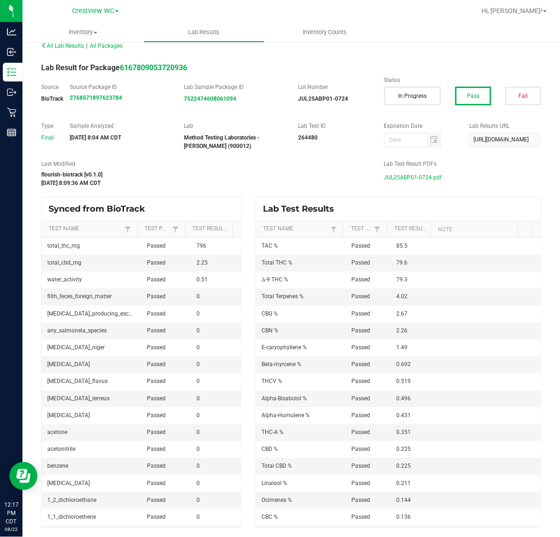
scroll to position [11, 0]
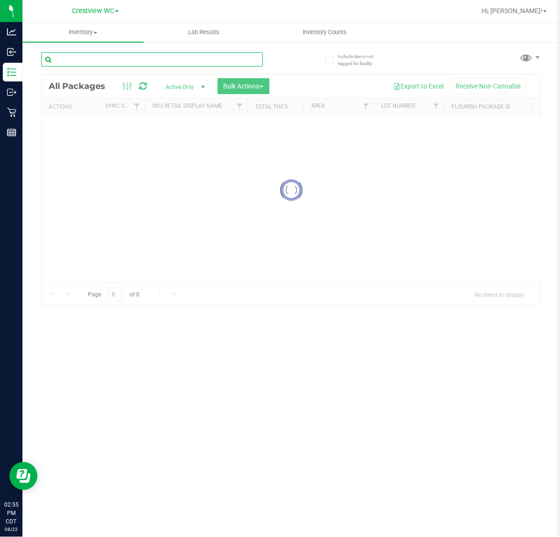
click at [110, 62] on input "text" at bounding box center [152, 59] width 222 height 14
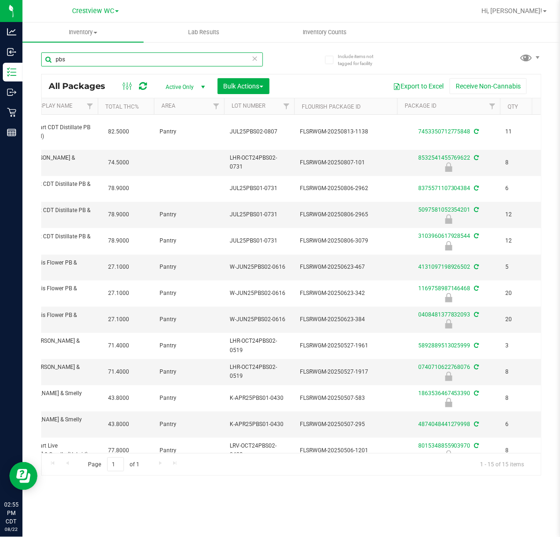
scroll to position [0, 218]
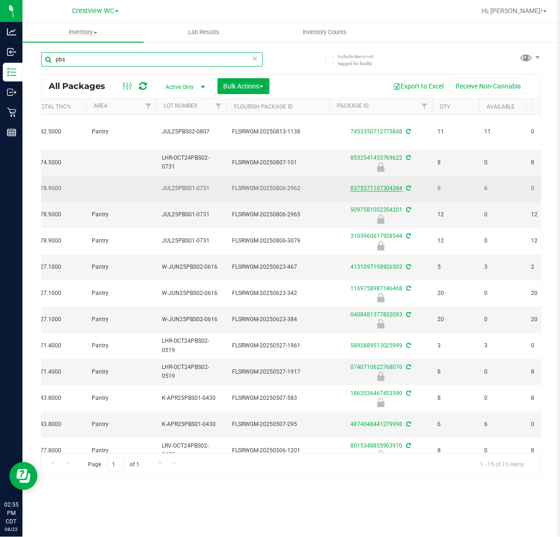
type input "pbs"
click at [363, 189] on link "8375571107304384" at bounding box center [376, 188] width 52 height 7
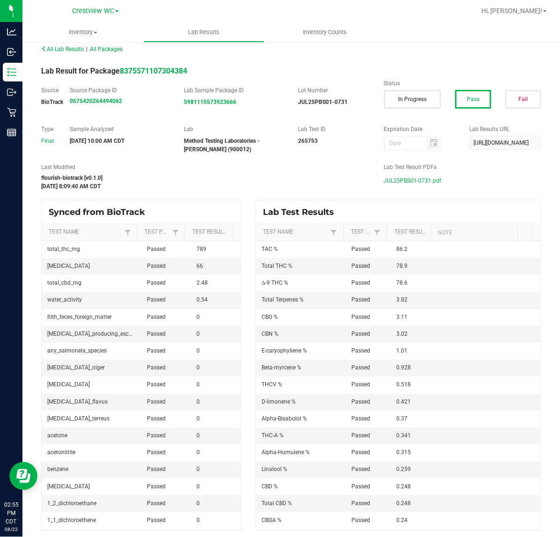
scroll to position [11, 0]
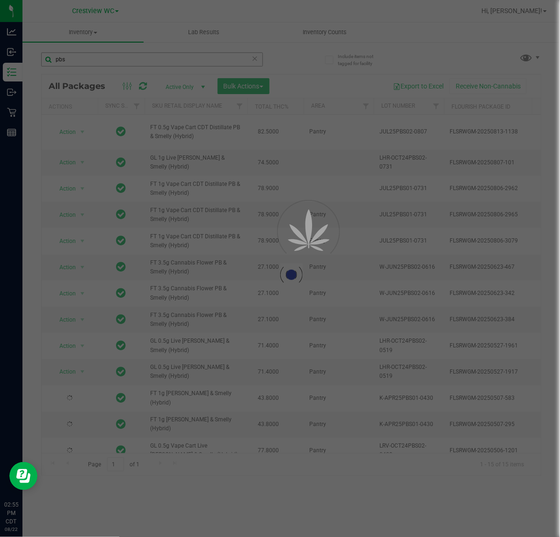
click at [63, 69] on div at bounding box center [280, 268] width 560 height 537
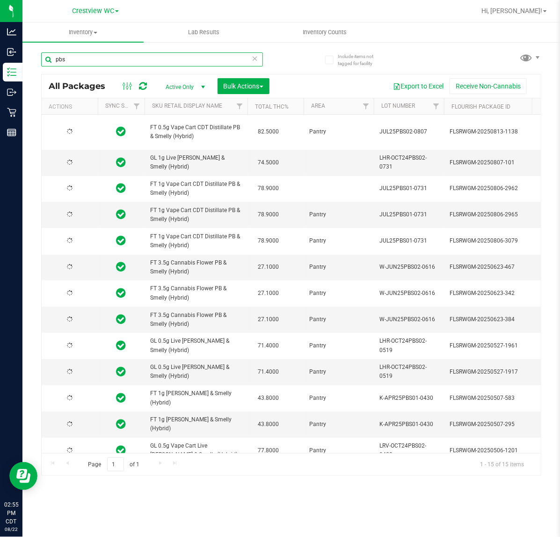
drag, startPoint x: 69, startPoint y: 59, endPoint x: 37, endPoint y: 57, distance: 31.4
click at [38, 59] on div "Include items not tagged for facility pbs All Packages Active Only Active Only …" at bounding box center [291, 183] width 538 height 285
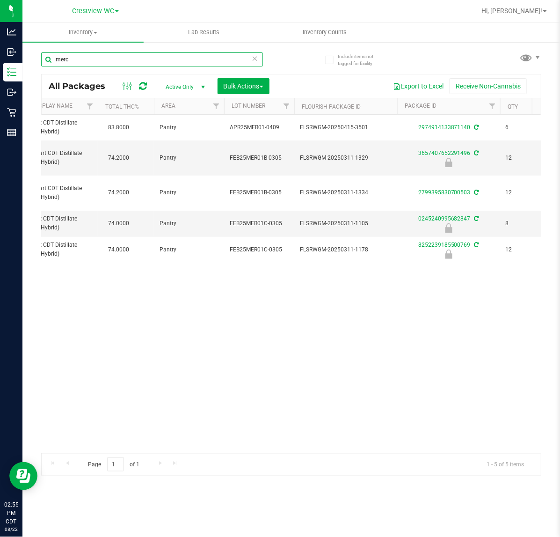
scroll to position [0, 186]
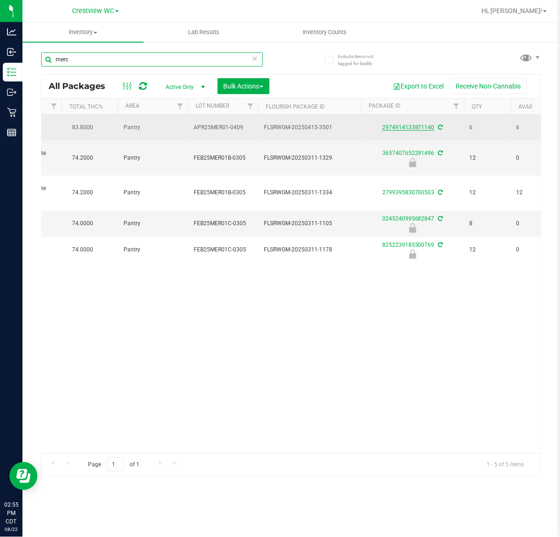
type input "merc"
click at [400, 131] on link "2974914133871140" at bounding box center [408, 127] width 52 height 7
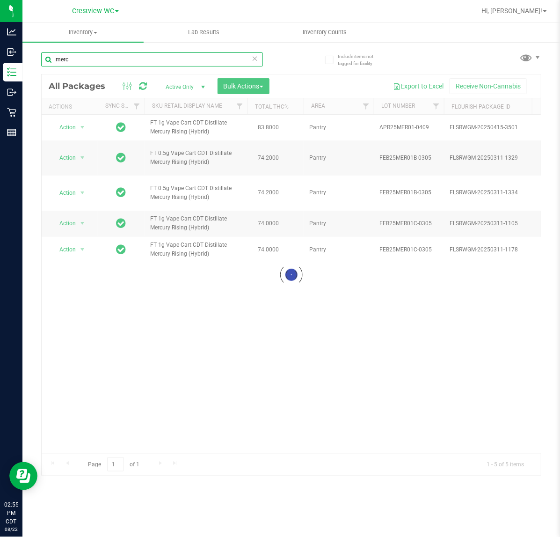
drag, startPoint x: 109, startPoint y: 56, endPoint x: 54, endPoint y: 60, distance: 54.9
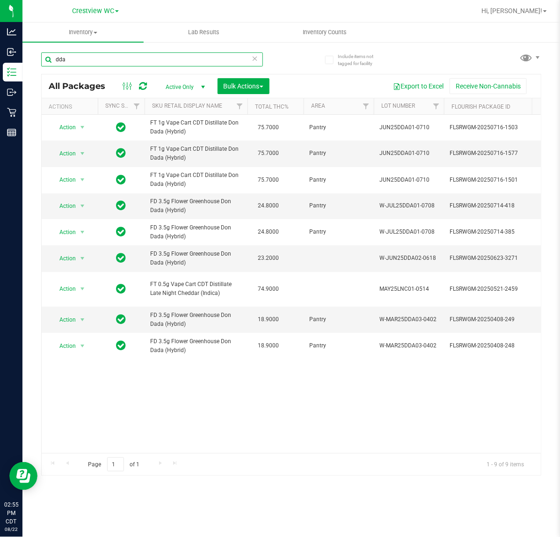
scroll to position [0, 158]
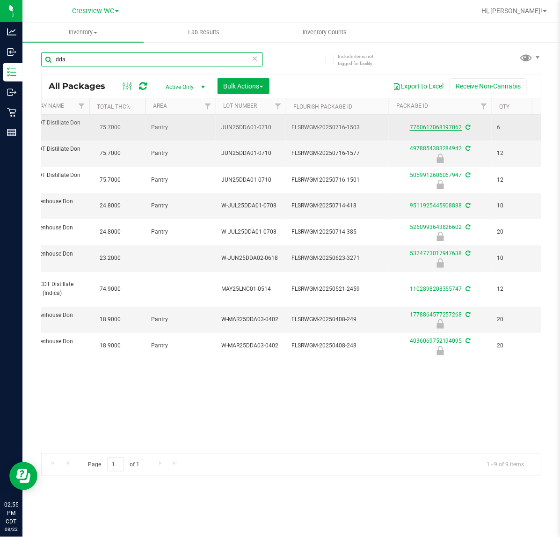
type input "dda"
click at [429, 131] on link "7760617068197062" at bounding box center [436, 127] width 52 height 7
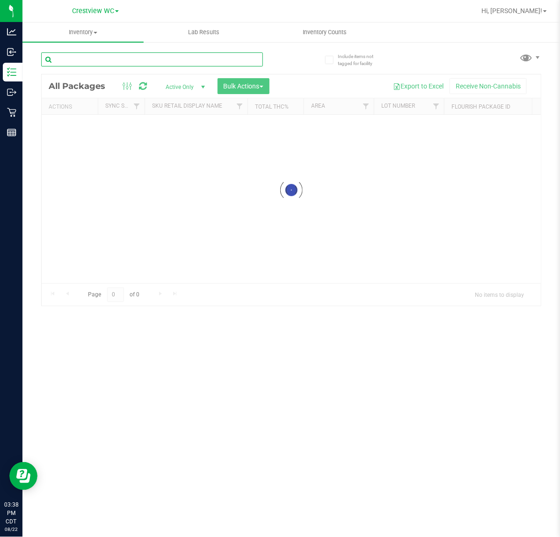
click at [85, 54] on input "text" at bounding box center [152, 59] width 222 height 14
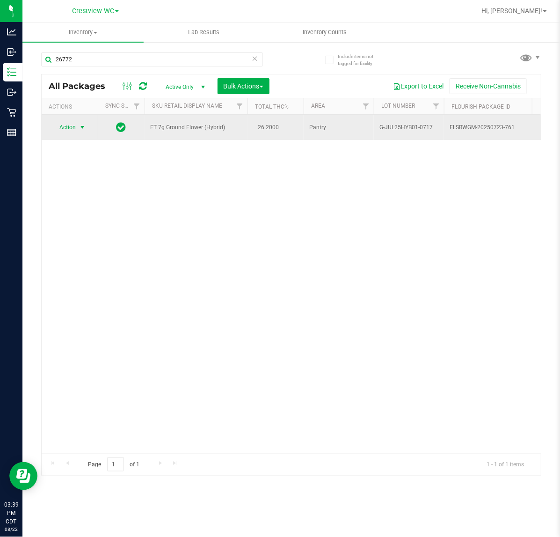
click at [77, 127] on span "select" at bounding box center [83, 127] width 12 height 13
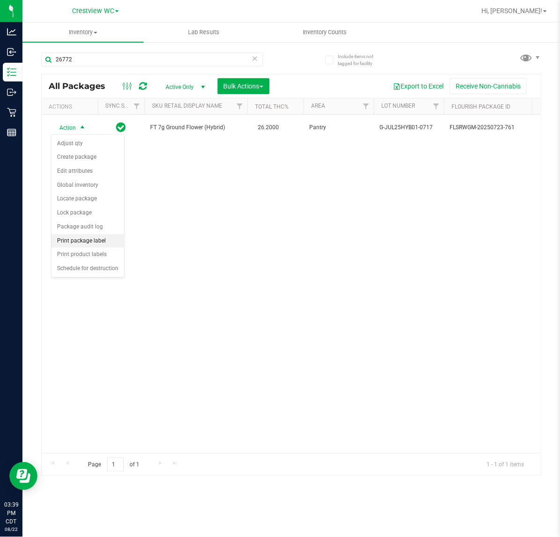
click at [99, 240] on li "Print package label" at bounding box center [87, 241] width 73 height 14
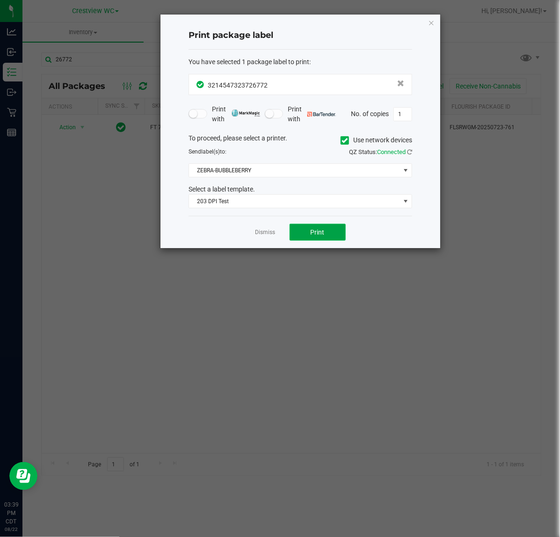
click at [323, 229] on span "Print" at bounding box center [318, 231] width 14 height 7
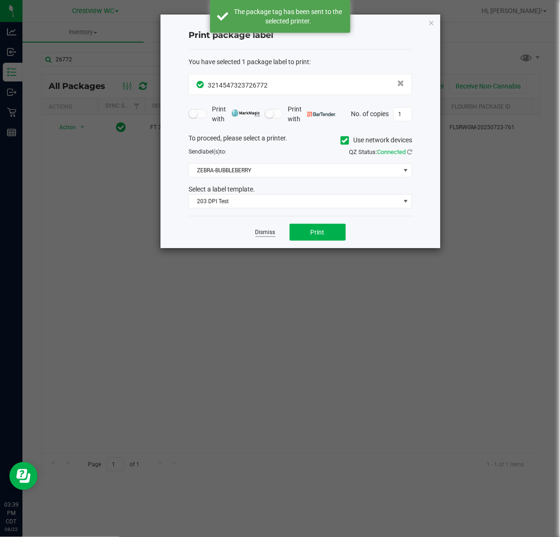
click at [265, 232] on link "Dismiss" at bounding box center [265, 232] width 20 height 8
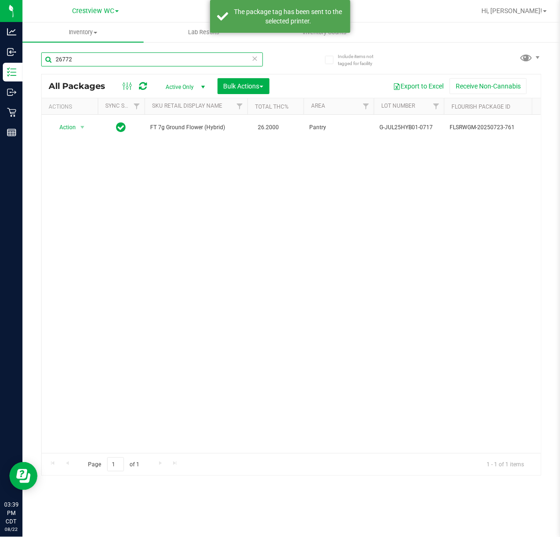
drag, startPoint x: 82, startPoint y: 63, endPoint x: 34, endPoint y: 66, distance: 48.3
click at [35, 67] on div "Include items not tagged for facility 26772 All Packages Active Only Active Onl…" at bounding box center [291, 183] width 538 height 285
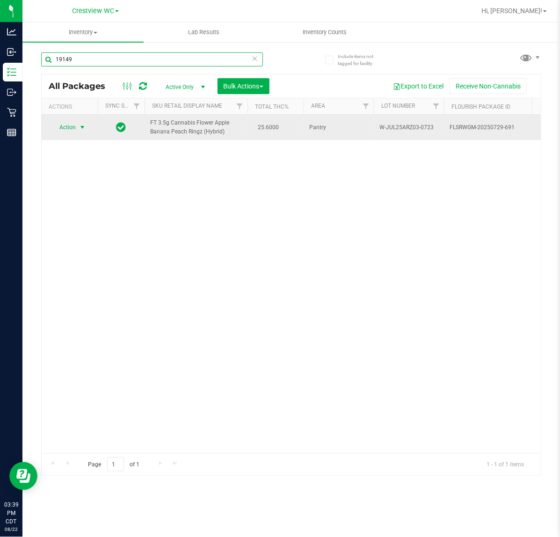
type input "19149"
click at [82, 130] on span "select" at bounding box center [82, 127] width 7 height 7
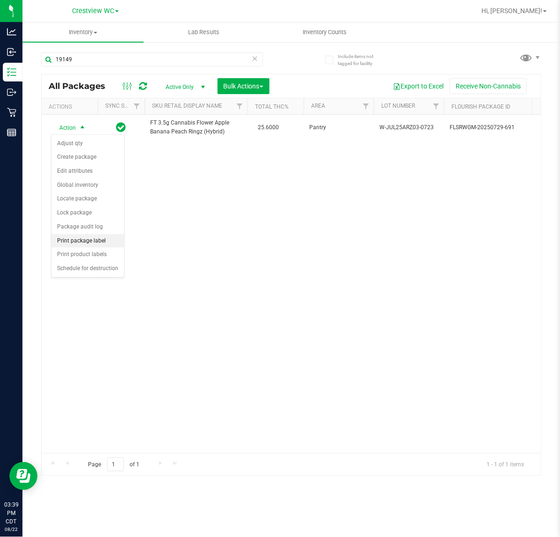
click at [82, 246] on li "Print package label" at bounding box center [87, 241] width 73 height 14
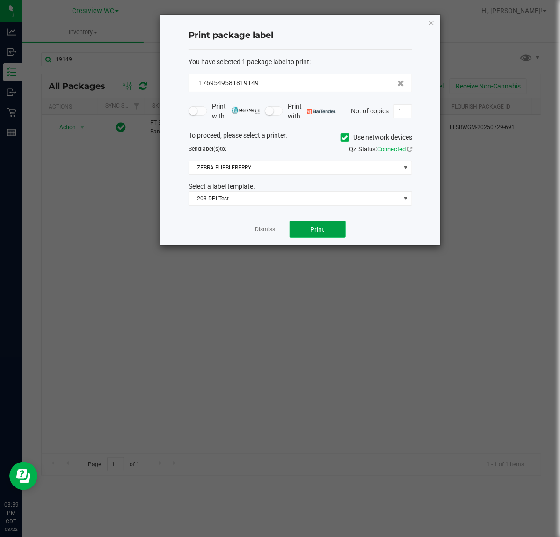
click at [319, 233] on span "Print" at bounding box center [318, 229] width 14 height 7
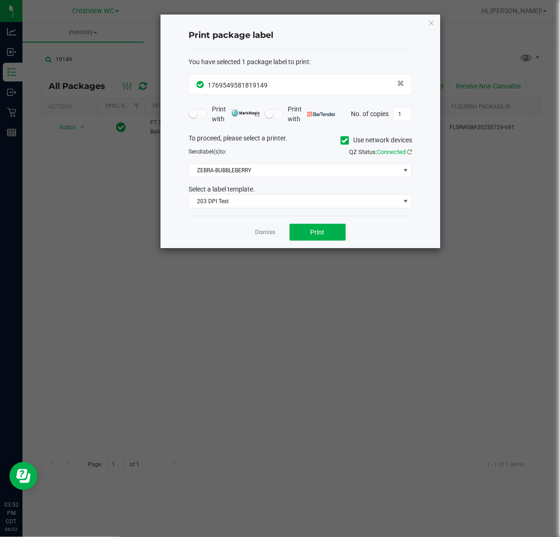
click at [269, 232] on link "Dismiss" at bounding box center [265, 232] width 20 height 8
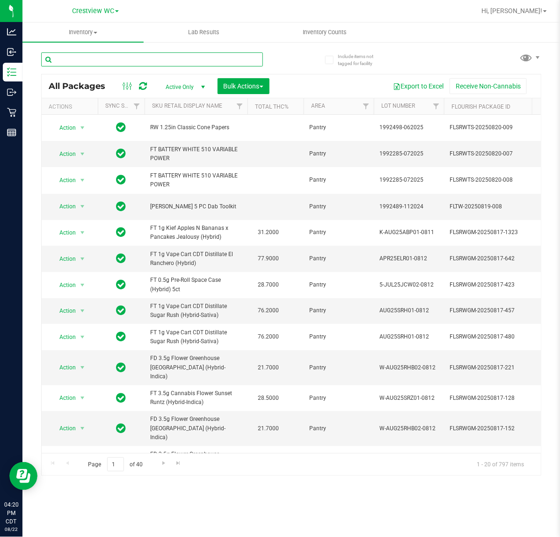
click at [110, 62] on input "text" at bounding box center [152, 59] width 222 height 14
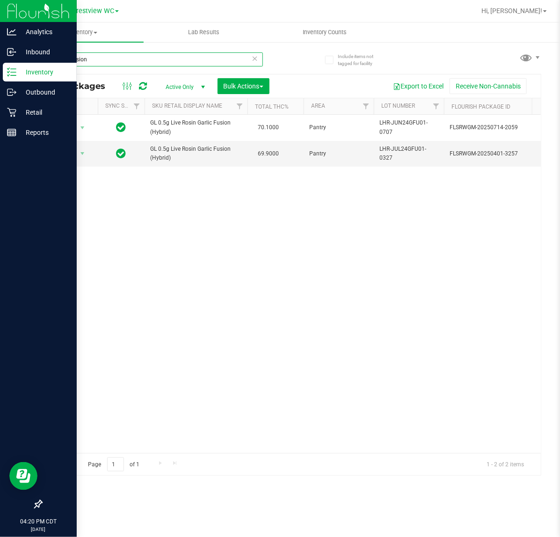
type input "garlic fusion"
